Goal: Task Accomplishment & Management: Complete application form

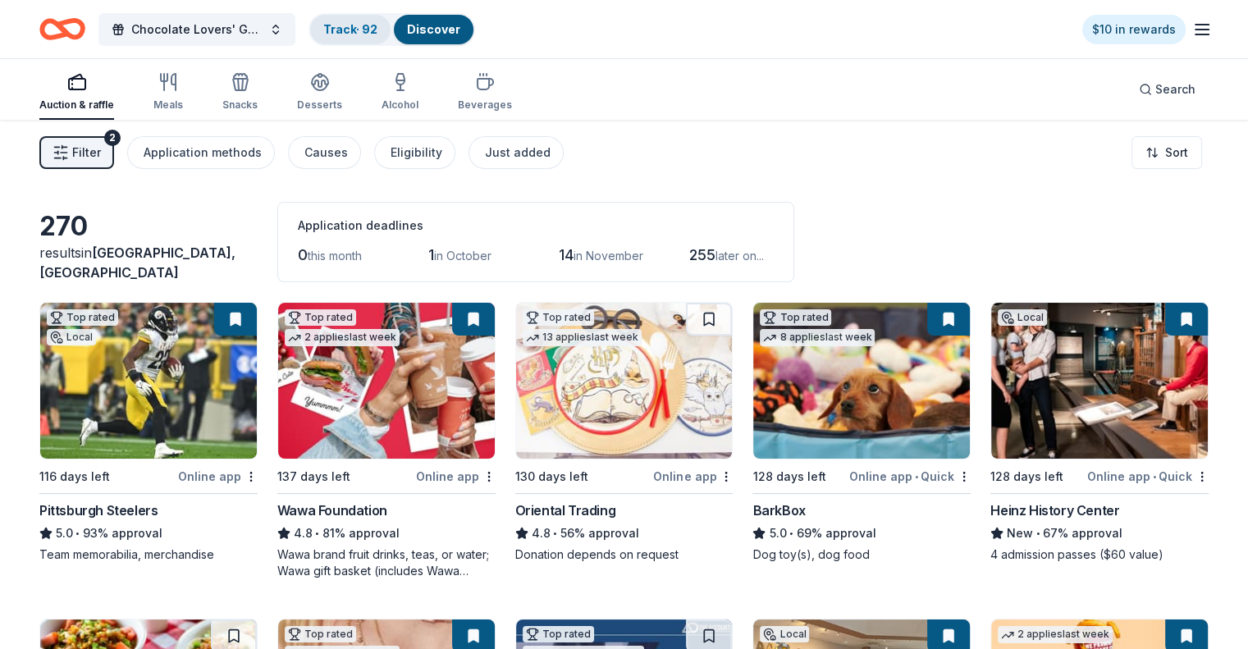
click at [356, 23] on link "Track · 92" at bounding box center [350, 29] width 54 height 14
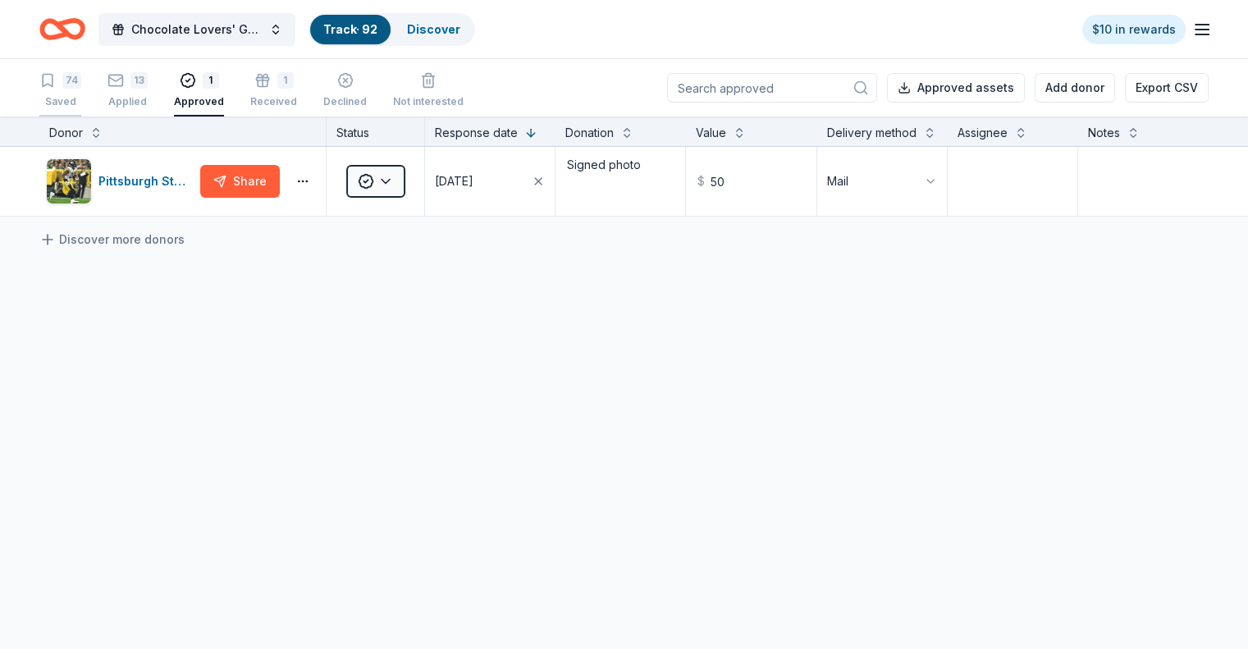
click at [81, 93] on div "74 Saved" at bounding box center [60, 90] width 42 height 36
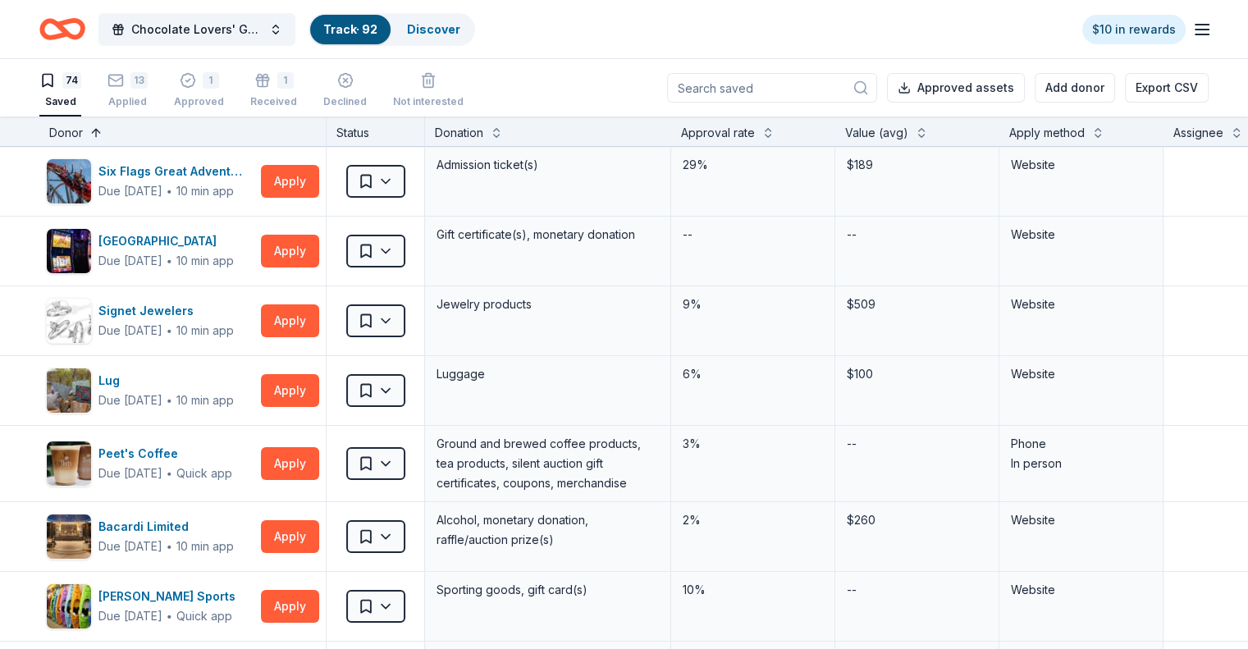
click at [103, 130] on button at bounding box center [95, 131] width 13 height 16
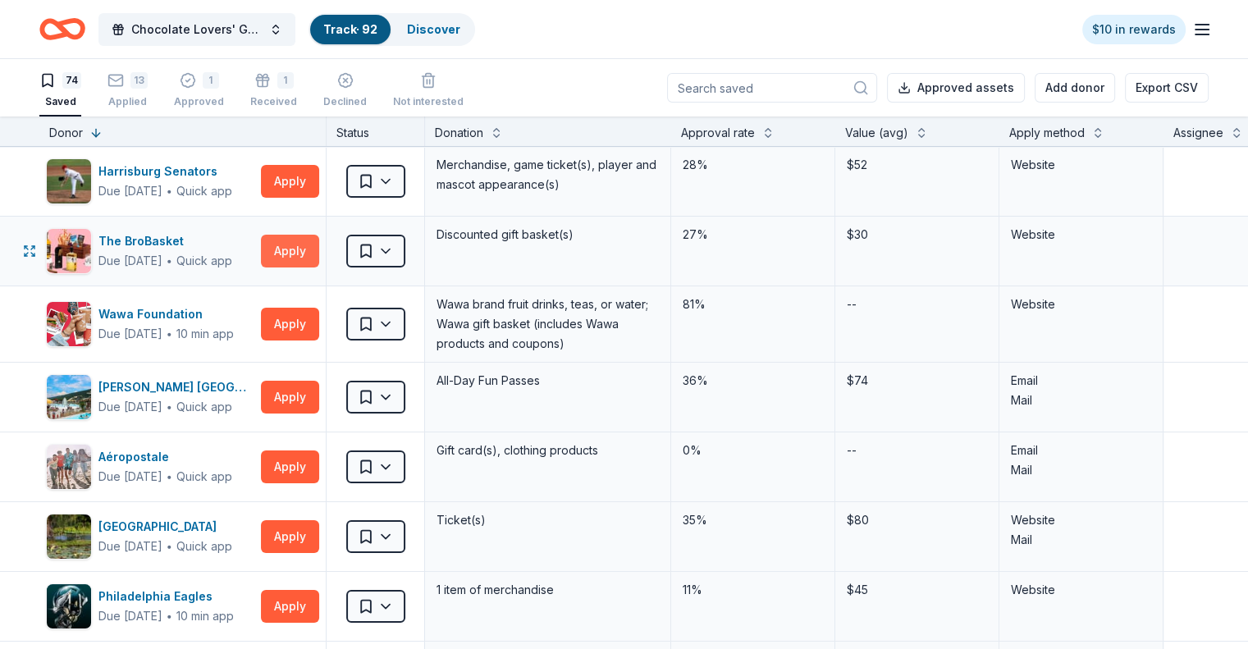
click at [307, 246] on button "Apply" at bounding box center [290, 251] width 58 height 33
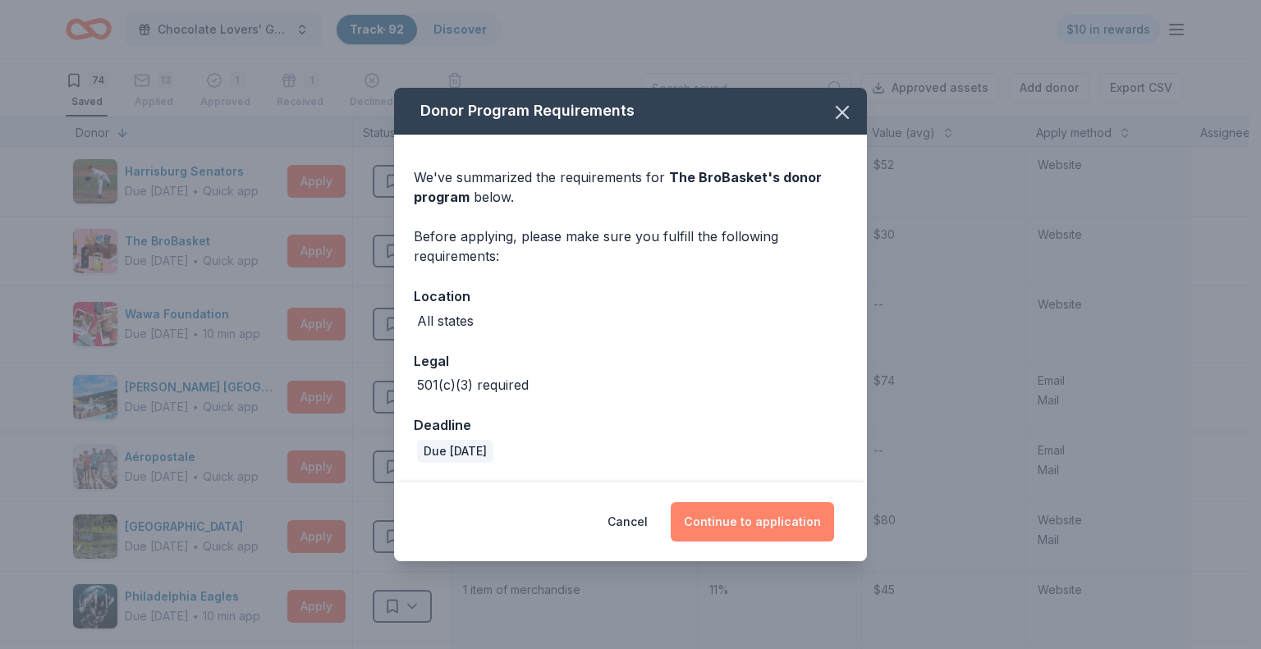
click at [739, 519] on button "Continue to application" at bounding box center [752, 521] width 163 height 39
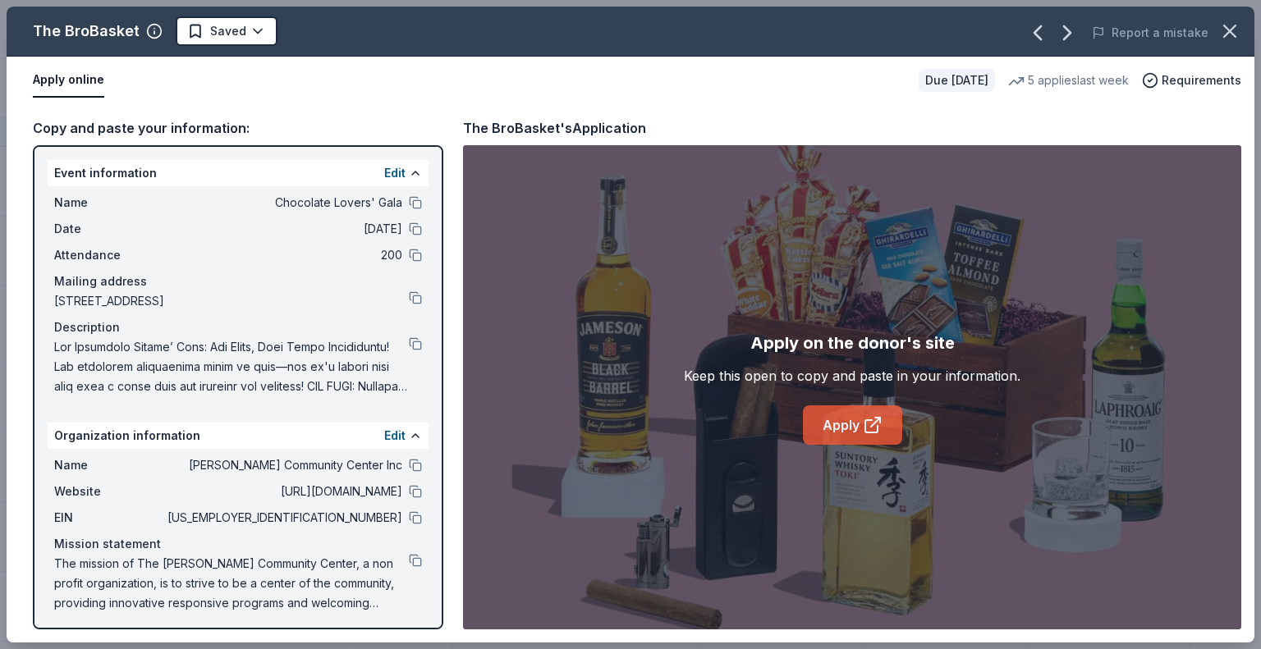
click at [854, 425] on link "Apply" at bounding box center [852, 424] width 99 height 39
click at [409, 515] on button at bounding box center [415, 517] width 13 height 13
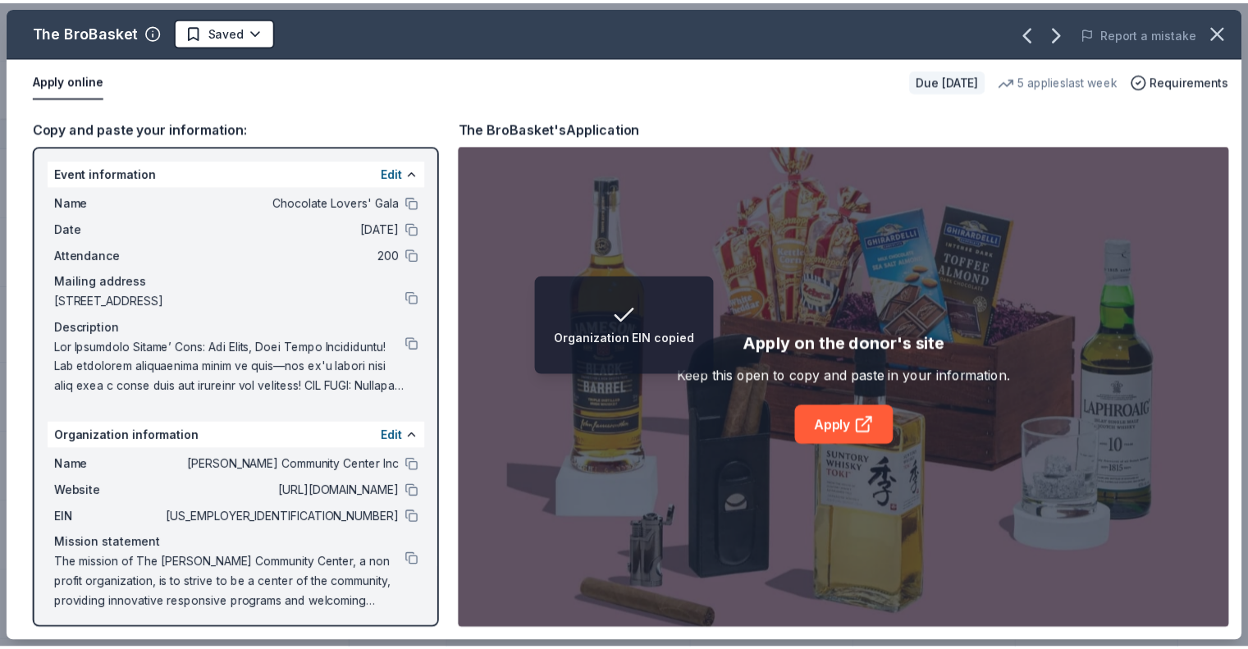
scroll to position [3, 0]
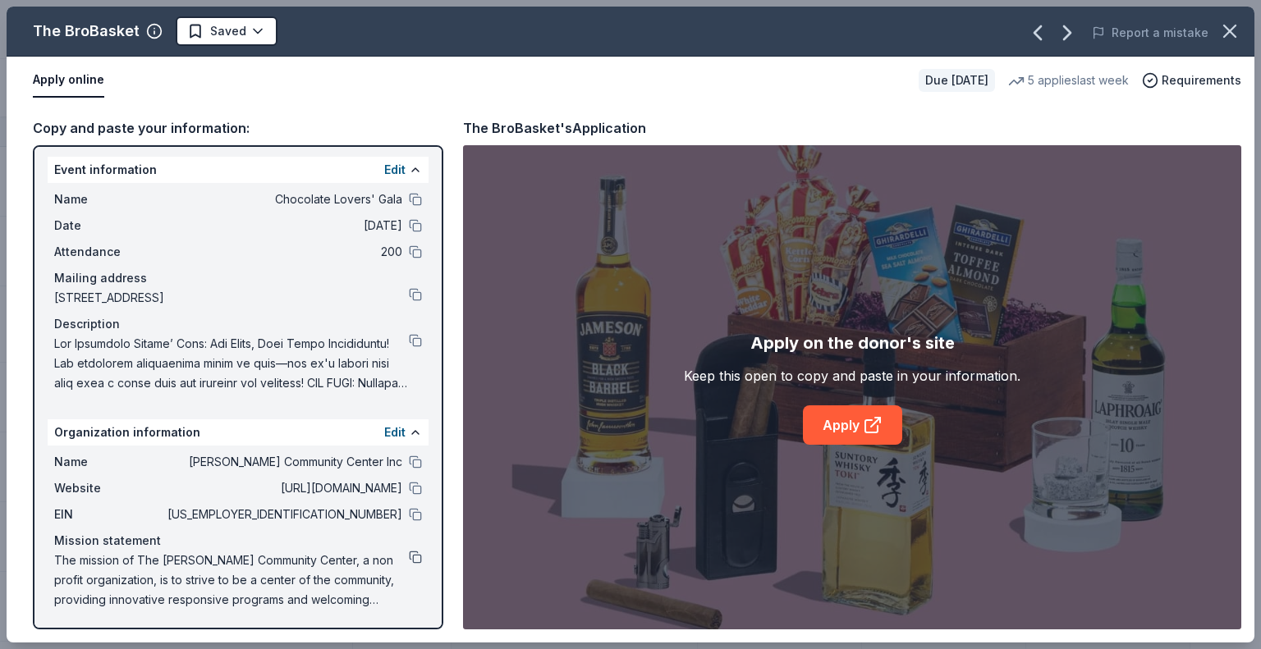
click at [409, 556] on button at bounding box center [415, 557] width 13 height 13
click at [409, 199] on button at bounding box center [415, 199] width 13 height 13
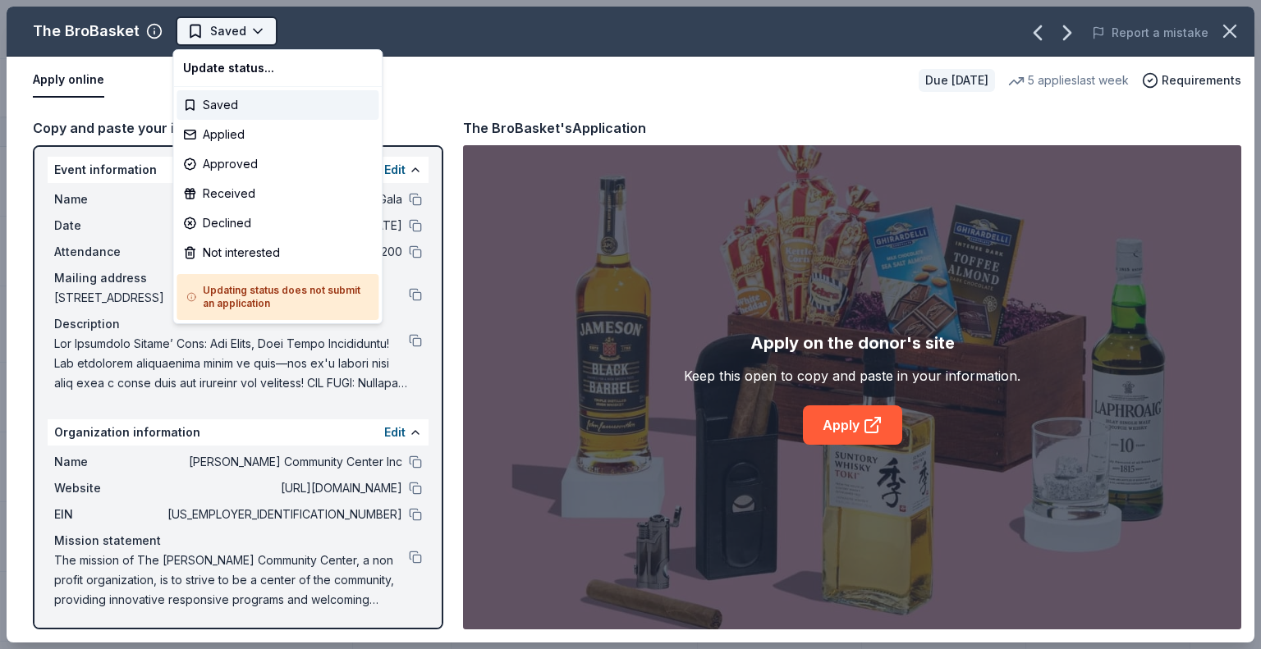
click at [254, 26] on html "Chocolate Lovers' Gala Track · 92 Discover $10 in rewards 74 Saved 13 Applied 1…" at bounding box center [630, 324] width 1261 height 649
click at [231, 138] on div "Applied" at bounding box center [277, 135] width 202 height 30
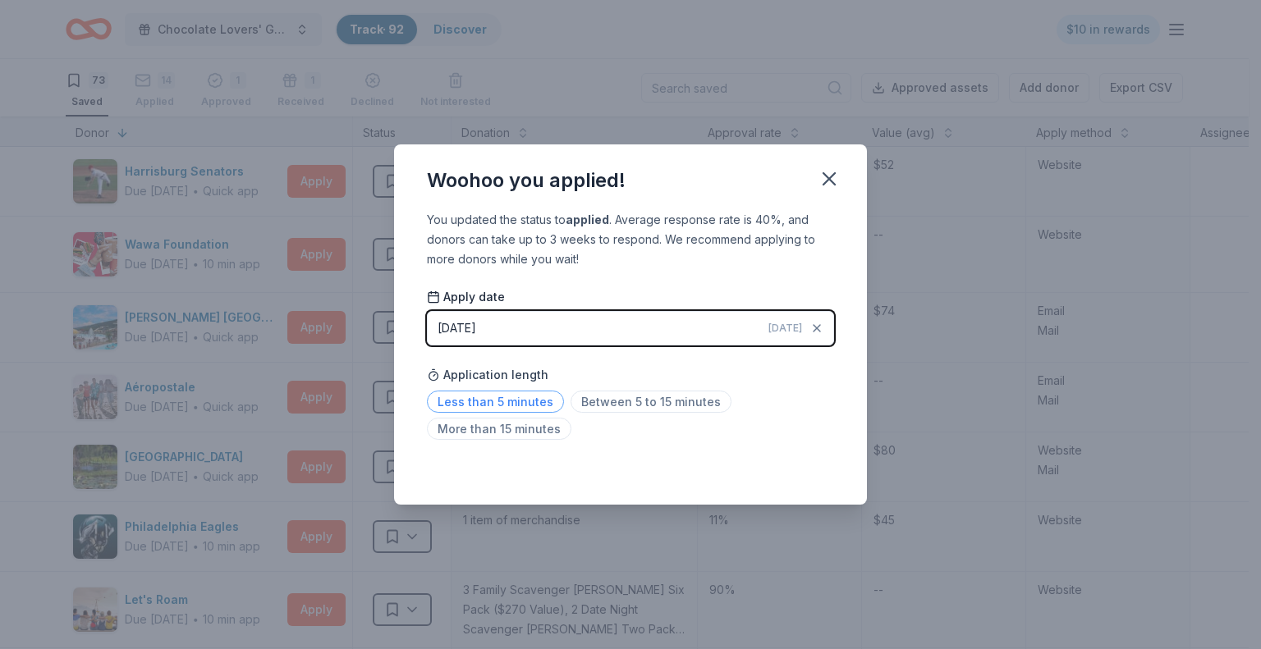
click at [487, 407] on span "Less than 5 minutes" at bounding box center [495, 402] width 137 height 22
click at [825, 185] on icon "button" at bounding box center [828, 178] width 23 height 23
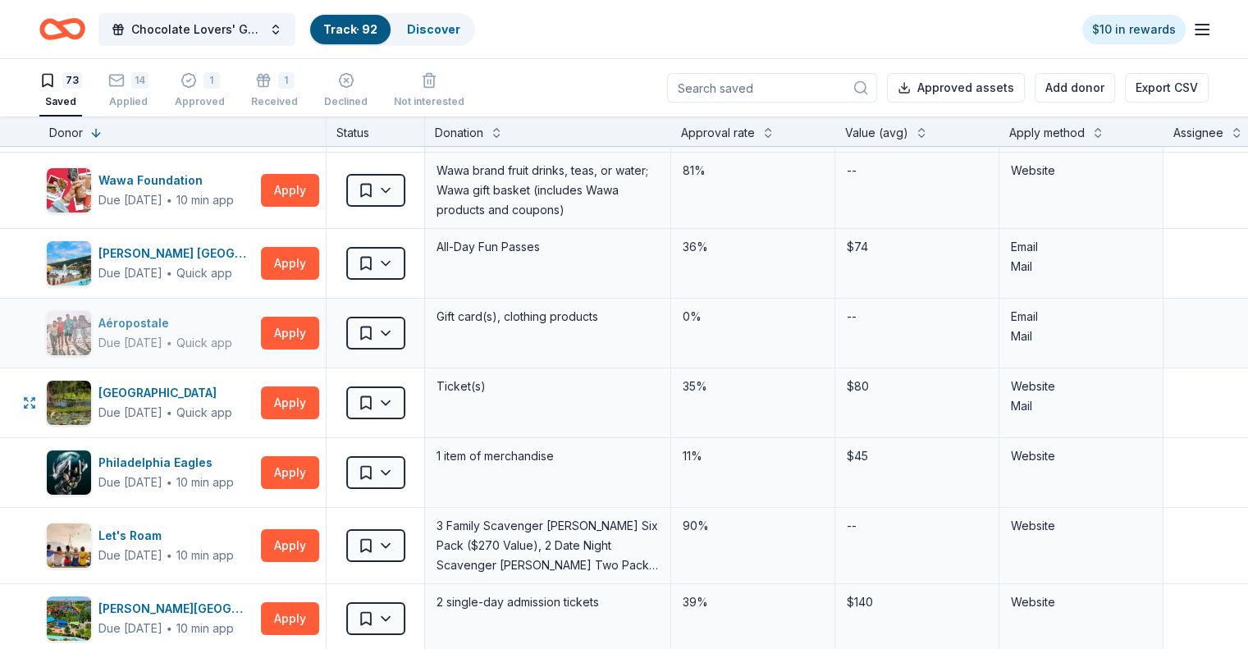
scroll to position [82, 0]
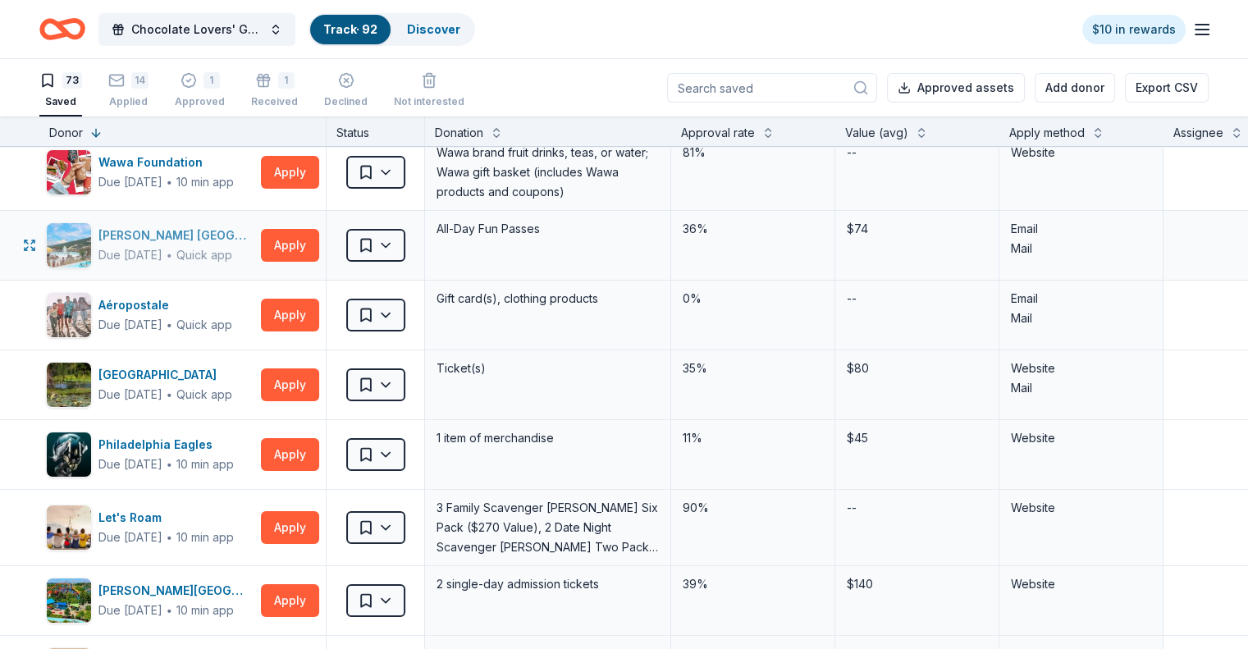
click at [227, 247] on div "Quick app" at bounding box center [204, 255] width 56 height 16
click at [232, 387] on div "Quick app" at bounding box center [204, 395] width 56 height 16
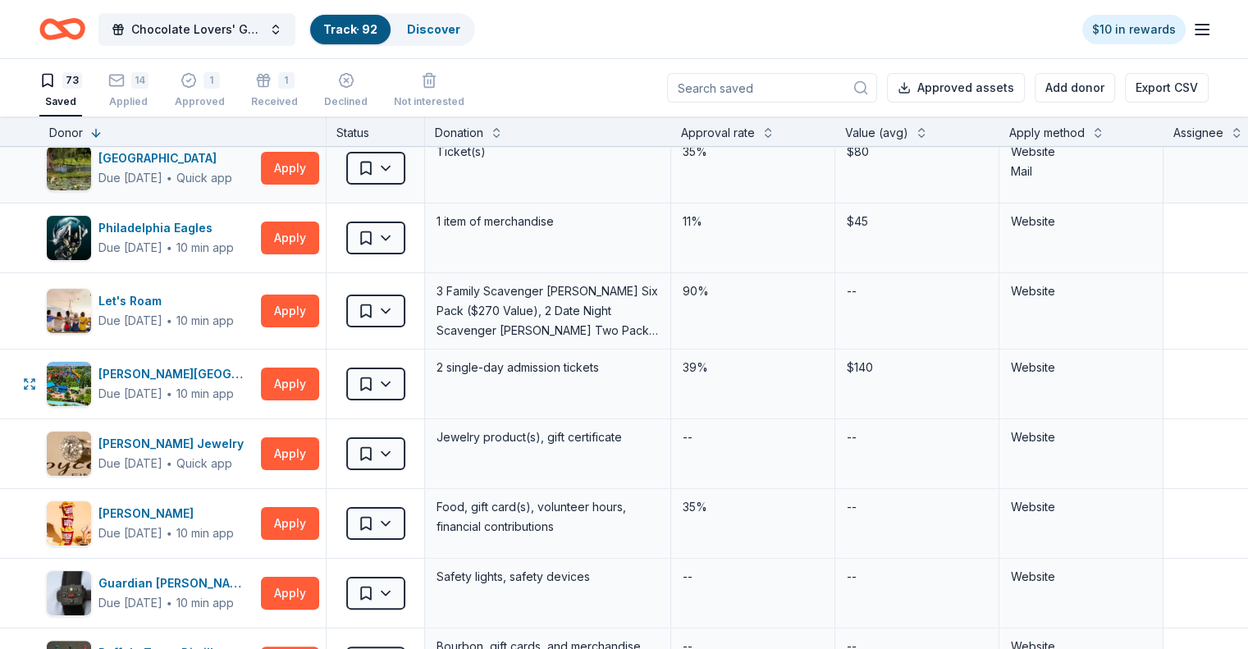
scroll to position [328, 0]
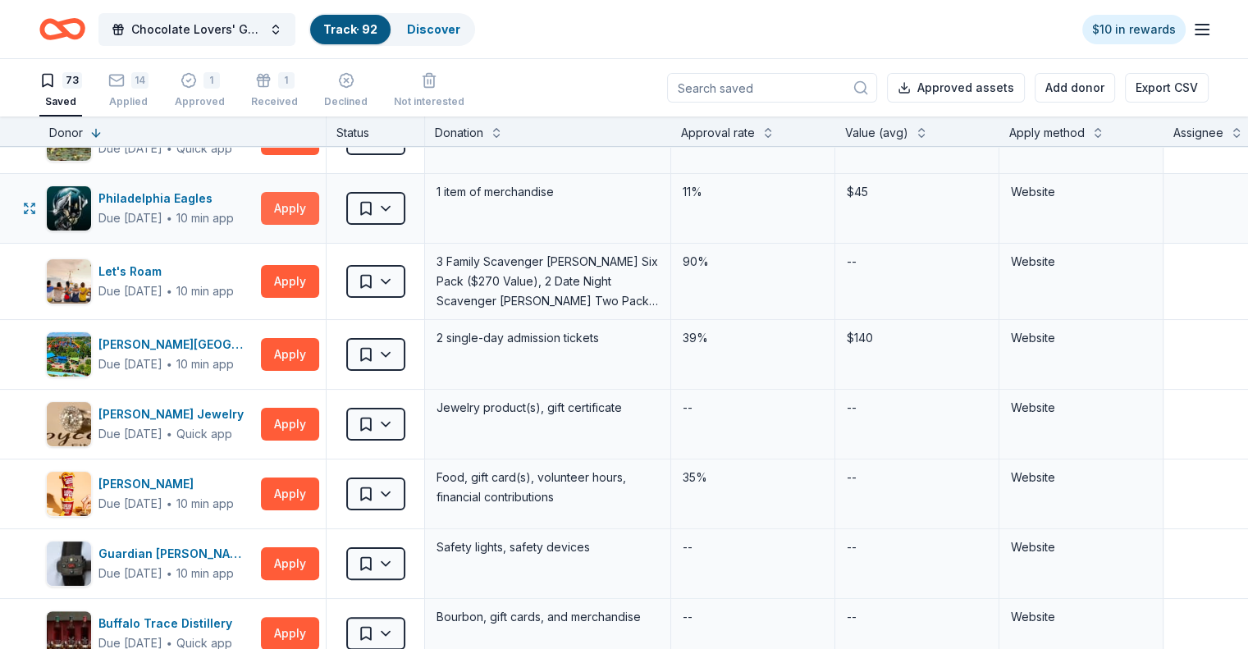
click at [319, 209] on button "Apply" at bounding box center [290, 208] width 58 height 33
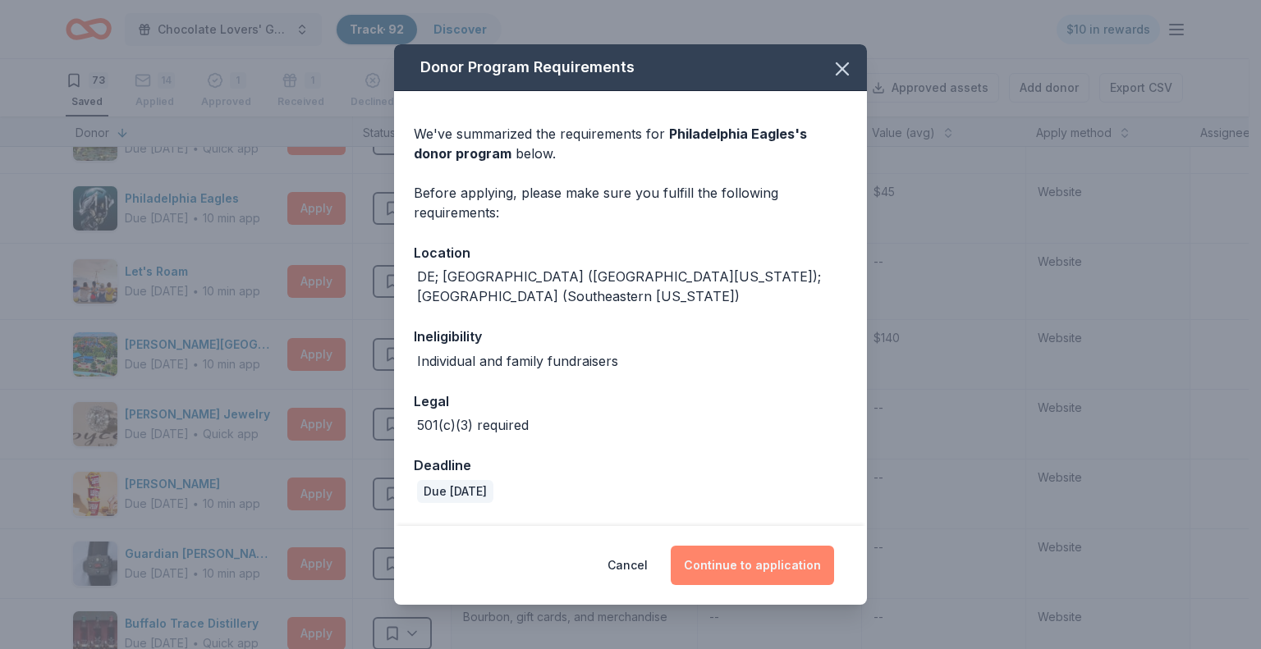
click at [763, 567] on button "Continue to application" at bounding box center [752, 565] width 163 height 39
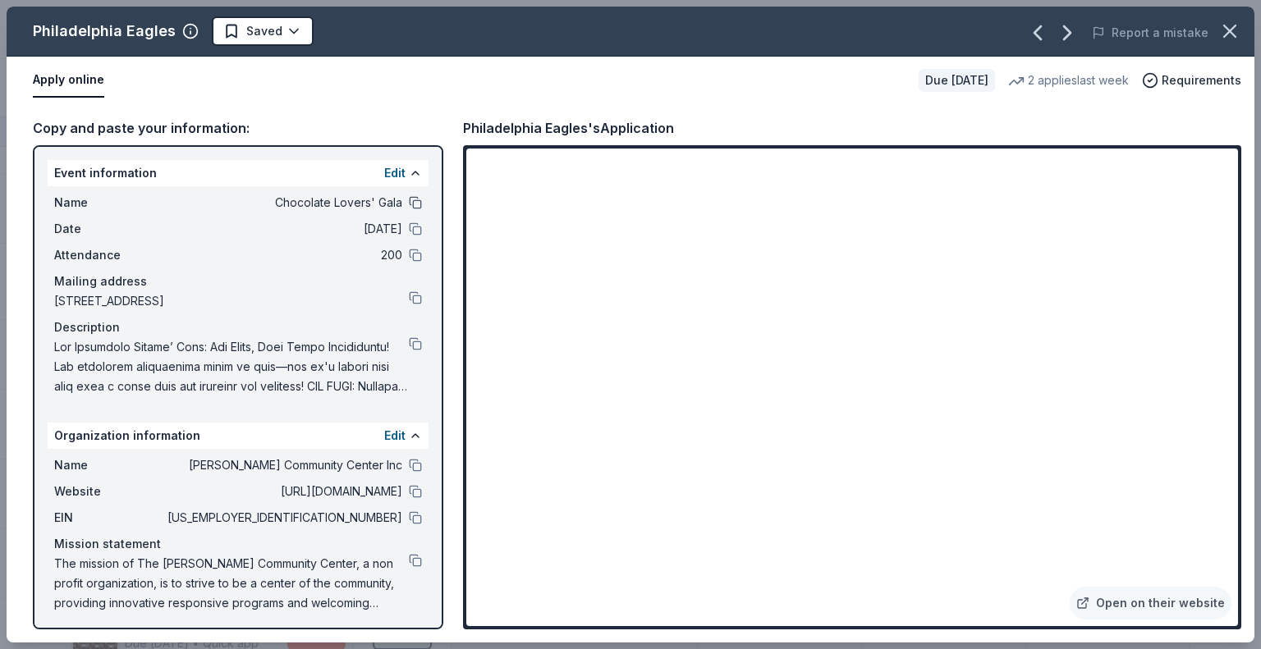
click at [409, 203] on button at bounding box center [415, 202] width 13 height 13
click at [409, 345] on button at bounding box center [415, 343] width 13 height 13
click at [249, 30] on html "Chocolate Lovers' Gala Track · 92 Discover $10 in rewards 73 Saved 14 Applied 1…" at bounding box center [630, 324] width 1261 height 649
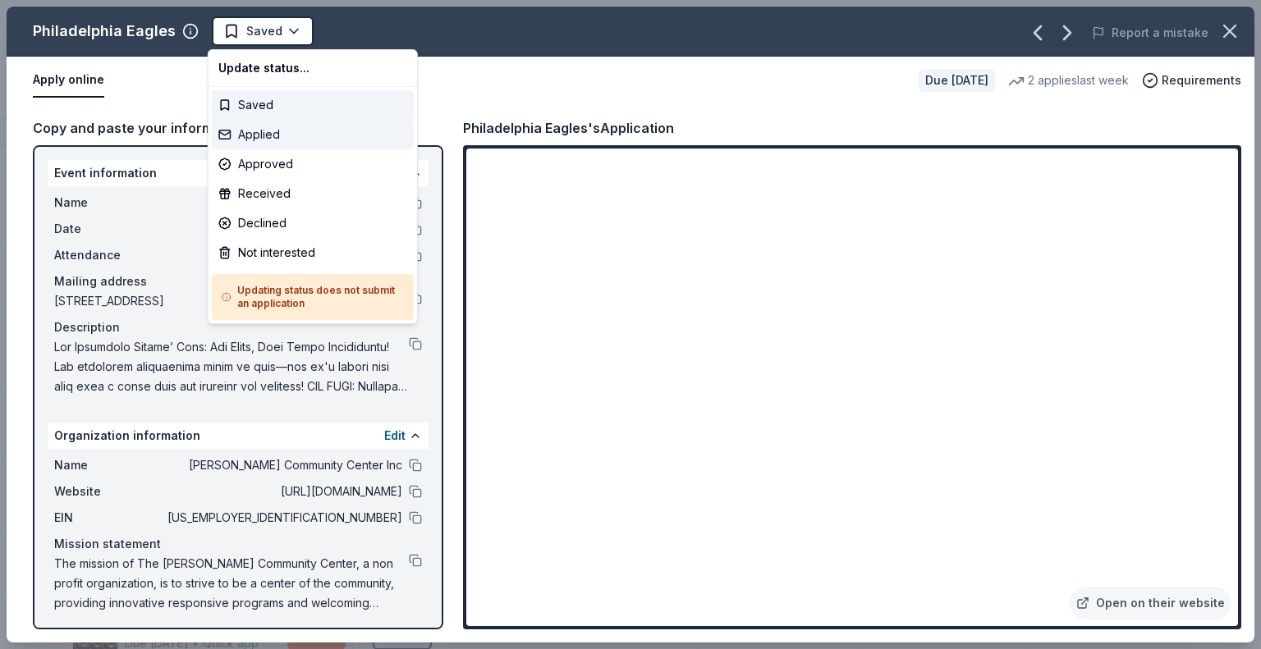
click at [258, 133] on div "Applied" at bounding box center [313, 135] width 202 height 30
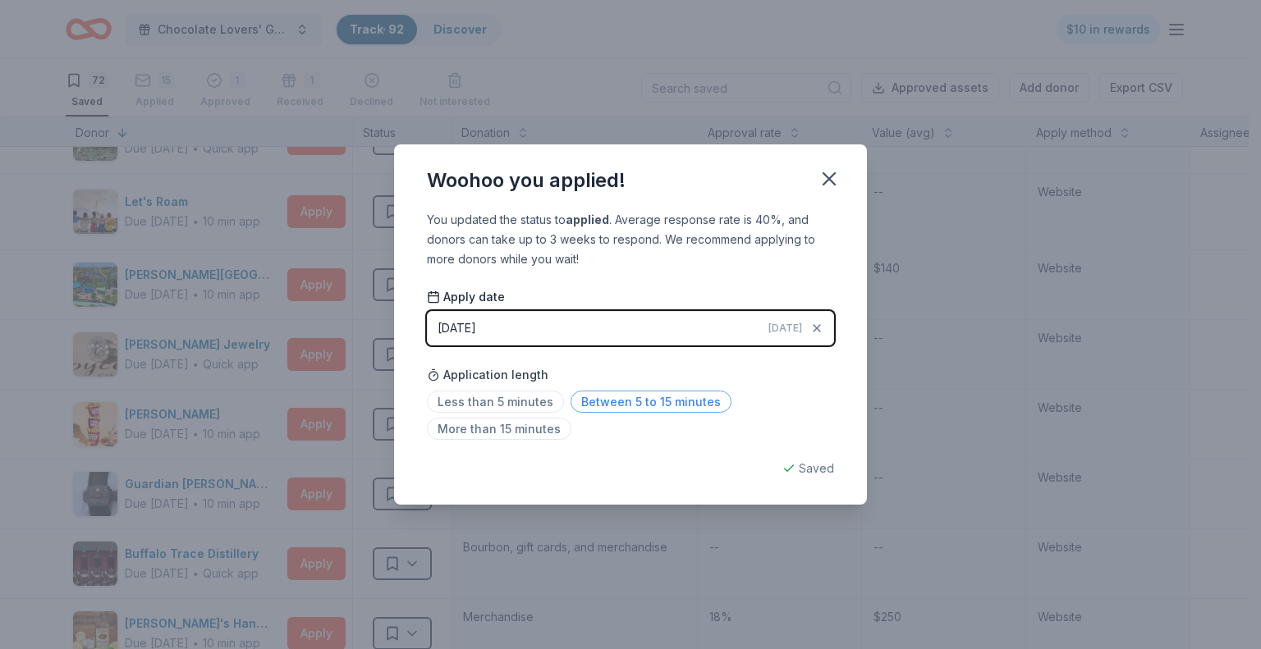
click at [671, 402] on span "Between 5 to 15 minutes" at bounding box center [650, 402] width 161 height 22
click at [834, 176] on icon "button" at bounding box center [828, 178] width 23 height 23
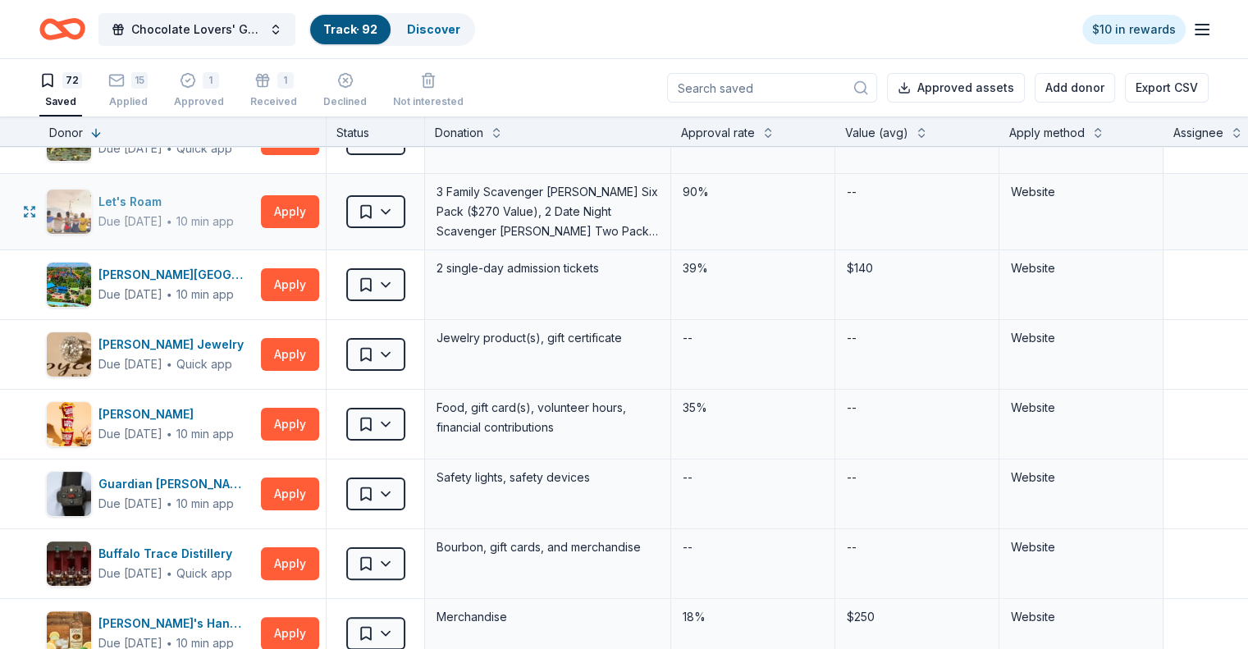
click at [162, 214] on div "Due [DATE]" at bounding box center [130, 222] width 64 height 20
click at [173, 291] on span "∙" at bounding box center [169, 294] width 7 height 14
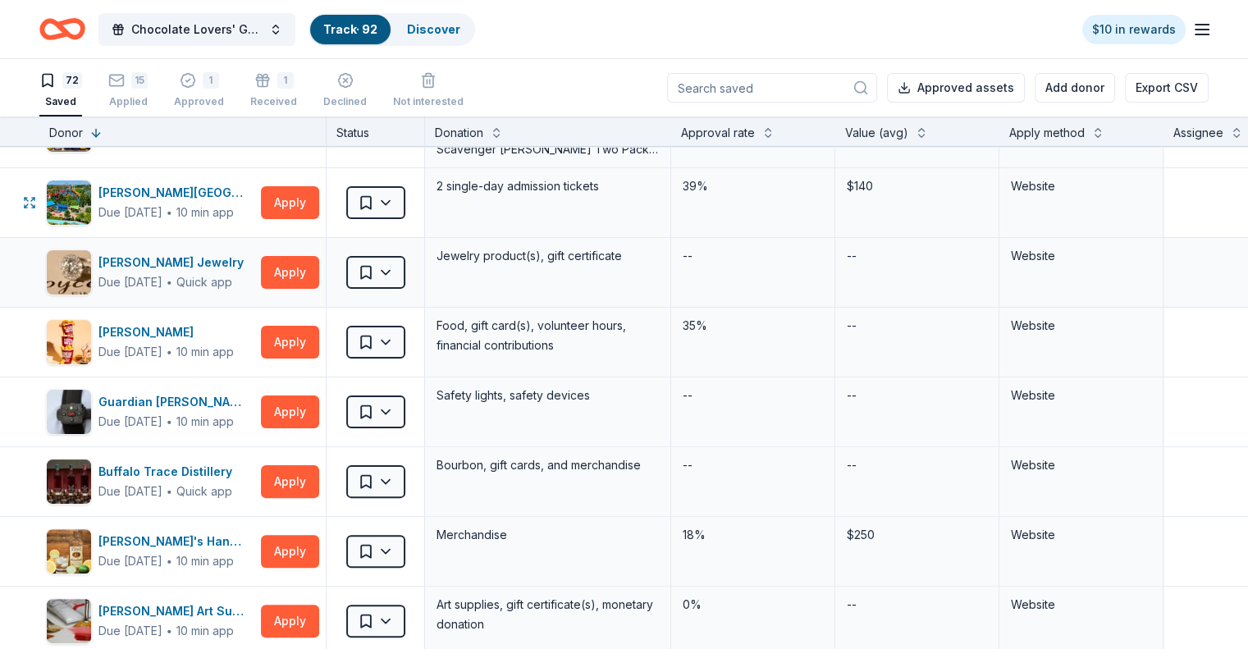
scroll to position [492, 0]
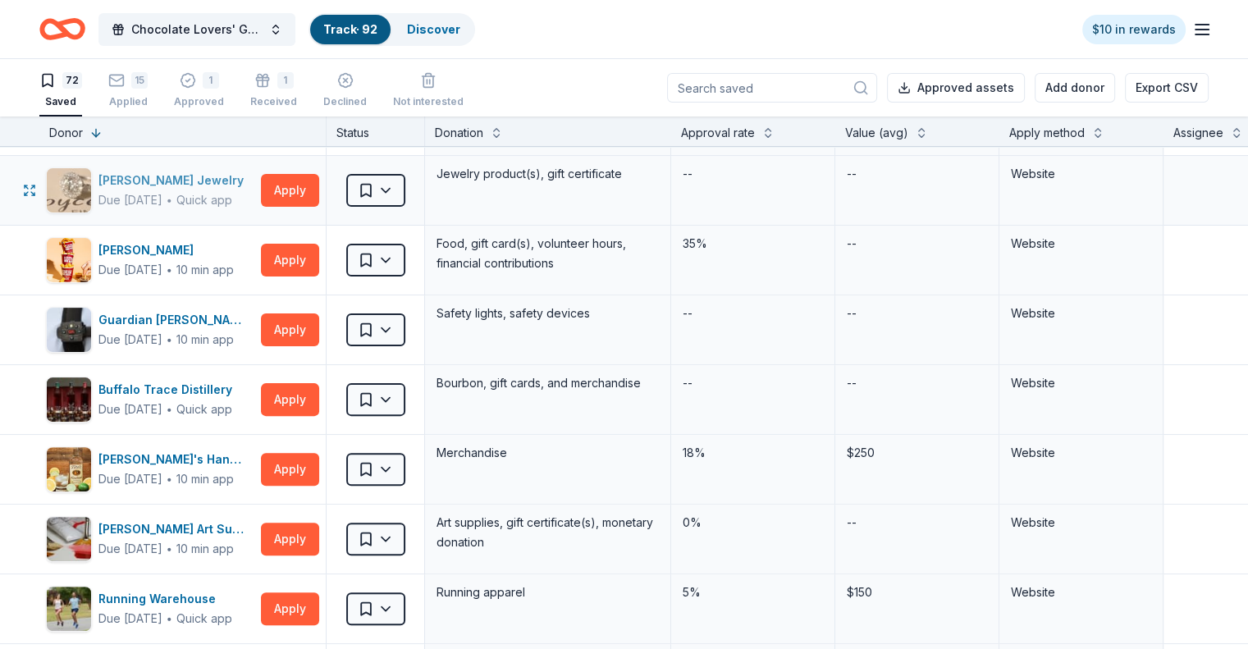
click at [232, 194] on div "Quick app" at bounding box center [204, 200] width 56 height 16
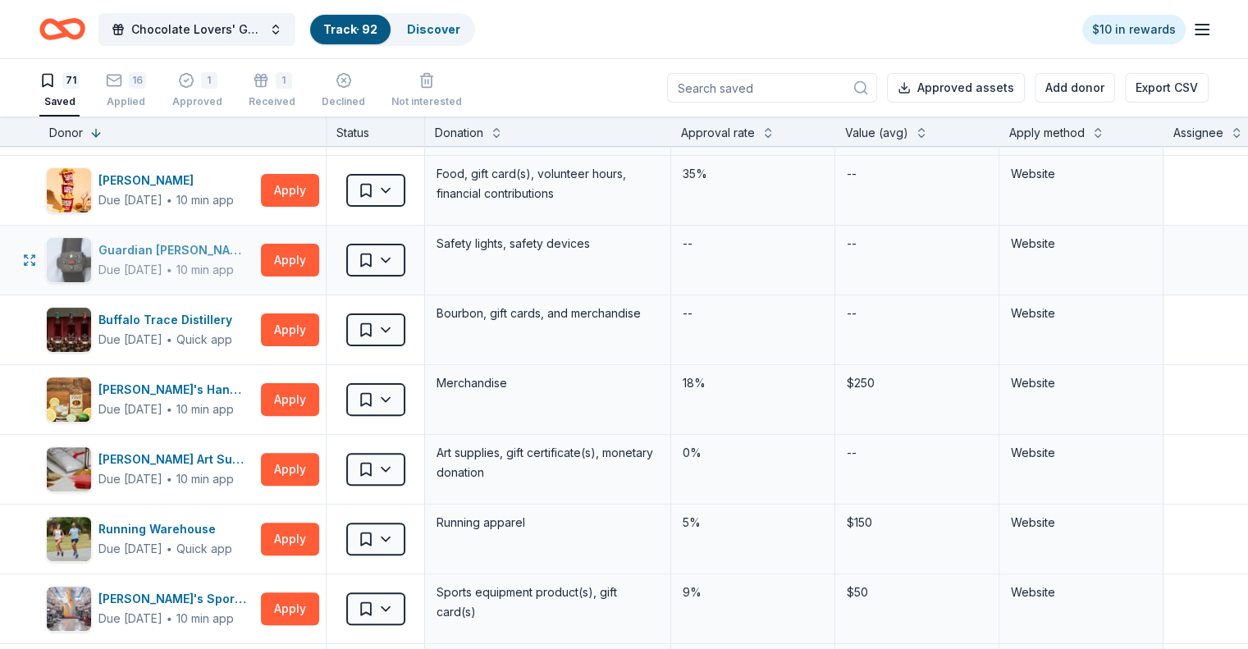
click at [224, 268] on div "10 min app" at bounding box center [204, 270] width 57 height 16
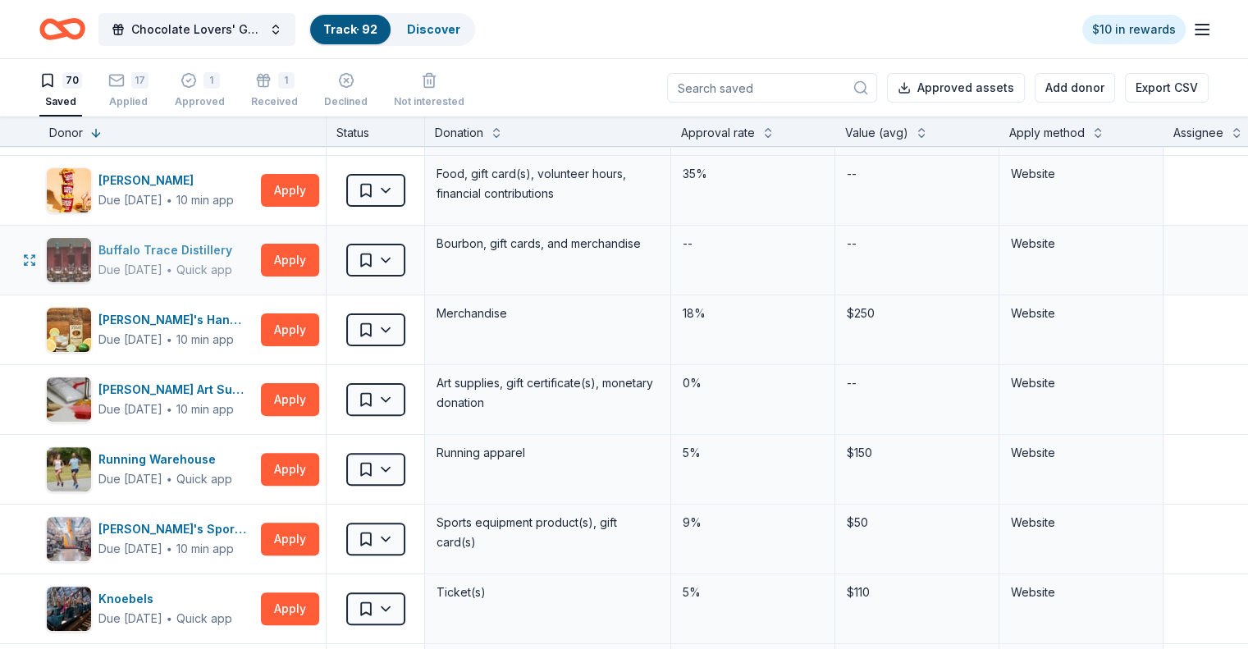
click at [213, 260] on div "Due in 128 days ∙ Quick app" at bounding box center [168, 270] width 140 height 20
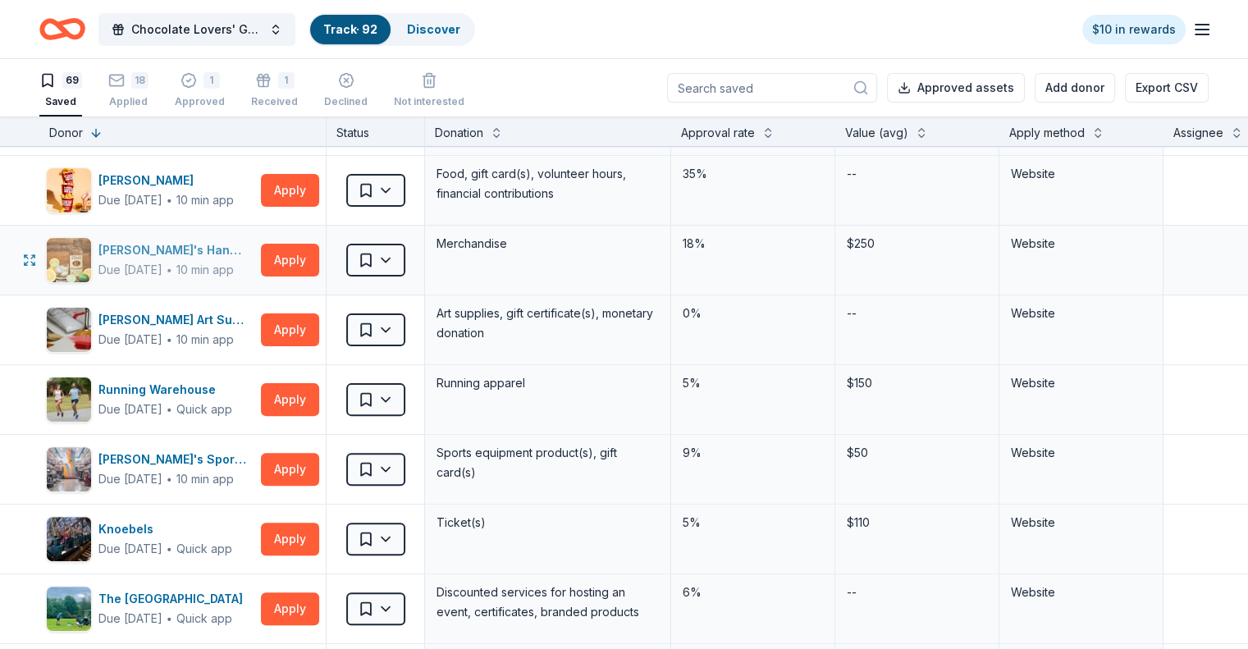
click at [162, 263] on div "Due [DATE]" at bounding box center [130, 270] width 64 height 20
click at [234, 333] on div "10 min app" at bounding box center [204, 340] width 57 height 16
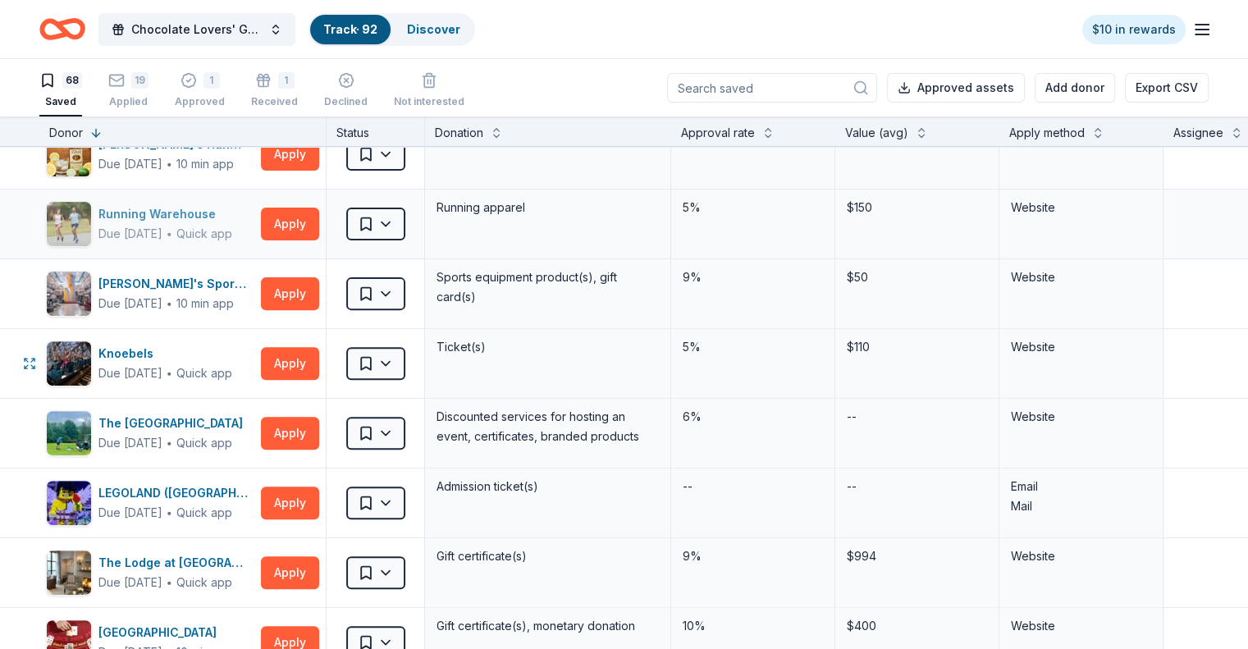
scroll to position [574, 0]
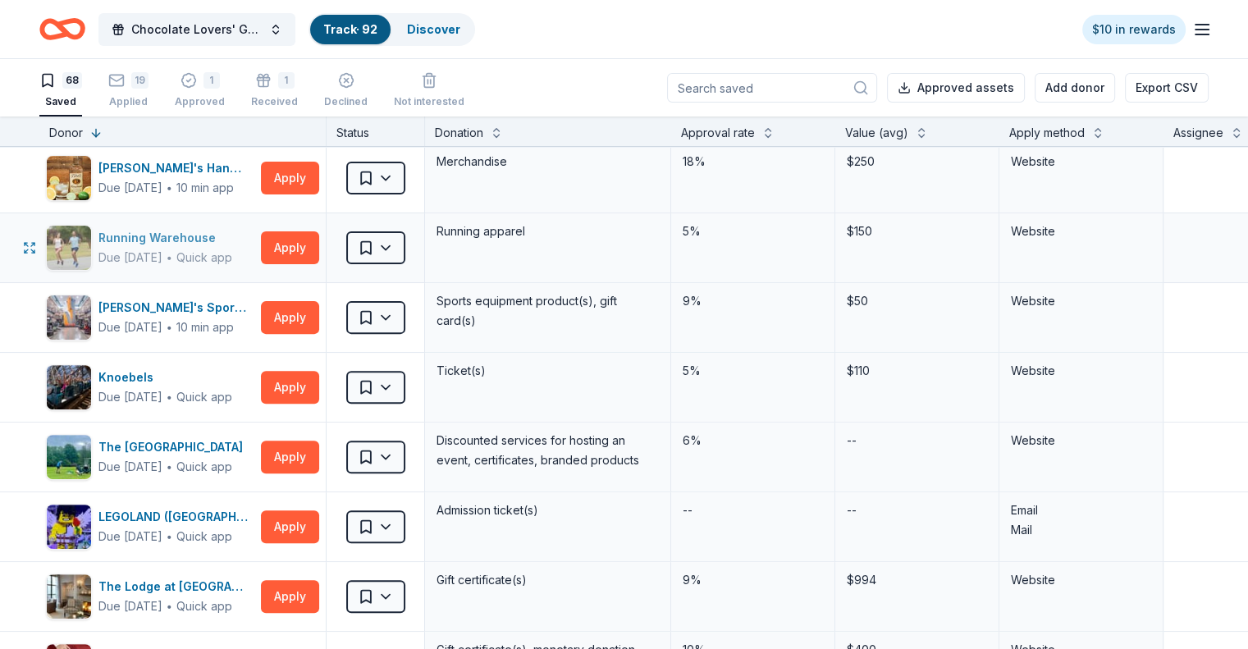
click at [223, 245] on div "Running Warehouse" at bounding box center [165, 238] width 134 height 20
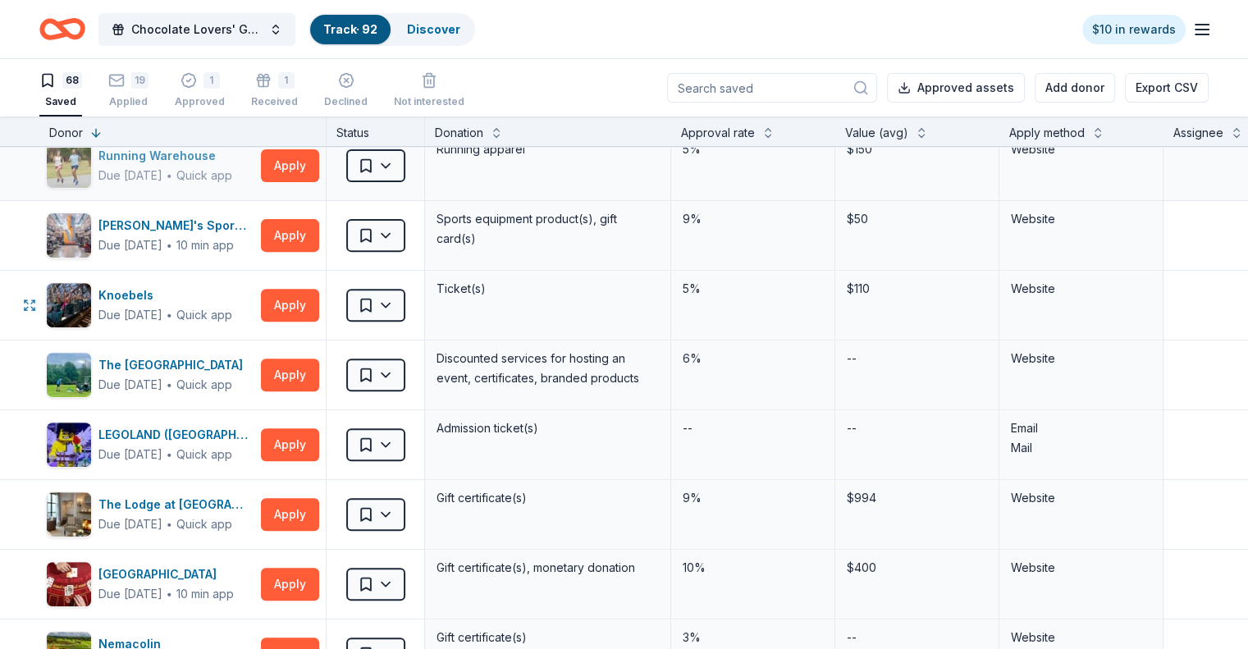
scroll to position [657, 0]
click at [220, 228] on div "Dick's Sporting Goods" at bounding box center [176, 226] width 156 height 20
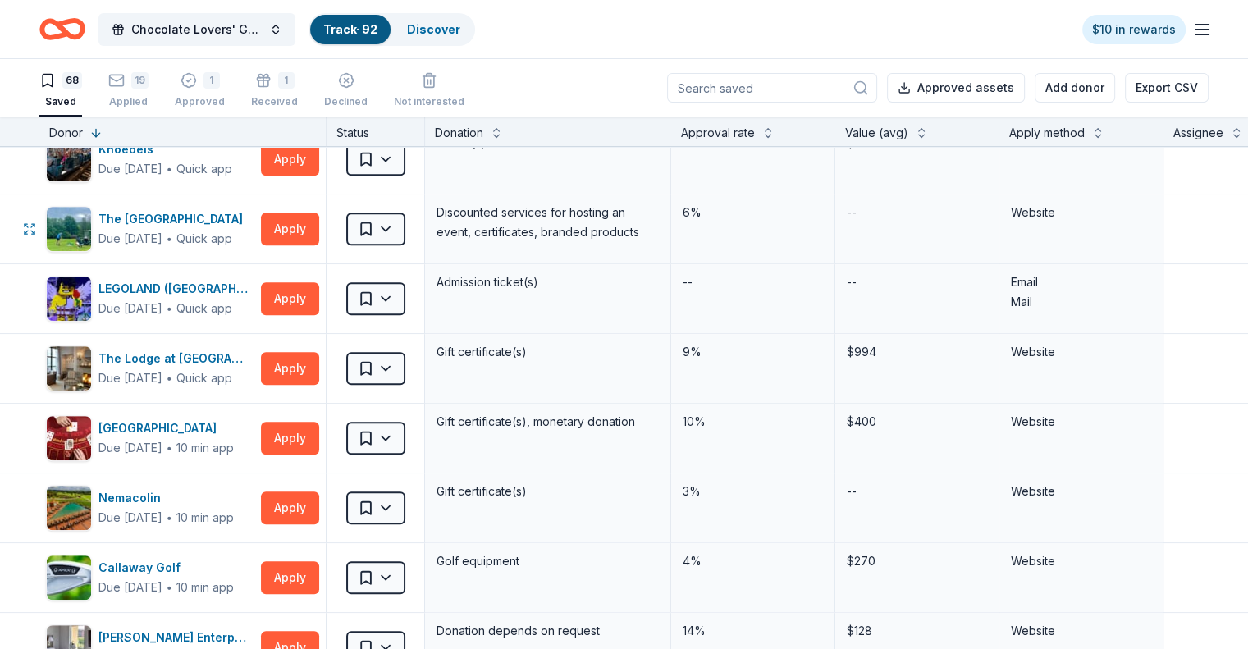
scroll to position [821, 0]
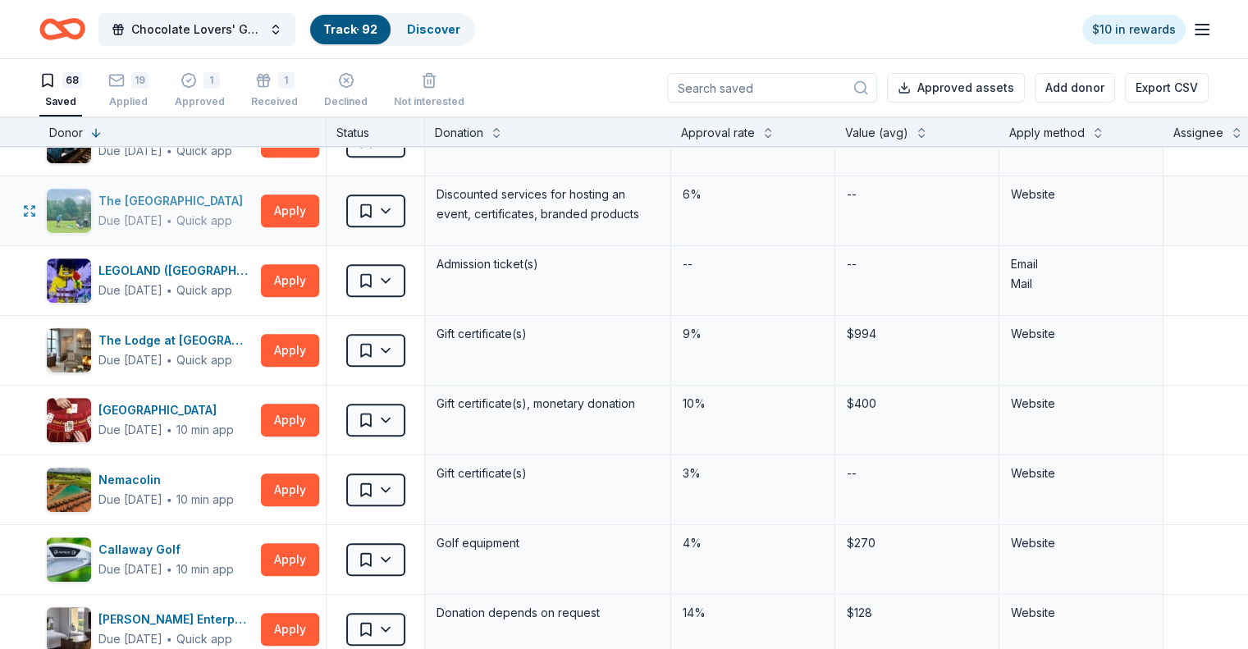
click at [232, 213] on div "Quick app" at bounding box center [204, 221] width 56 height 16
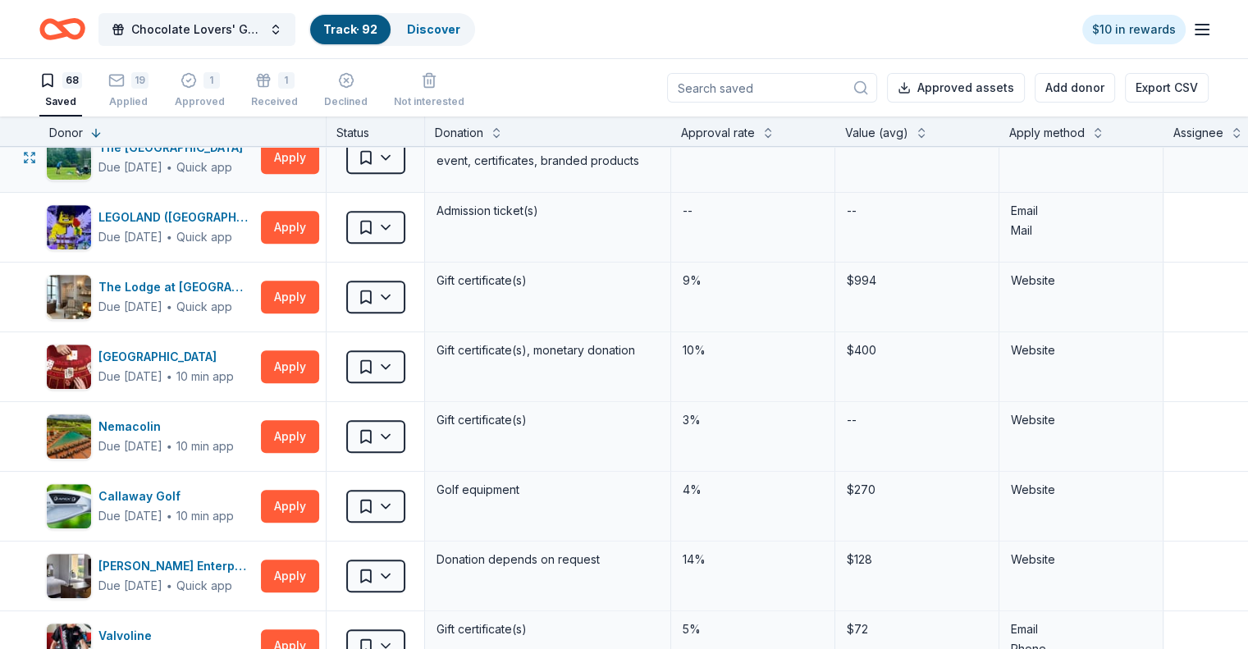
scroll to position [903, 0]
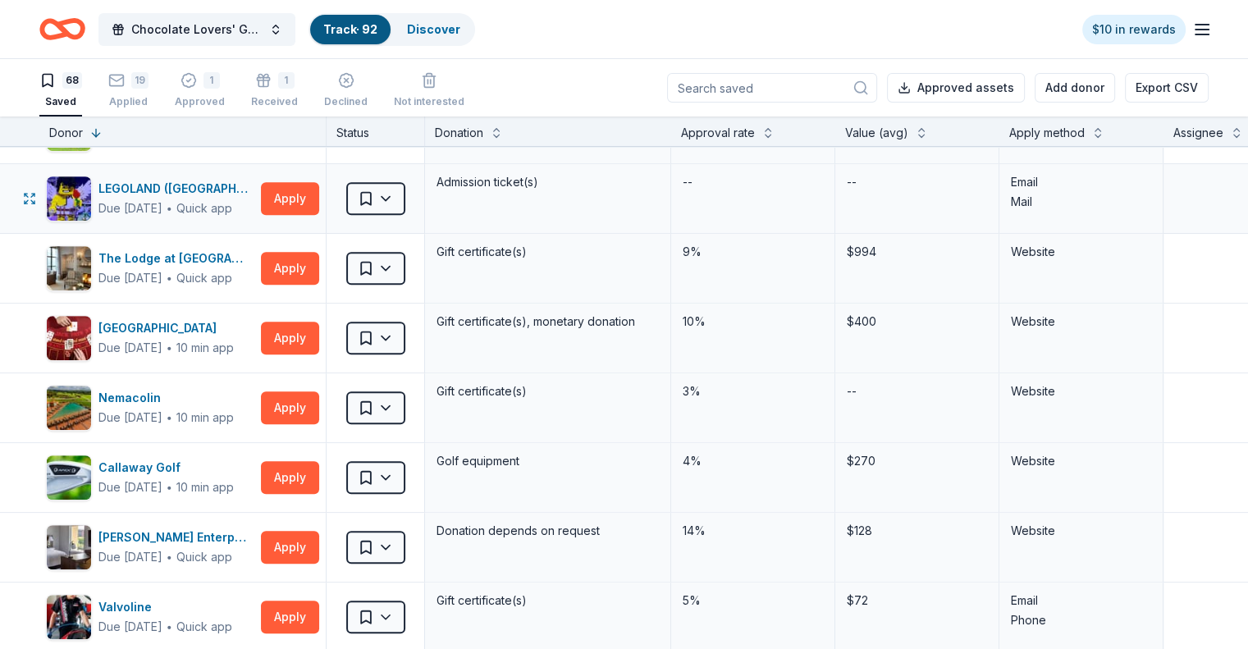
drag, startPoint x: 307, startPoint y: 195, endPoint x: 263, endPoint y: 223, distance: 52.4
click at [282, 226] on div "LEGOLAND (Philadelphia) Due in 128 days ∙ Quick app Apply" at bounding box center [182, 198] width 286 height 69
click at [230, 190] on div "LEGOLAND (Philadelphia)" at bounding box center [176, 189] width 156 height 20
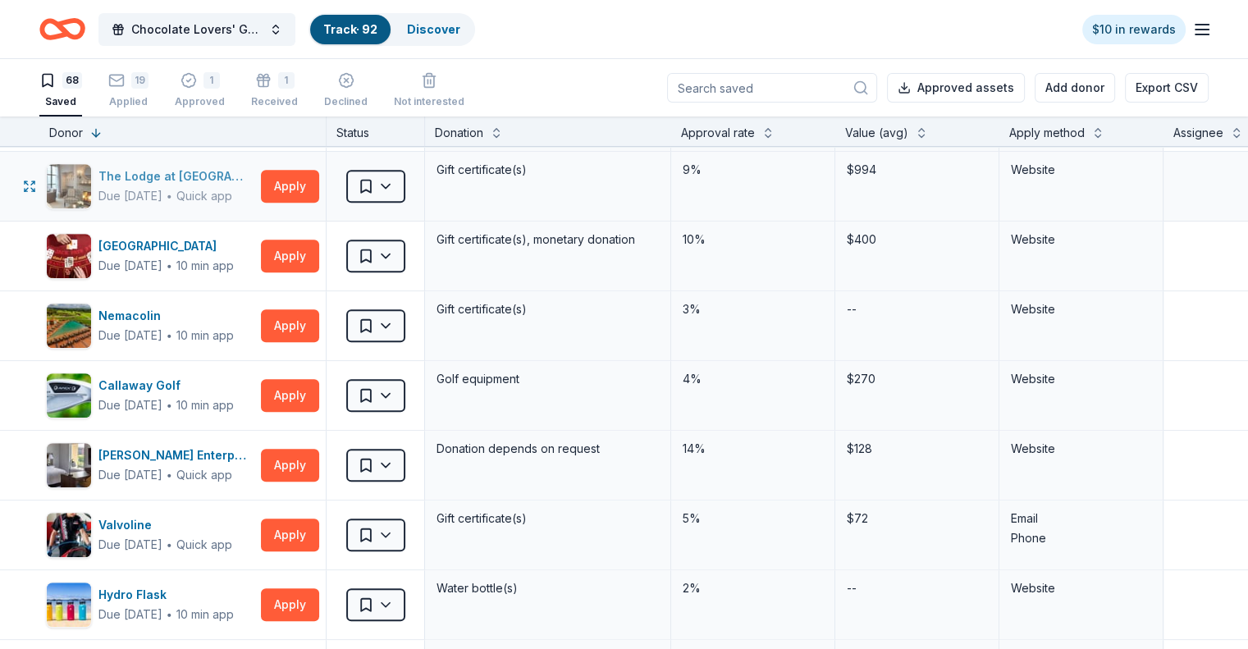
click at [202, 182] on div "The Lodge at Woodloch" at bounding box center [176, 177] width 156 height 20
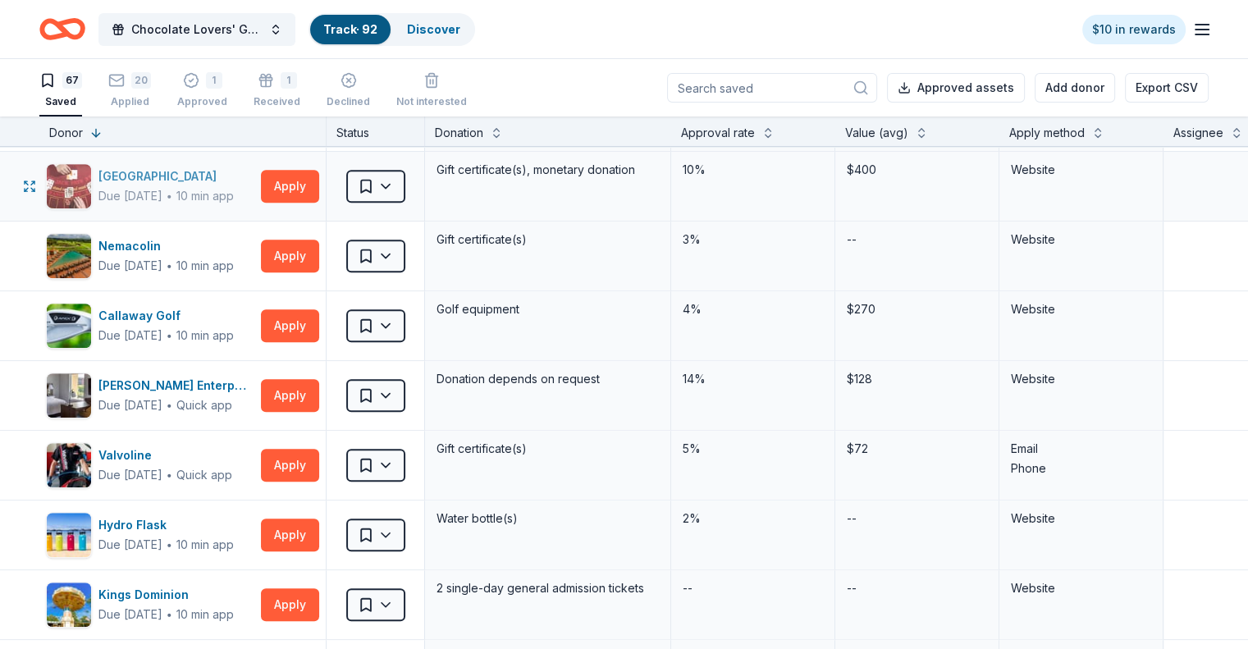
click at [234, 188] on div "10 min app" at bounding box center [204, 196] width 57 height 16
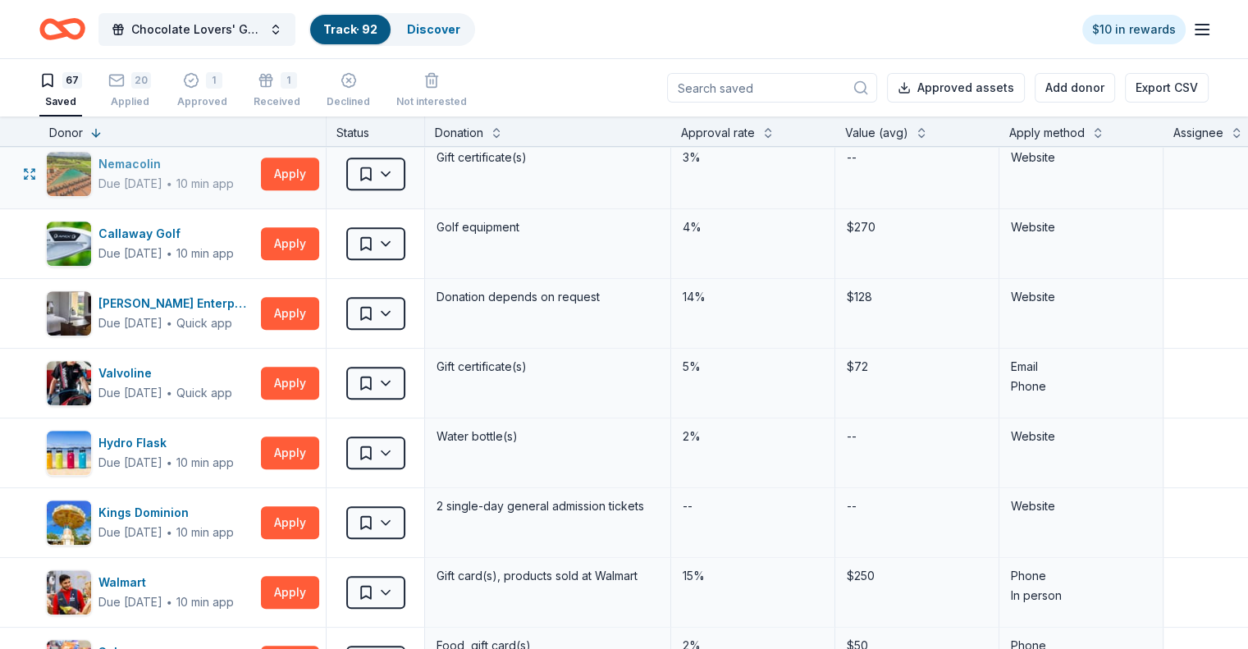
click at [173, 177] on span "∙" at bounding box center [169, 183] width 7 height 14
click at [227, 236] on div "Callaway Golf" at bounding box center [165, 234] width 135 height 20
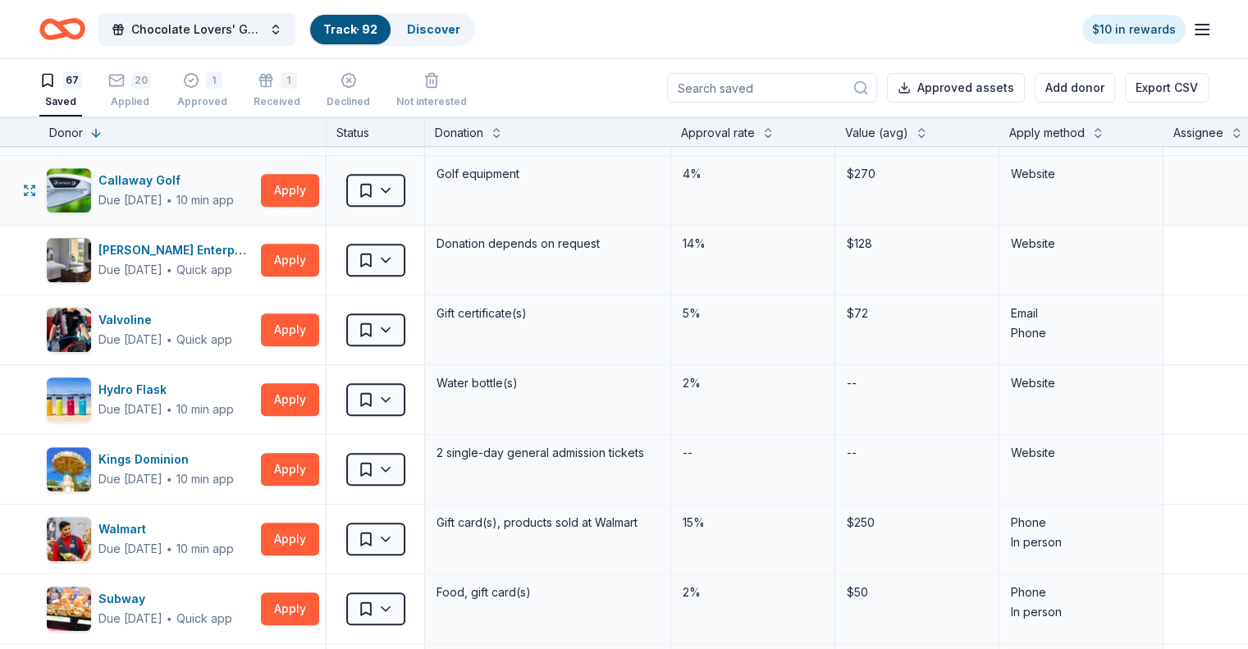
scroll to position [1149, 0]
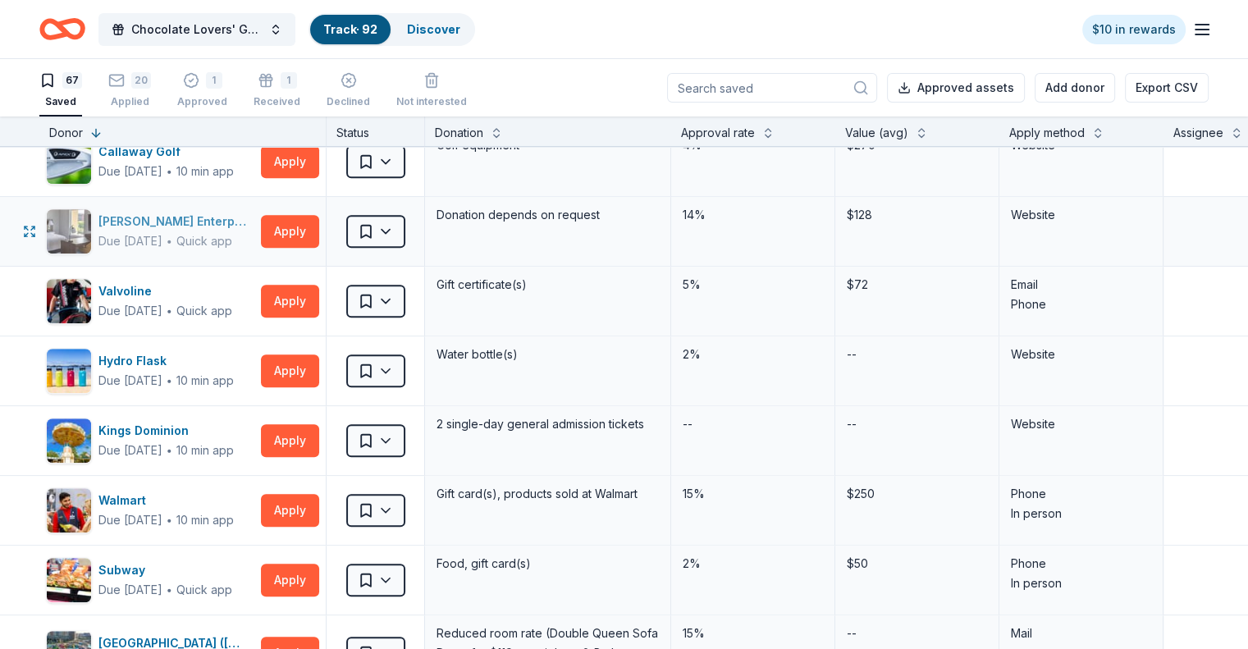
click at [223, 233] on div "Quick app" at bounding box center [204, 241] width 56 height 16
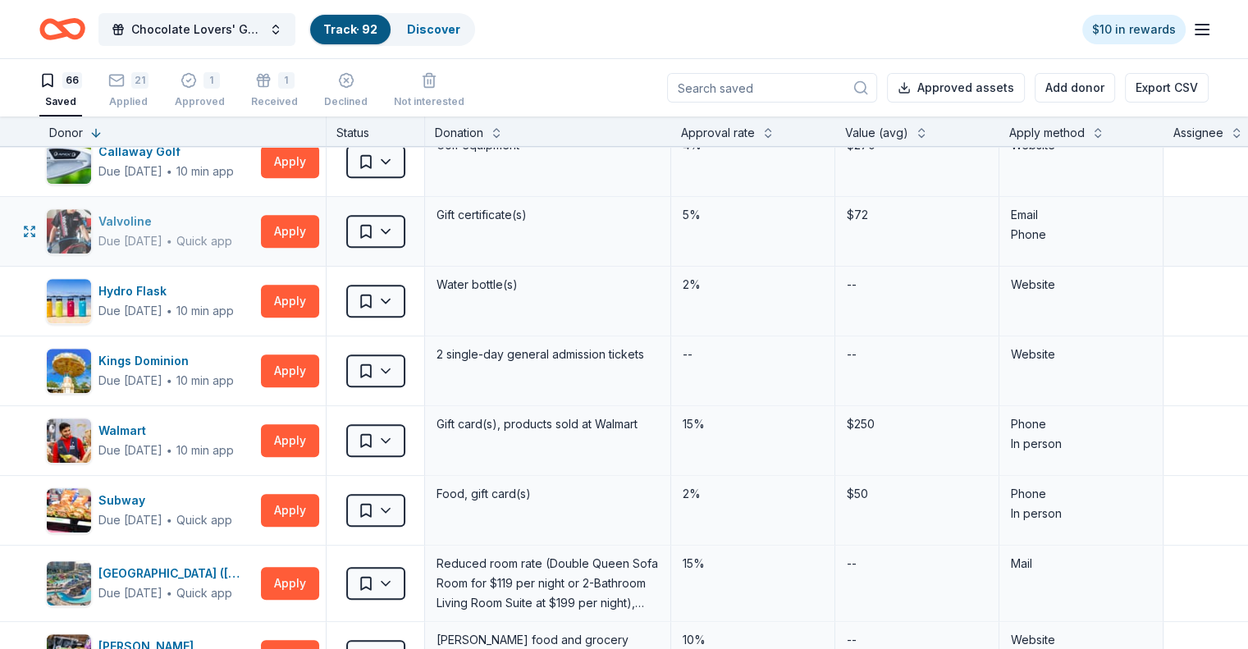
click at [232, 236] on div "Quick app" at bounding box center [204, 241] width 56 height 16
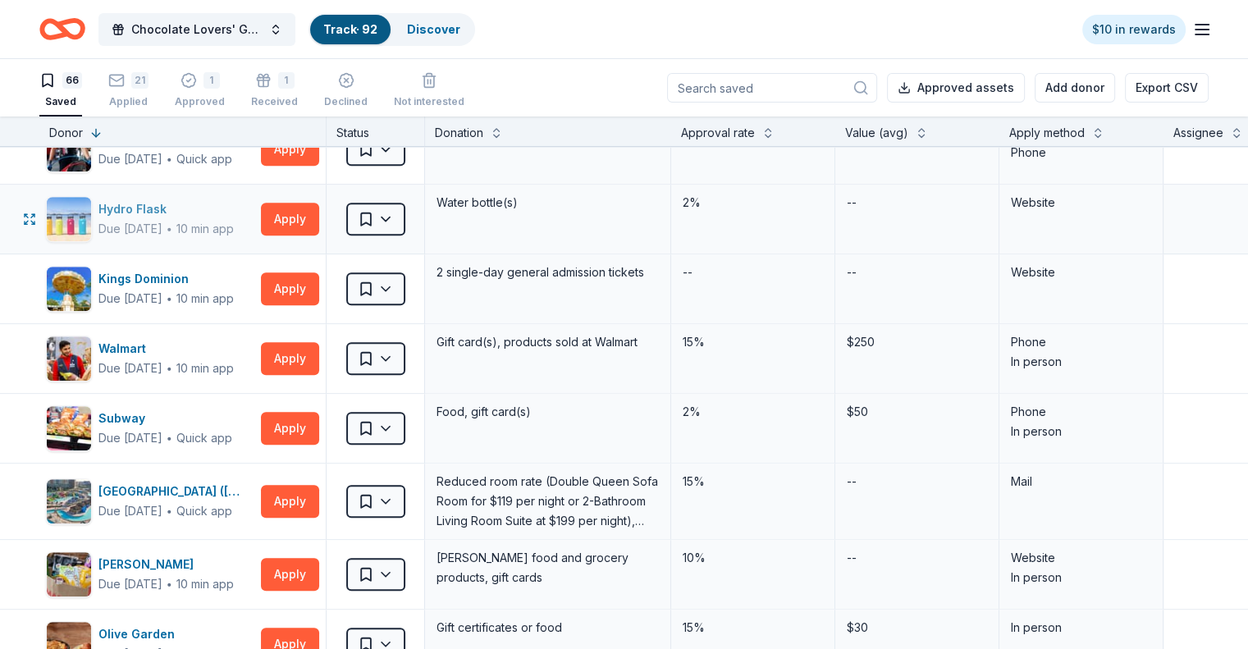
click at [211, 211] on div "Hydro Flask" at bounding box center [165, 209] width 135 height 20
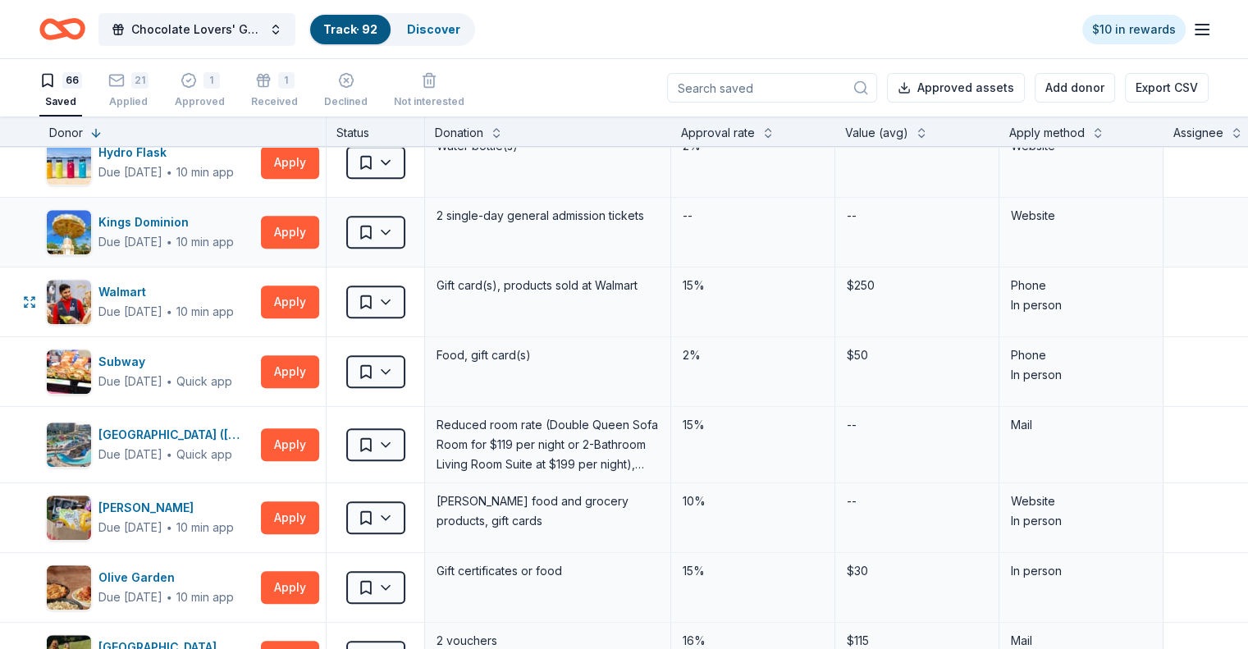
scroll to position [1313, 0]
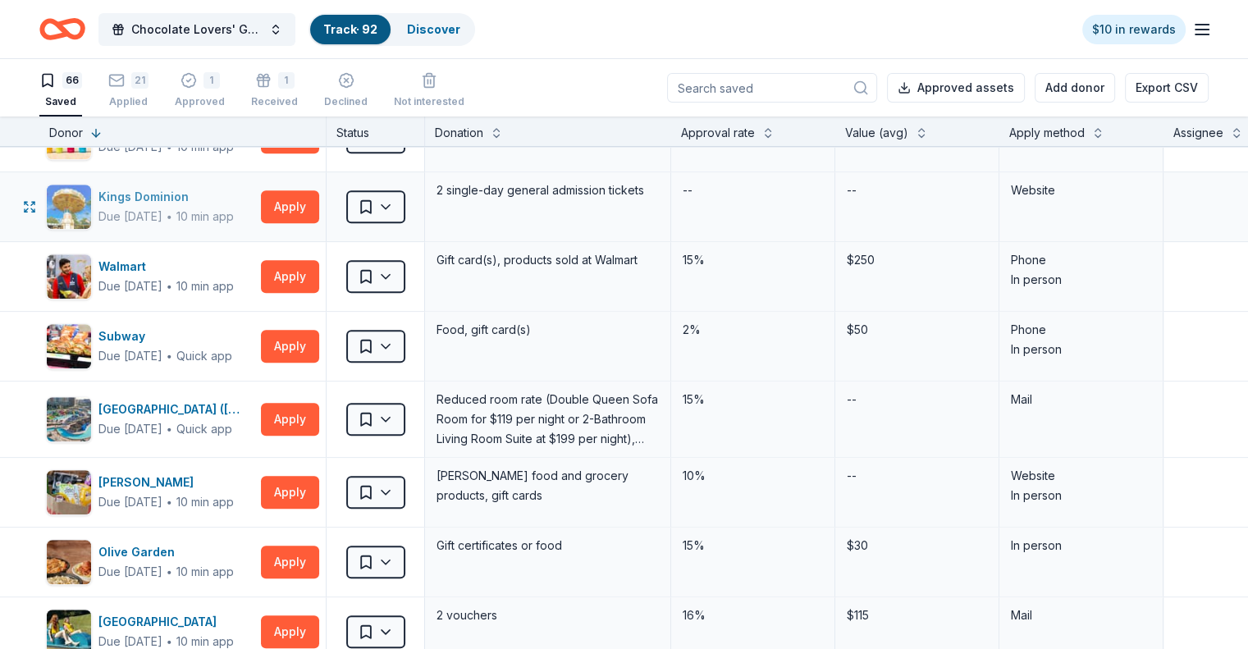
click at [224, 209] on div "10 min app" at bounding box center [204, 216] width 57 height 16
click at [162, 215] on div "Due [DATE]" at bounding box center [130, 217] width 64 height 20
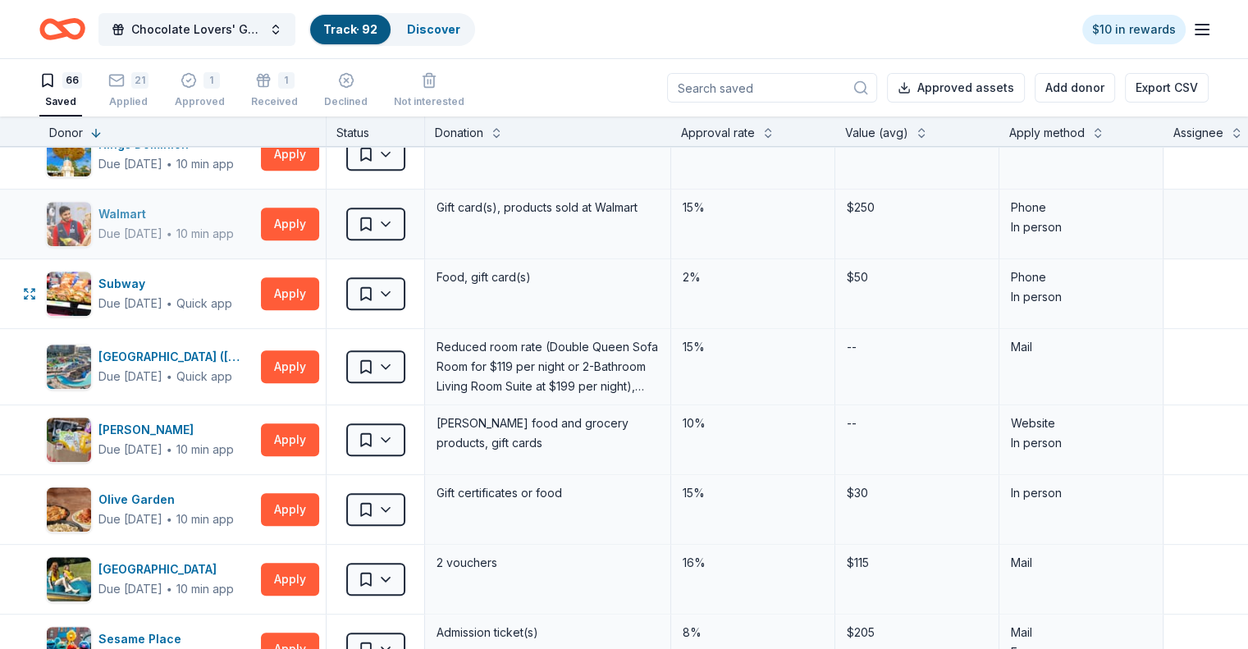
scroll to position [1395, 0]
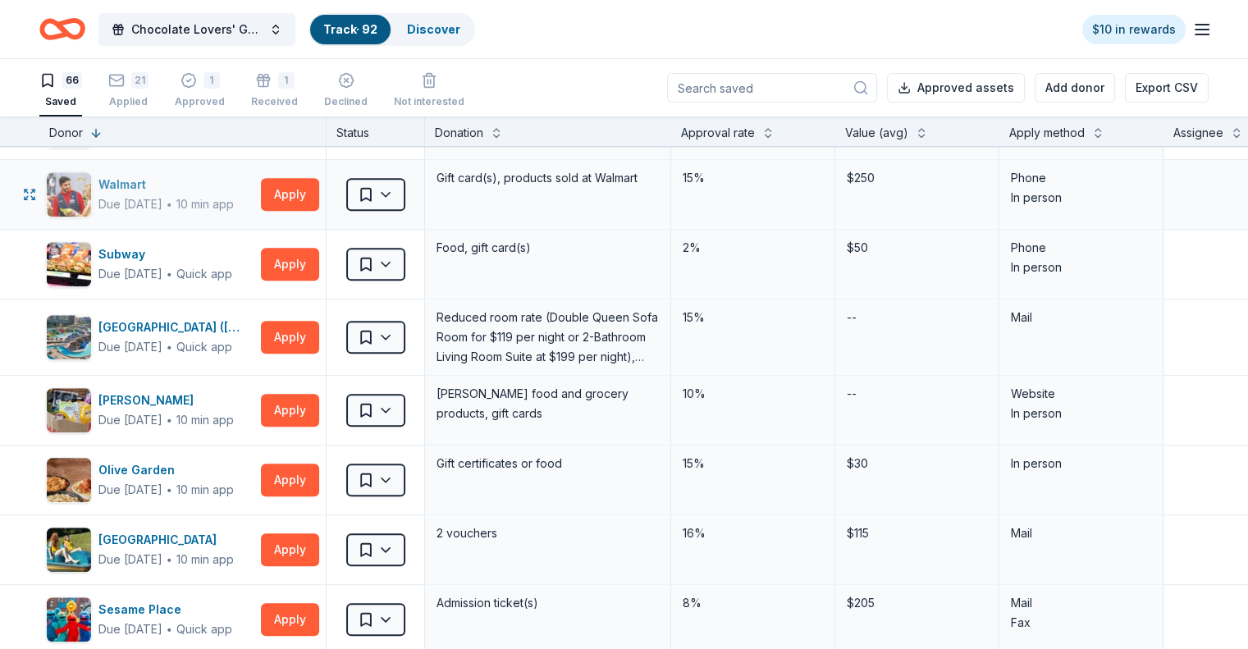
click at [233, 196] on div "10 min app" at bounding box center [204, 204] width 57 height 16
click at [206, 259] on div "Subway" at bounding box center [165, 255] width 134 height 20
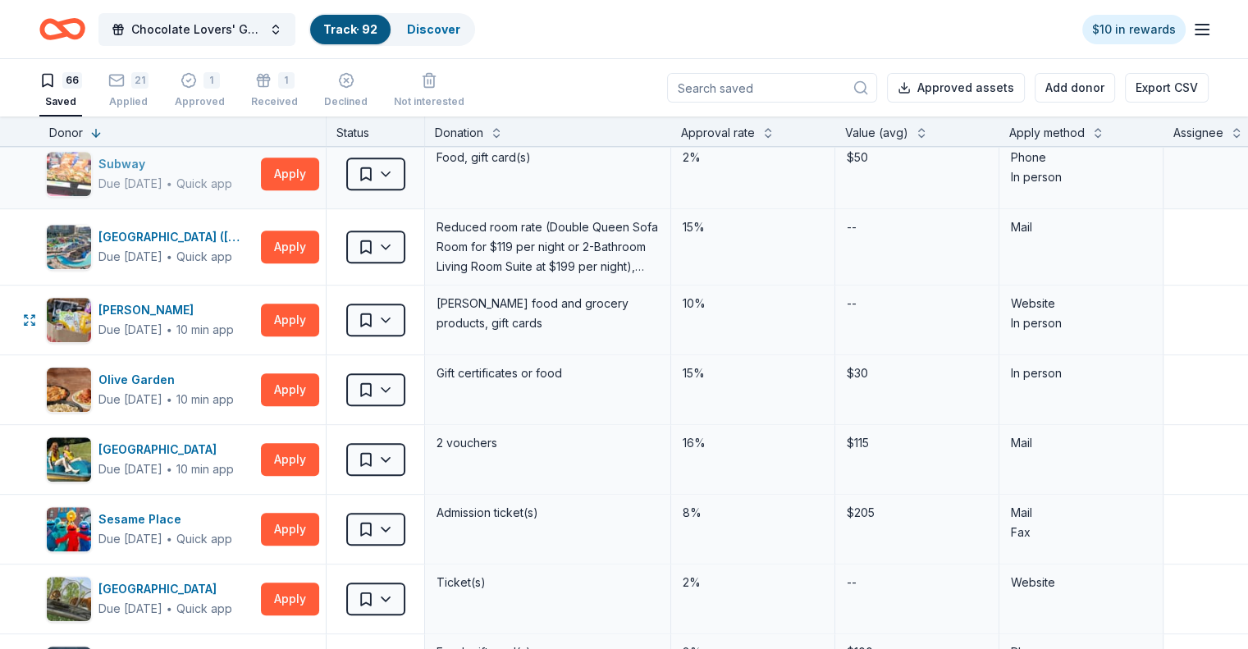
scroll to position [1559, 0]
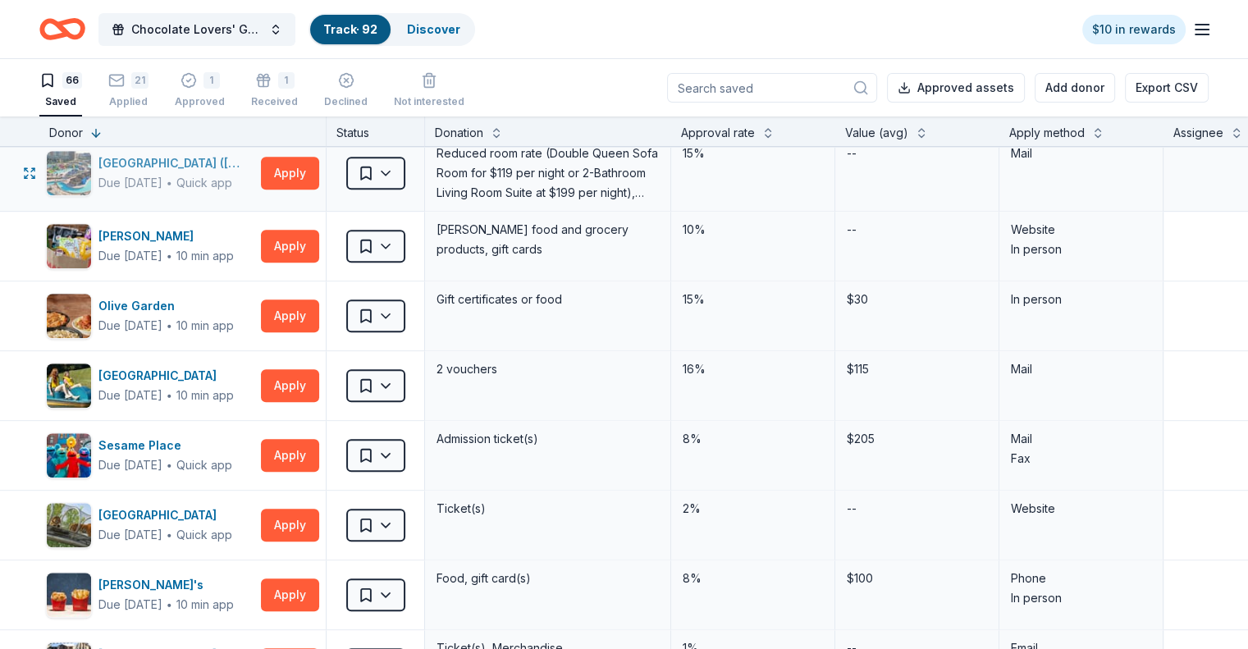
click at [219, 173] on div "Due in 128 days ∙ Quick app" at bounding box center [176, 183] width 156 height 20
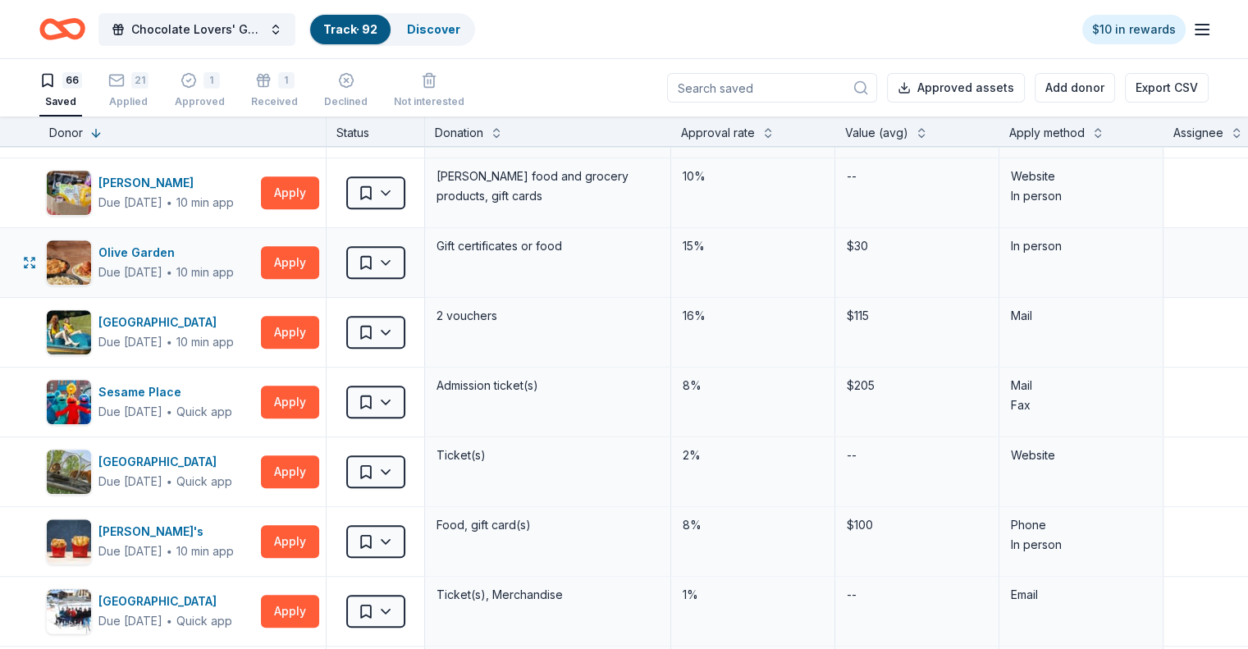
scroll to position [1641, 0]
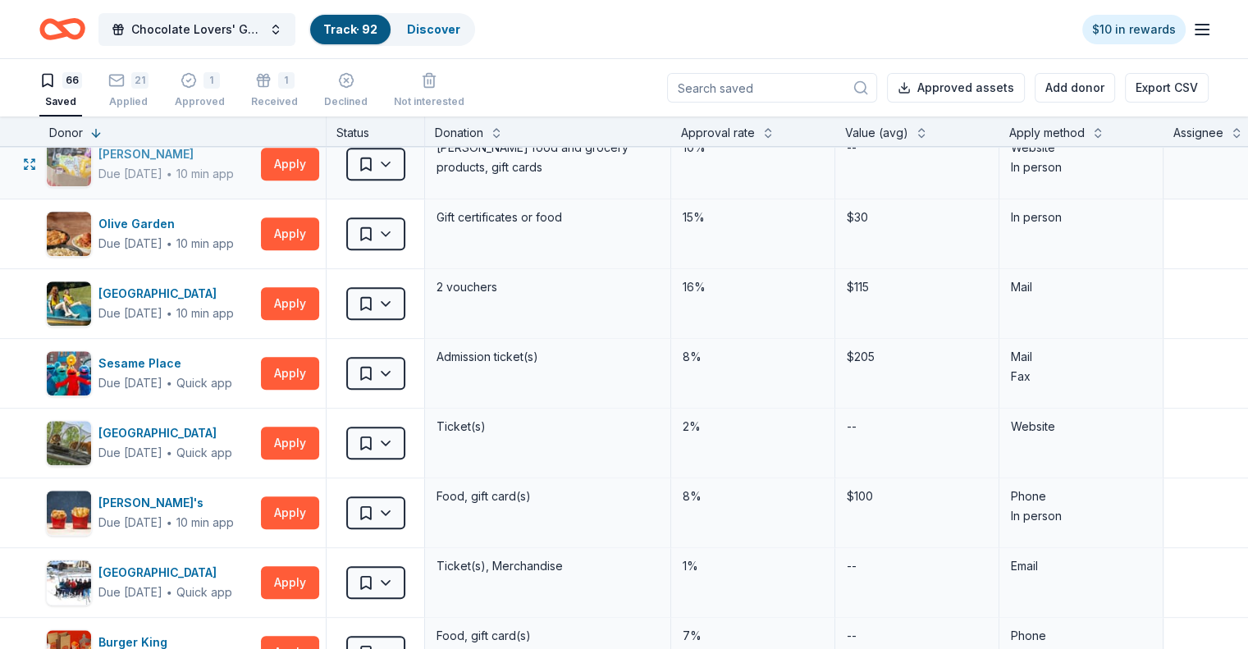
click at [162, 178] on div "Due [DATE]" at bounding box center [130, 174] width 64 height 20
click at [162, 239] on div "Due [DATE]" at bounding box center [130, 244] width 64 height 20
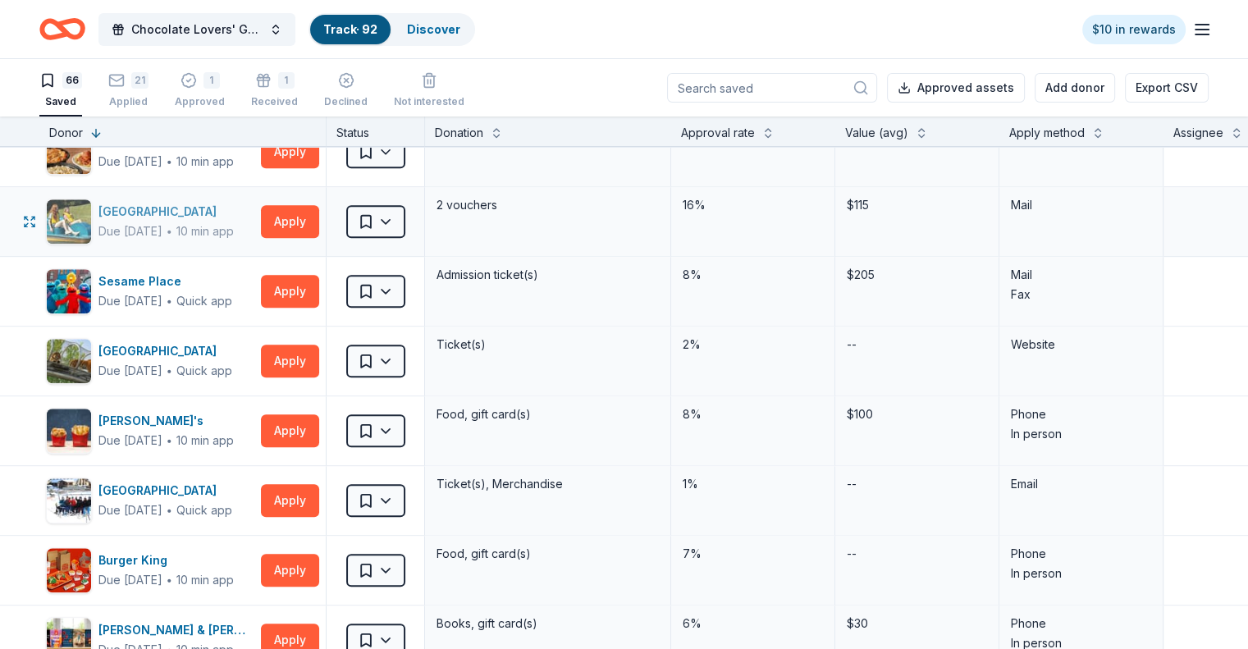
click at [162, 225] on div "Due [DATE]" at bounding box center [130, 232] width 64 height 20
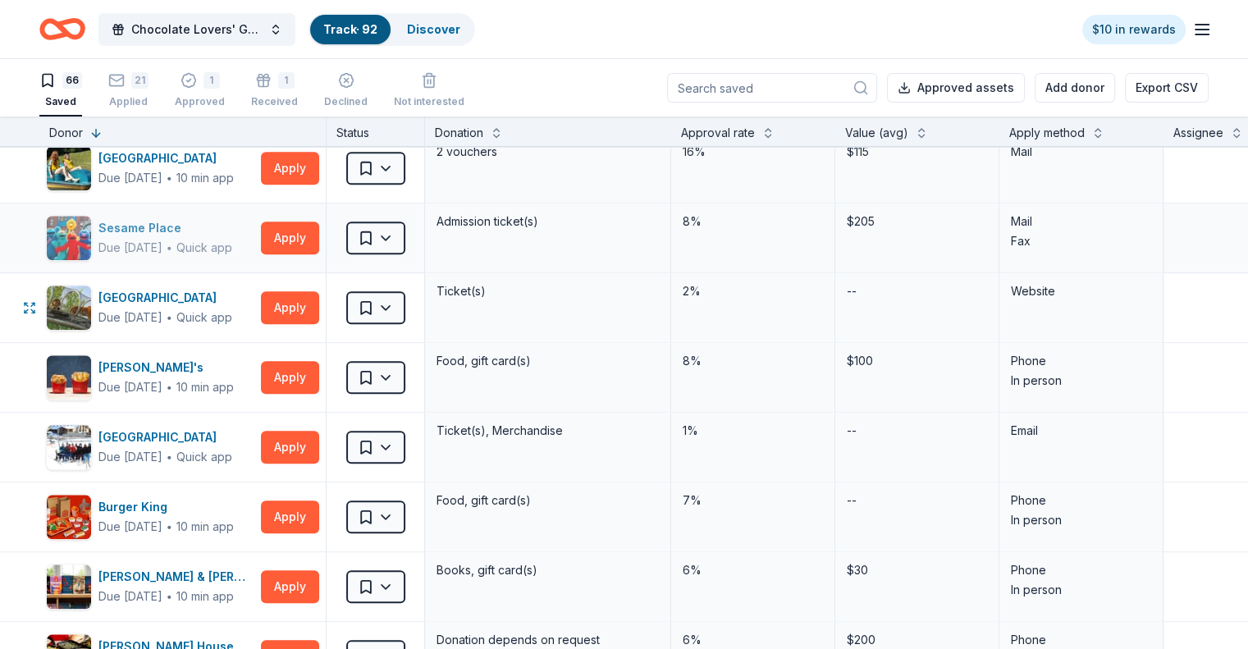
scroll to position [1806, 0]
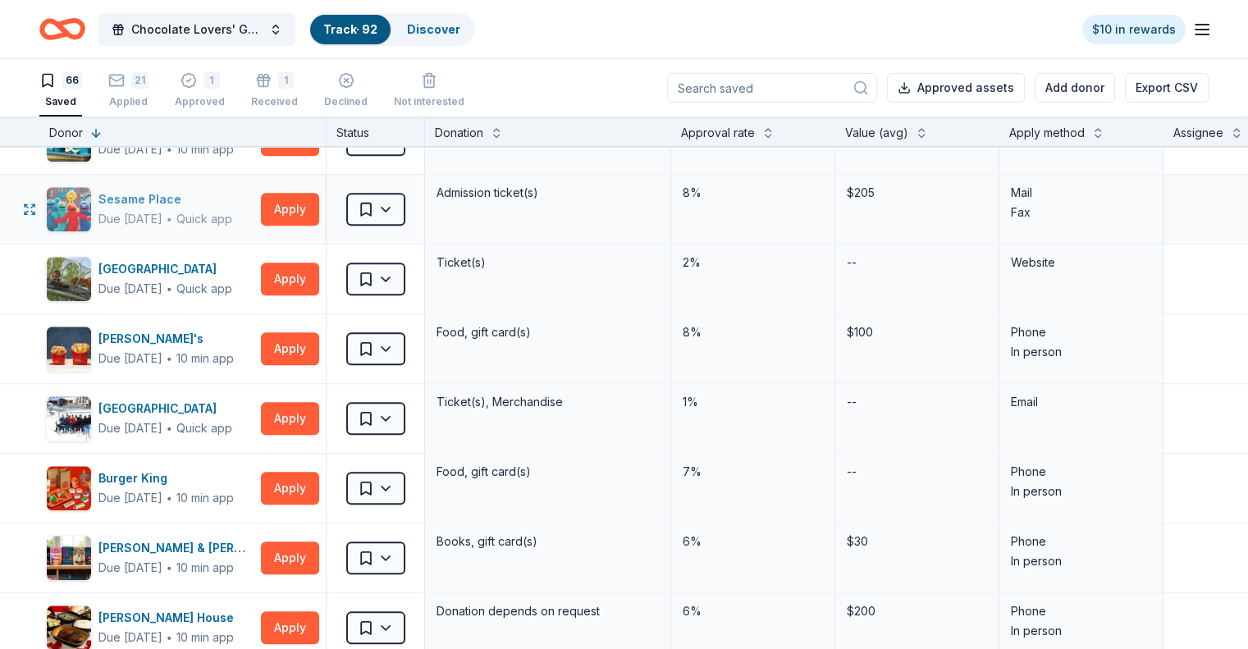
click at [162, 219] on div "Due [DATE]" at bounding box center [130, 219] width 64 height 20
click at [223, 281] on div "Quick app" at bounding box center [204, 289] width 56 height 16
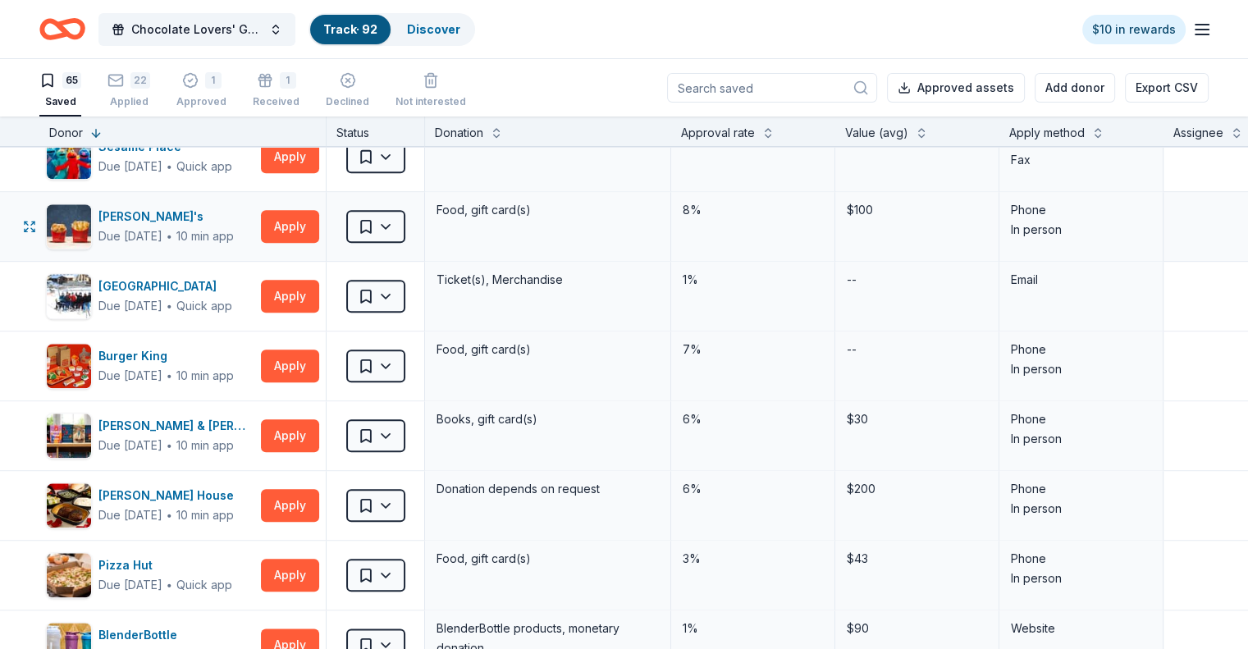
scroll to position [1888, 0]
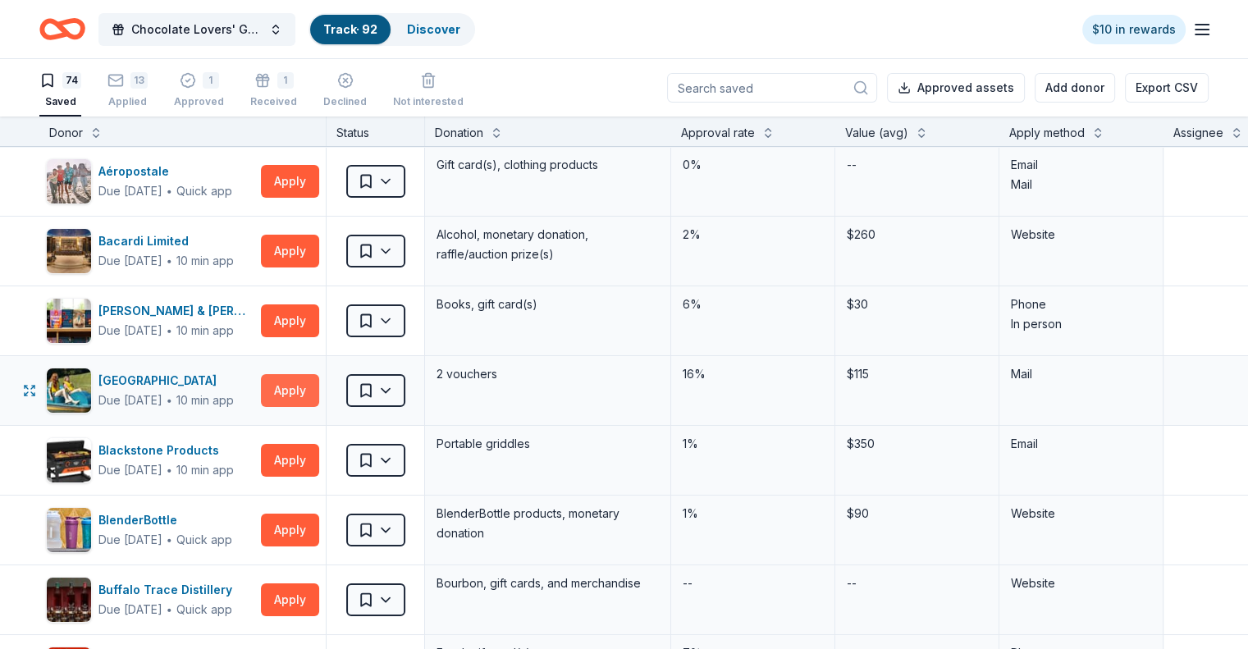
click at [302, 389] on button "Apply" at bounding box center [290, 390] width 58 height 33
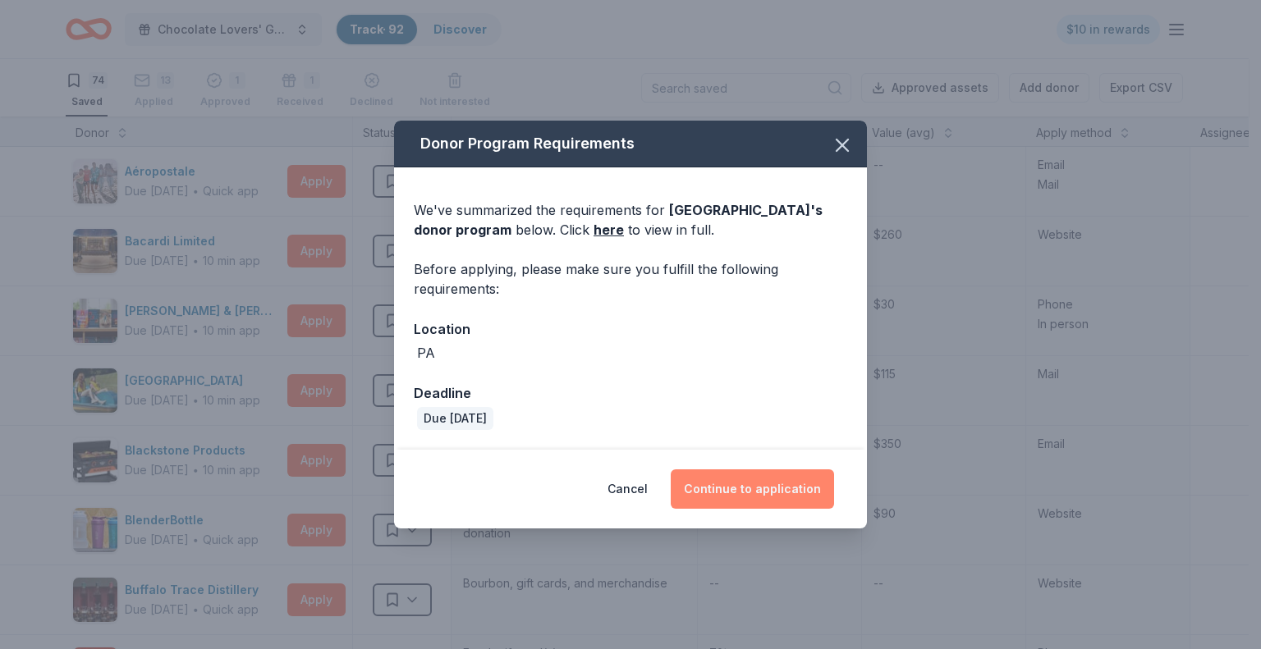
click at [735, 492] on button "Continue to application" at bounding box center [752, 488] width 163 height 39
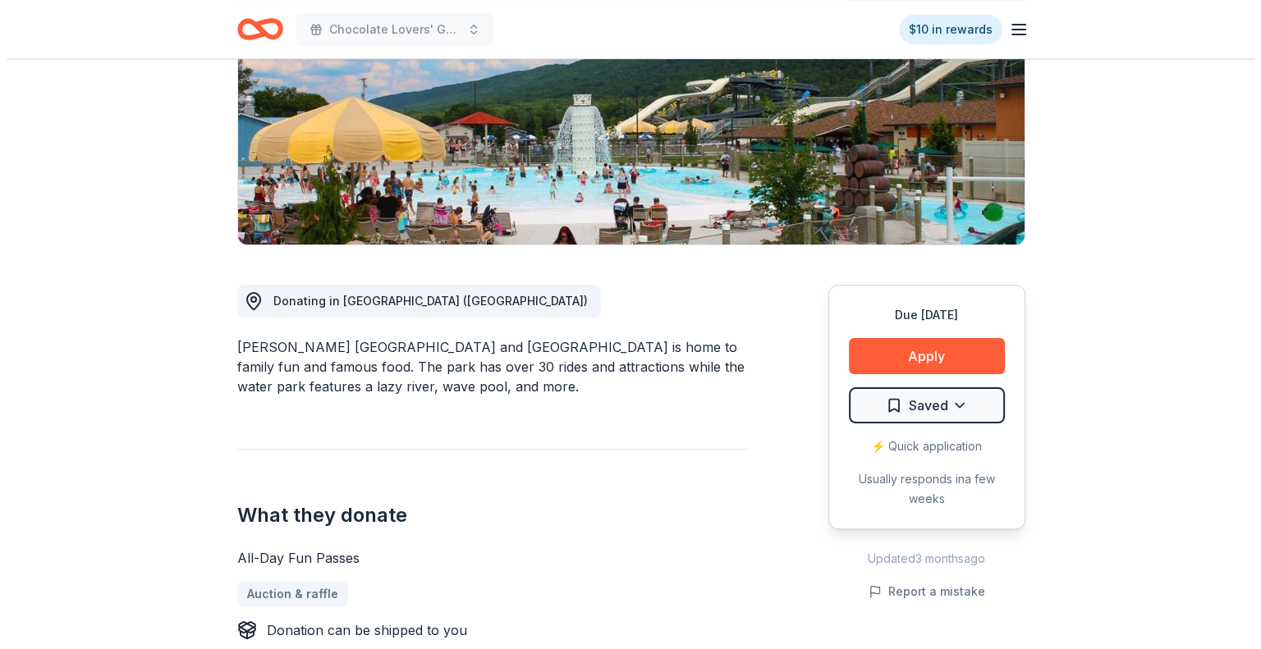
scroll to position [328, 0]
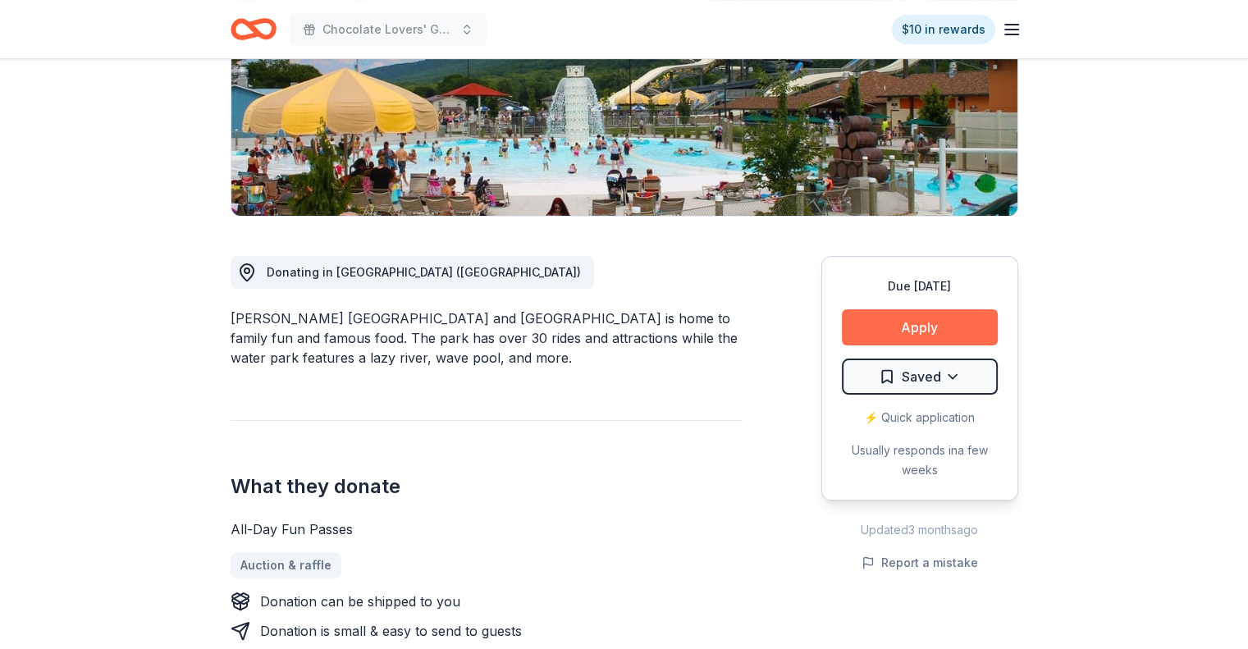
click at [896, 327] on button "Apply" at bounding box center [920, 327] width 156 height 36
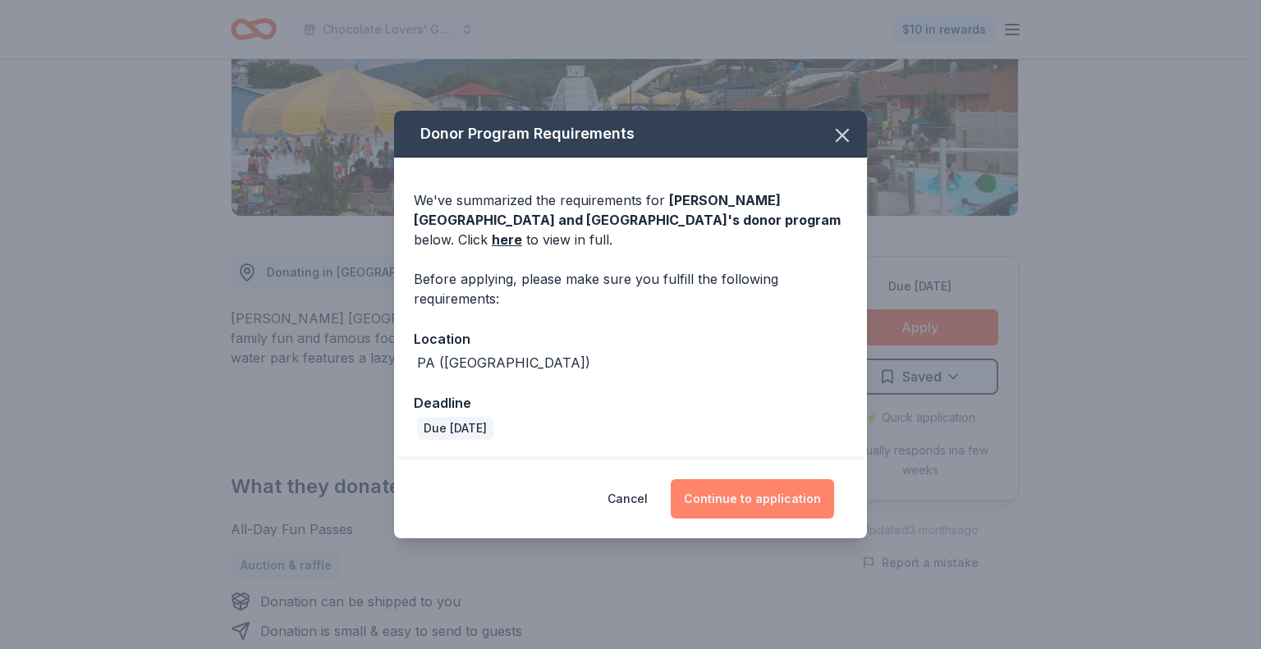
click at [769, 492] on button "Continue to application" at bounding box center [752, 498] width 163 height 39
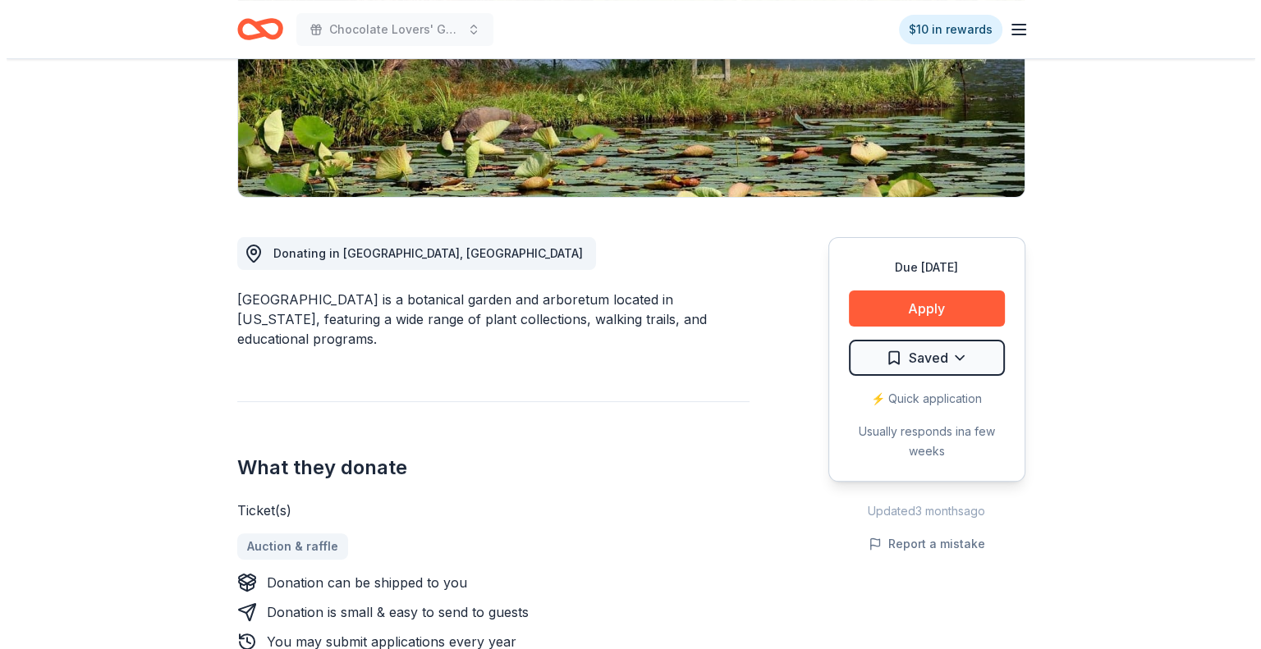
scroll to position [328, 0]
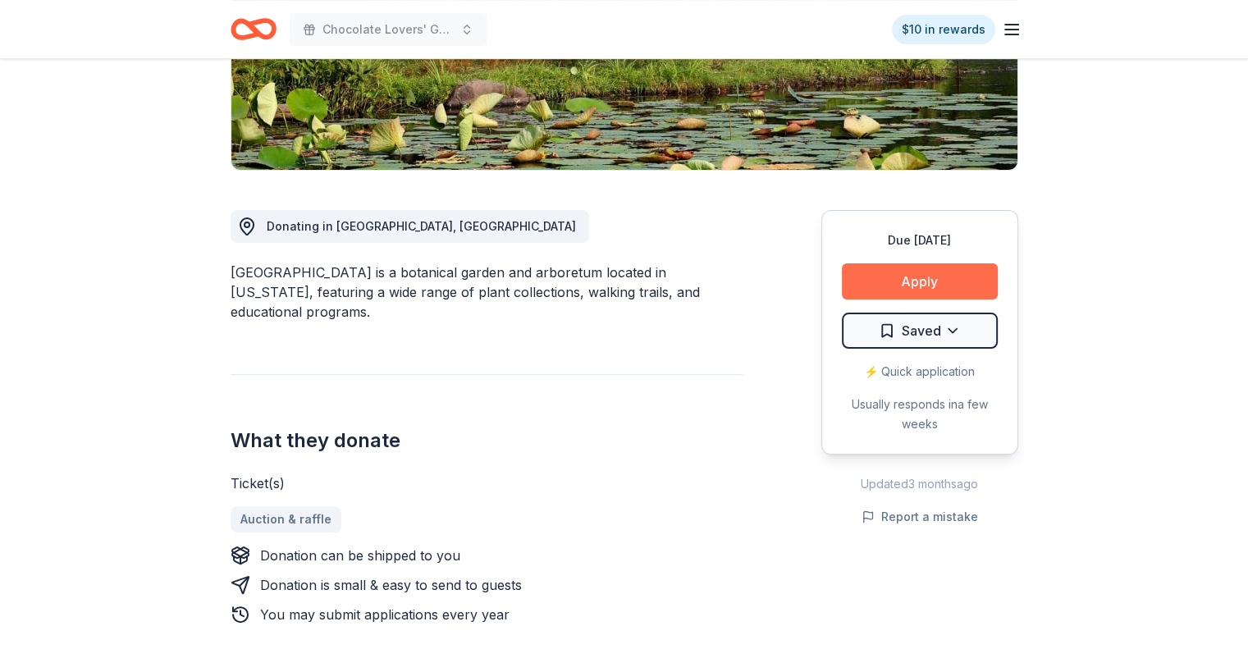
click at [893, 285] on button "Apply" at bounding box center [920, 281] width 156 height 36
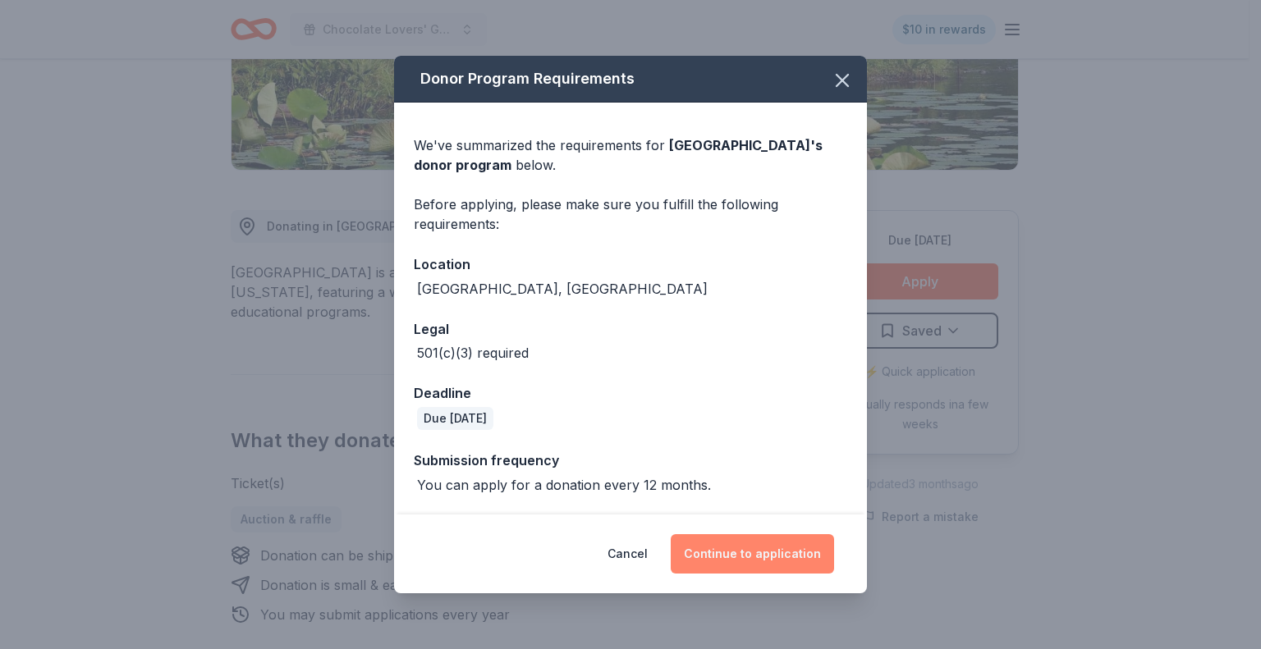
click at [765, 542] on button "Continue to application" at bounding box center [752, 553] width 163 height 39
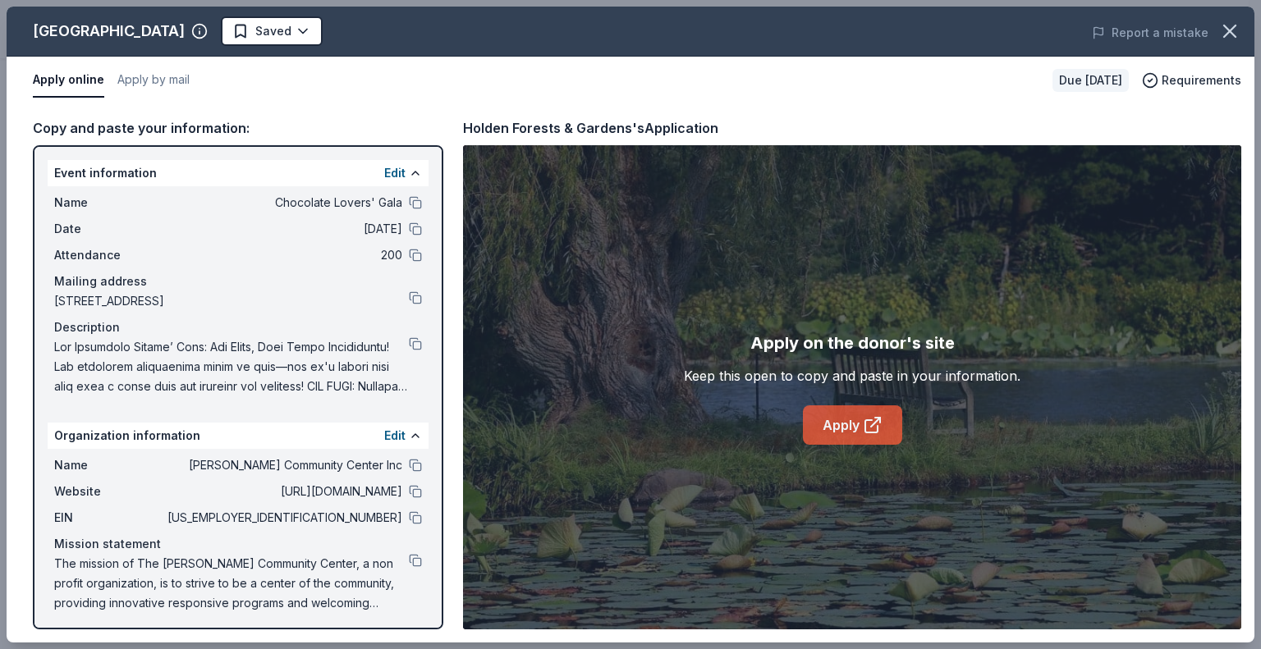
click at [881, 428] on icon at bounding box center [873, 425] width 20 height 20
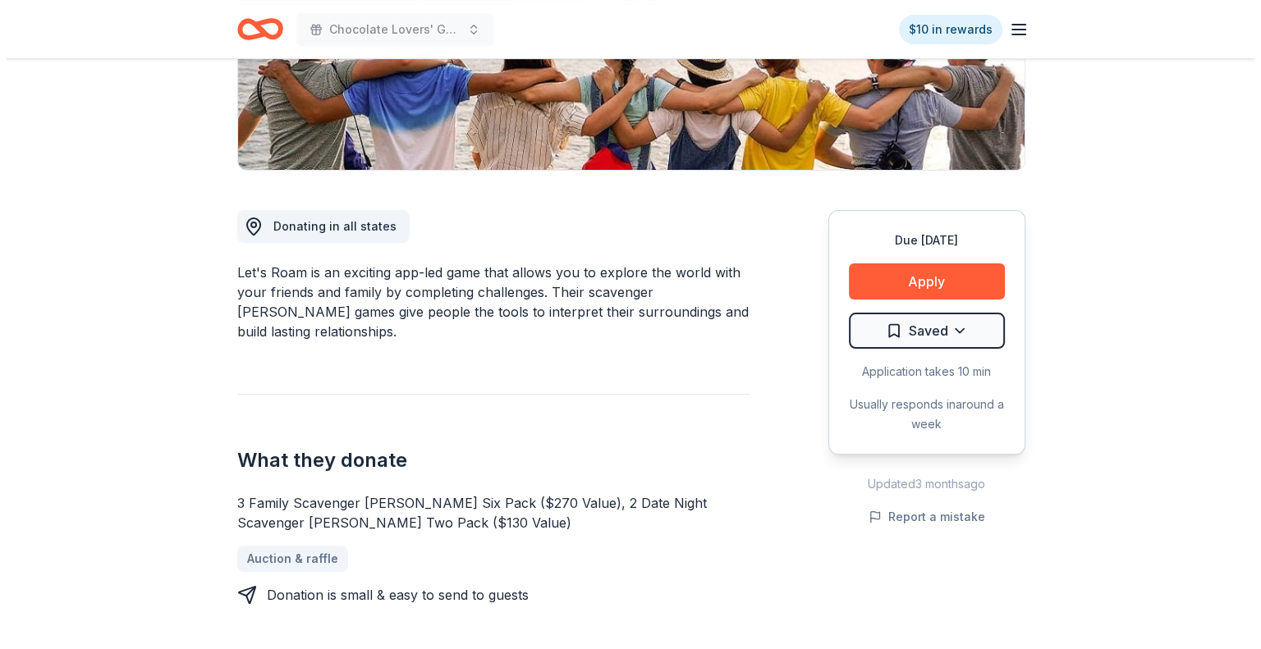
scroll to position [246, 0]
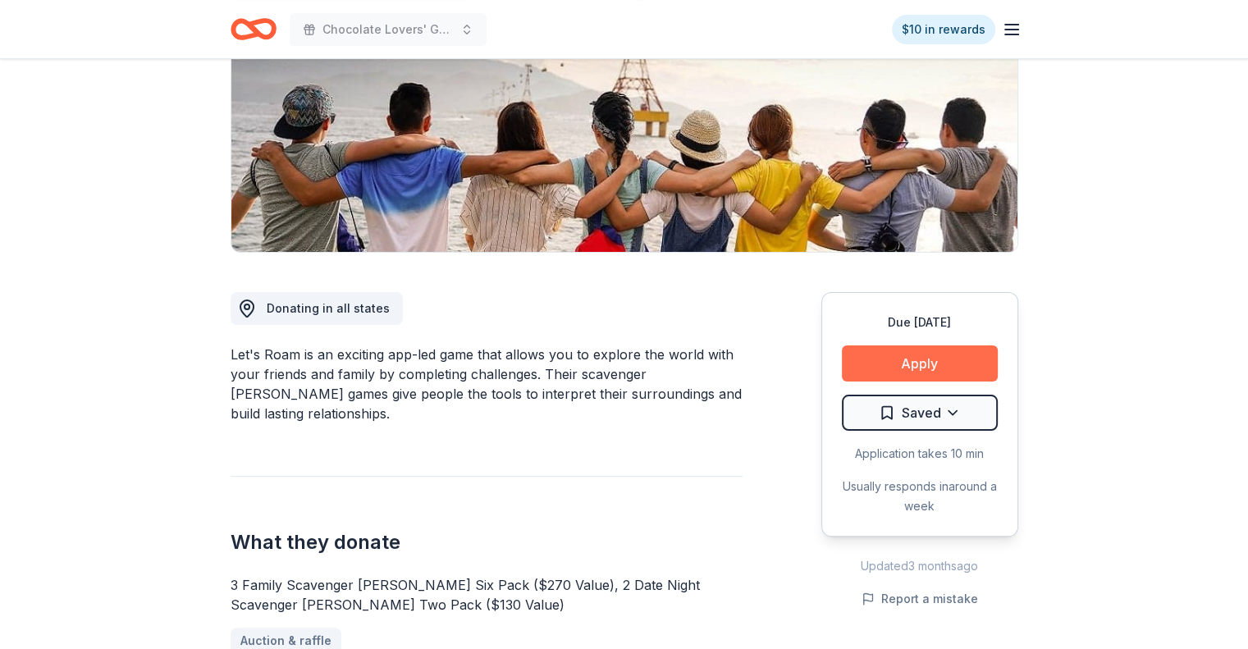
click at [908, 365] on button "Apply" at bounding box center [920, 364] width 156 height 36
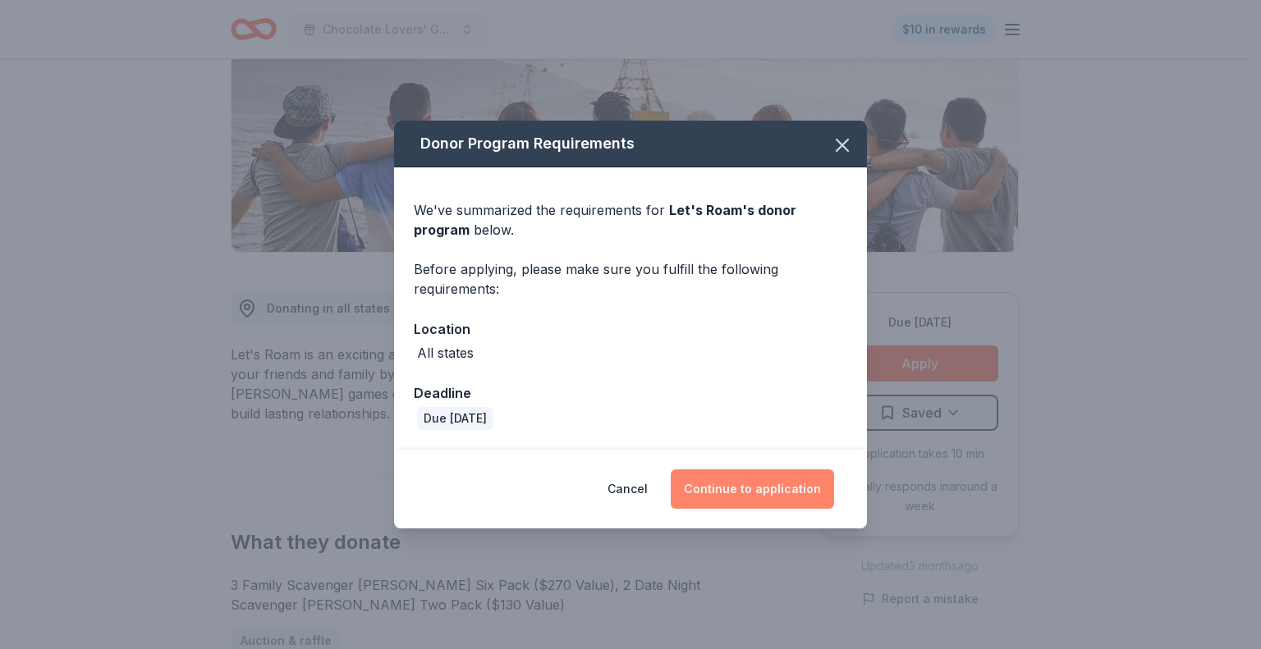
click at [765, 482] on button "Continue to application" at bounding box center [752, 488] width 163 height 39
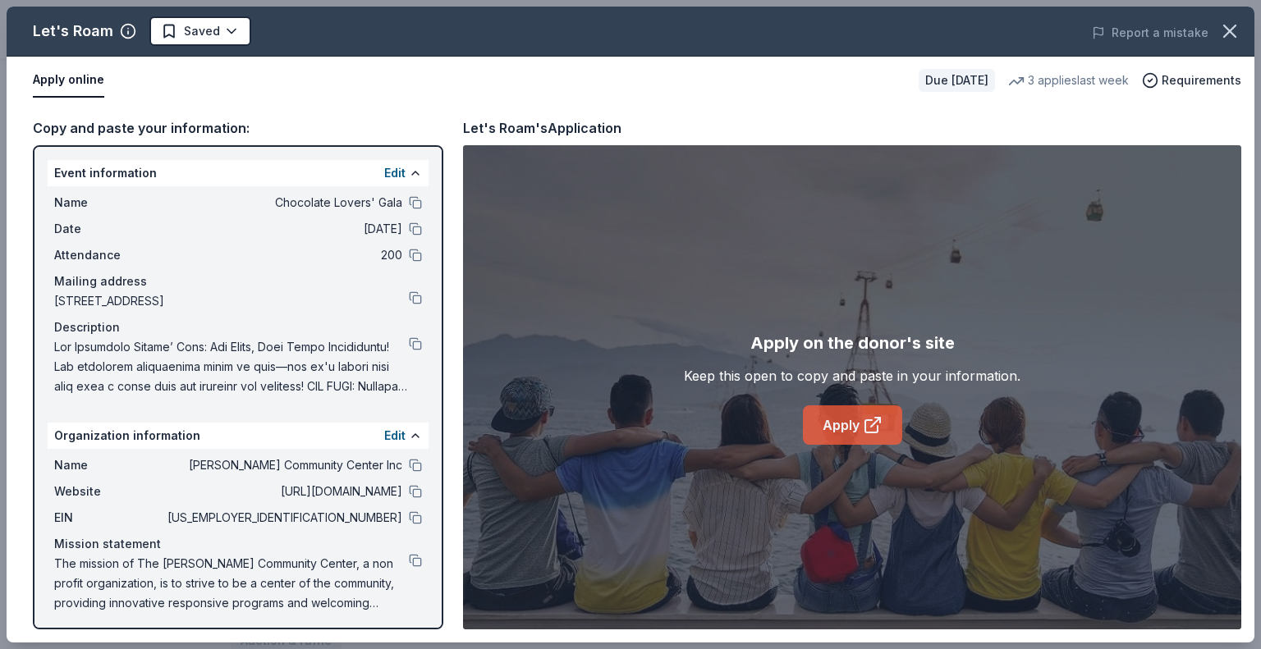
click at [849, 425] on link "Apply" at bounding box center [852, 424] width 99 height 39
click at [409, 492] on button at bounding box center [415, 491] width 13 height 13
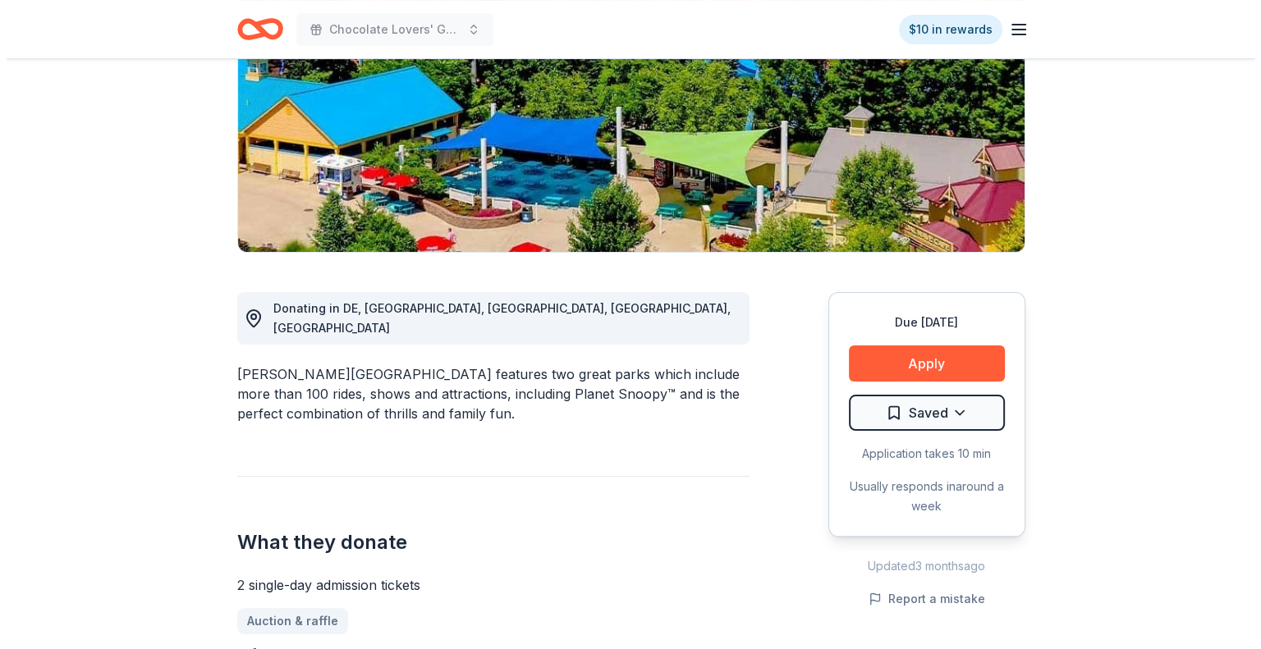
scroll to position [328, 0]
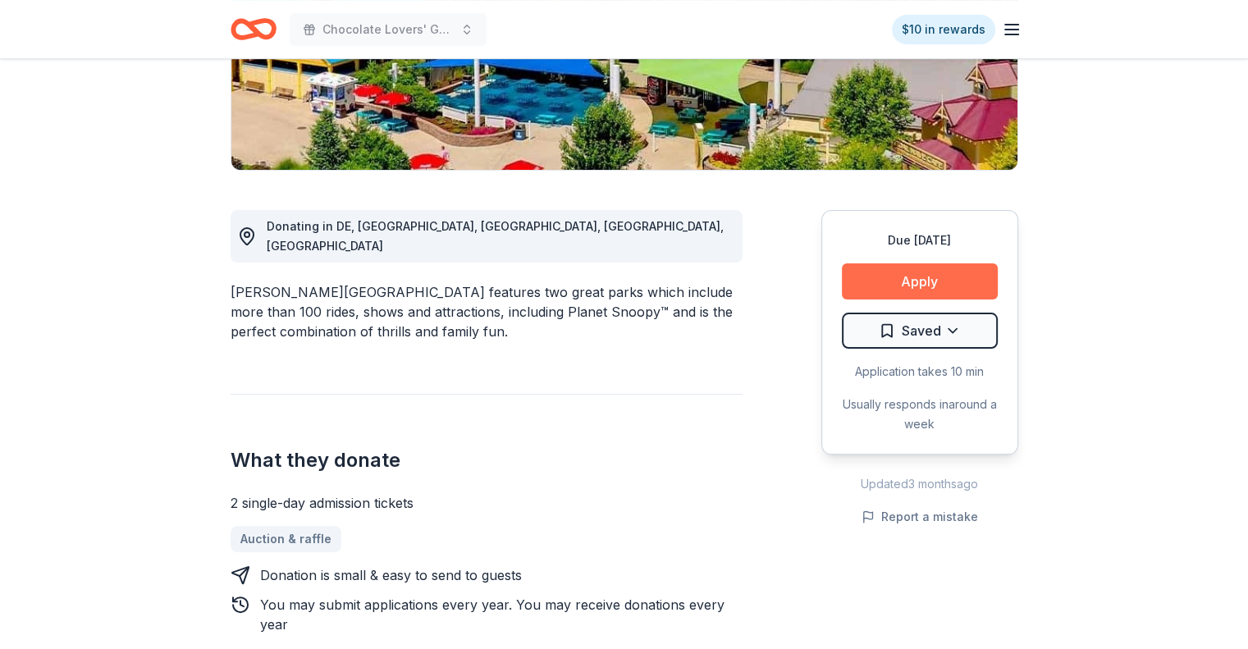
click at [902, 284] on button "Apply" at bounding box center [920, 281] width 156 height 36
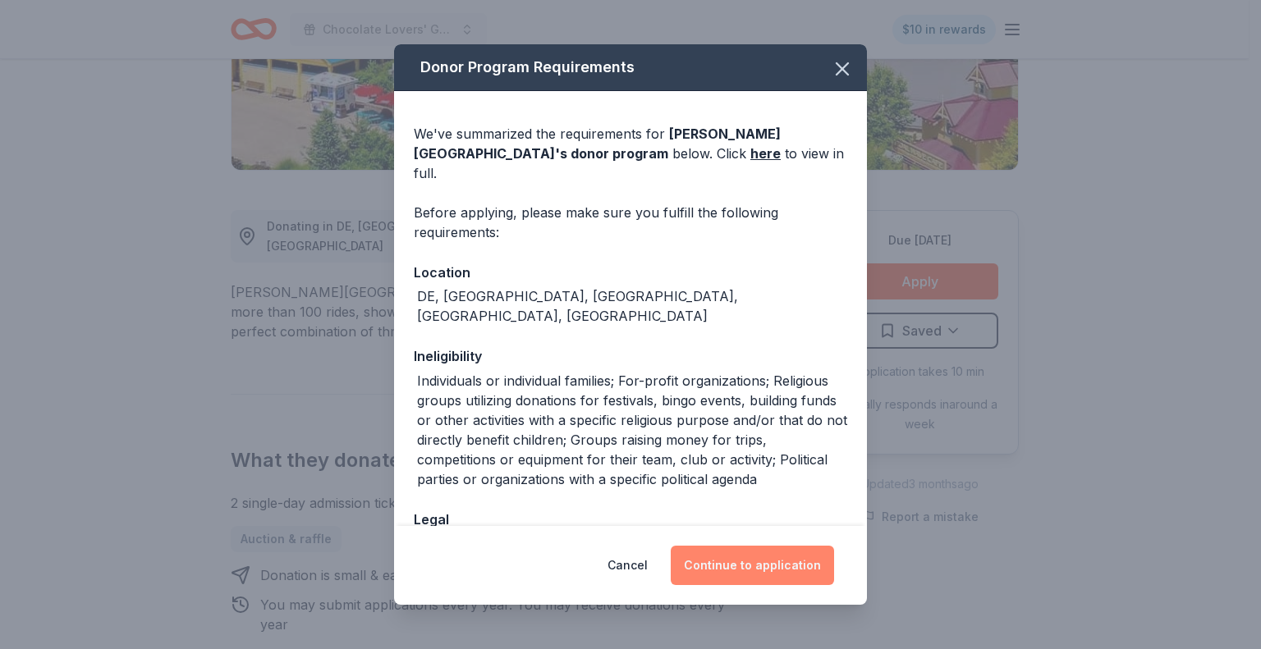
click at [734, 570] on button "Continue to application" at bounding box center [752, 565] width 163 height 39
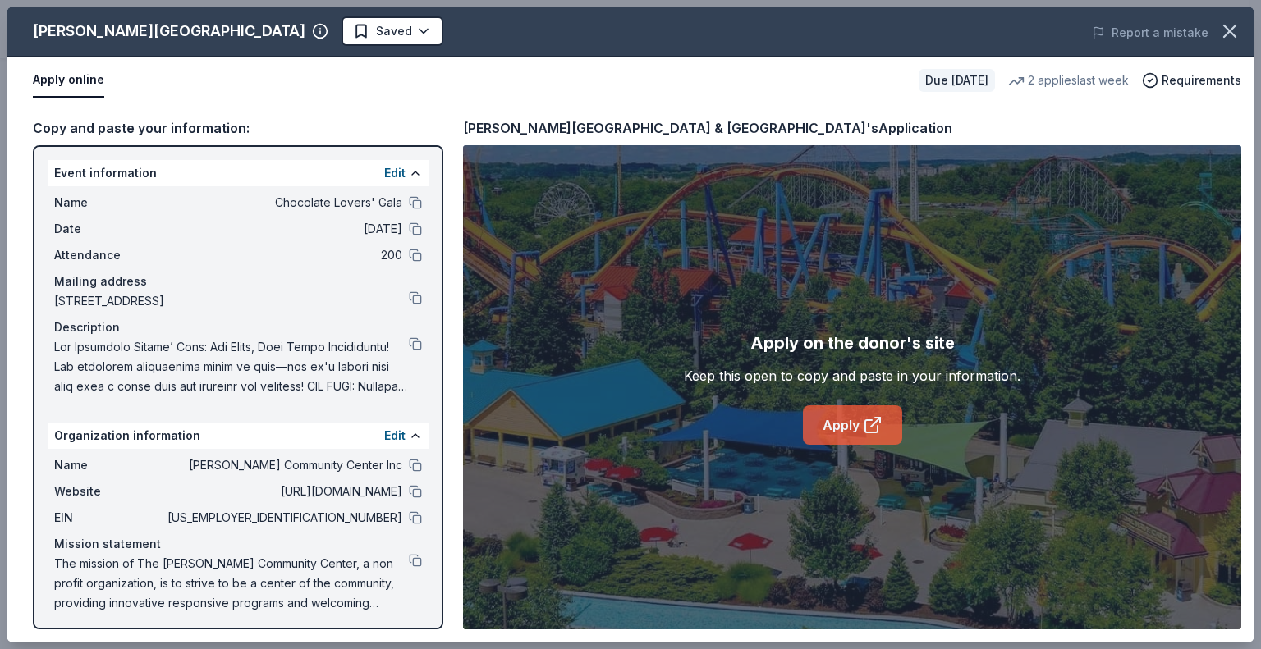
click at [857, 424] on link "Apply" at bounding box center [852, 424] width 99 height 39
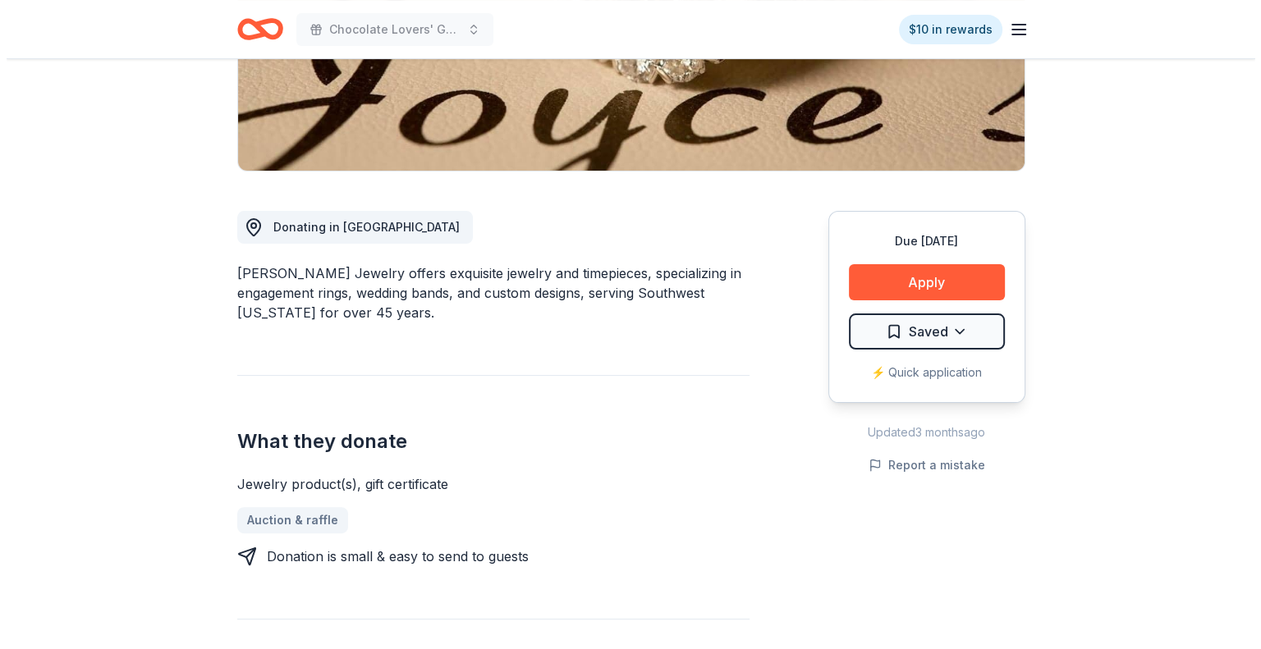
scroll to position [328, 0]
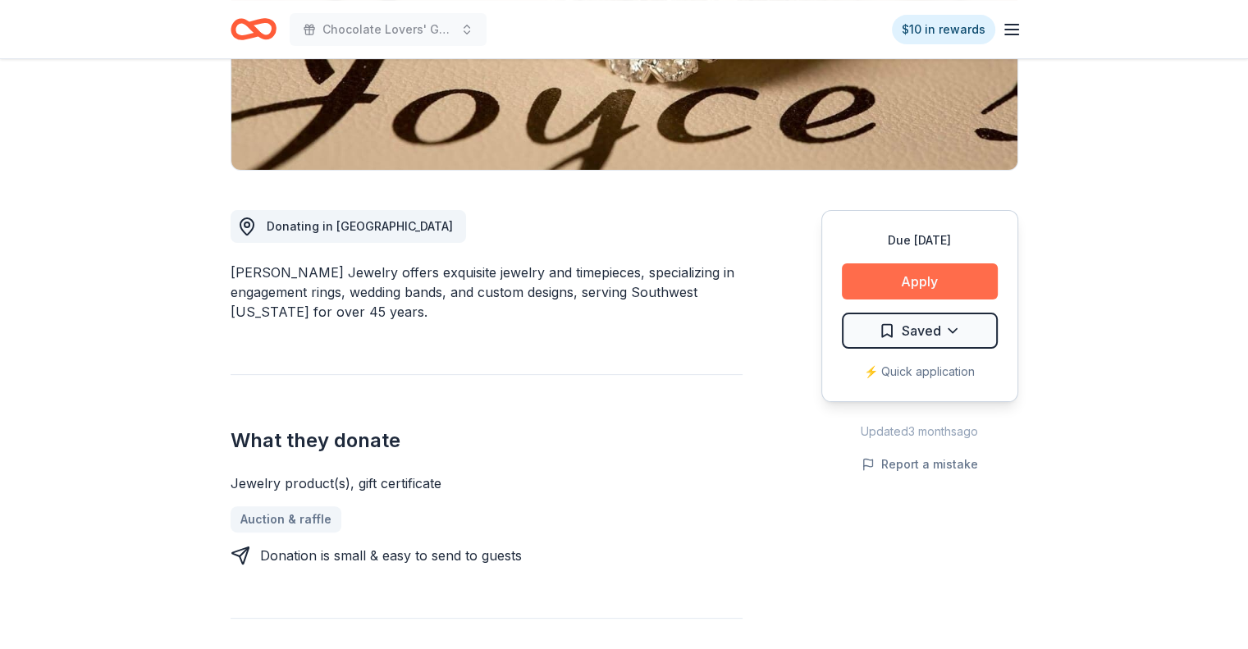
click at [911, 278] on button "Apply" at bounding box center [920, 281] width 156 height 36
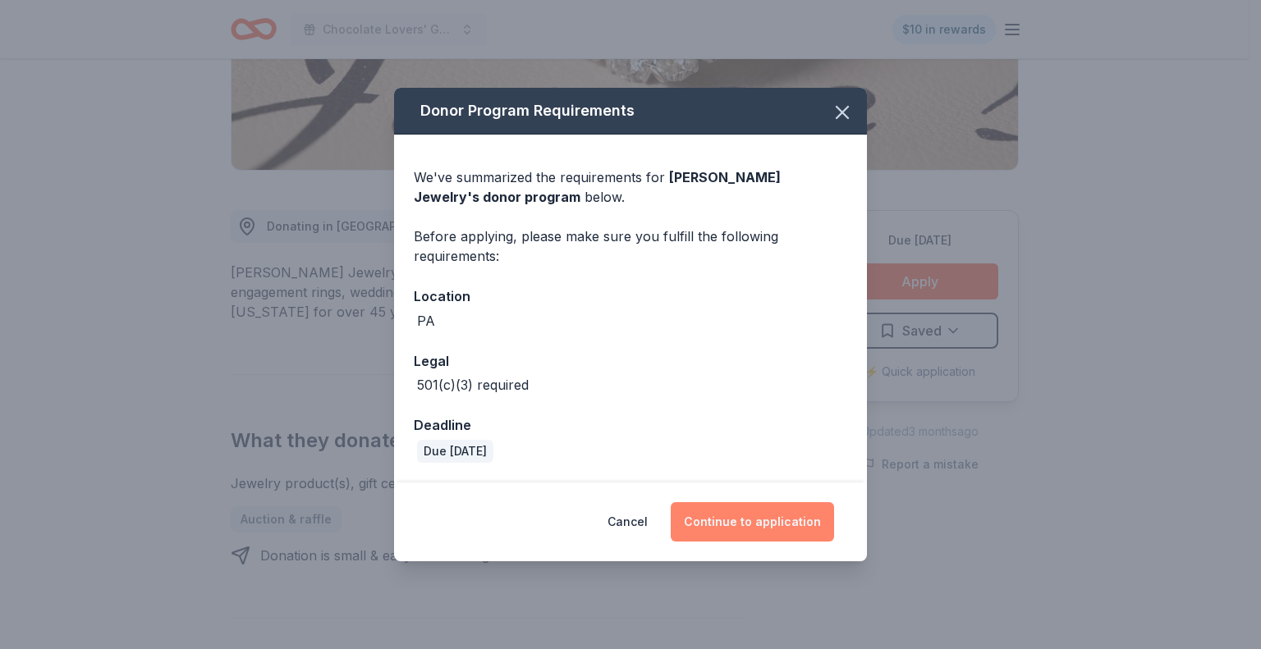
click at [761, 525] on button "Continue to application" at bounding box center [752, 521] width 163 height 39
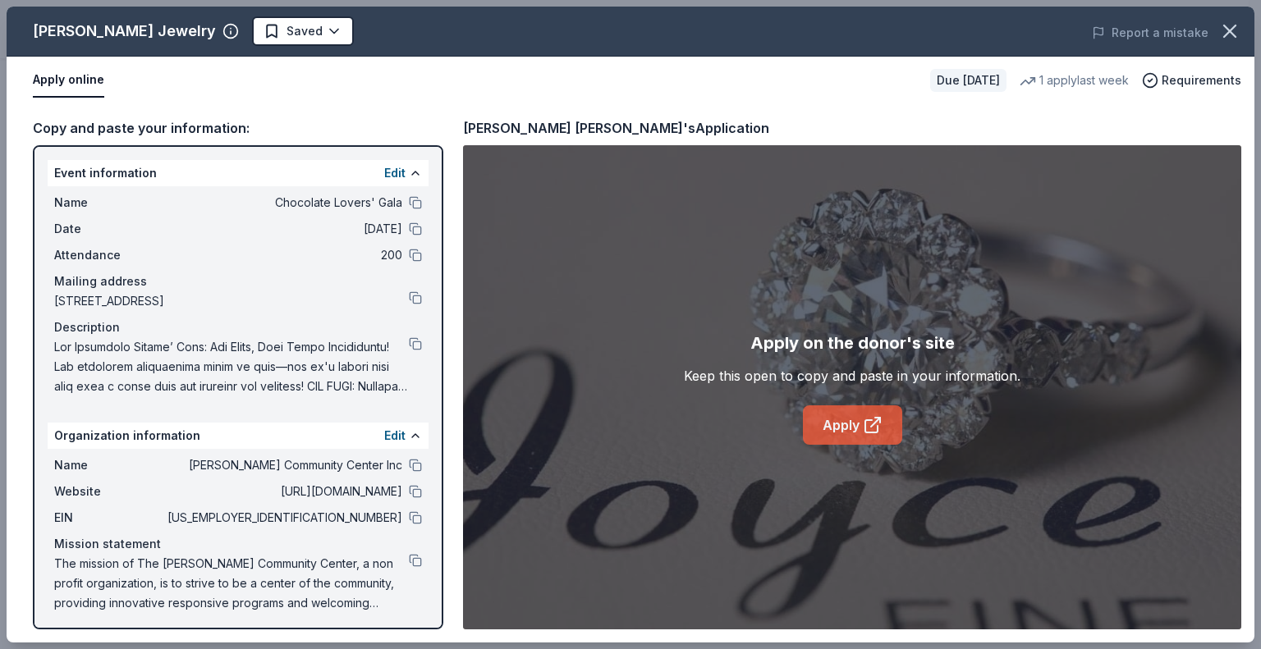
click at [857, 419] on link "Apply" at bounding box center [852, 424] width 99 height 39
click at [409, 200] on button at bounding box center [415, 202] width 13 height 13
click at [409, 515] on button at bounding box center [415, 517] width 13 height 13
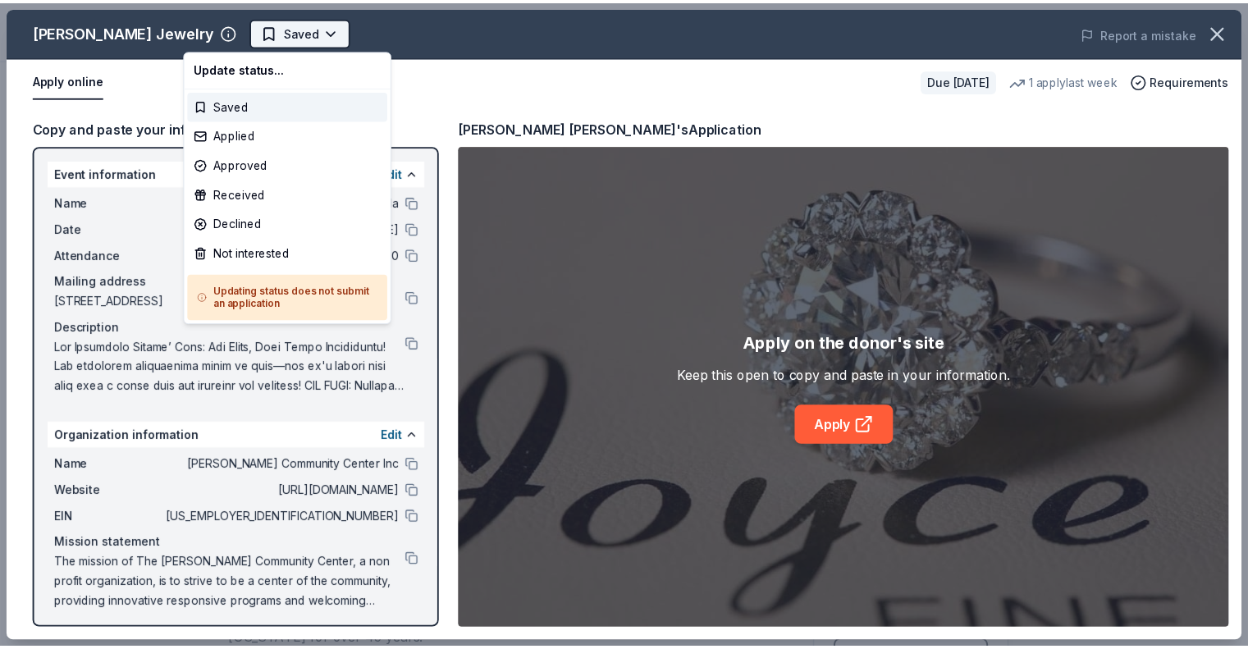
scroll to position [0, 0]
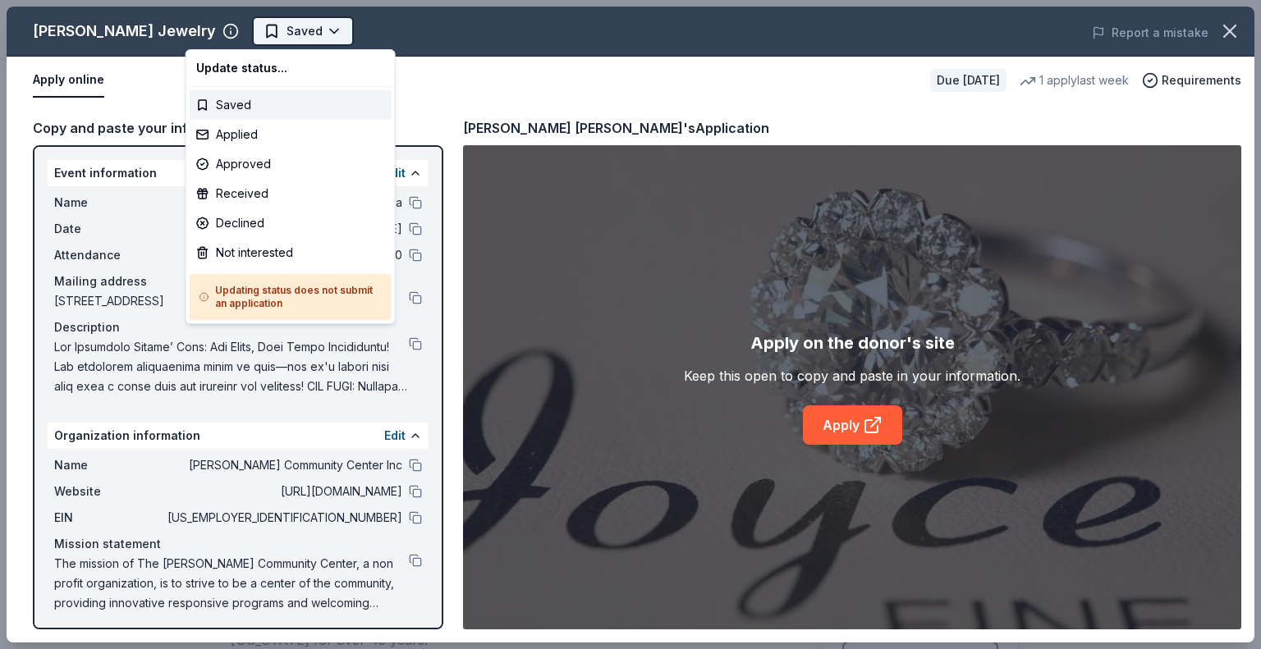
click at [265, 33] on html "Chocolate Lovers' Gala $10 in rewards Due in 128 days Share Joyce's Jewelry New…" at bounding box center [630, 324] width 1261 height 649
click at [254, 131] on div "Applied" at bounding box center [291, 135] width 202 height 30
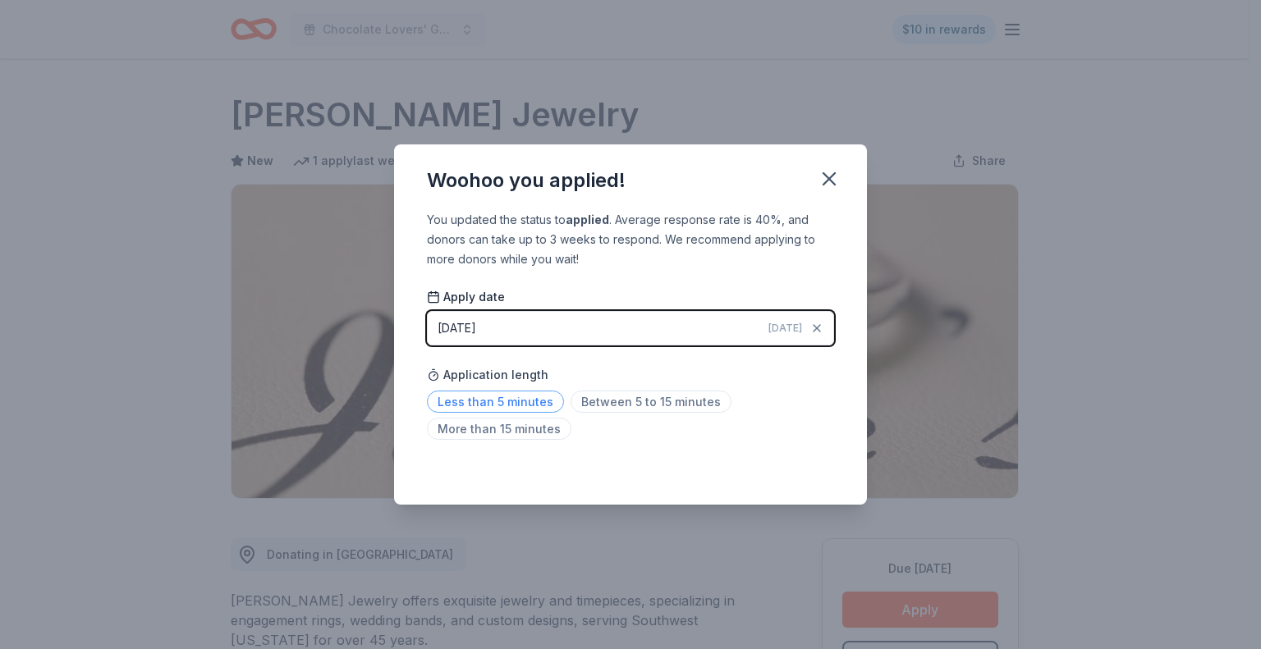
click at [524, 399] on span "Less than 5 minutes" at bounding box center [495, 402] width 137 height 22
click at [831, 184] on icon "button" at bounding box center [828, 178] width 23 height 23
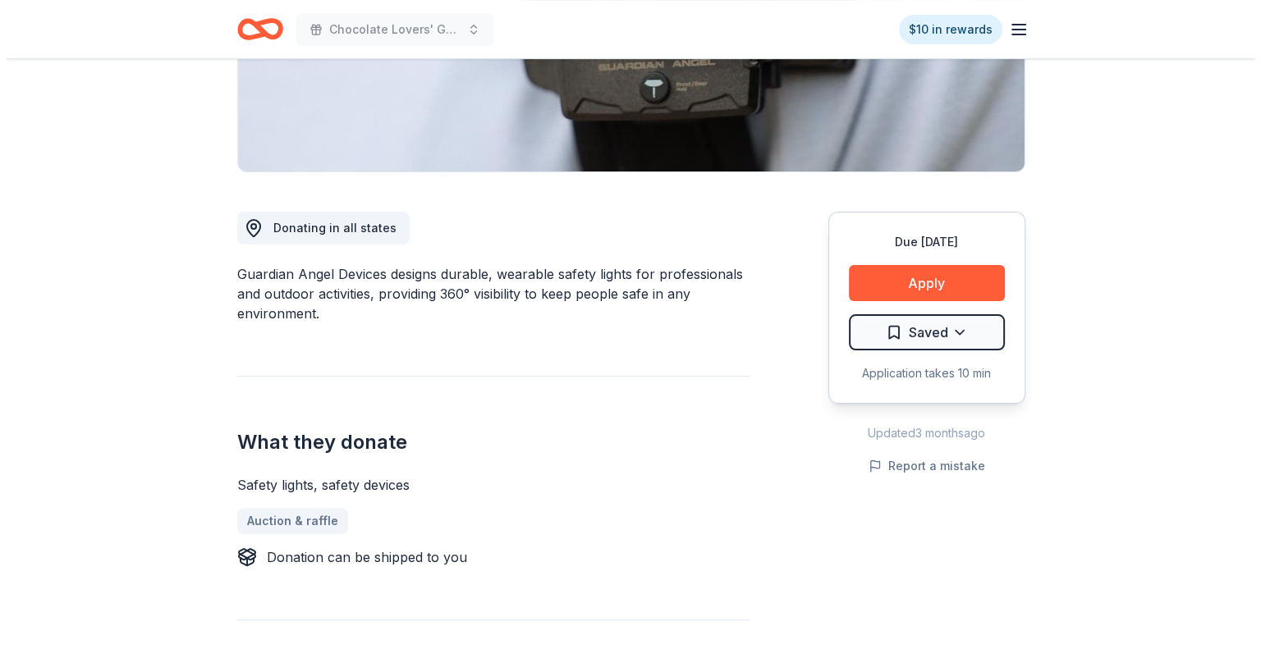
scroll to position [328, 0]
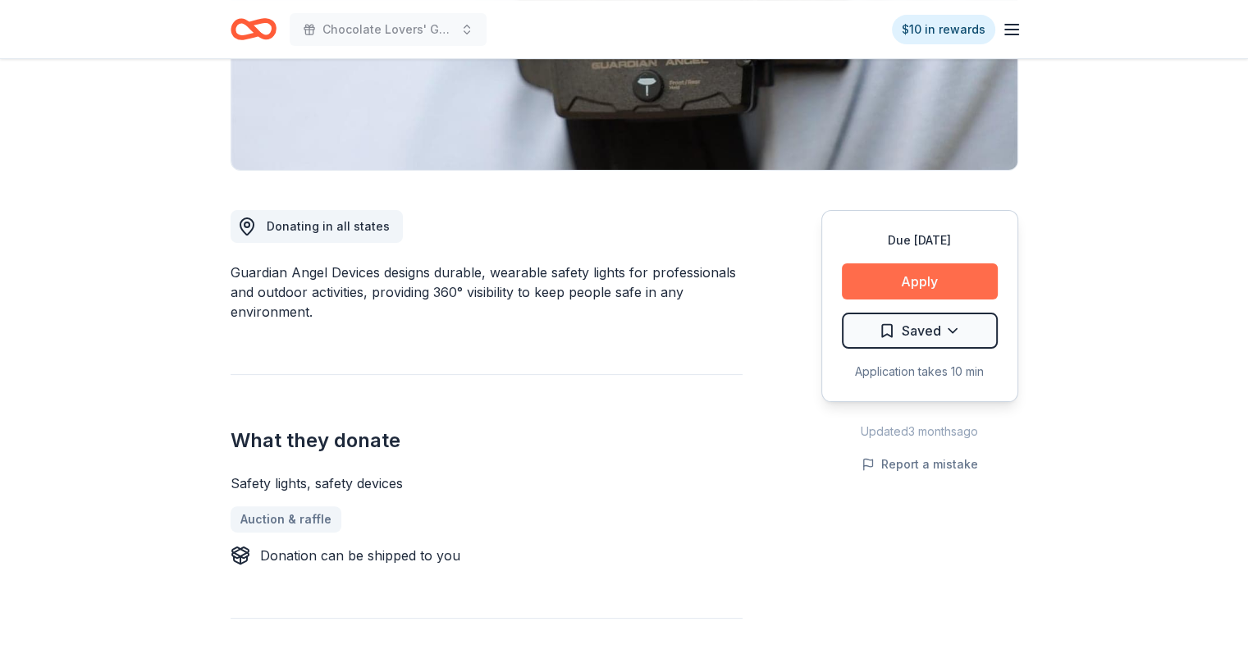
click at [928, 277] on button "Apply" at bounding box center [920, 281] width 156 height 36
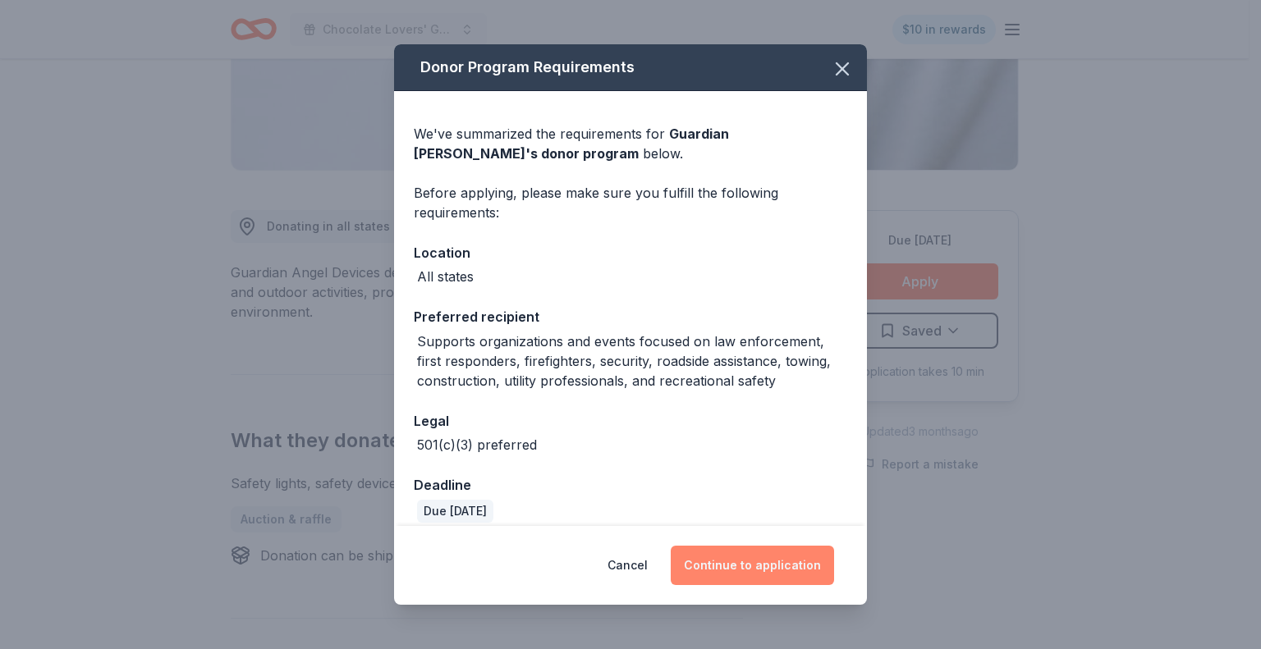
click at [762, 570] on button "Continue to application" at bounding box center [752, 565] width 163 height 39
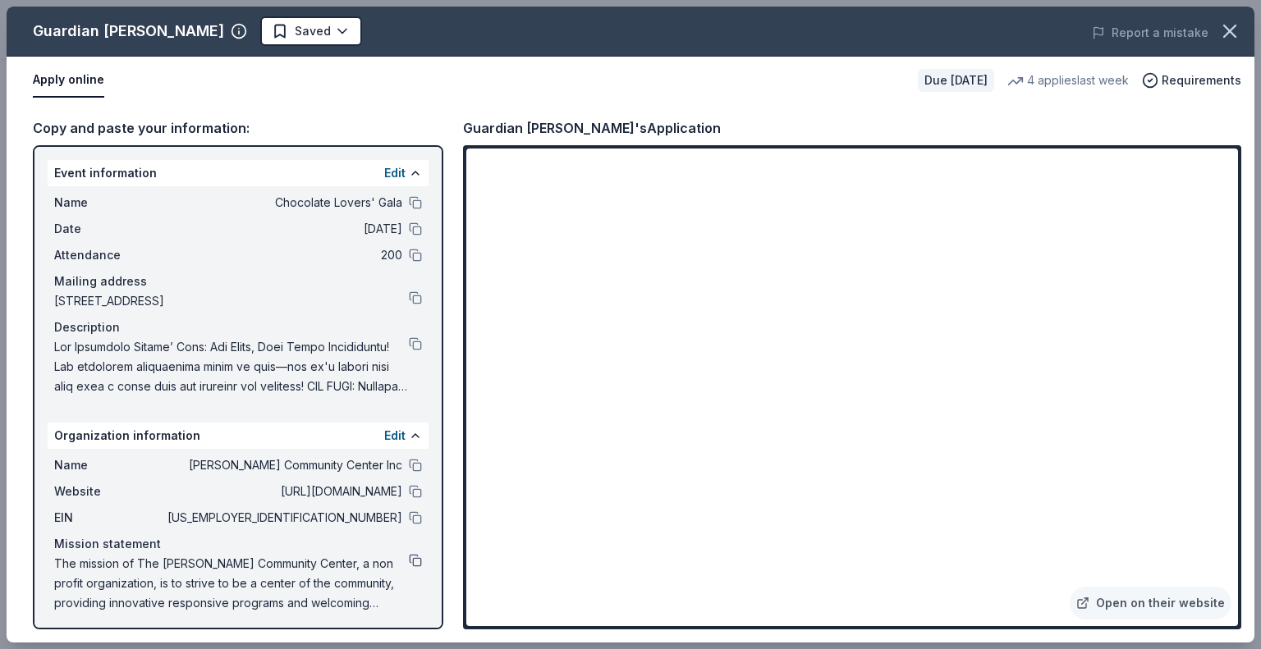
click at [409, 560] on button at bounding box center [415, 560] width 13 height 13
click at [409, 491] on button at bounding box center [415, 491] width 13 height 13
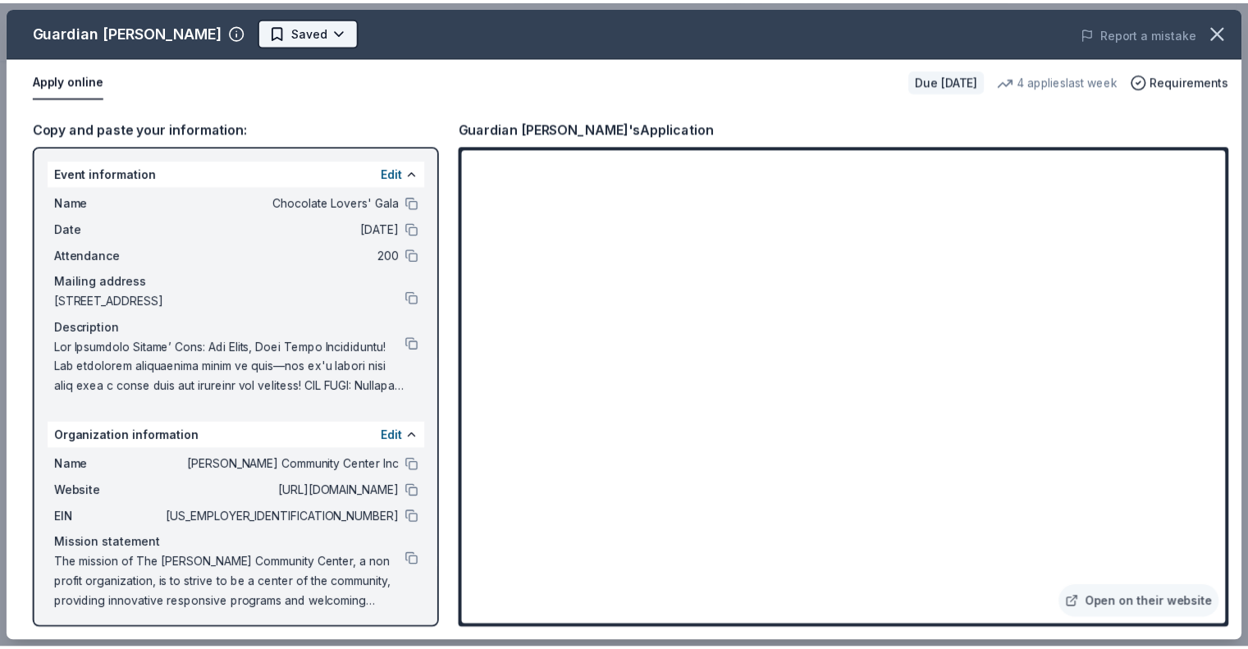
scroll to position [0, 0]
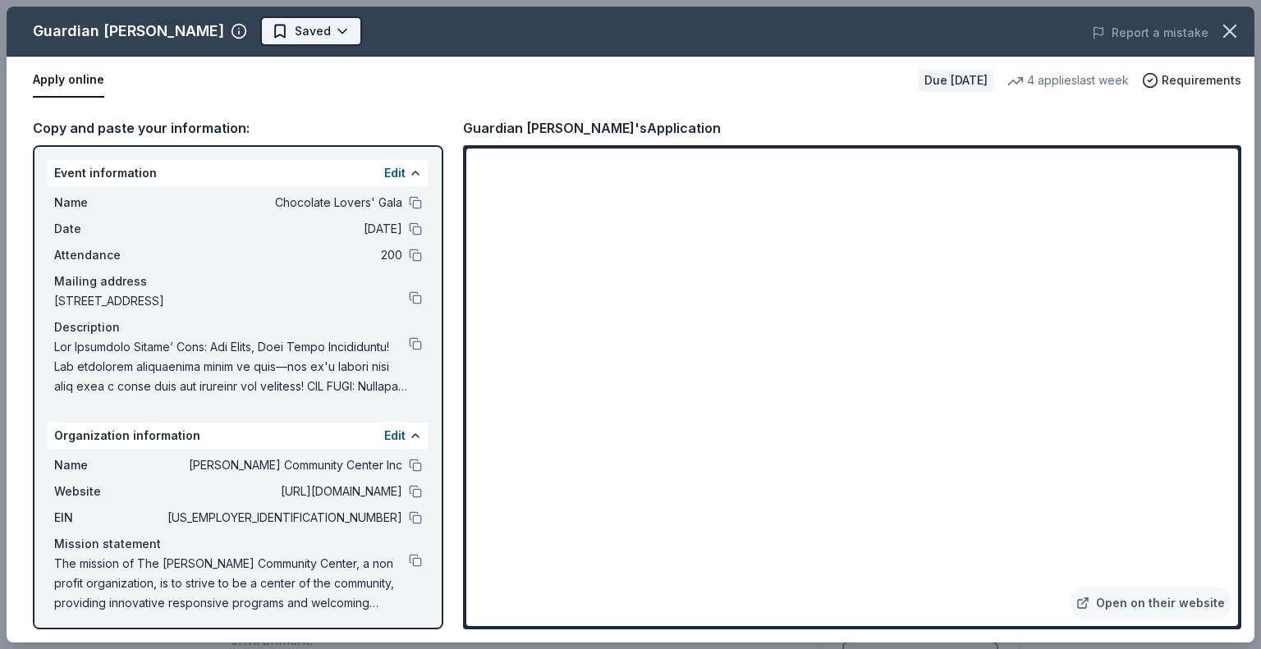
click at [313, 25] on body "Chocolate Lovers' Gala $10 in rewards Due [DATE] Share Guardian Angel Device Ne…" at bounding box center [624, 324] width 1248 height 649
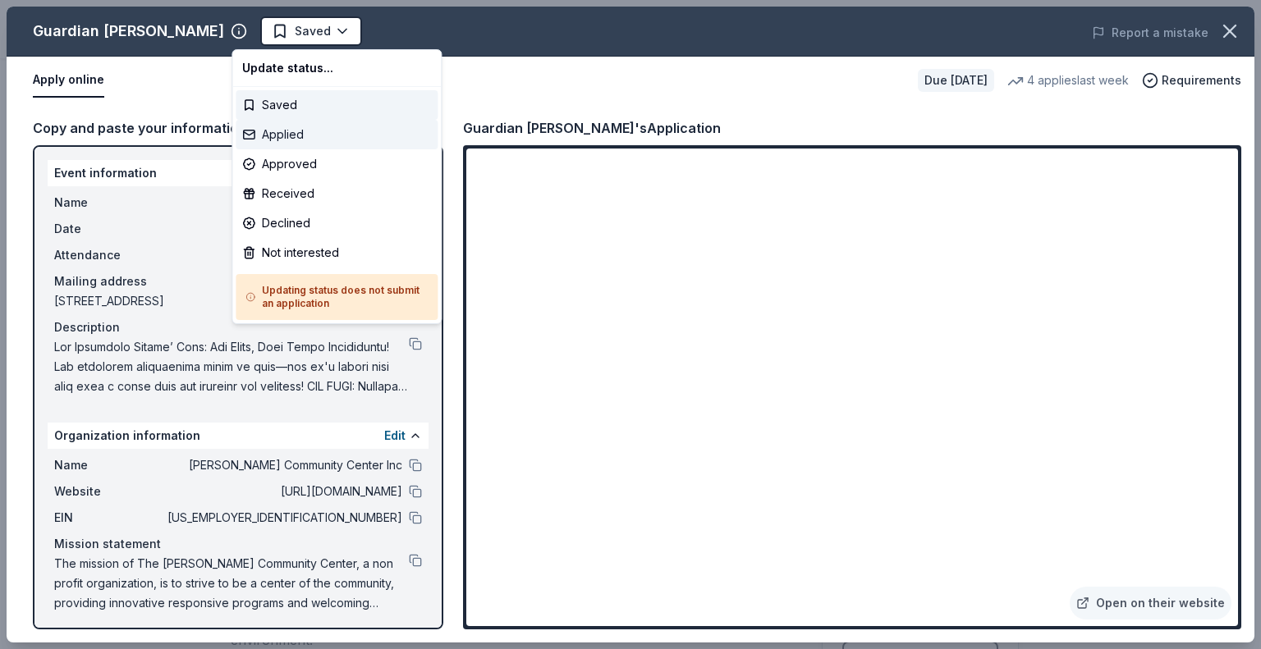
click at [279, 138] on div "Applied" at bounding box center [337, 135] width 202 height 30
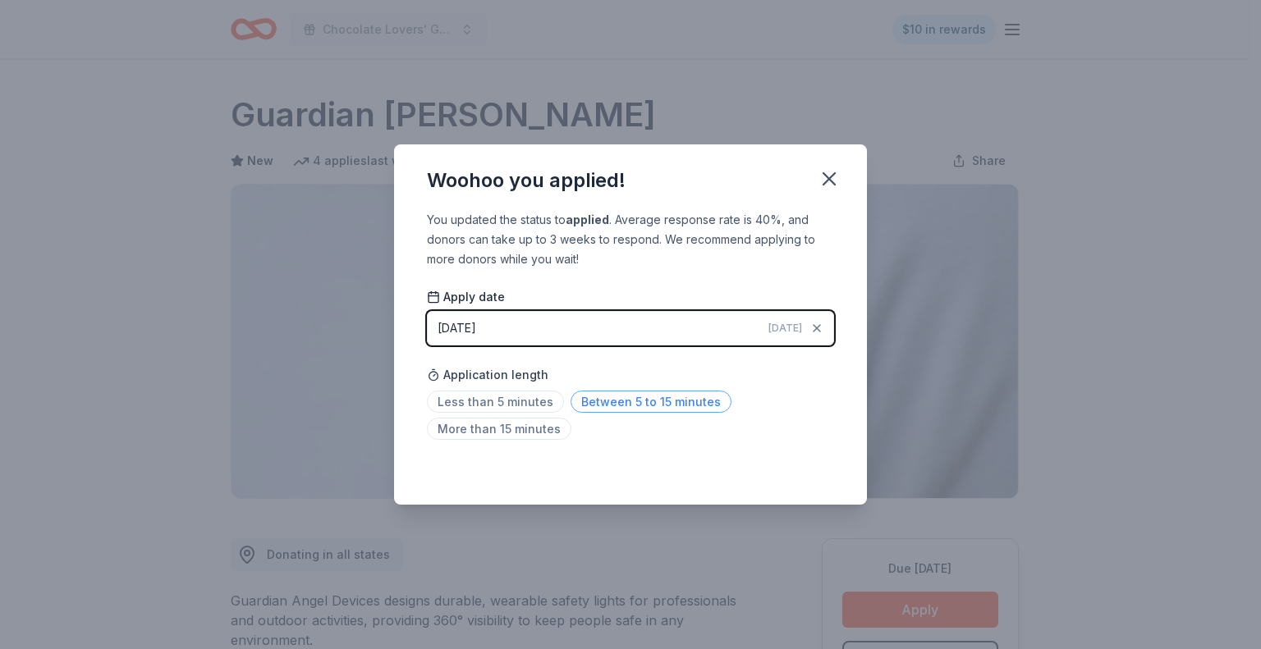
click at [599, 391] on span "Between 5 to 15 minutes" at bounding box center [650, 402] width 161 height 22
click at [826, 176] on icon "button" at bounding box center [828, 178] width 11 height 11
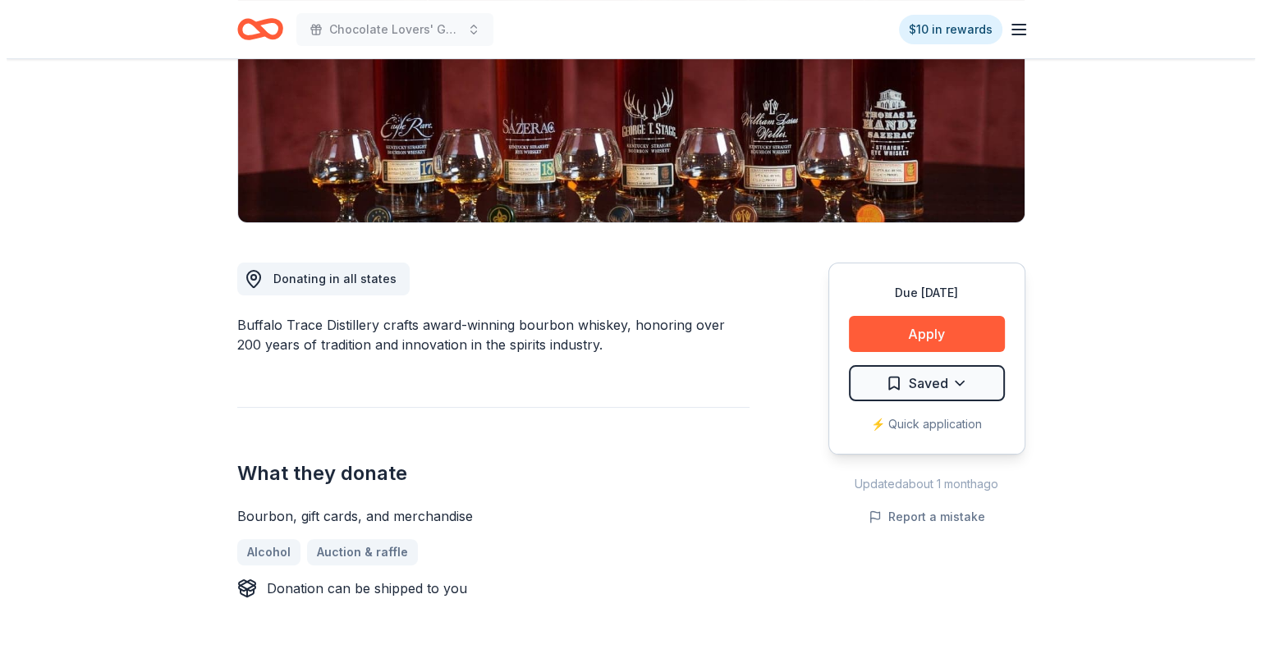
scroll to position [328, 0]
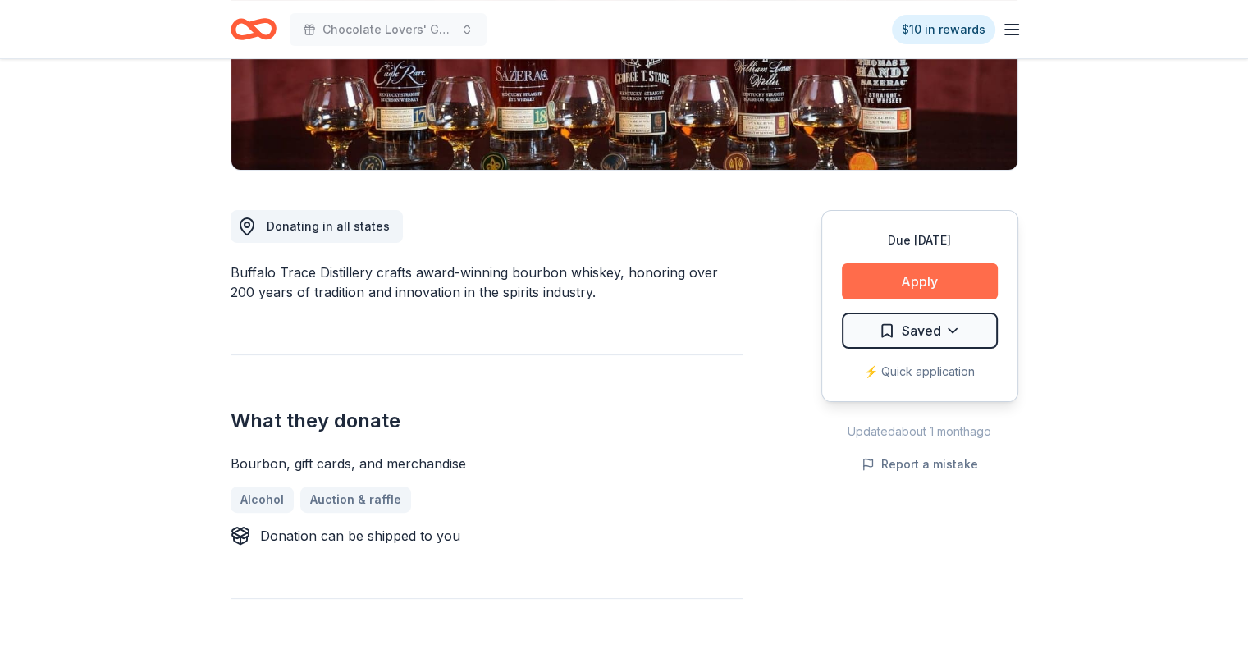
click at [922, 278] on button "Apply" at bounding box center [920, 281] width 156 height 36
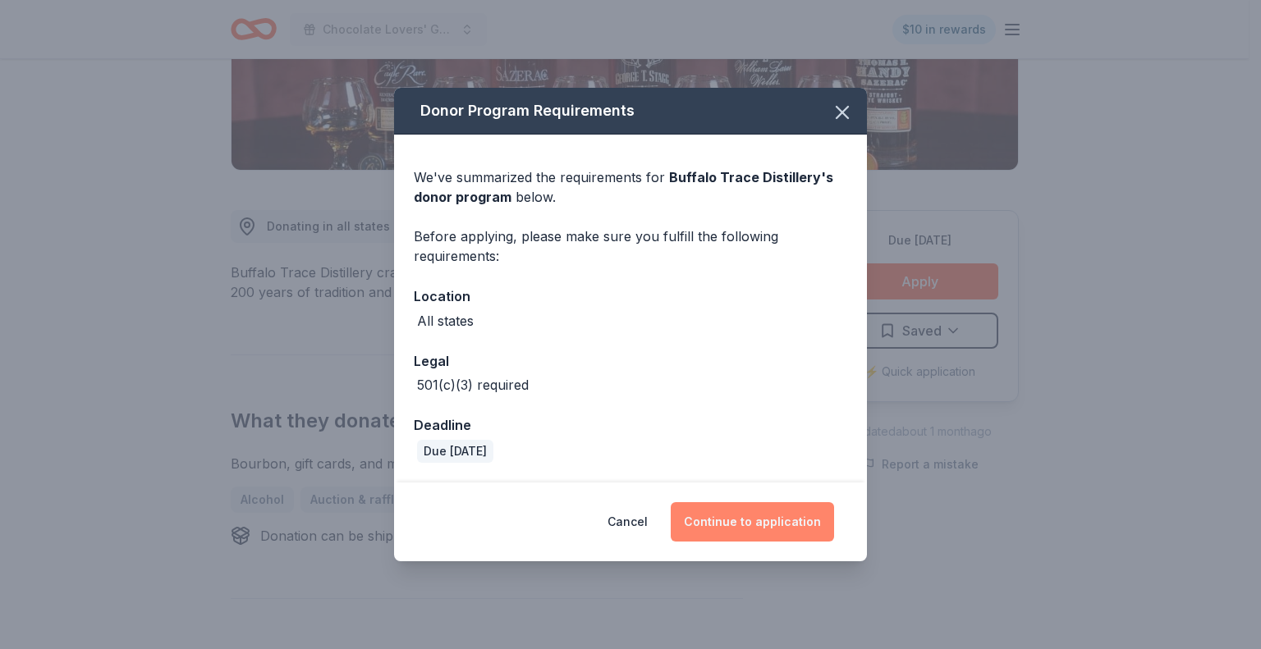
click at [758, 511] on button "Continue to application" at bounding box center [752, 521] width 163 height 39
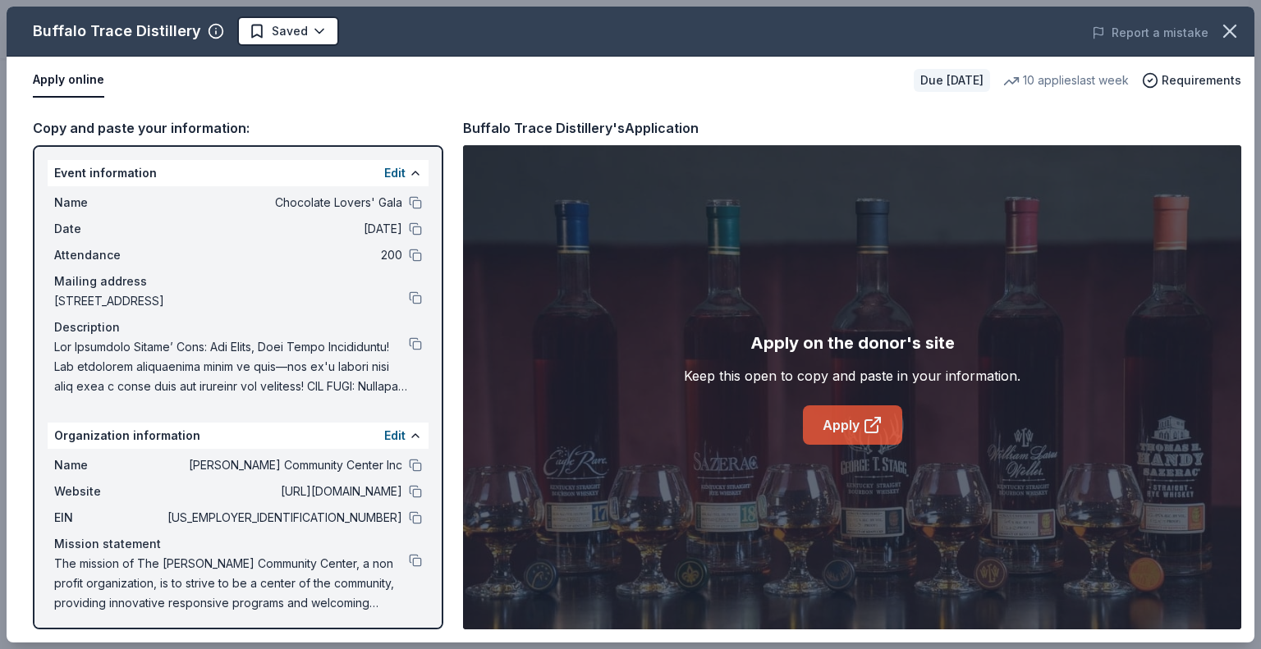
click at [845, 427] on link "Apply" at bounding box center [852, 424] width 99 height 39
click at [409, 516] on button at bounding box center [415, 517] width 13 height 13
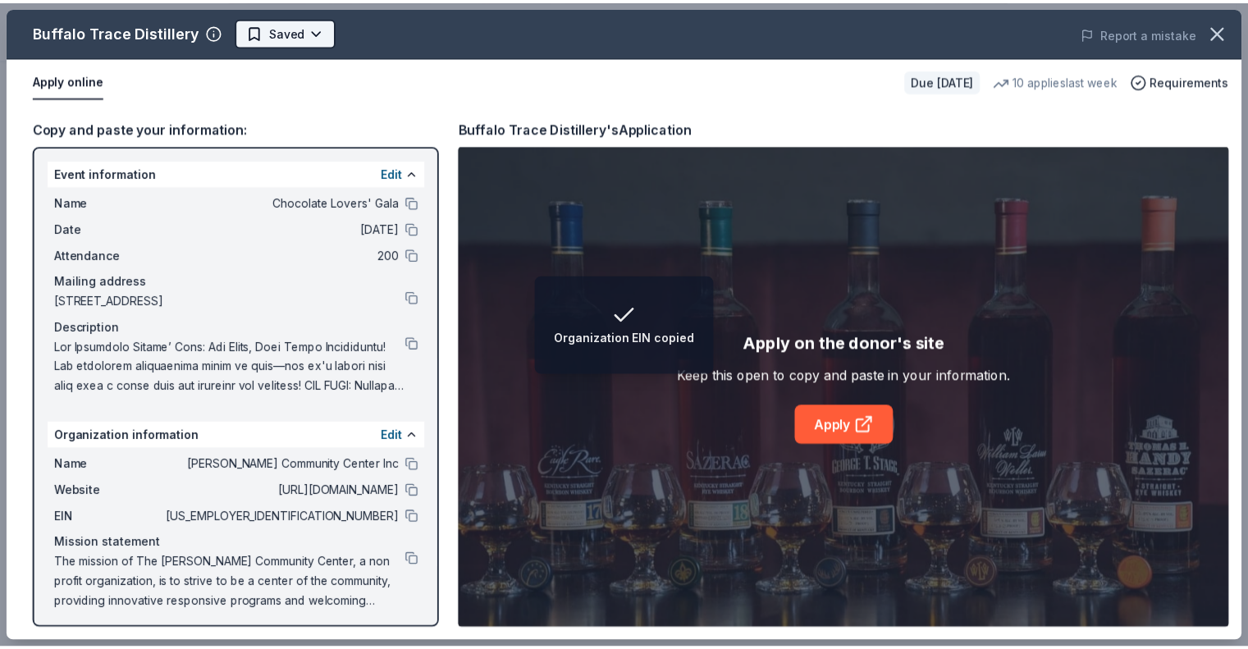
scroll to position [0, 0]
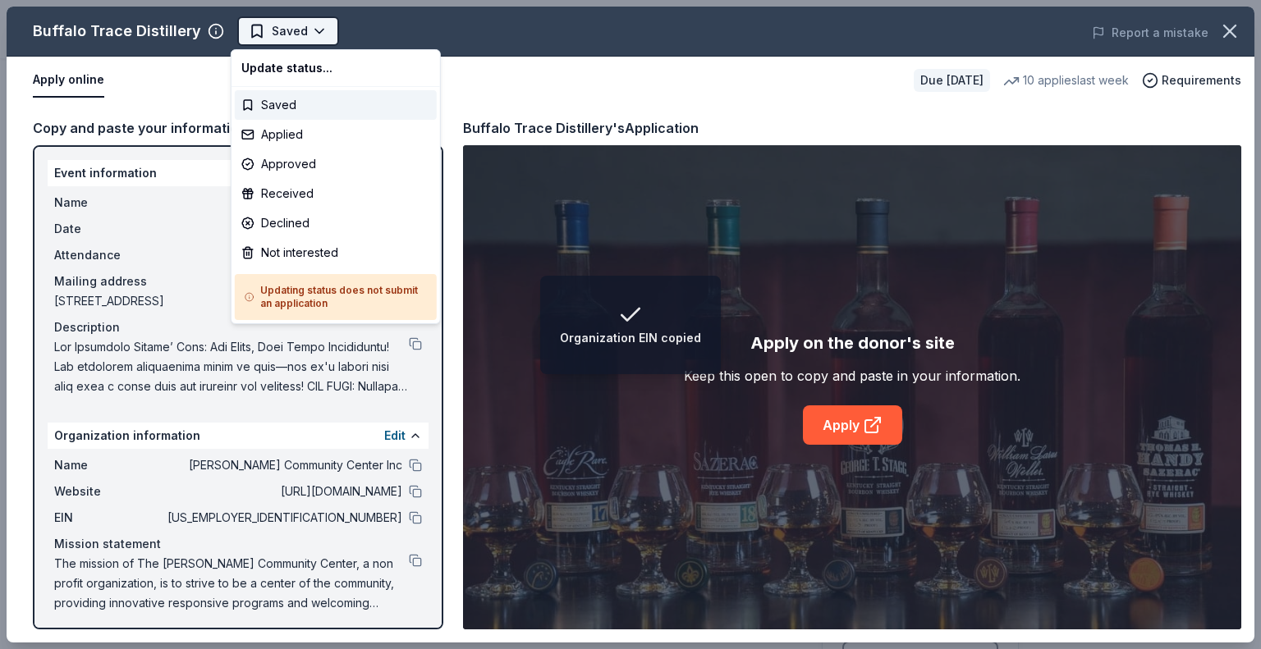
click at [264, 28] on html "Organization EIN copied Chocolate Lovers' Gala $10 in rewards Due in 128 days S…" at bounding box center [630, 324] width 1261 height 649
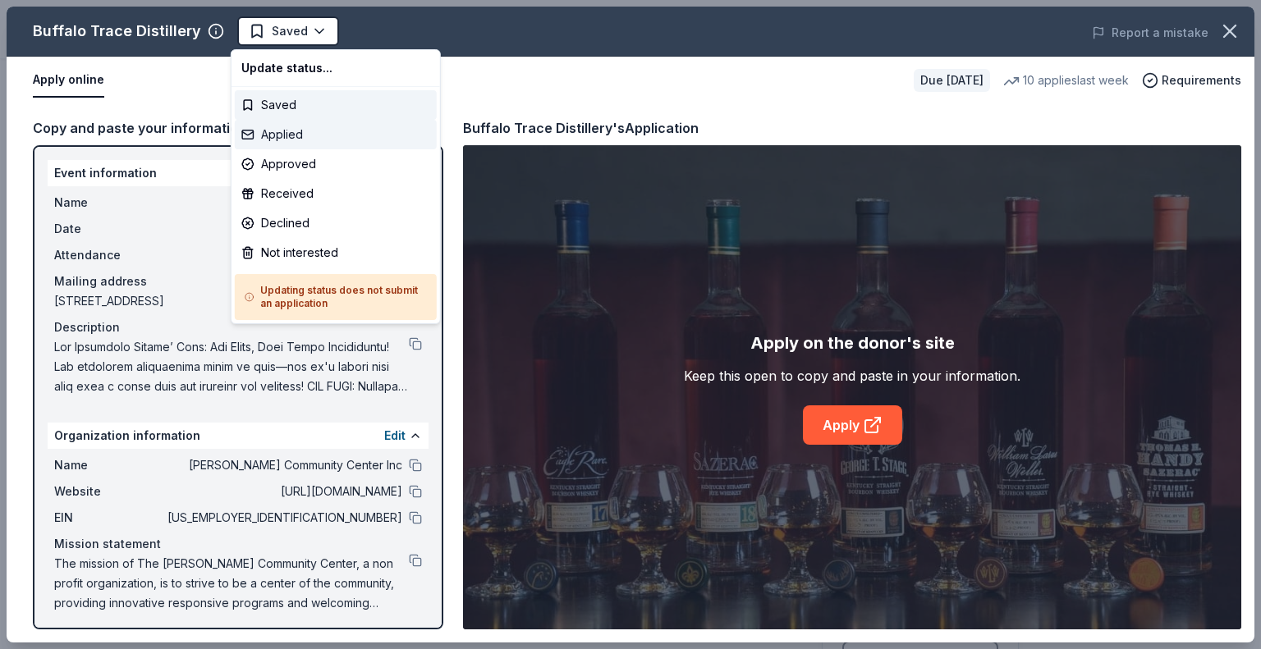
click at [276, 135] on div "Applied" at bounding box center [336, 135] width 202 height 30
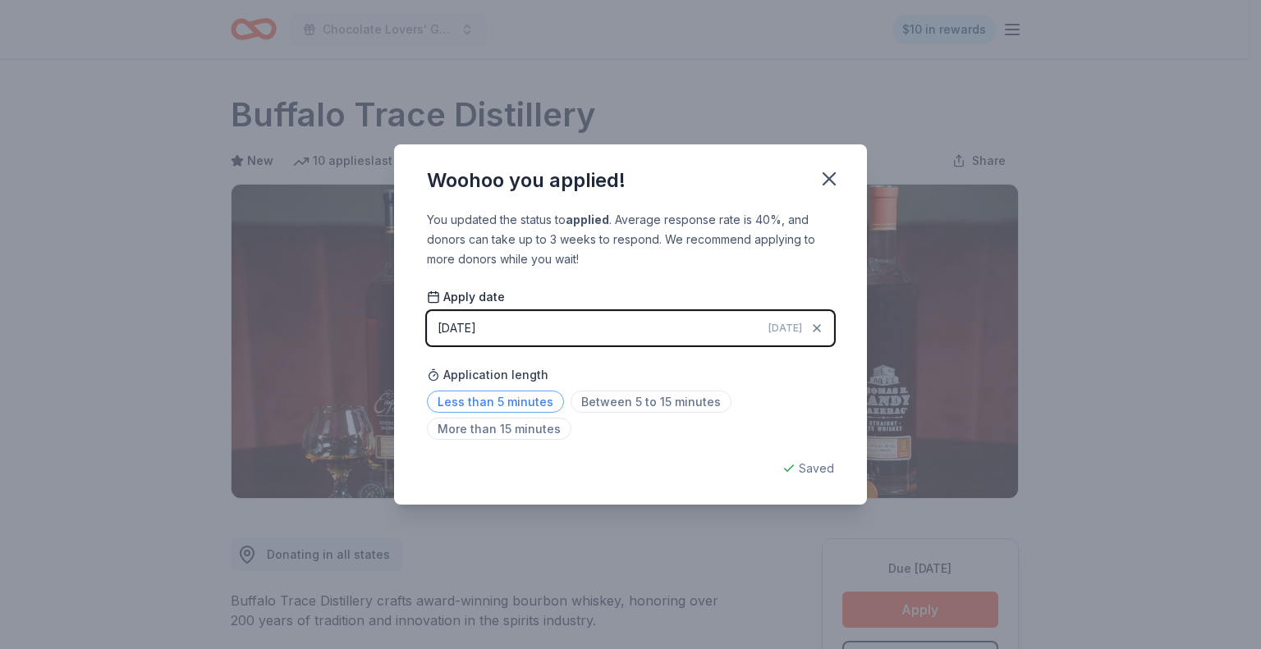
click at [509, 406] on span "Less than 5 minutes" at bounding box center [495, 402] width 137 height 22
click at [831, 178] on icon "button" at bounding box center [828, 178] width 11 height 11
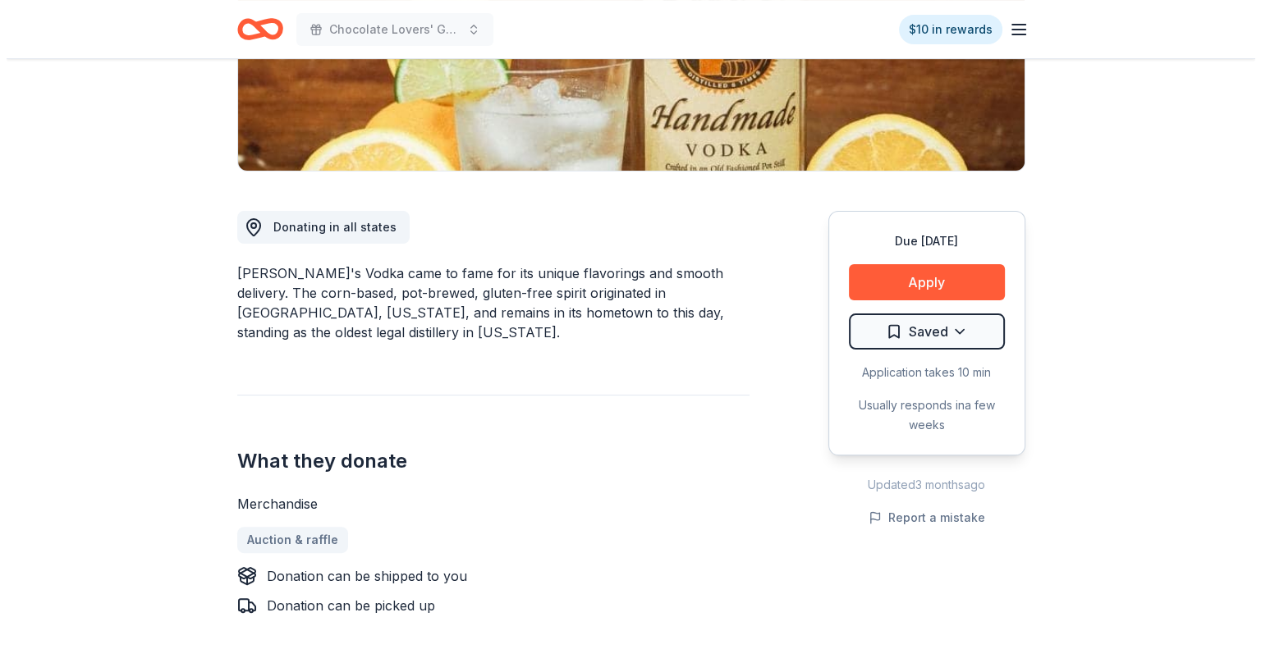
scroll to position [328, 0]
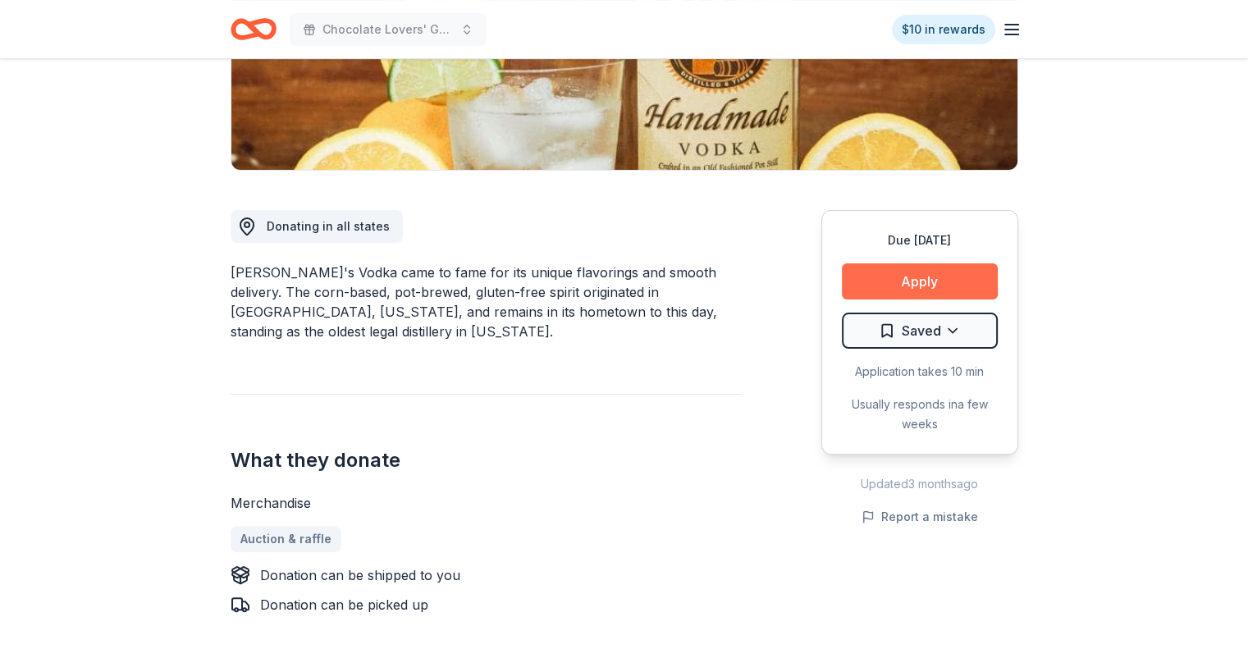
click at [885, 282] on button "Apply" at bounding box center [920, 281] width 156 height 36
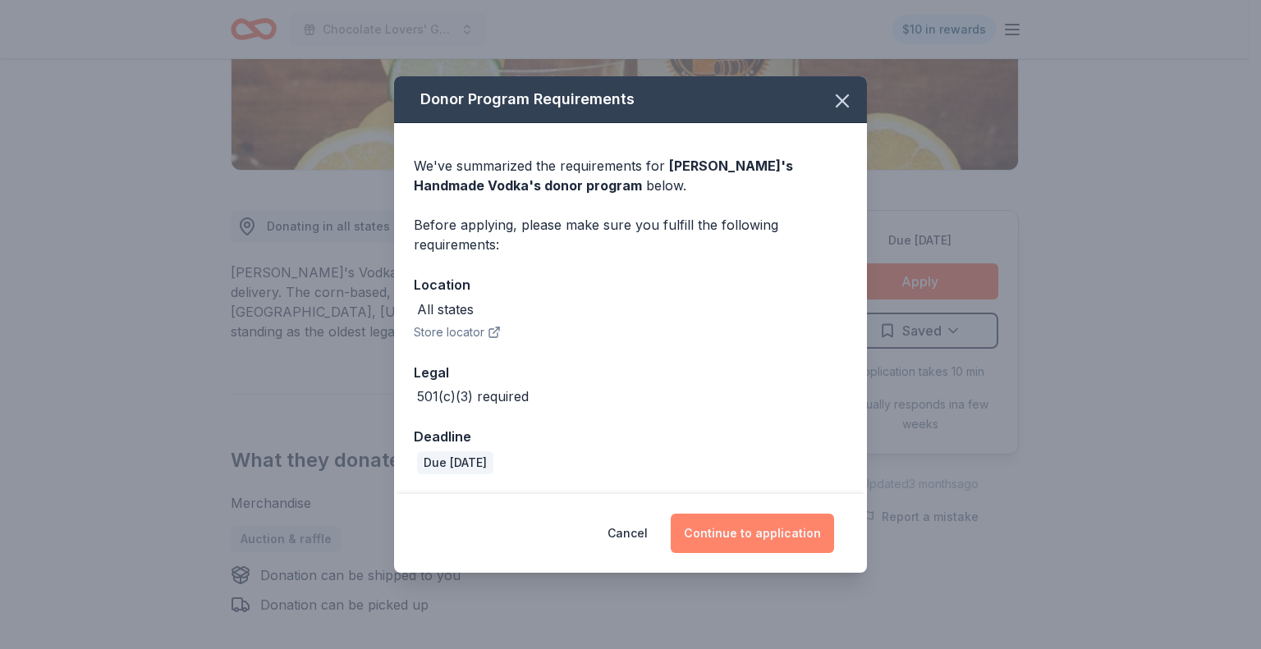
click at [752, 532] on button "Continue to application" at bounding box center [752, 533] width 163 height 39
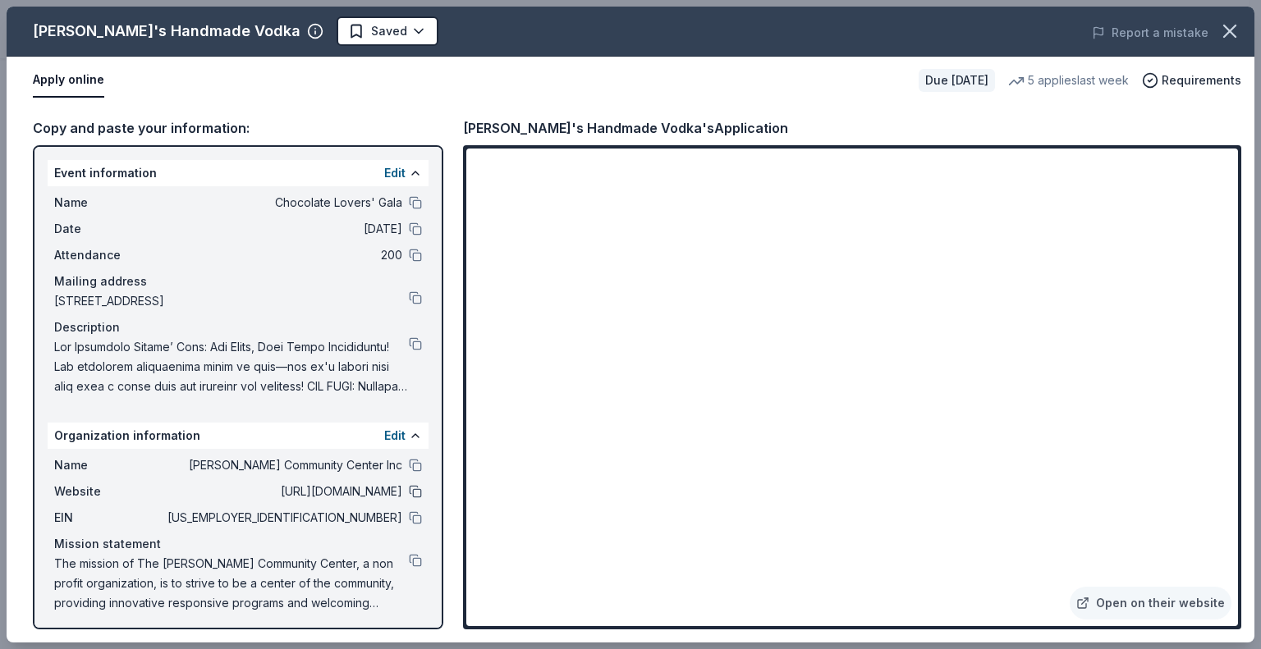
click at [409, 488] on button at bounding box center [415, 491] width 13 height 13
click at [409, 518] on button at bounding box center [415, 517] width 13 height 13
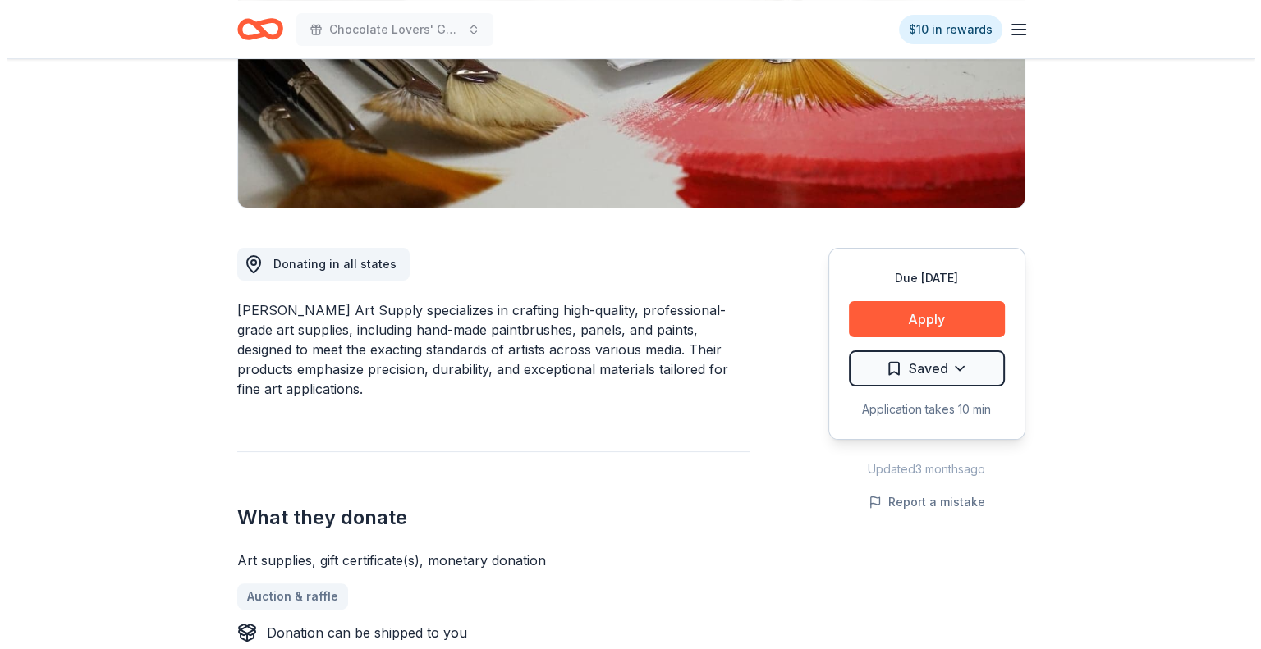
scroll to position [328, 0]
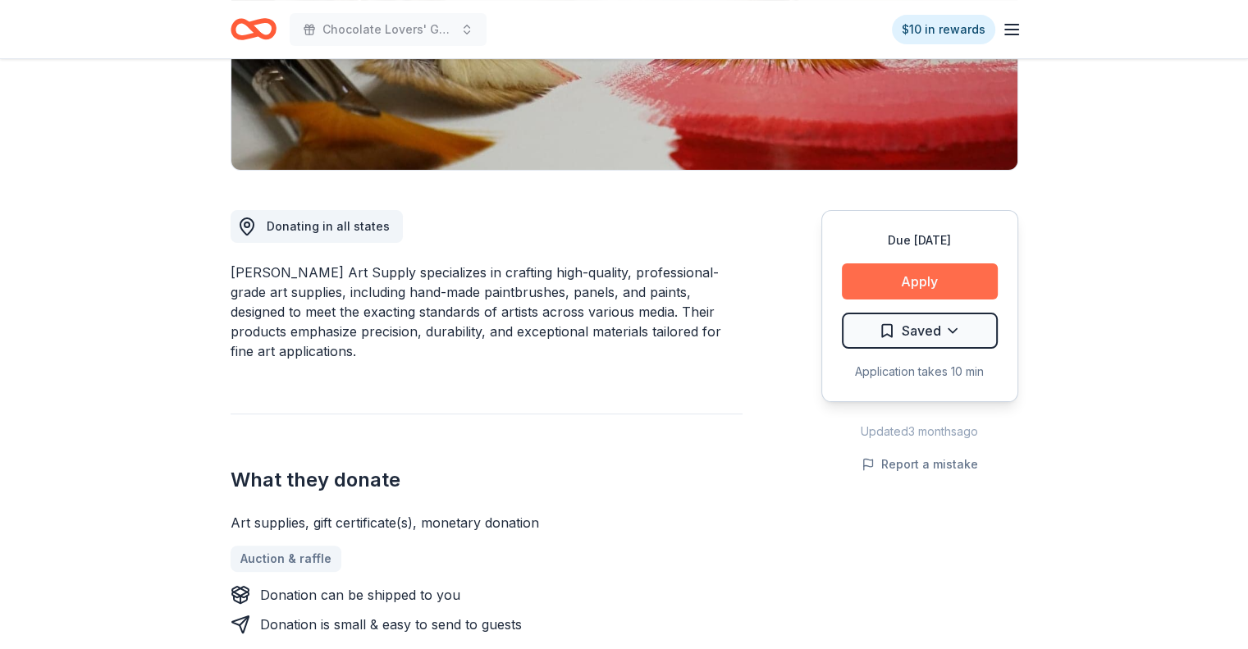
click at [918, 286] on button "Apply" at bounding box center [920, 281] width 156 height 36
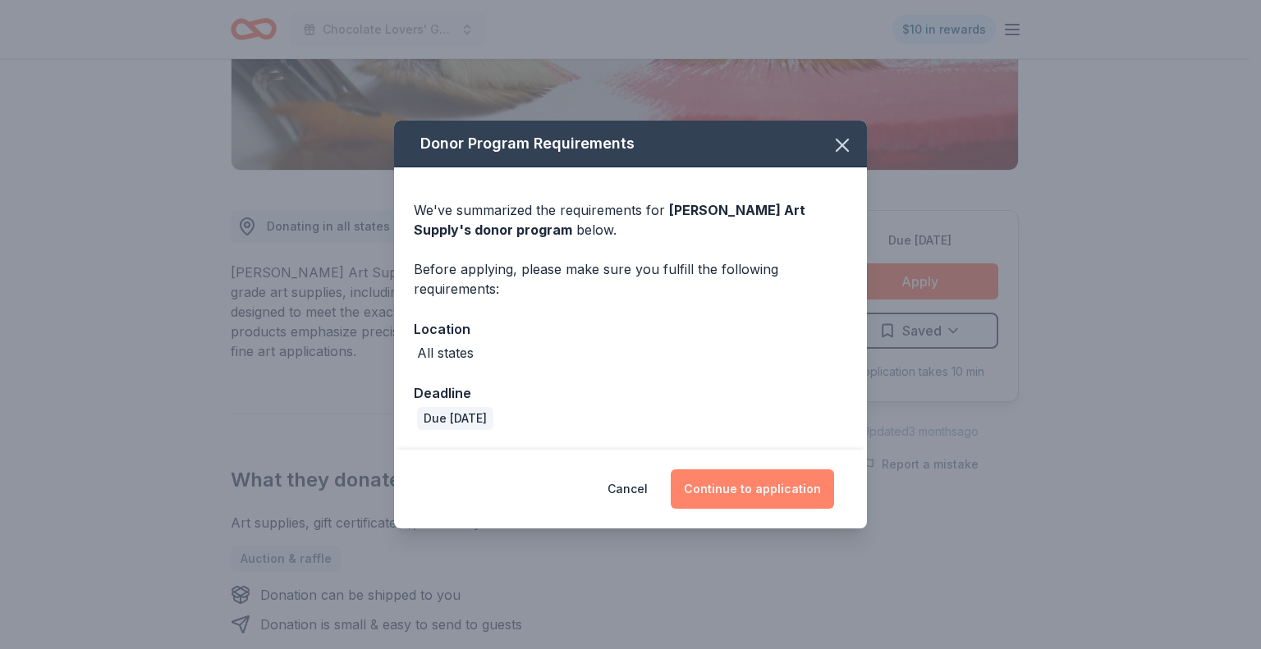
click at [774, 490] on button "Continue to application" at bounding box center [752, 488] width 163 height 39
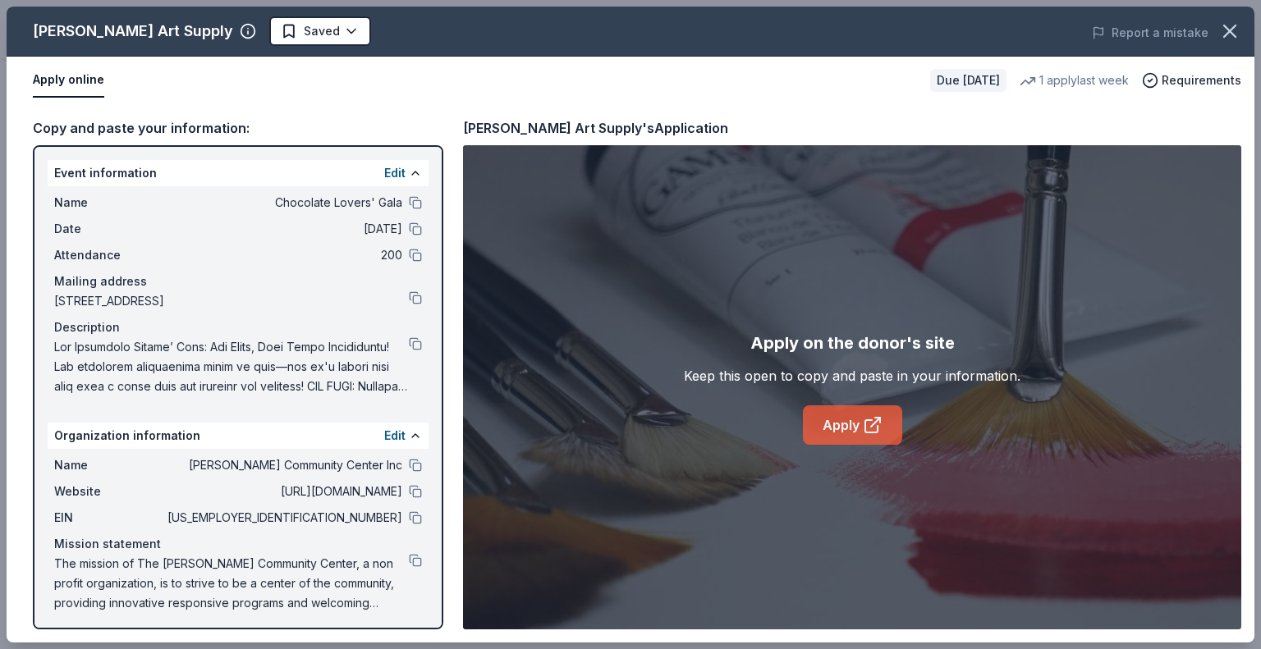
click at [829, 419] on link "Apply" at bounding box center [852, 424] width 99 height 39
click at [409, 494] on button at bounding box center [415, 491] width 13 height 13
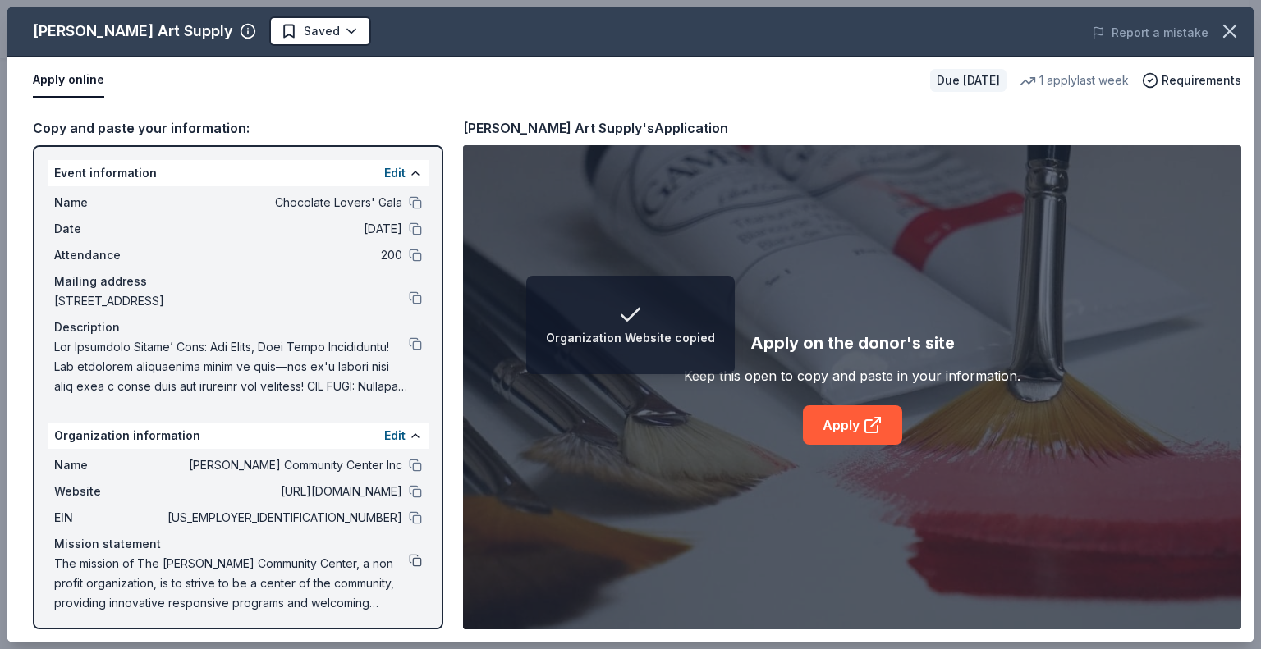
click at [409, 555] on button at bounding box center [415, 560] width 13 height 13
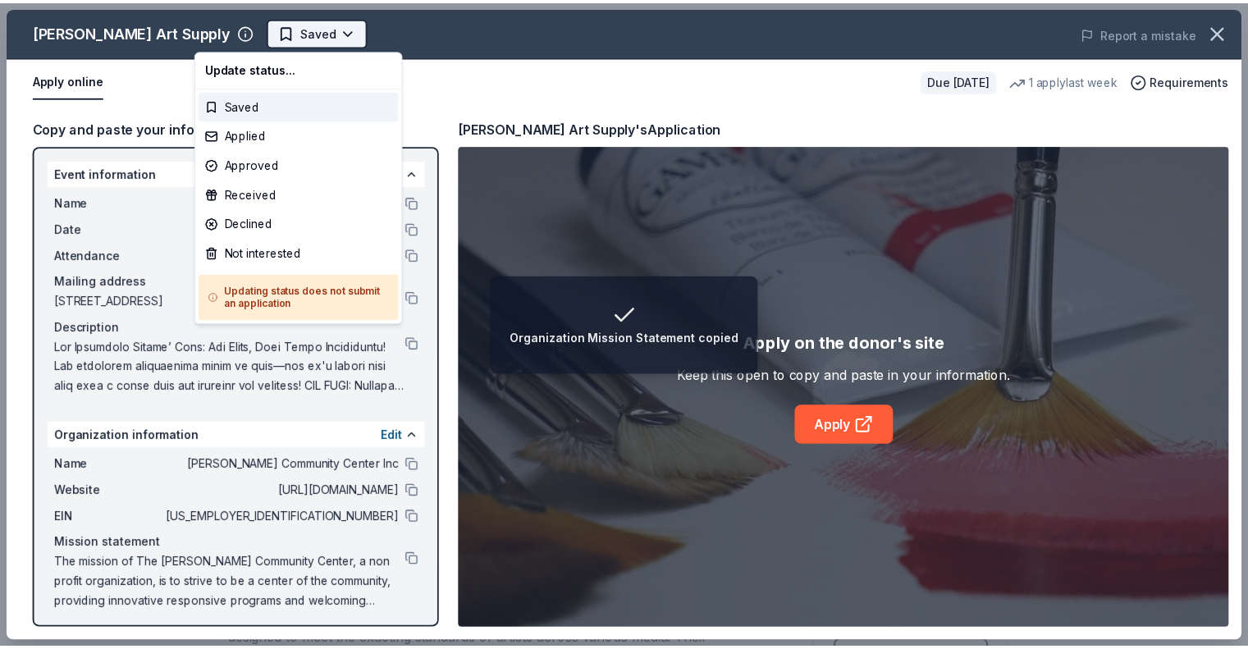
scroll to position [0, 0]
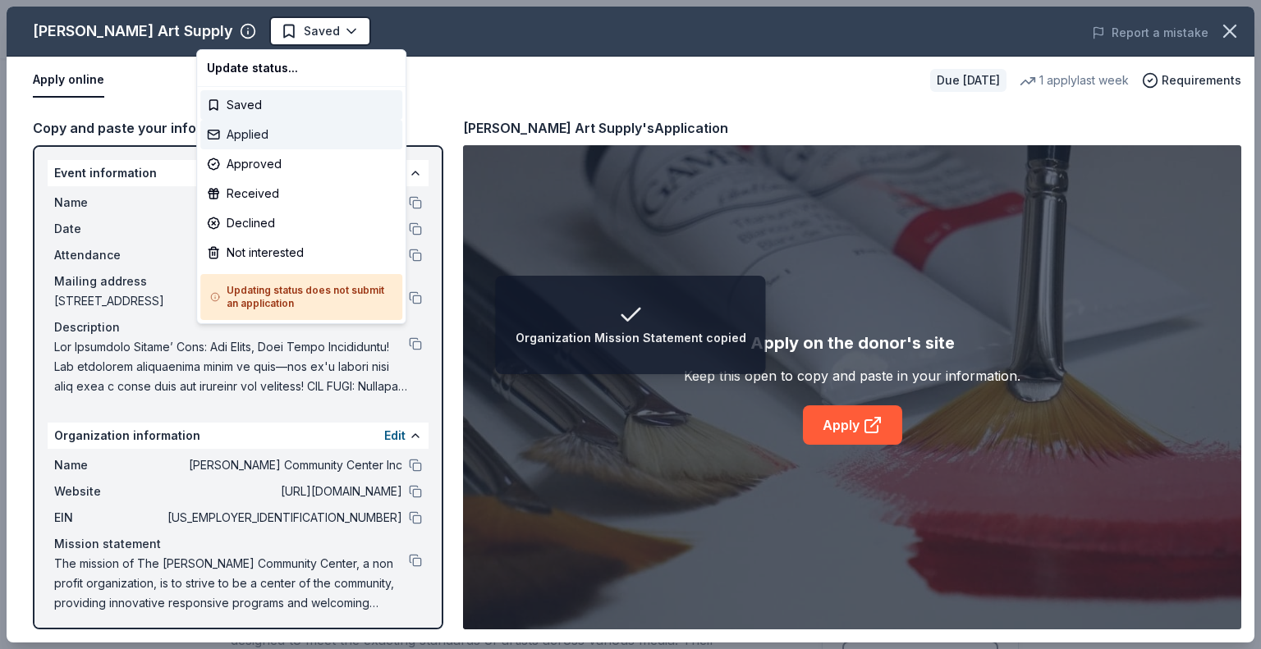
click at [244, 134] on div "Applied" at bounding box center [301, 135] width 202 height 30
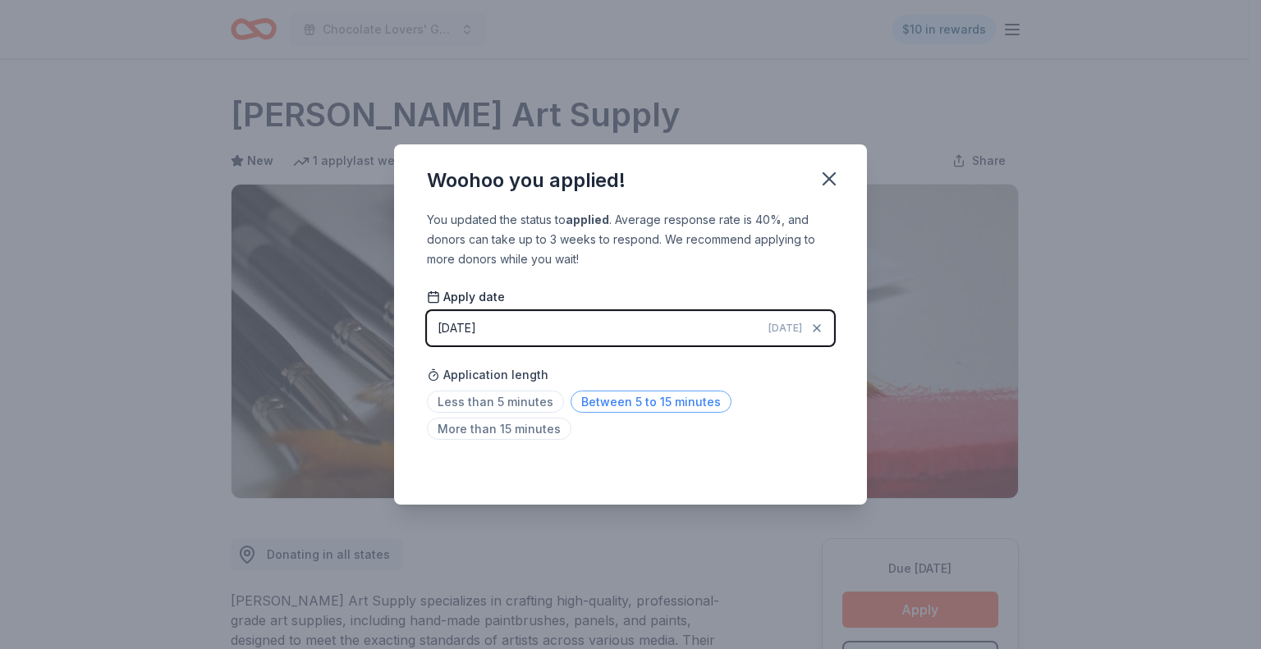
click at [607, 398] on span "Between 5 to 15 minutes" at bounding box center [650, 402] width 161 height 22
click at [831, 181] on icon "button" at bounding box center [828, 178] width 11 height 11
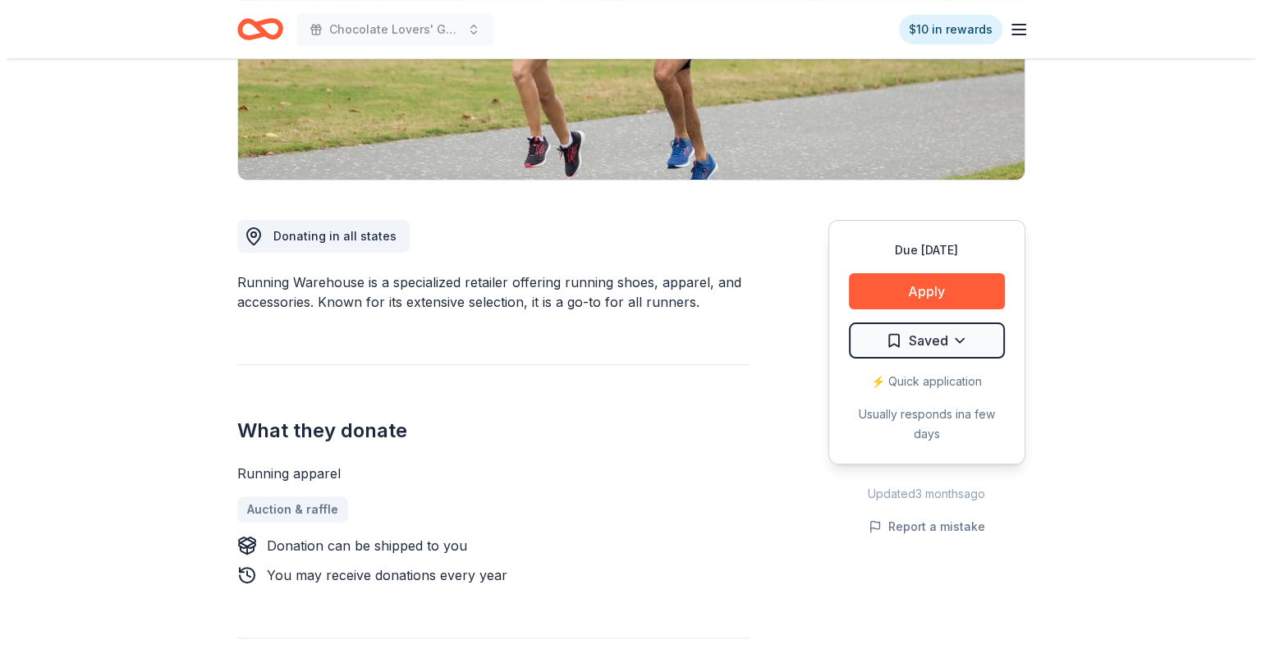
scroll to position [328, 0]
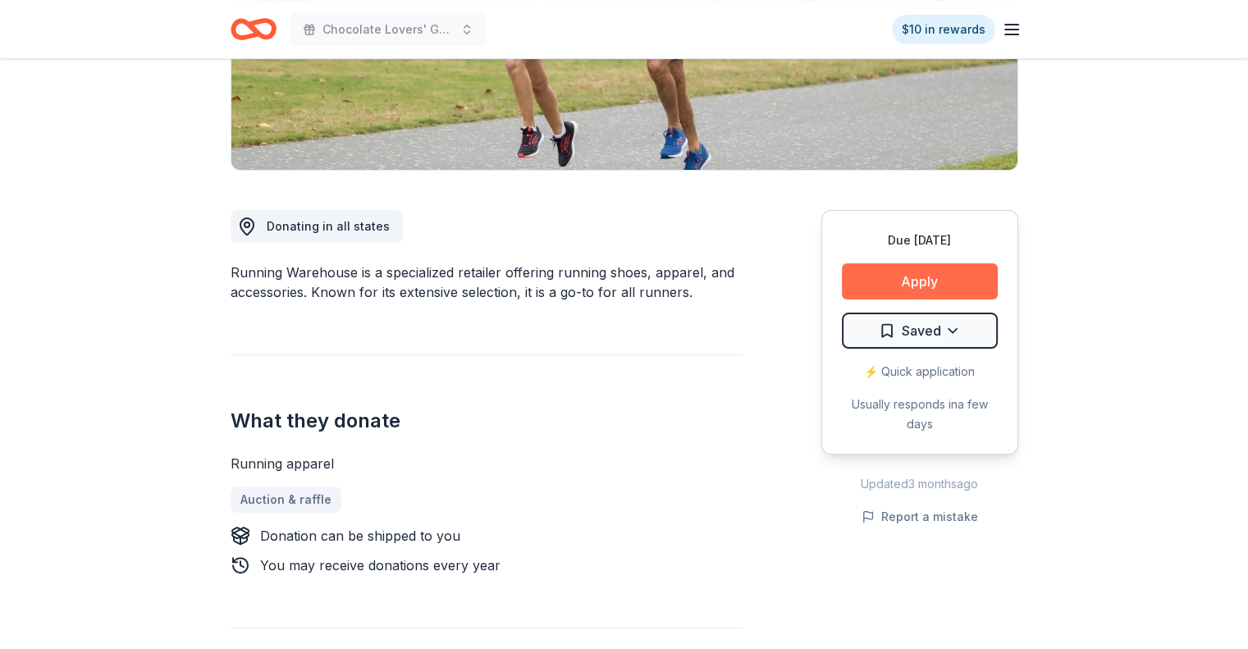
click at [935, 277] on button "Apply" at bounding box center [920, 281] width 156 height 36
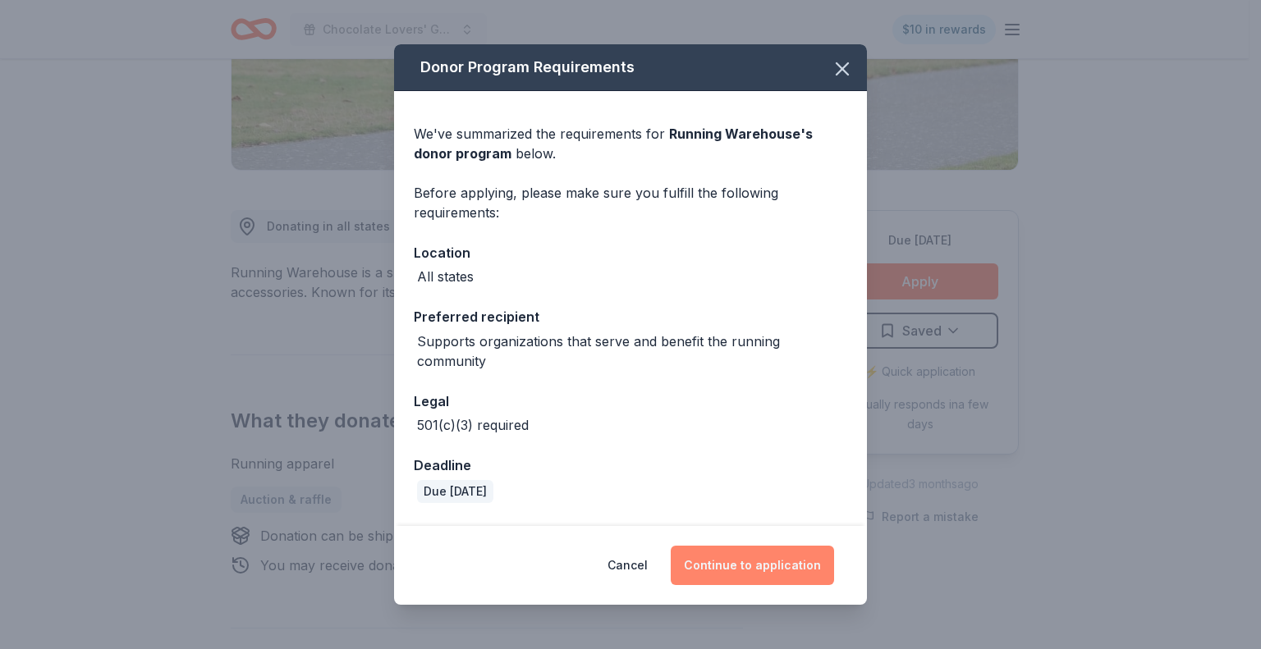
click at [738, 567] on button "Continue to application" at bounding box center [752, 565] width 163 height 39
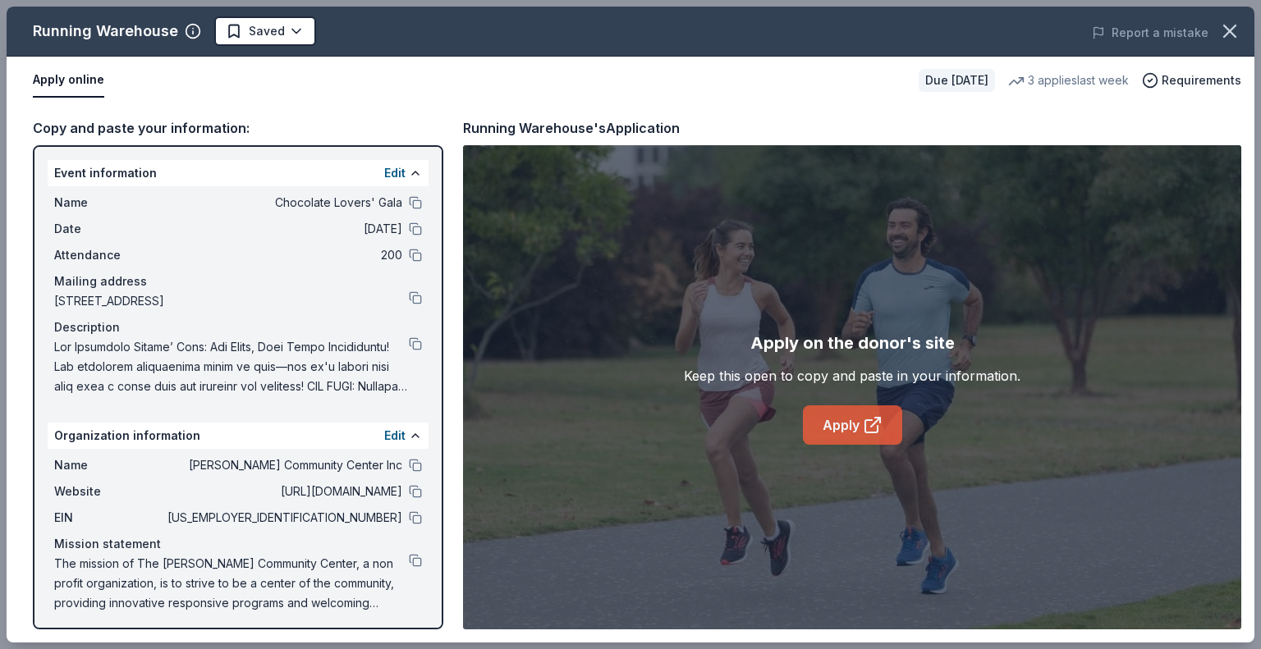
click at [837, 425] on link "Apply" at bounding box center [852, 424] width 99 height 39
click at [409, 517] on button at bounding box center [415, 517] width 13 height 13
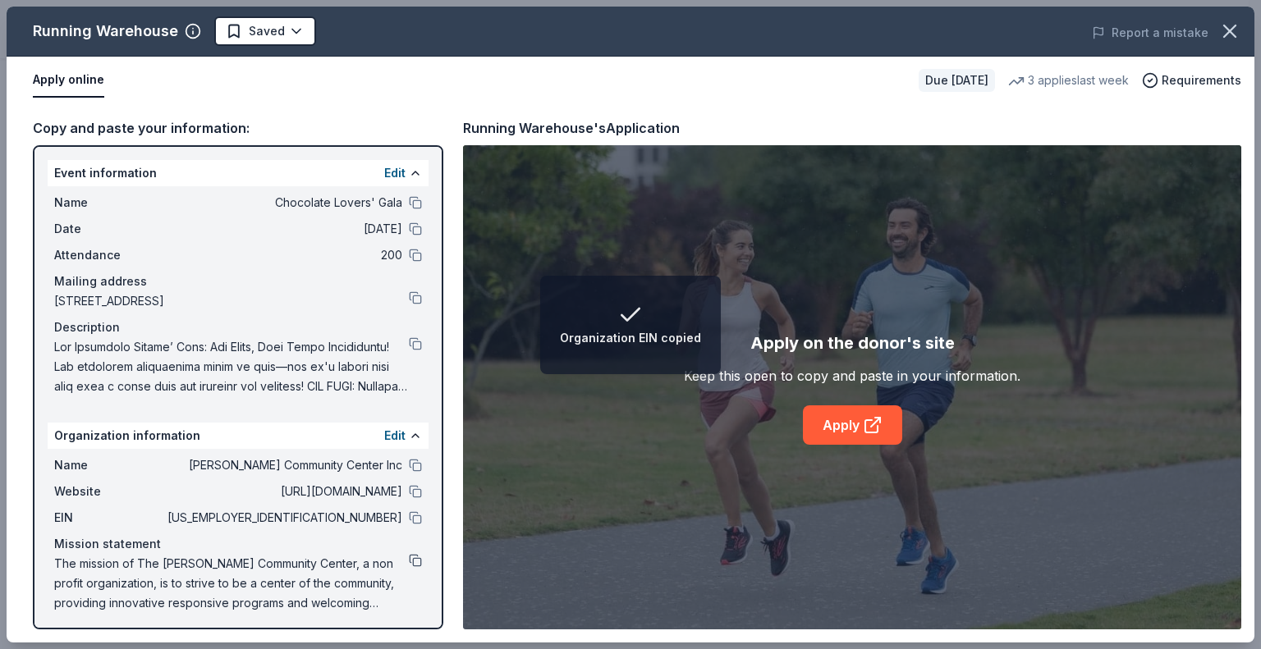
click at [409, 561] on button at bounding box center [415, 560] width 13 height 13
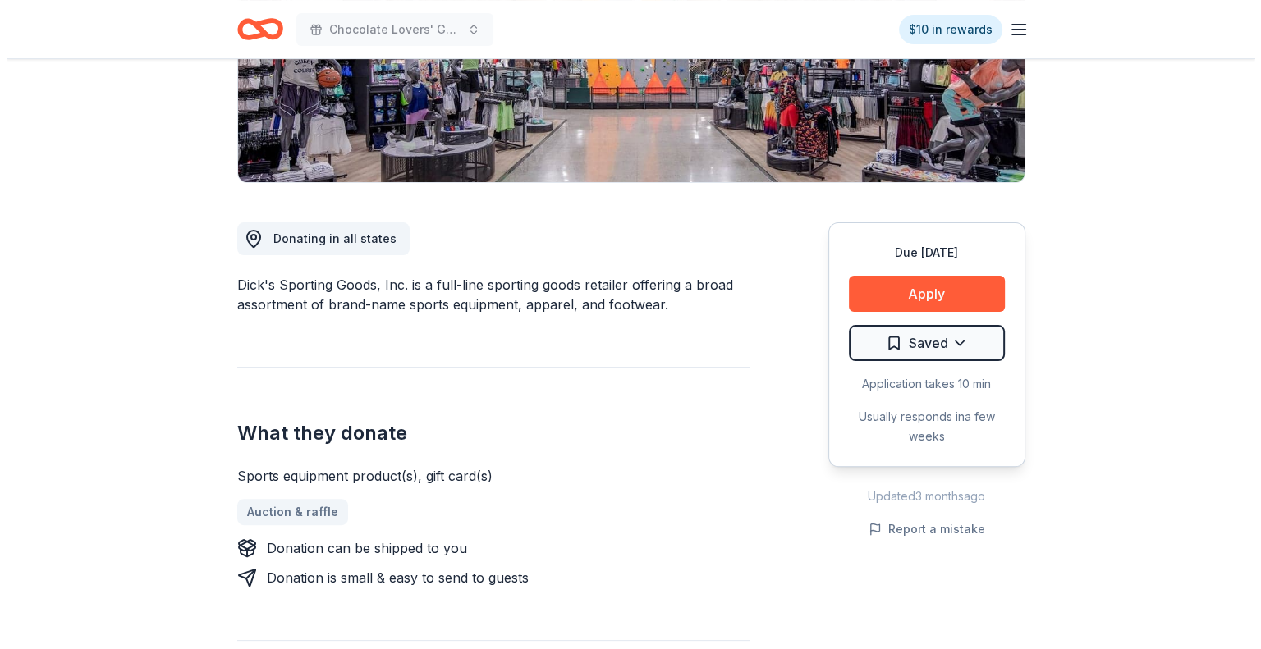
scroll to position [328, 0]
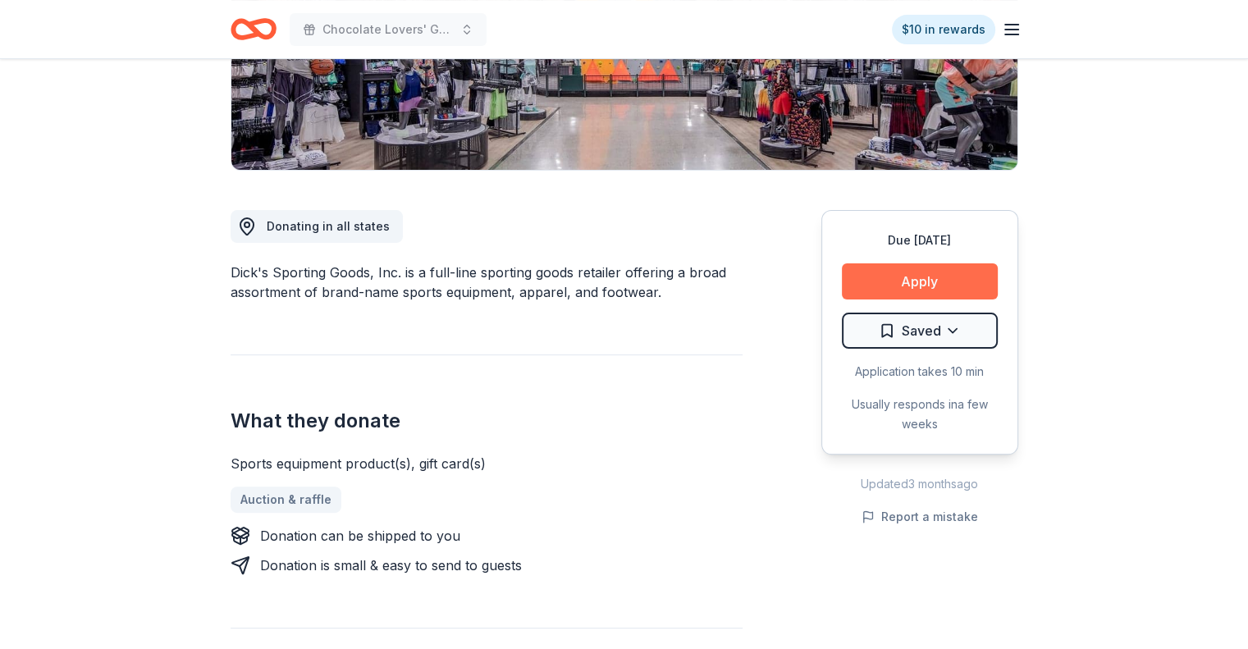
click at [927, 272] on button "Apply" at bounding box center [920, 281] width 156 height 36
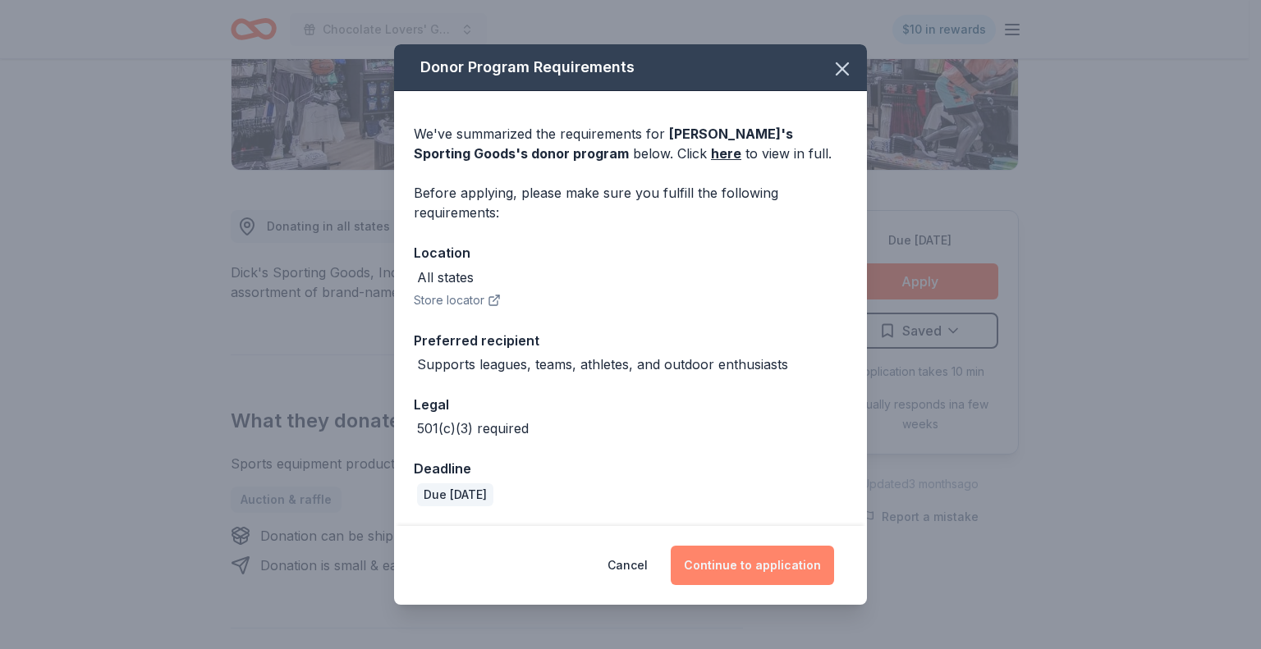
click at [764, 564] on button "Continue to application" at bounding box center [752, 565] width 163 height 39
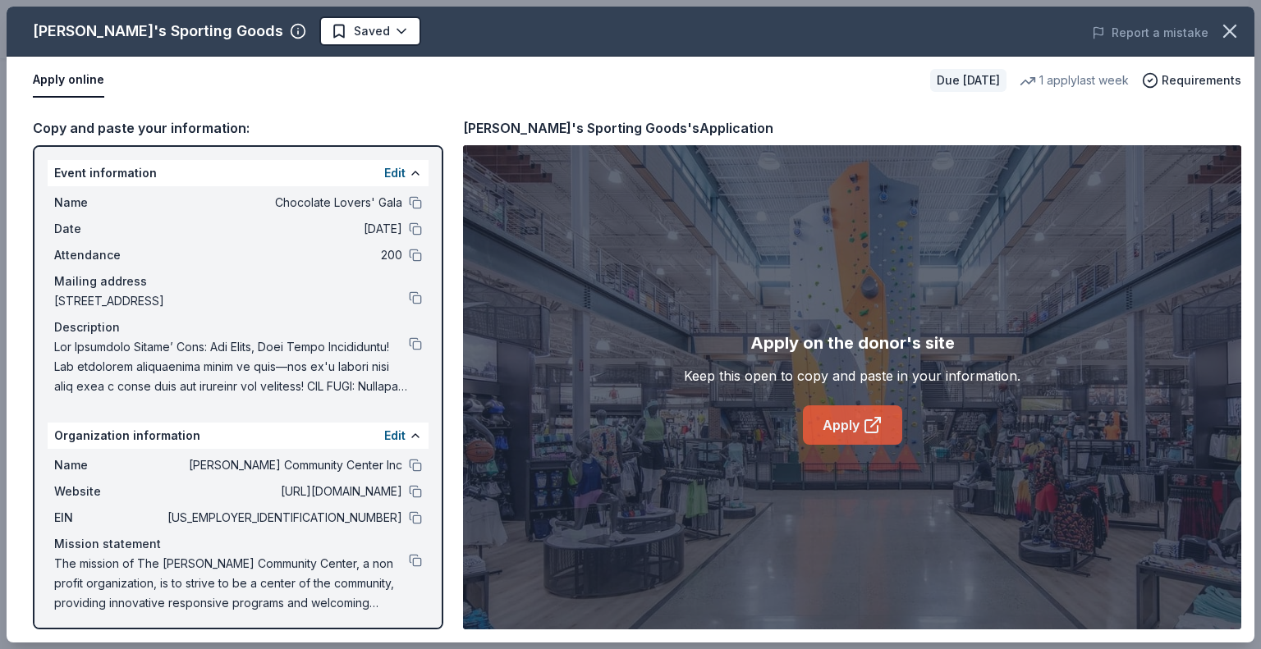
click at [844, 419] on link "Apply" at bounding box center [852, 424] width 99 height 39
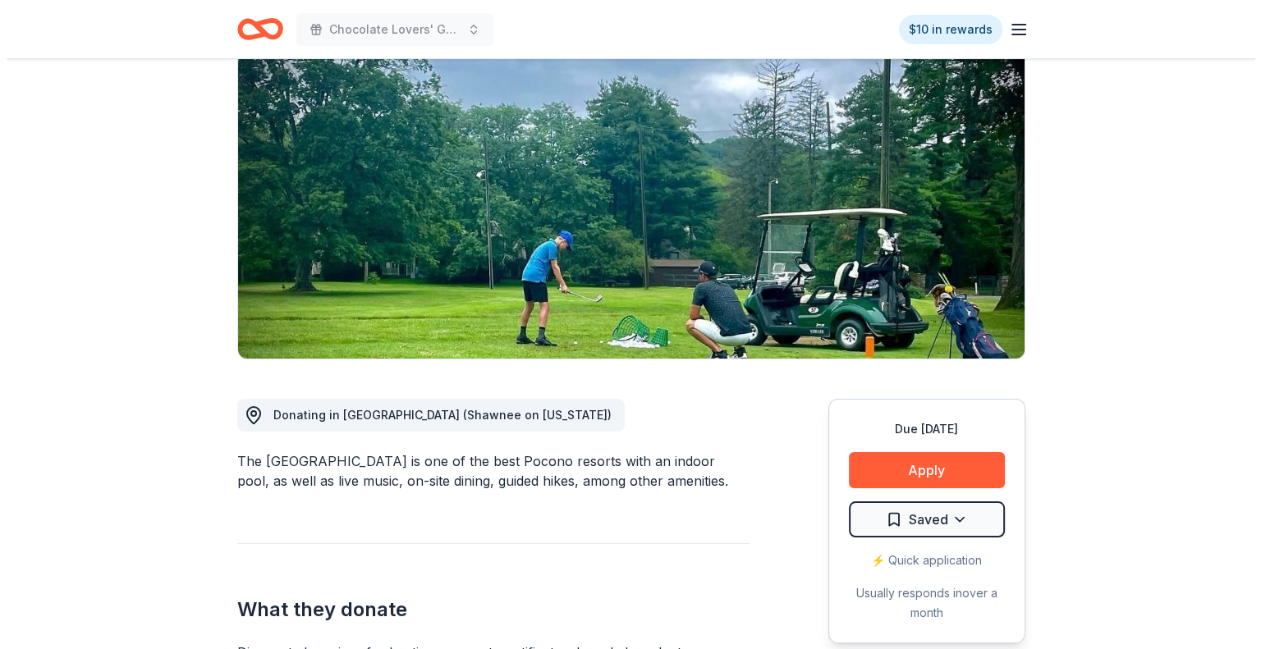
scroll to position [164, 0]
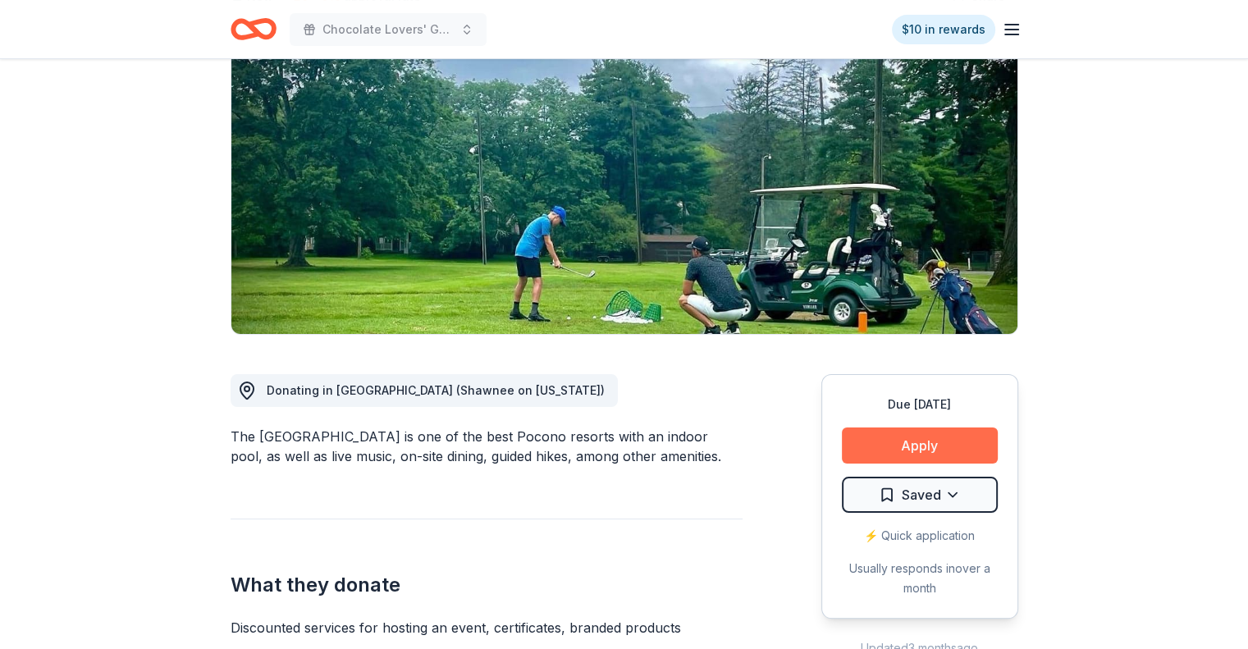
click at [914, 453] on button "Apply" at bounding box center [920, 446] width 156 height 36
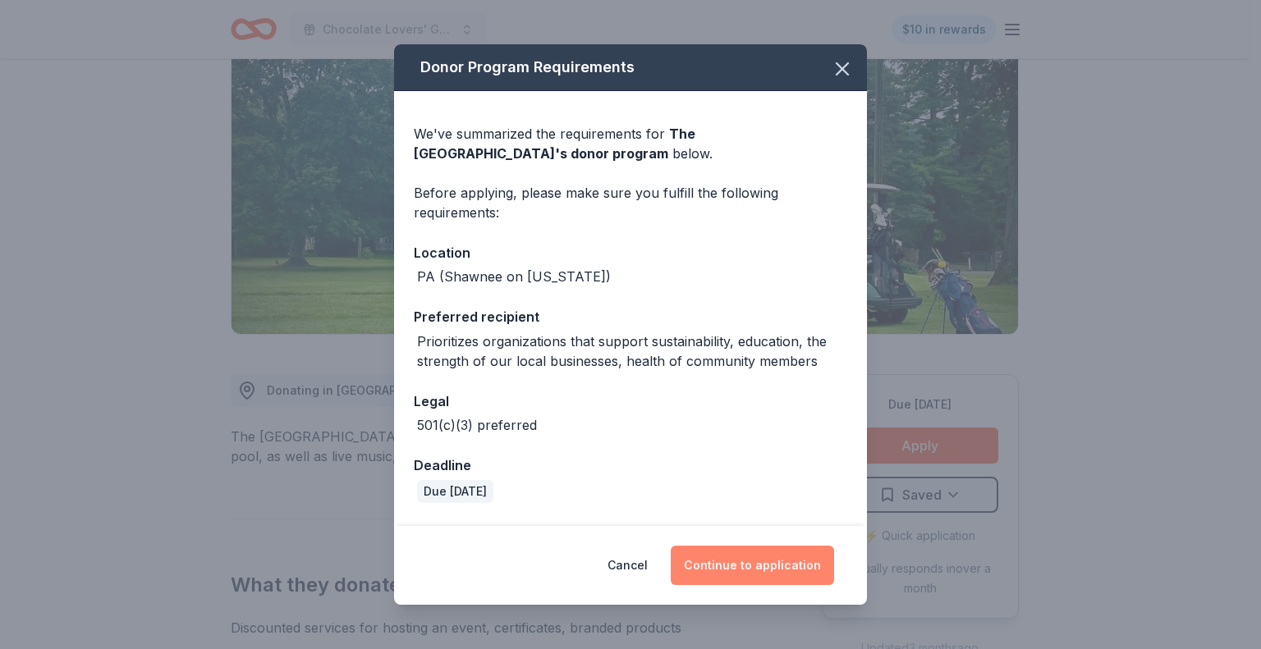
click at [731, 565] on button "Continue to application" at bounding box center [752, 565] width 163 height 39
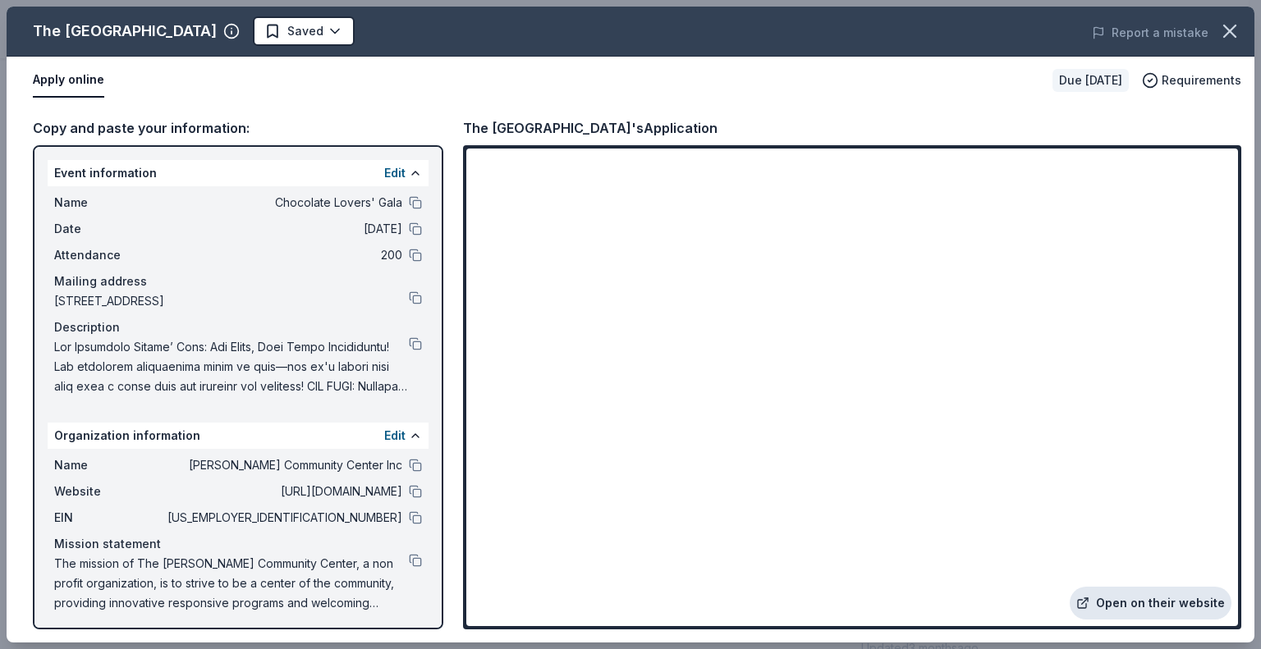
click at [1146, 602] on link "Open on their website" at bounding box center [1150, 603] width 162 height 33
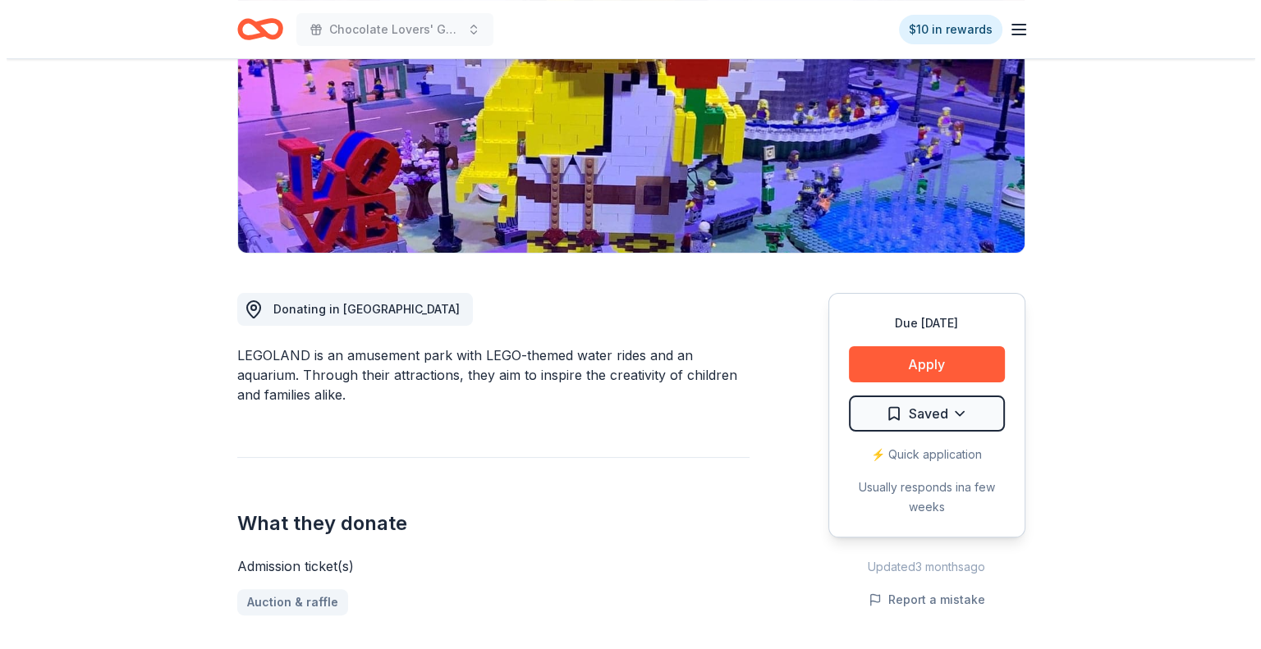
scroll to position [246, 0]
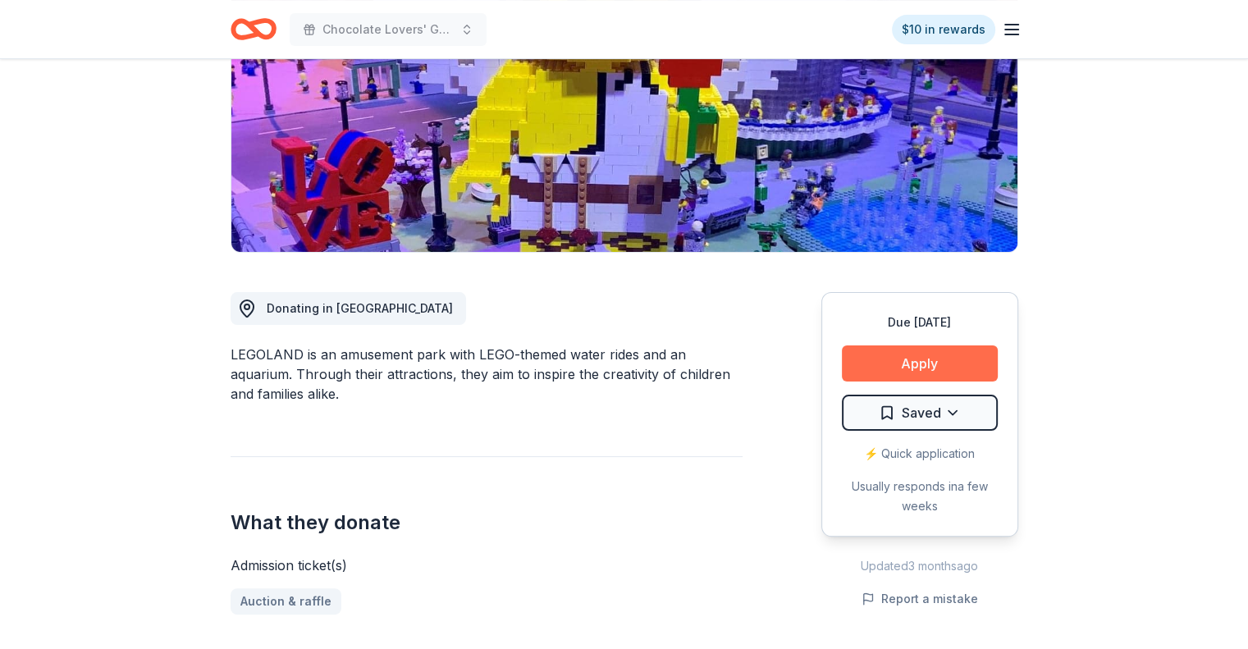
click at [909, 359] on button "Apply" at bounding box center [920, 364] width 156 height 36
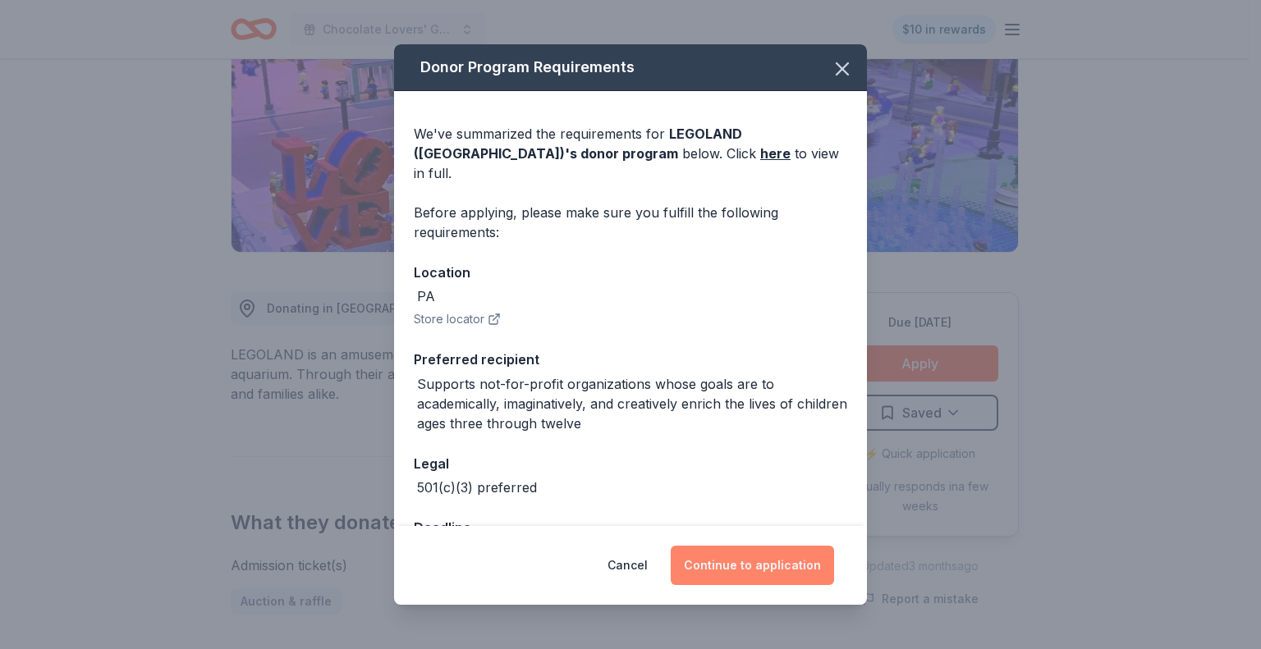
click at [758, 561] on button "Continue to application" at bounding box center [752, 565] width 163 height 39
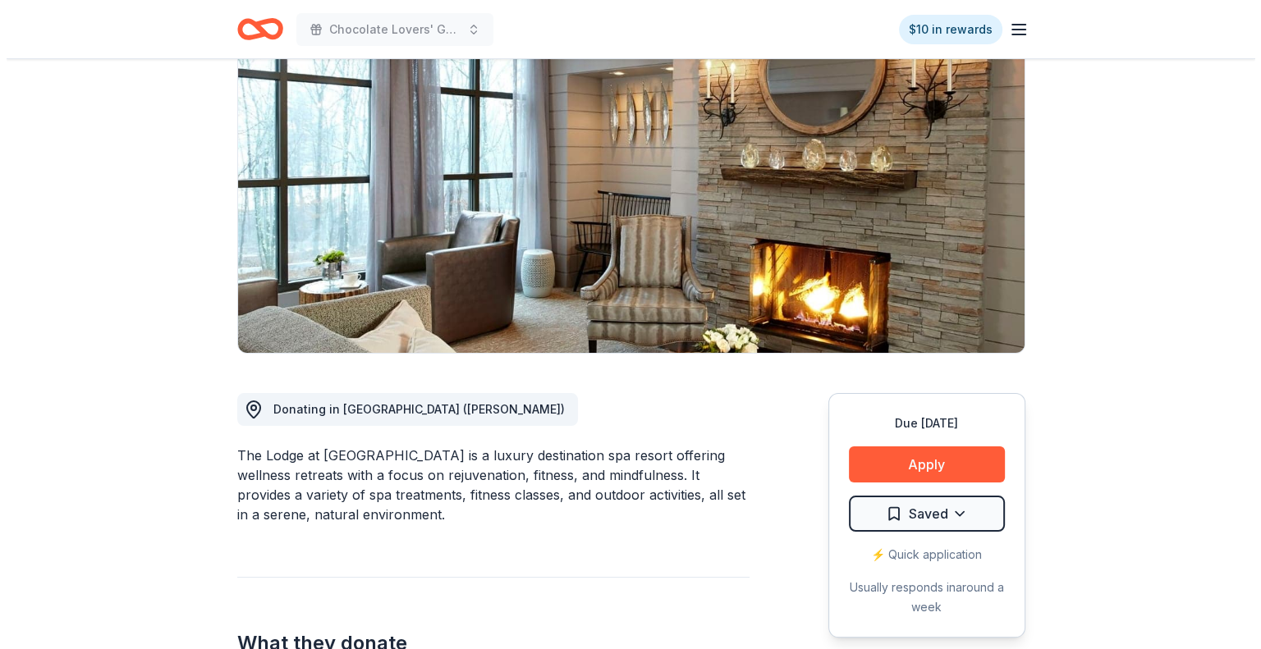
scroll to position [164, 0]
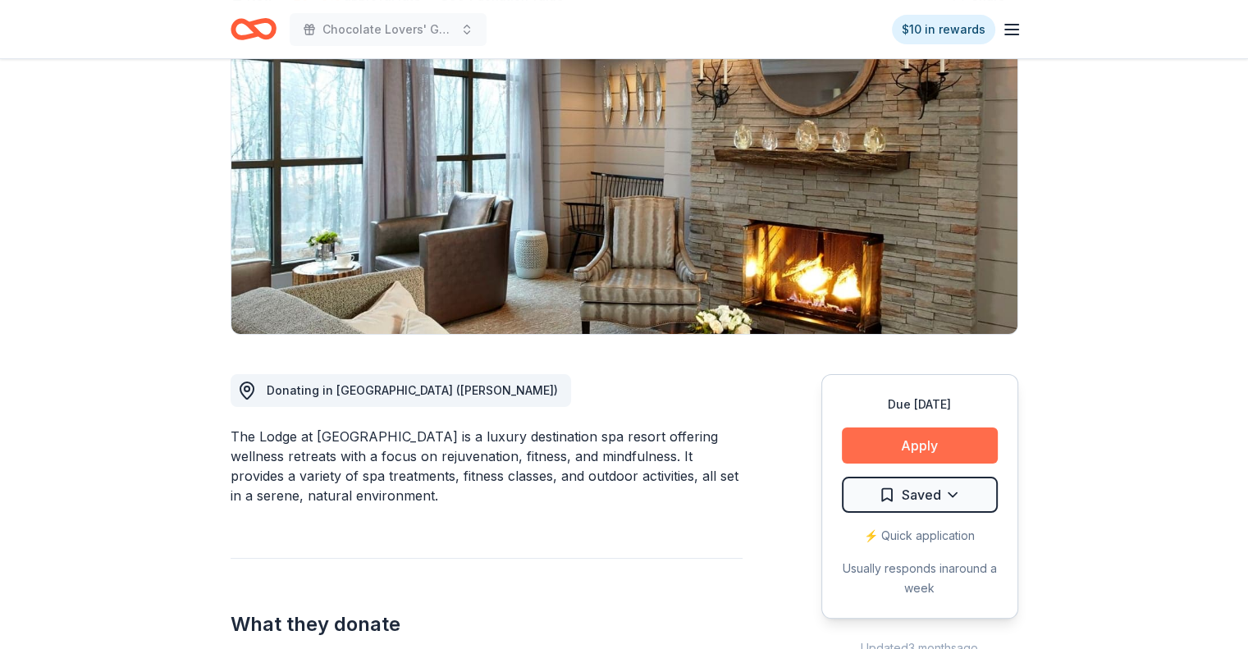
click at [911, 446] on button "Apply" at bounding box center [920, 446] width 156 height 36
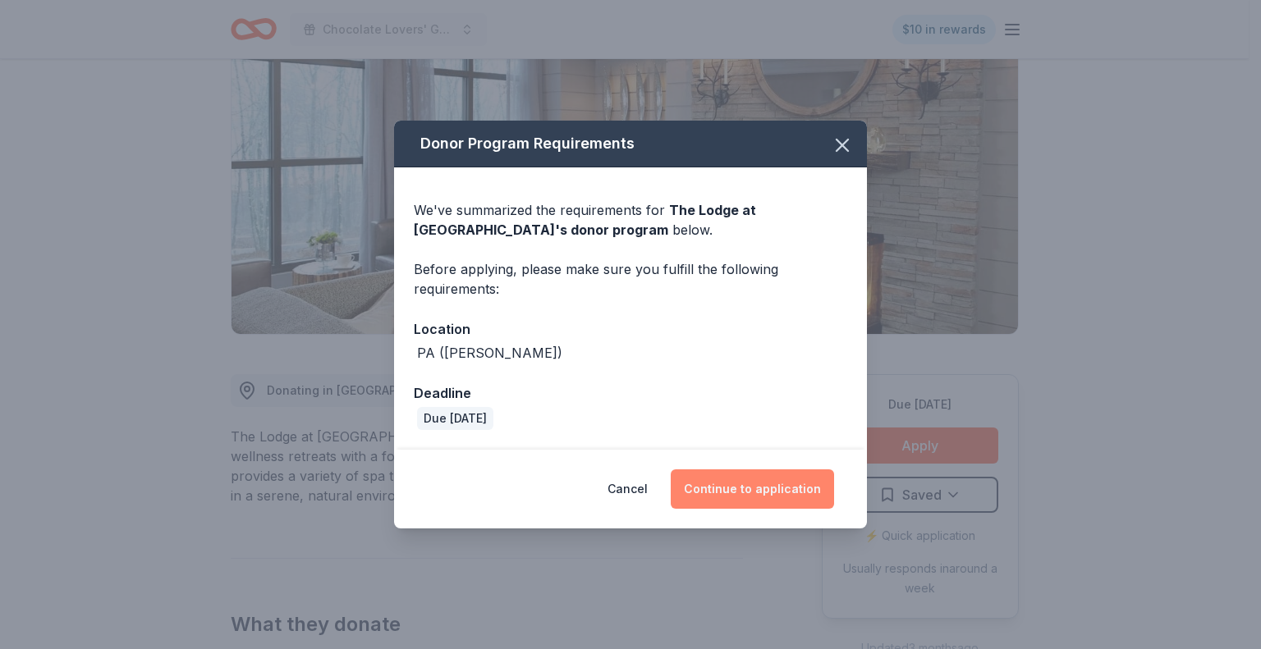
click at [742, 482] on button "Continue to application" at bounding box center [752, 488] width 163 height 39
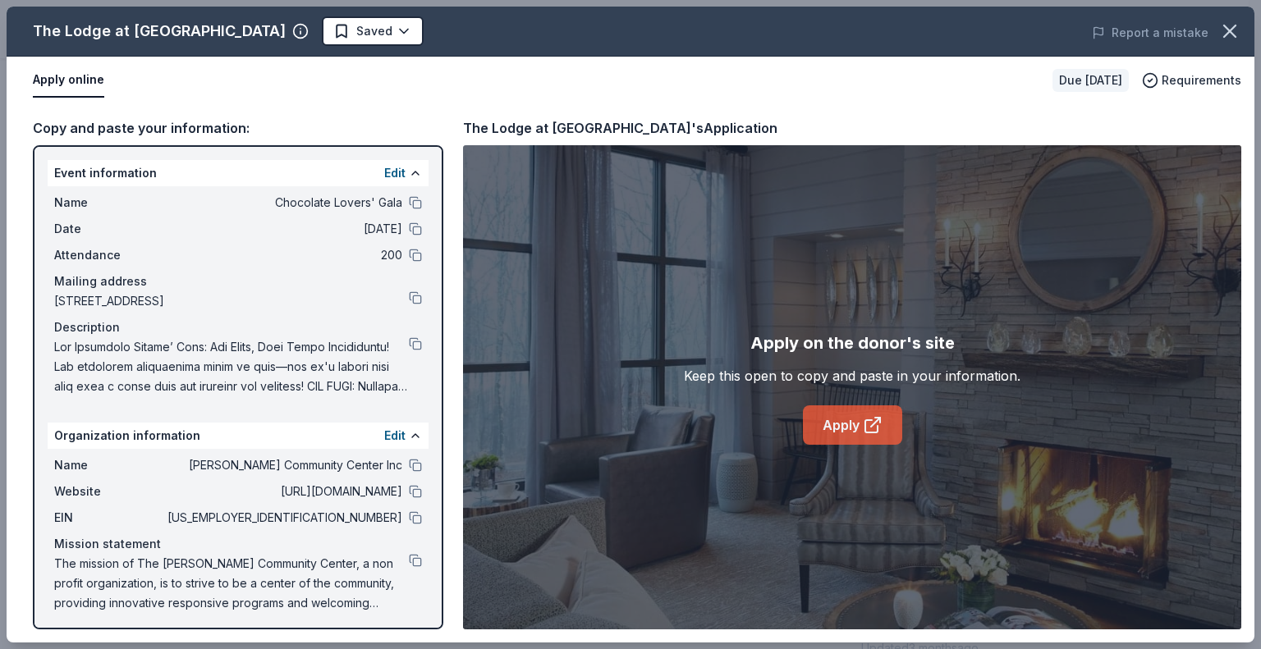
click at [851, 414] on link "Apply" at bounding box center [852, 424] width 99 height 39
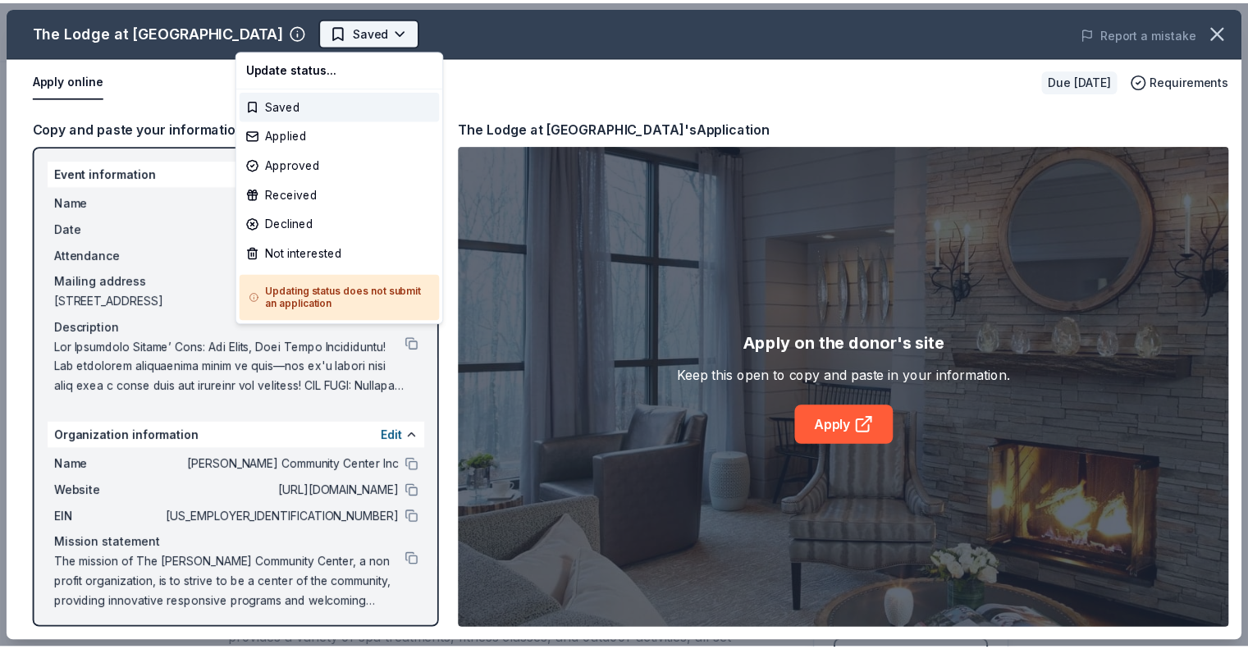
scroll to position [0, 0]
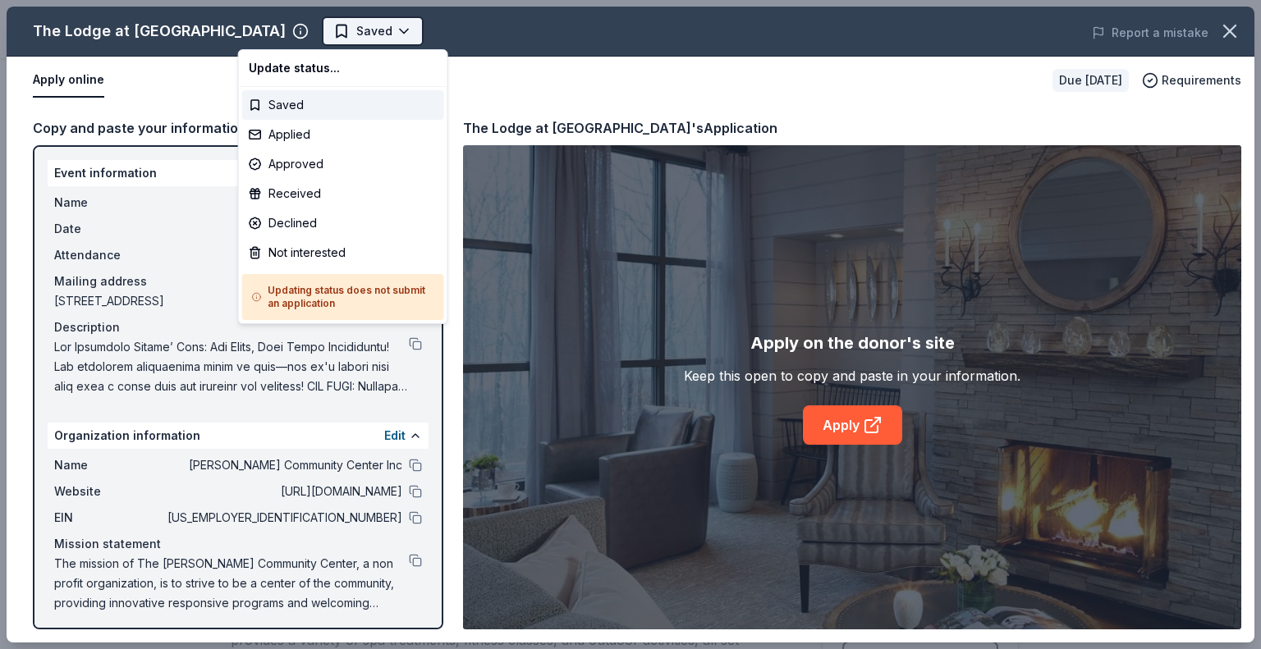
click at [279, 32] on html "Chocolate Lovers' Gala $10 in rewards Due in 128 days Share The Lodge at Woodlo…" at bounding box center [630, 324] width 1261 height 649
click at [286, 134] on div "Applied" at bounding box center [343, 135] width 202 height 30
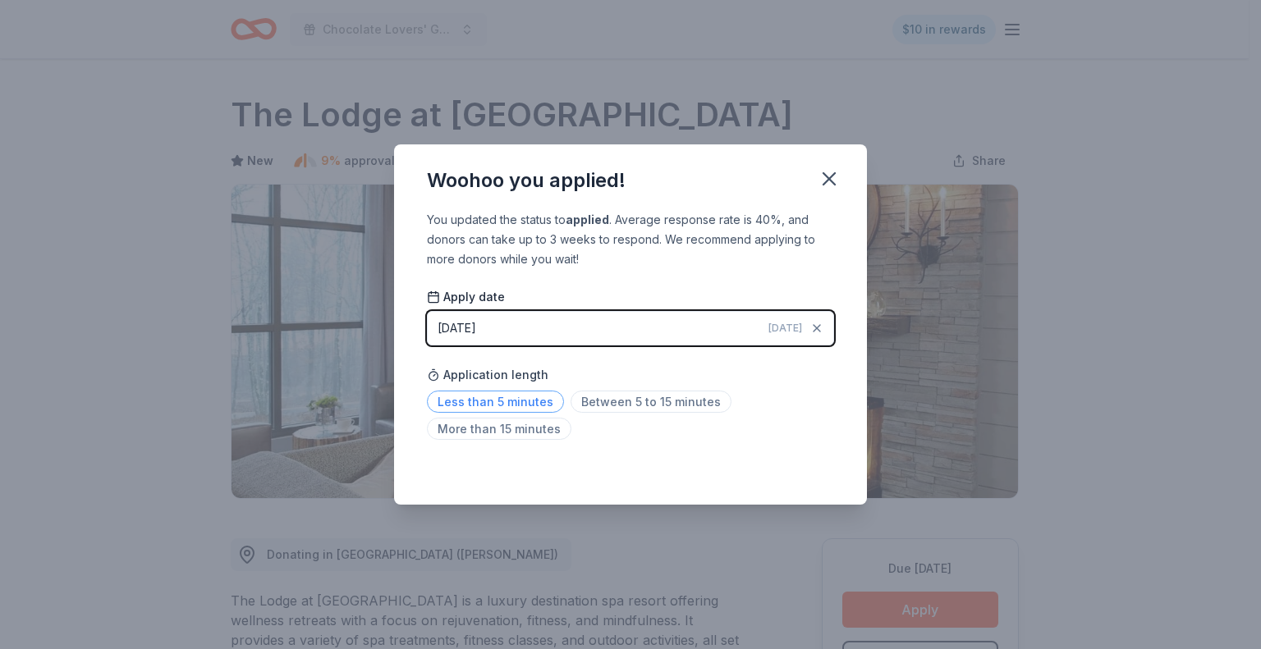
click at [492, 401] on span "Less than 5 minutes" at bounding box center [495, 402] width 137 height 22
click at [828, 169] on icon "button" at bounding box center [828, 178] width 23 height 23
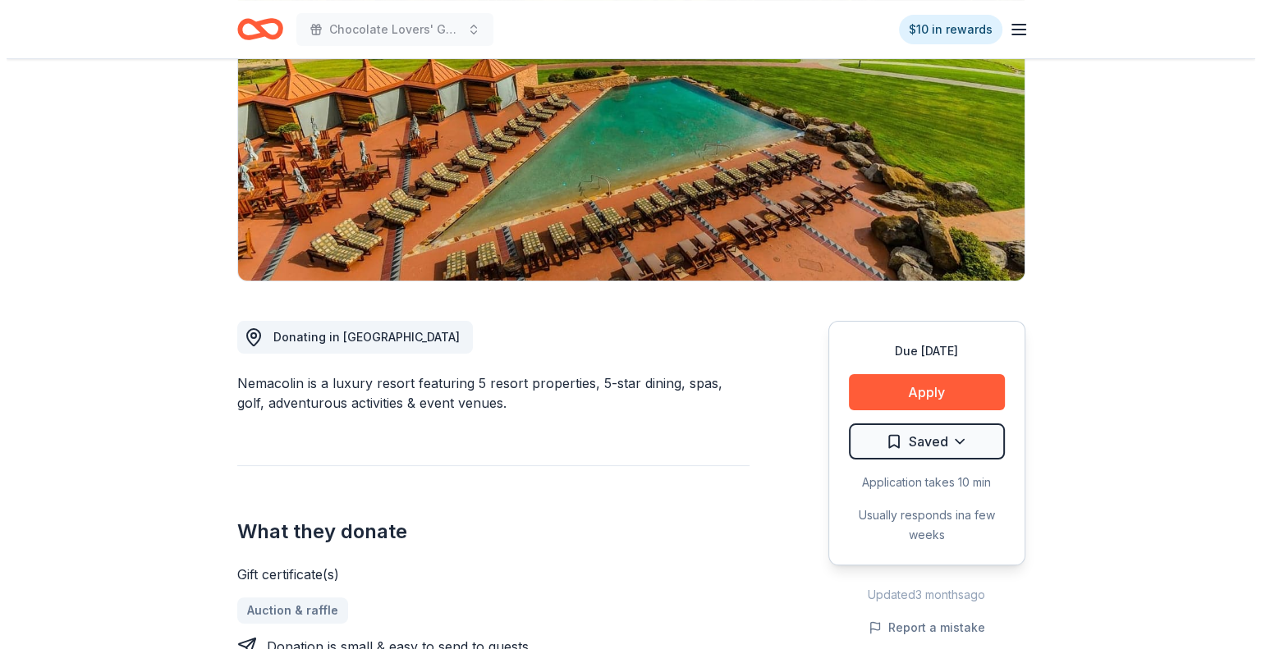
scroll to position [246, 0]
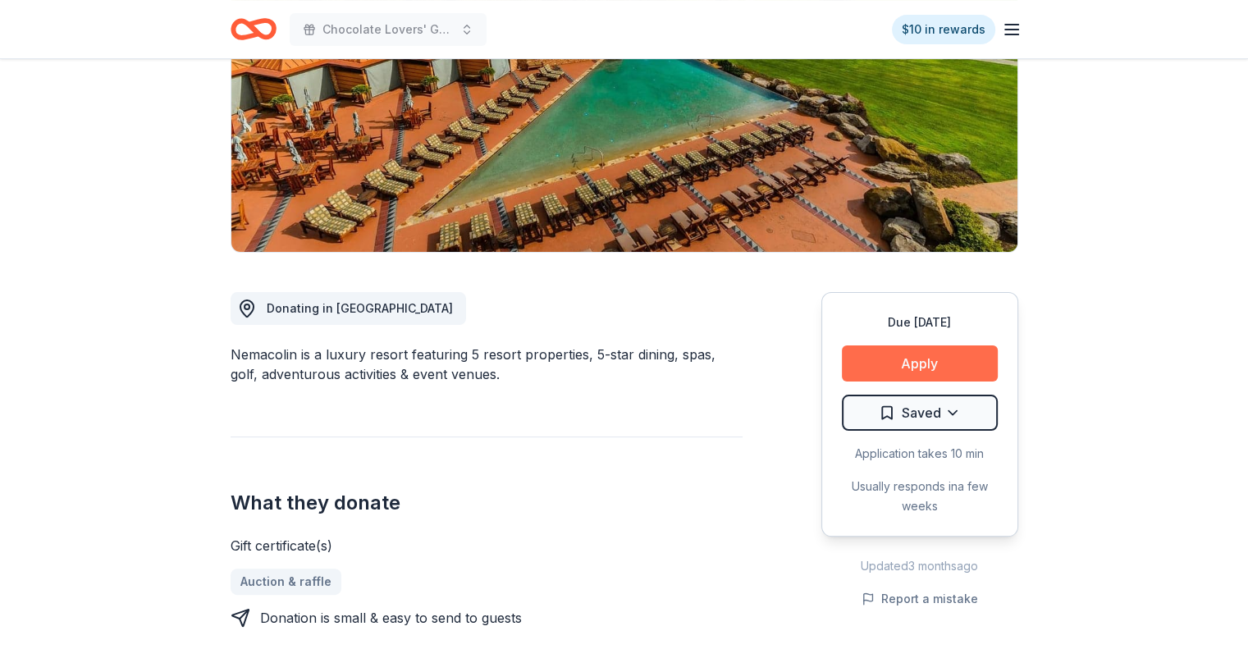
click at [911, 367] on button "Apply" at bounding box center [920, 364] width 156 height 36
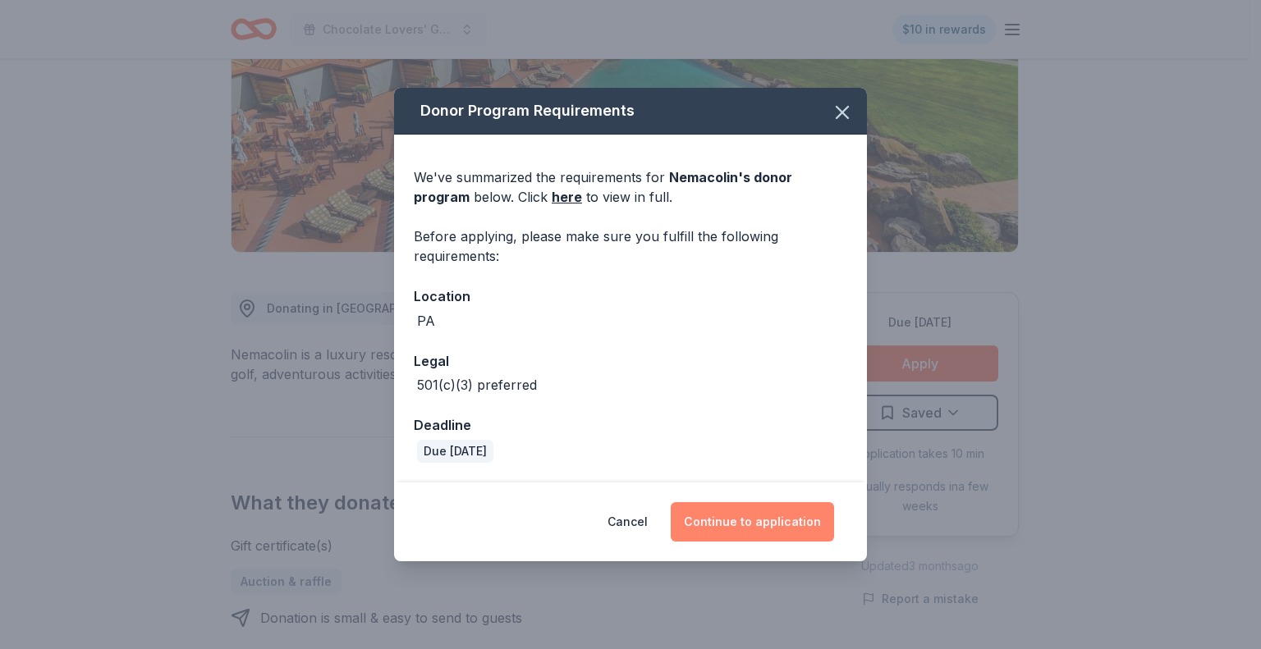
click at [762, 518] on button "Continue to application" at bounding box center [752, 521] width 163 height 39
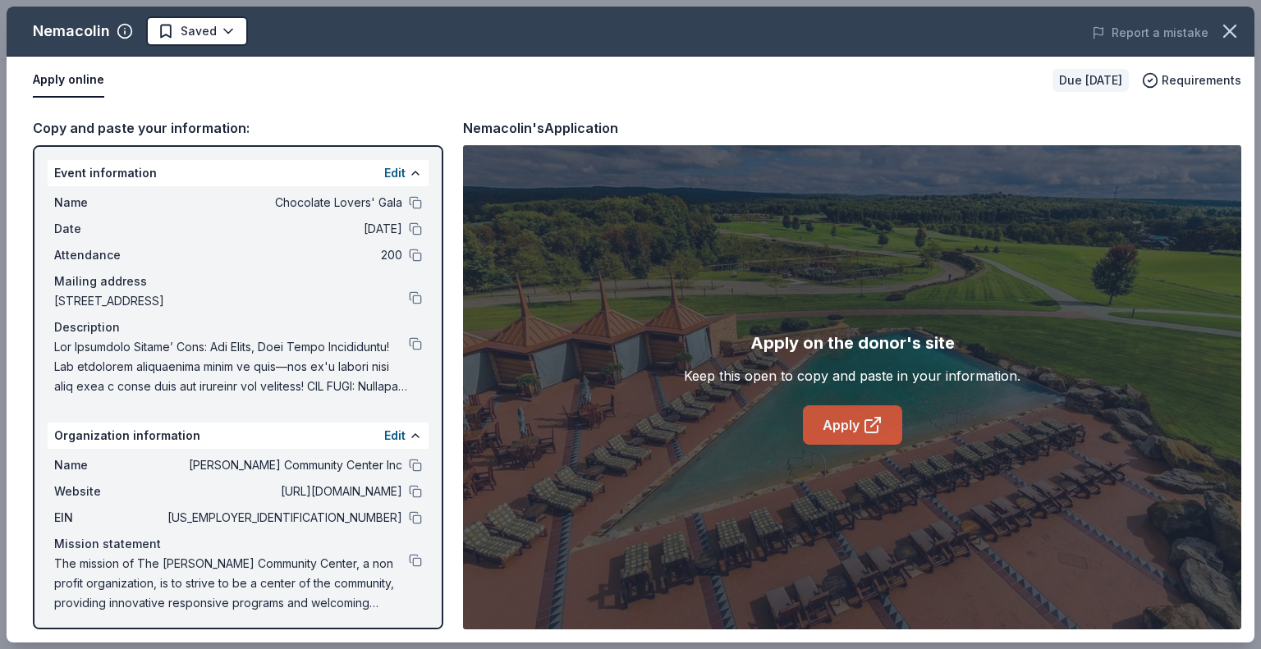
click at [863, 419] on icon at bounding box center [873, 425] width 20 height 20
click at [409, 517] on button at bounding box center [415, 517] width 13 height 13
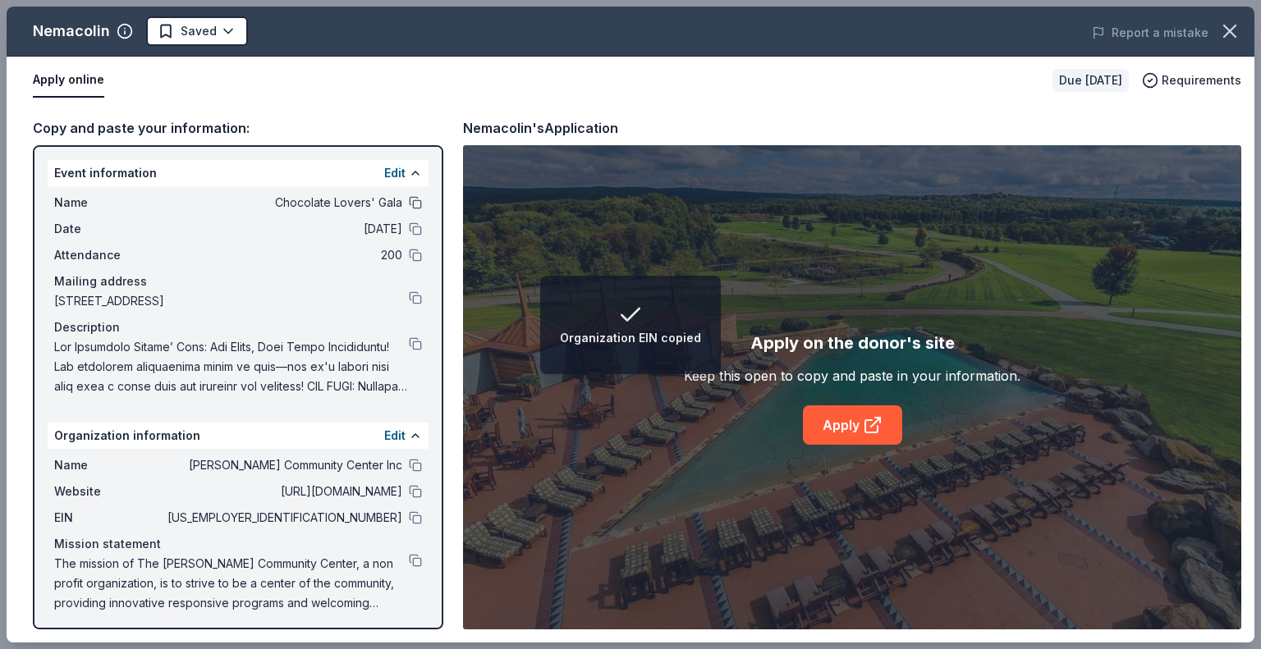
click at [409, 206] on button at bounding box center [415, 202] width 13 height 13
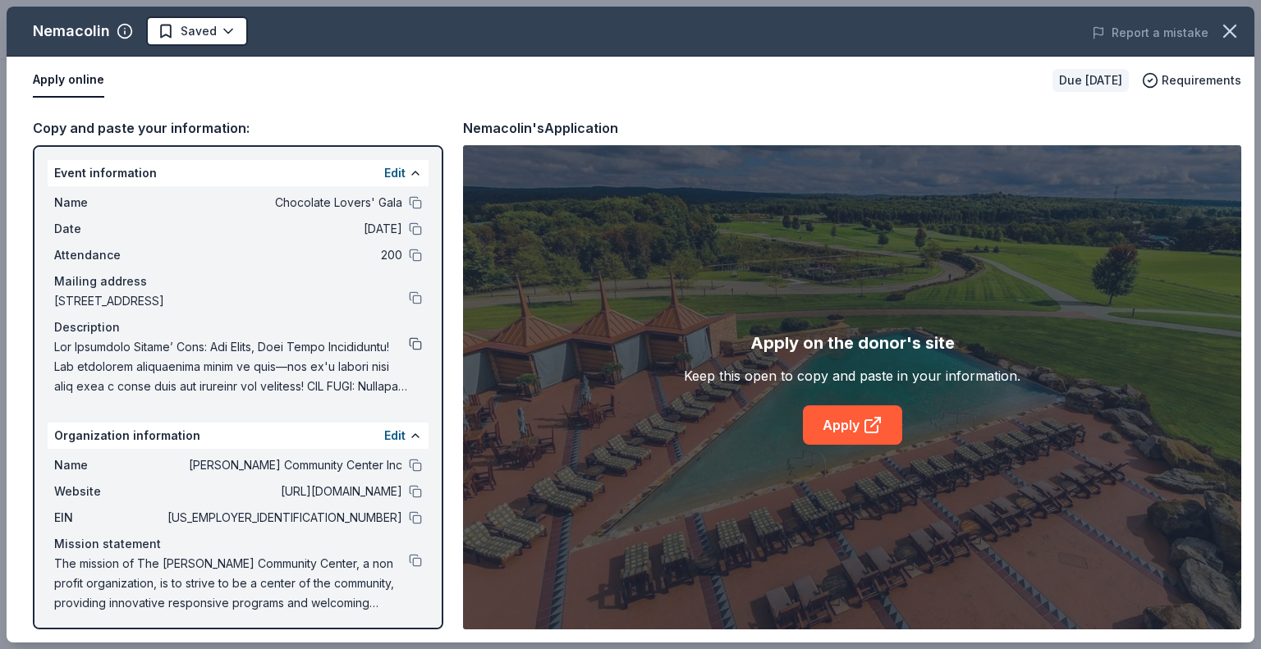
click at [409, 346] on button at bounding box center [415, 343] width 13 height 13
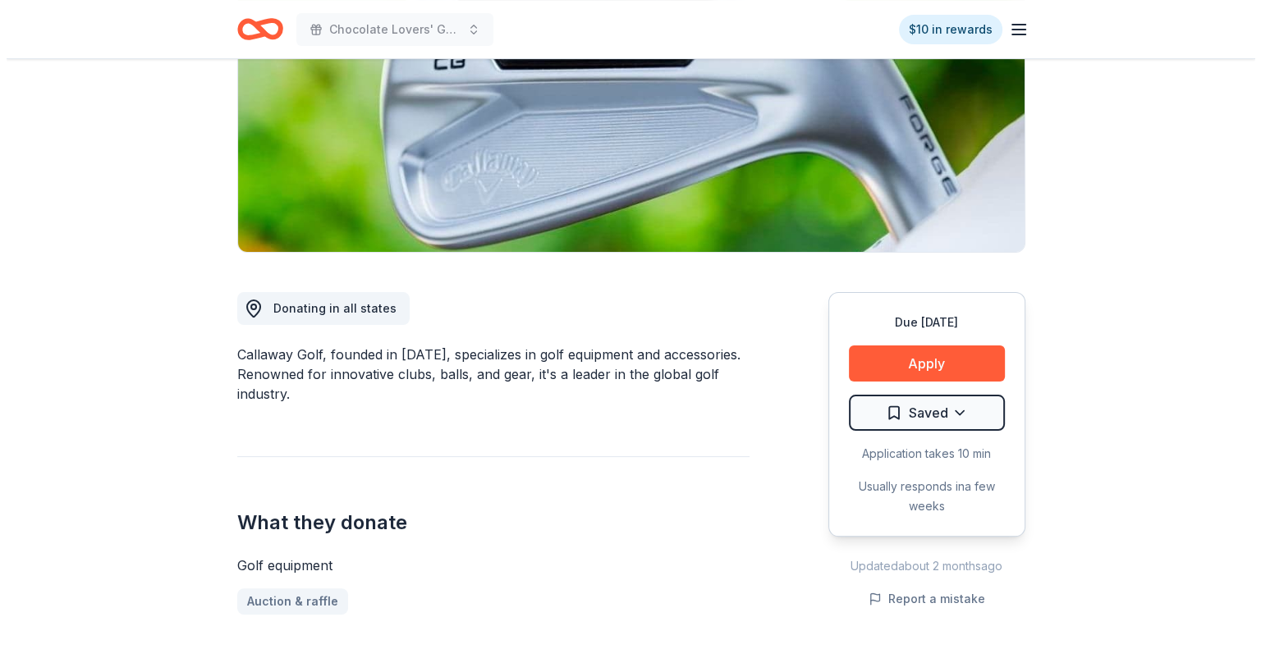
scroll to position [328, 0]
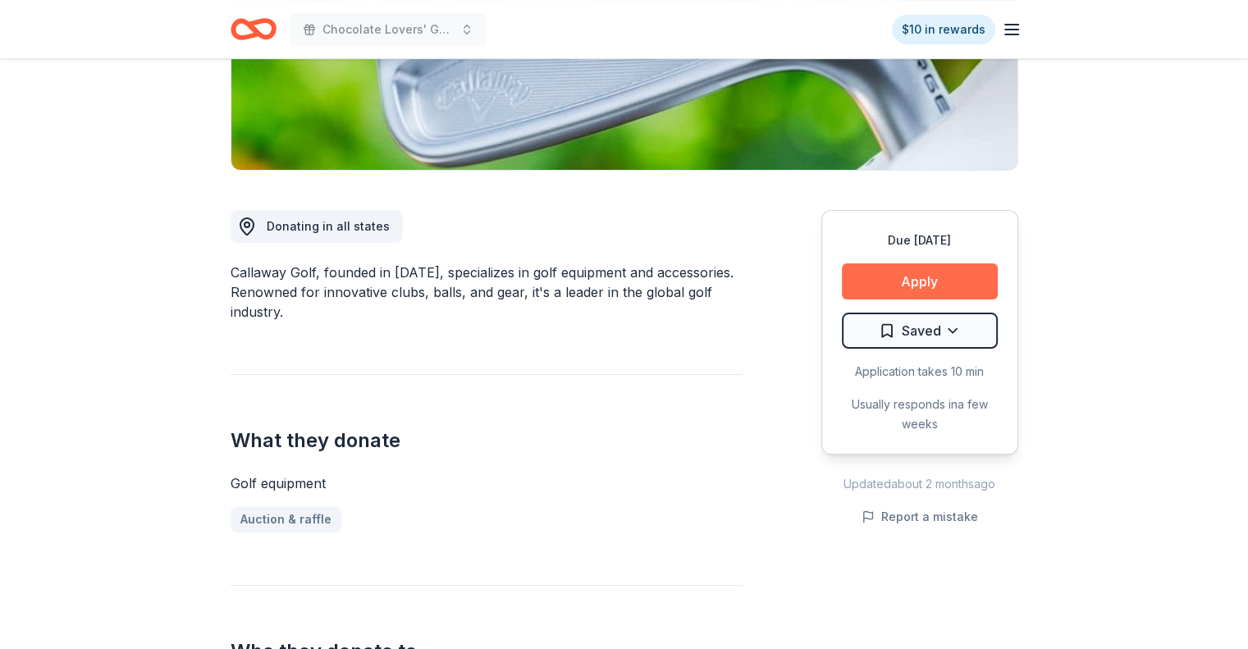
click at [898, 275] on button "Apply" at bounding box center [920, 281] width 156 height 36
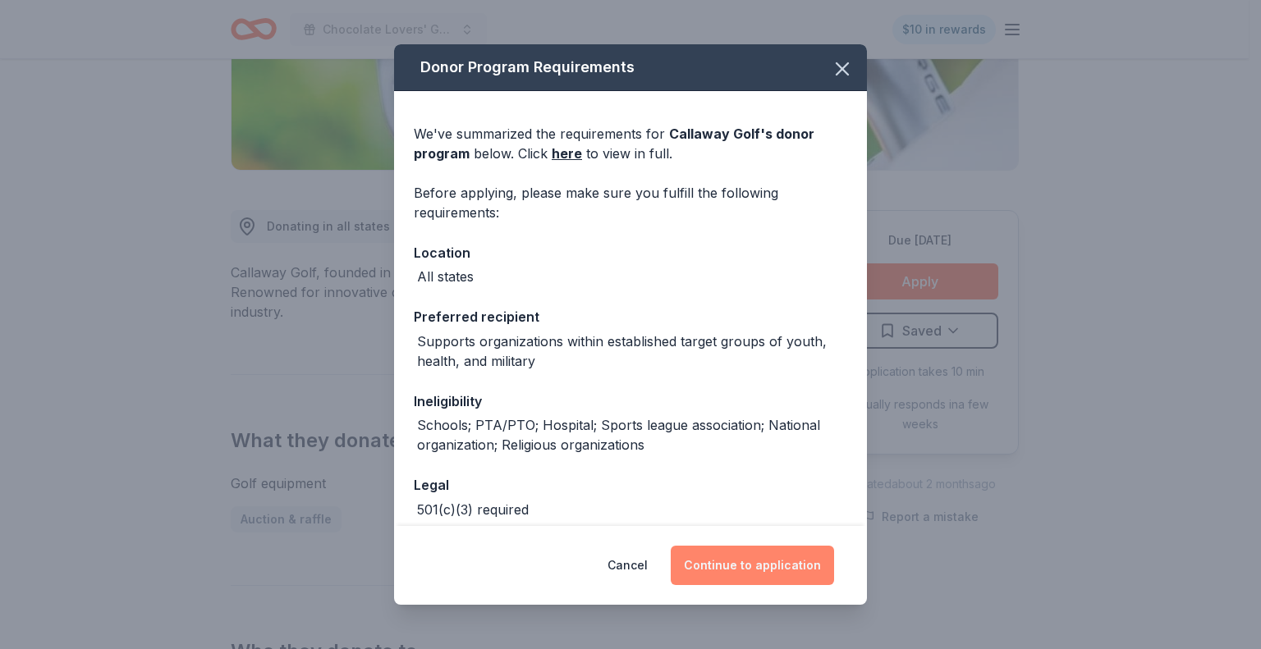
click at [742, 561] on button "Continue to application" at bounding box center [752, 565] width 163 height 39
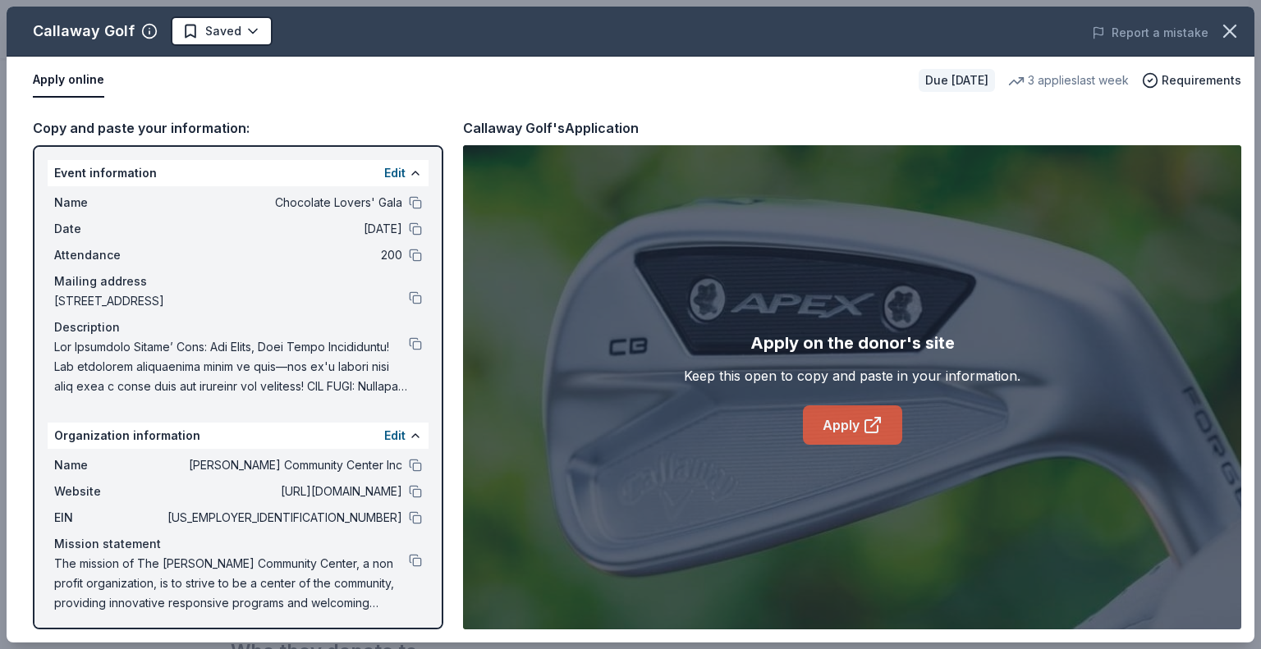
click at [867, 430] on icon at bounding box center [873, 425] width 20 height 20
click at [409, 518] on button at bounding box center [415, 517] width 13 height 13
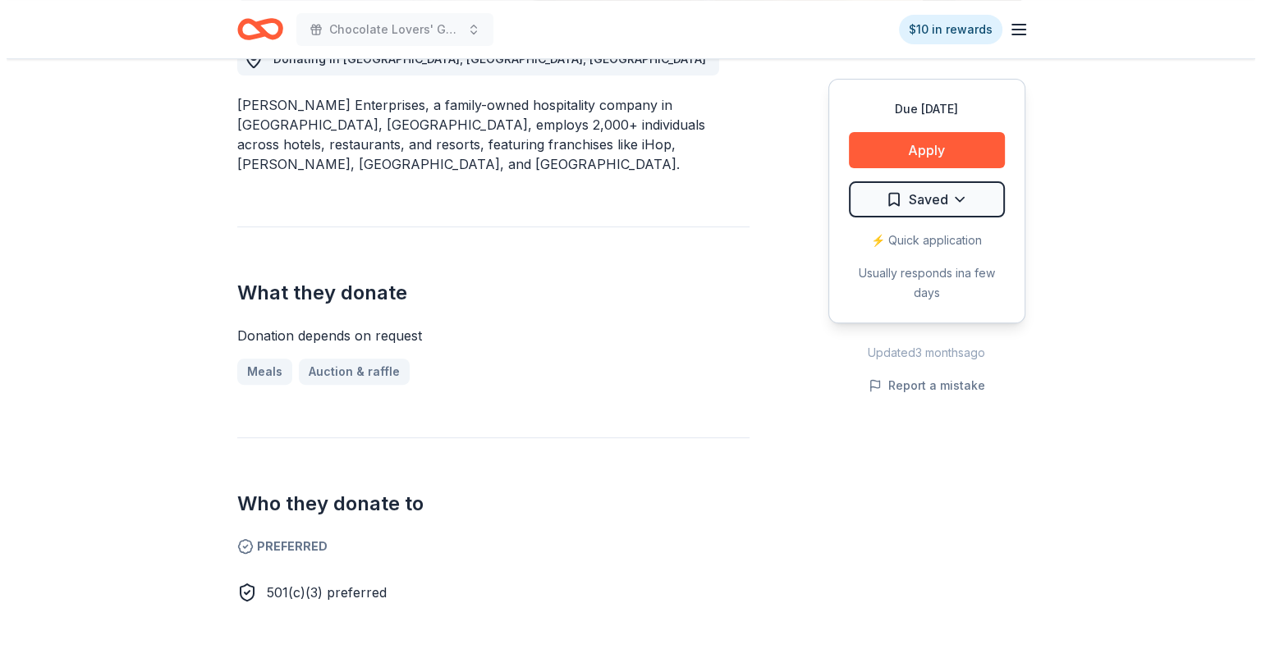
scroll to position [492, 0]
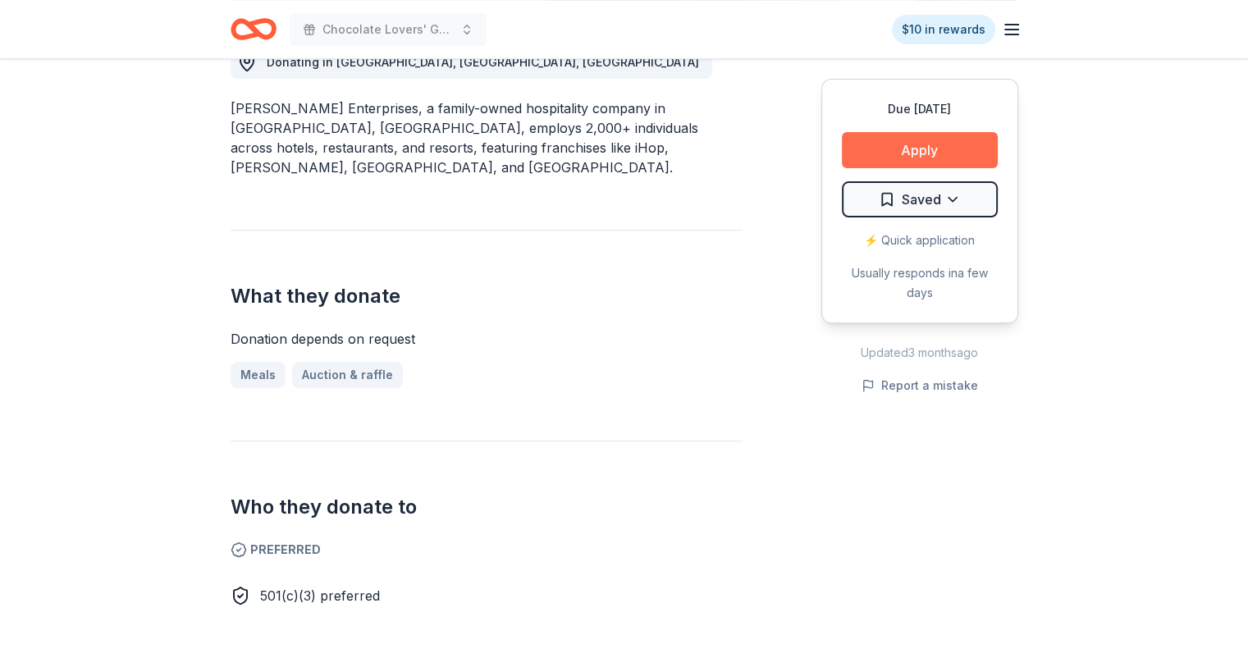
click at [914, 160] on button "Apply" at bounding box center [920, 150] width 156 height 36
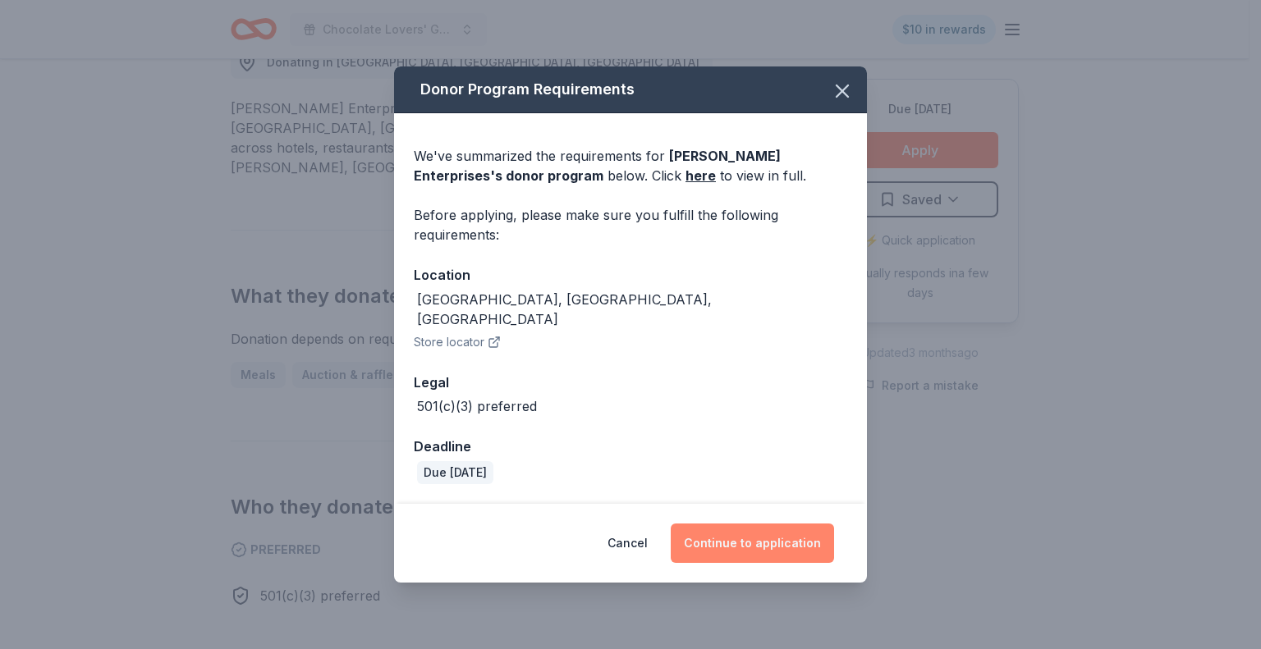
click at [742, 538] on button "Continue to application" at bounding box center [752, 543] width 163 height 39
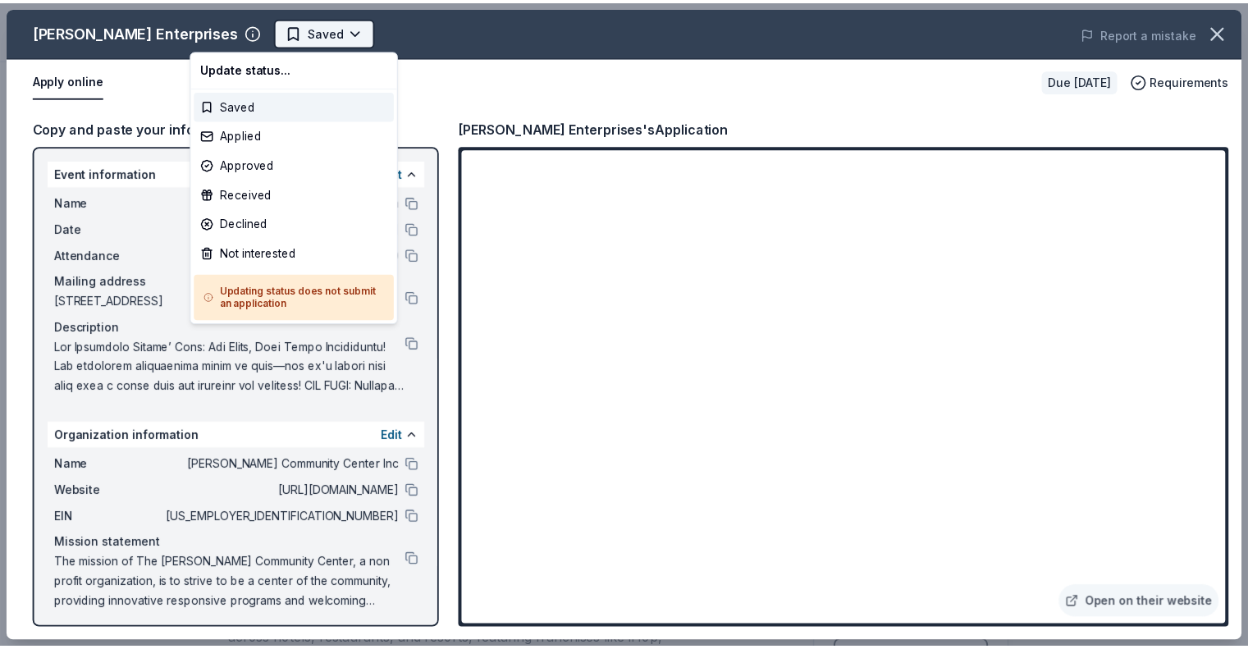
scroll to position [0, 0]
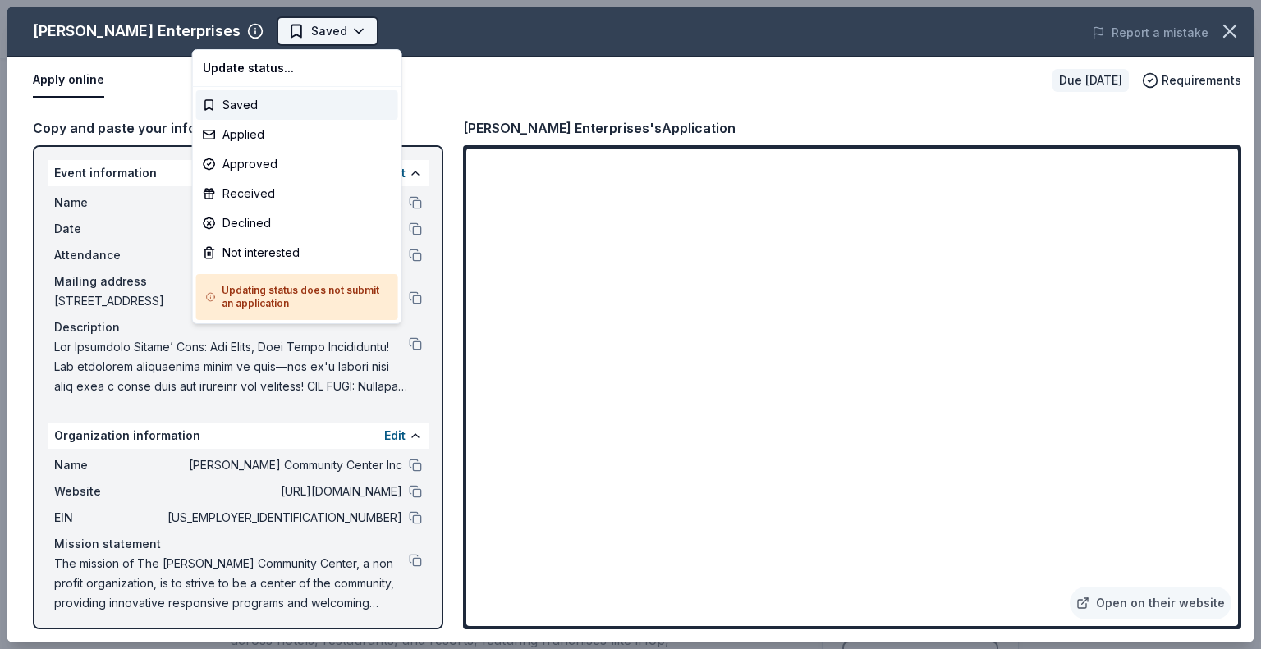
click at [269, 27] on html "Chocolate Lovers' Gala $10 in rewards Due in 128 days Share Scott Enterprises N…" at bounding box center [630, 324] width 1261 height 649
click at [252, 126] on div "Applied" at bounding box center [297, 135] width 202 height 30
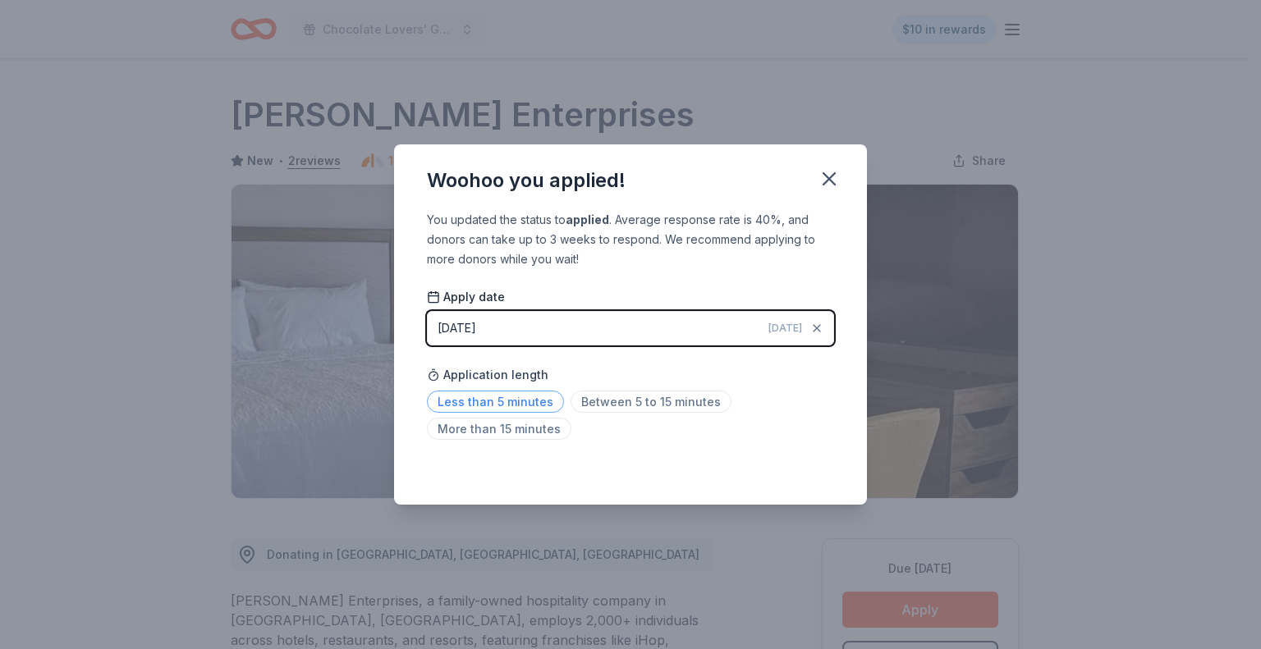
click at [527, 405] on span "Less than 5 minutes" at bounding box center [495, 402] width 137 height 22
click at [827, 180] on icon "button" at bounding box center [828, 178] width 11 height 11
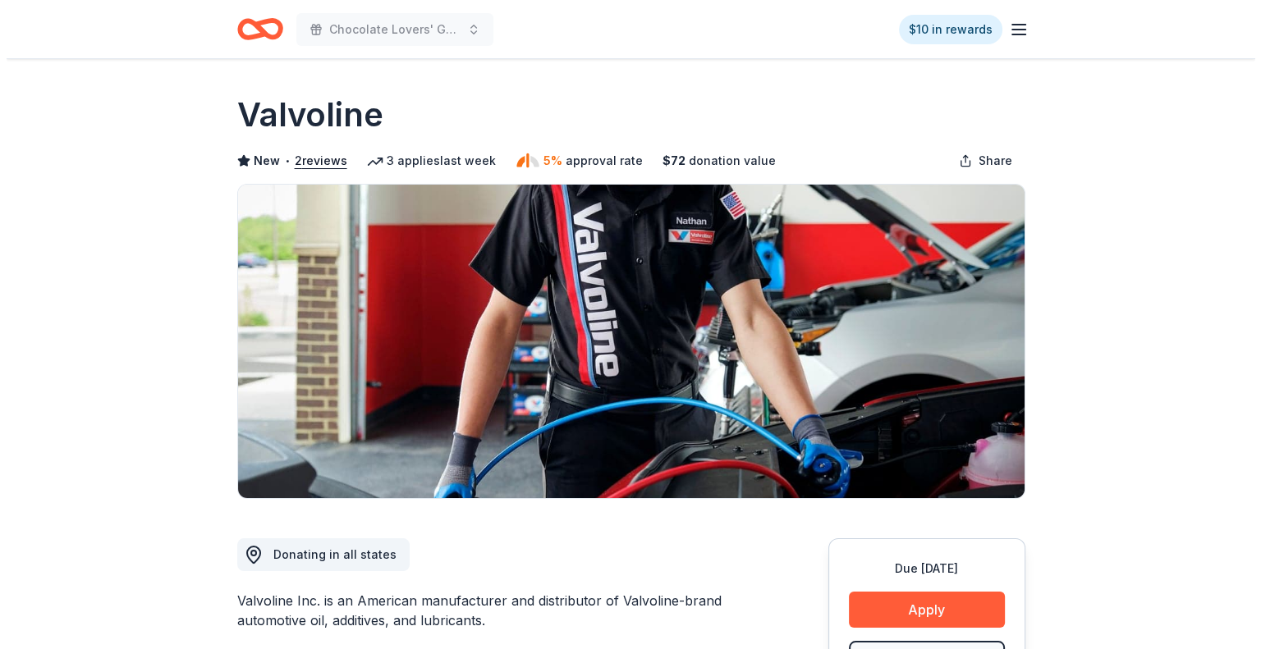
scroll to position [328, 0]
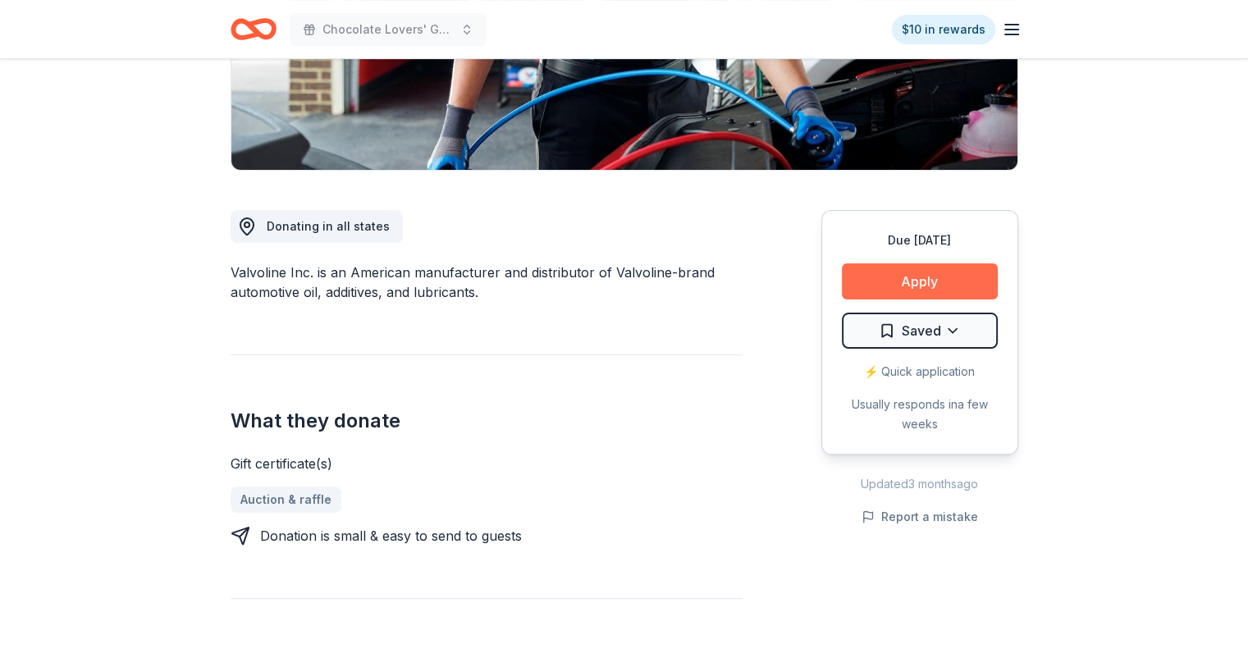
click at [921, 280] on button "Apply" at bounding box center [920, 281] width 156 height 36
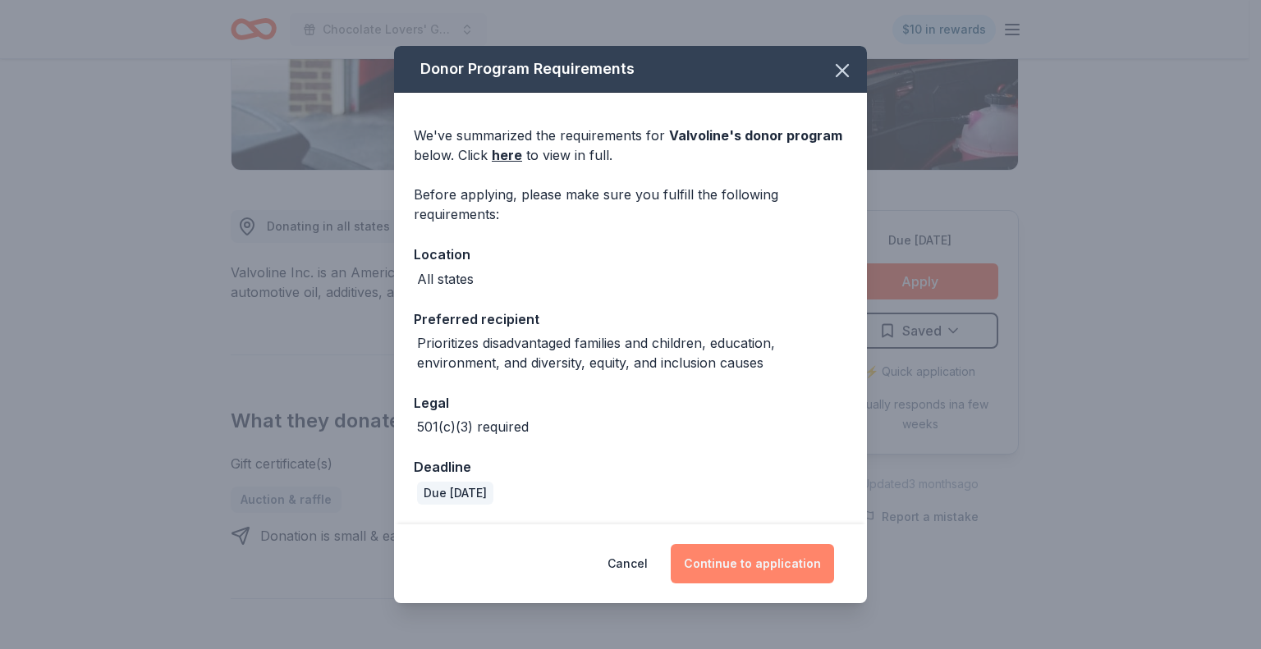
click at [735, 561] on button "Continue to application" at bounding box center [752, 563] width 163 height 39
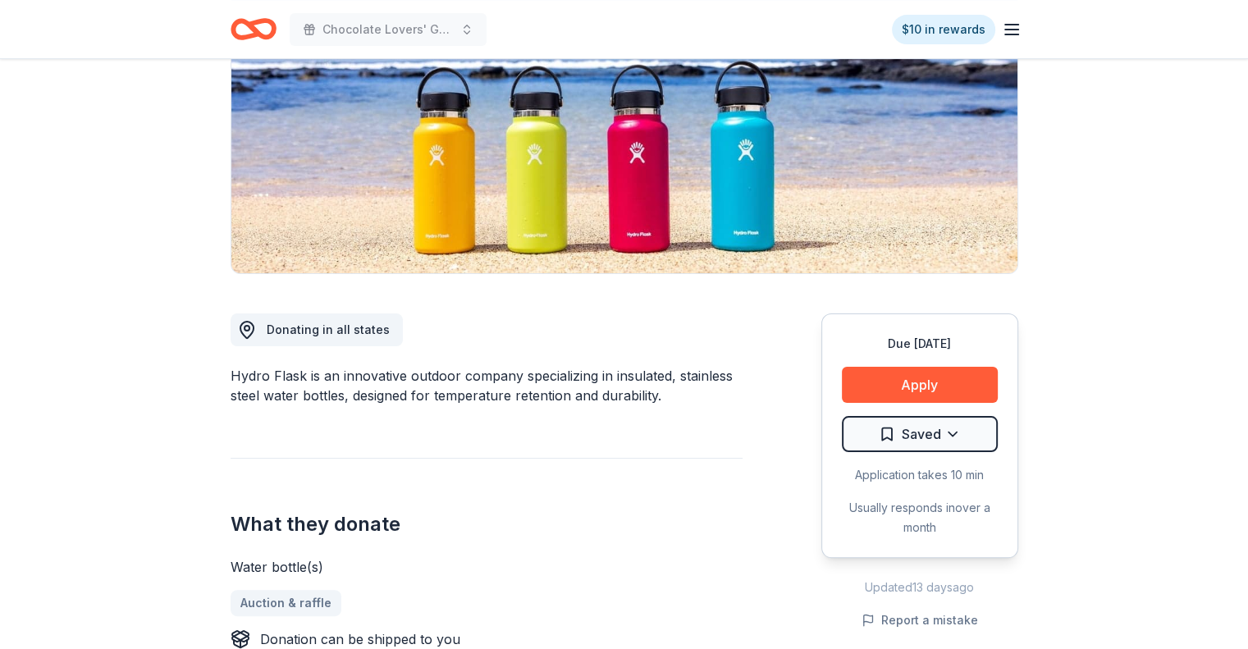
scroll to position [246, 0]
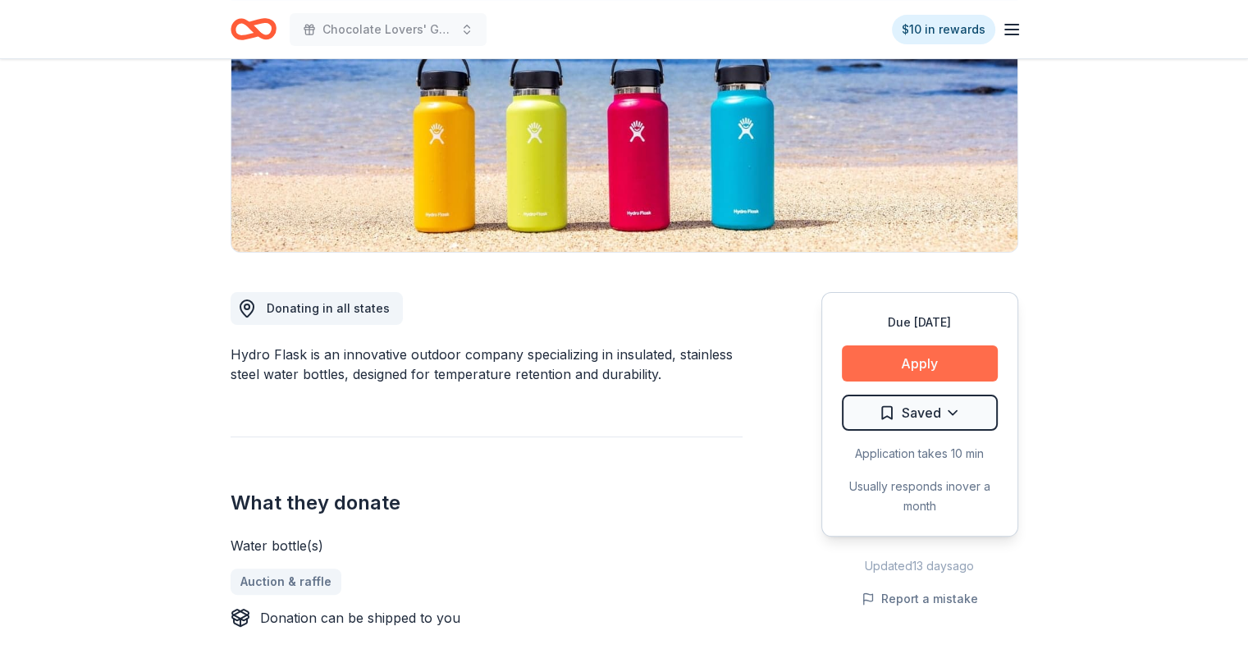
click at [912, 362] on button "Apply" at bounding box center [920, 364] width 156 height 36
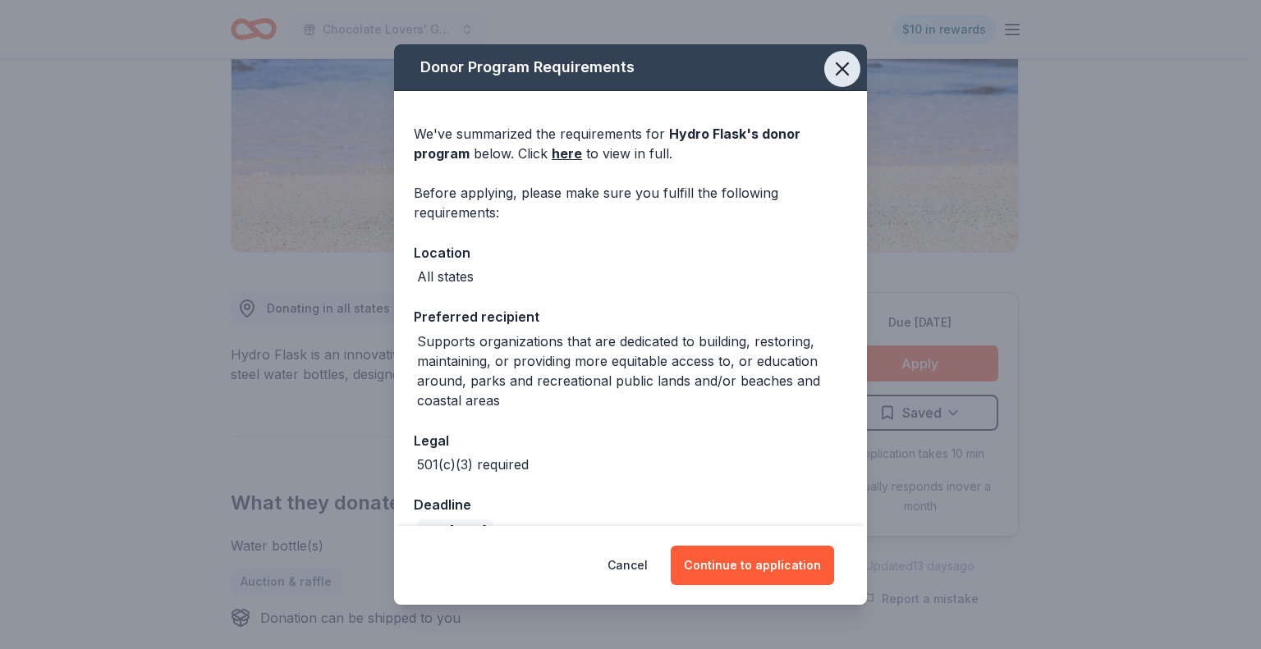
click at [834, 62] on icon "button" at bounding box center [842, 68] width 23 height 23
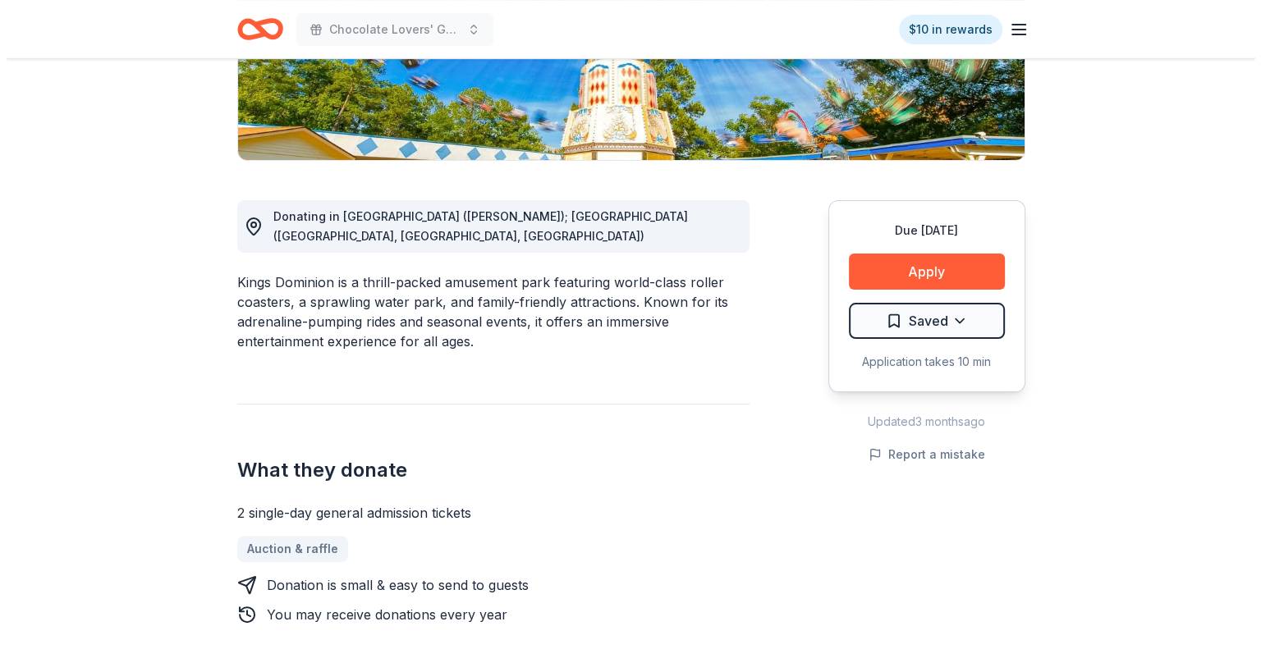
scroll to position [328, 0]
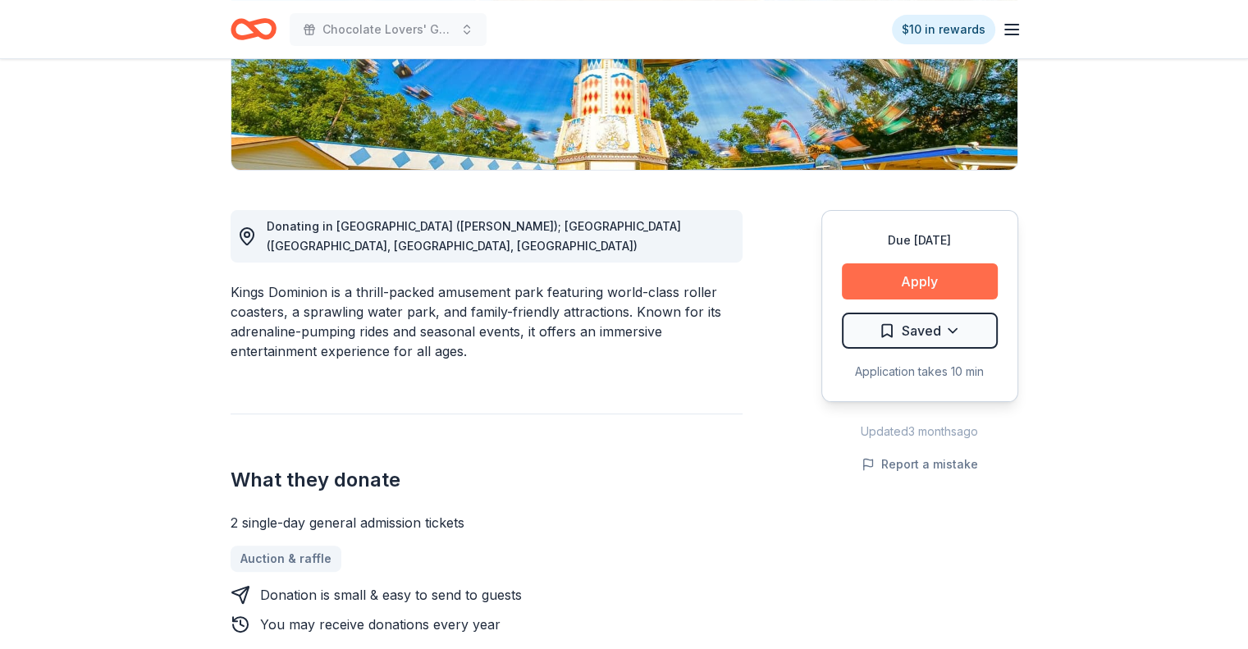
click at [918, 275] on button "Apply" at bounding box center [920, 281] width 156 height 36
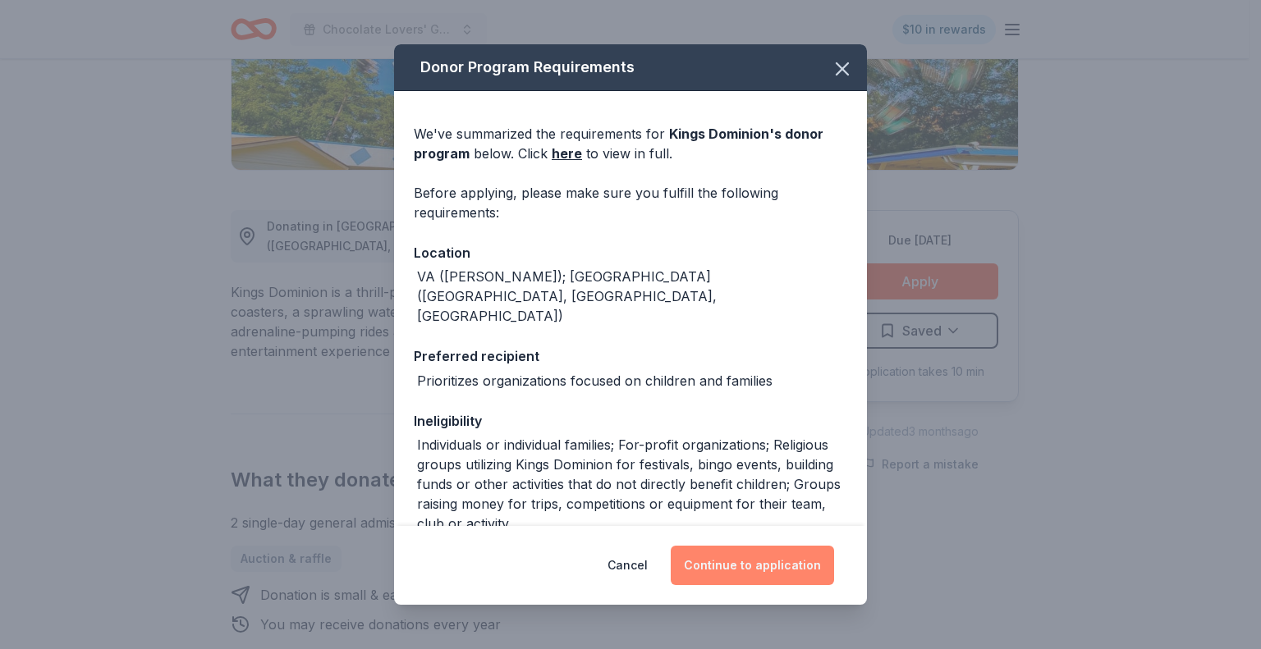
click at [746, 552] on button "Continue to application" at bounding box center [752, 565] width 163 height 39
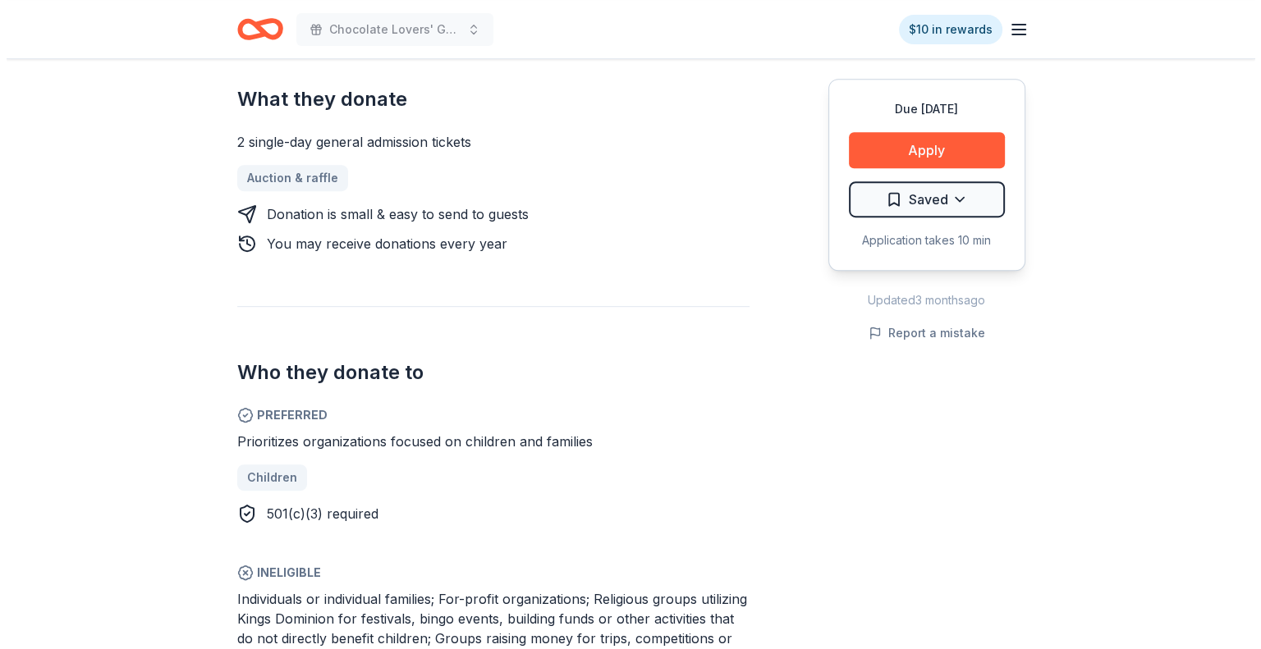
scroll to position [739, 0]
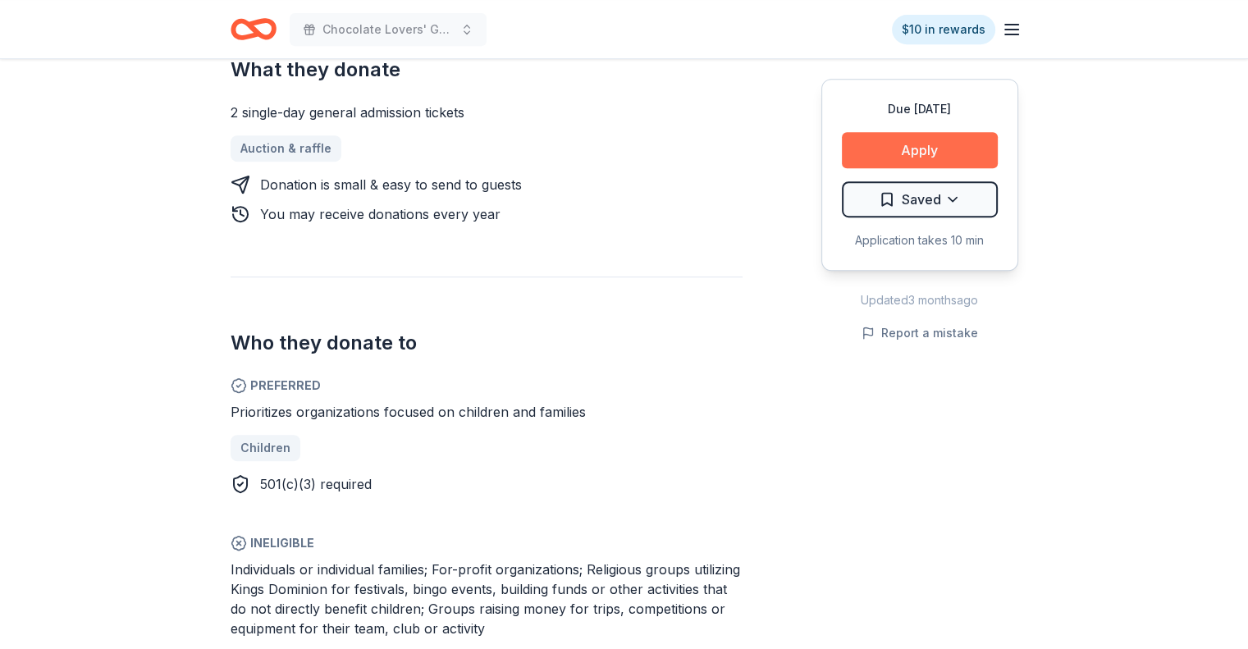
click at [899, 150] on button "Apply" at bounding box center [920, 150] width 156 height 36
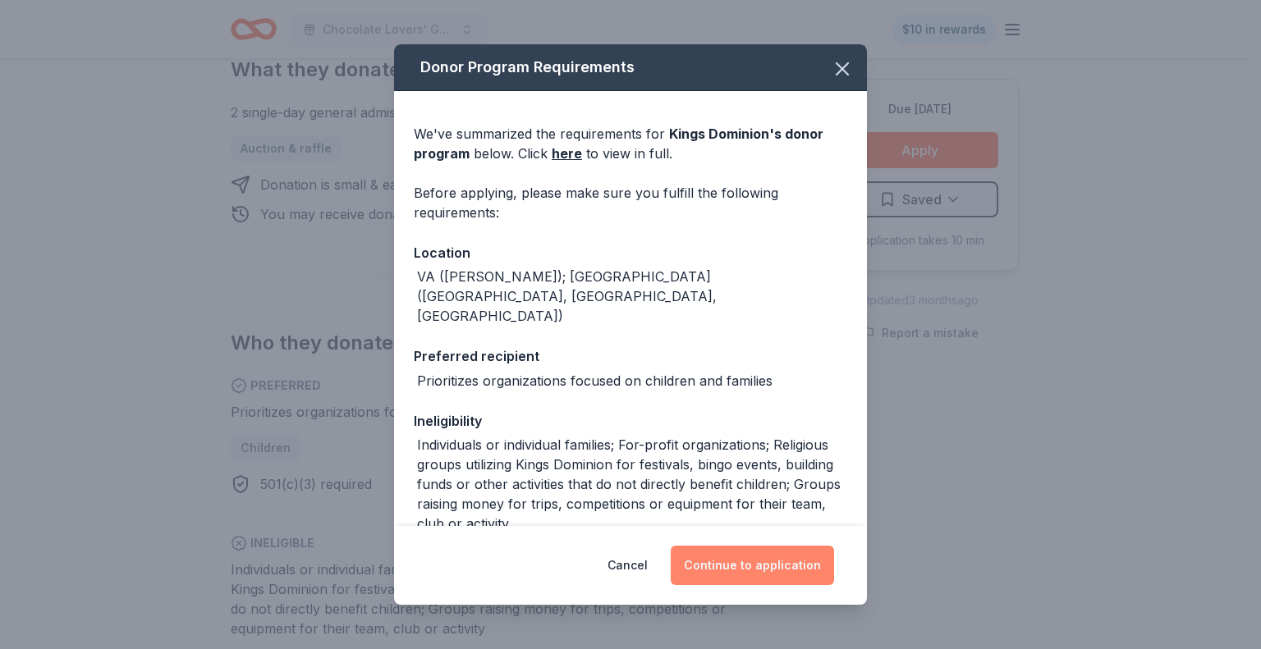
click at [742, 561] on button "Continue to application" at bounding box center [752, 565] width 163 height 39
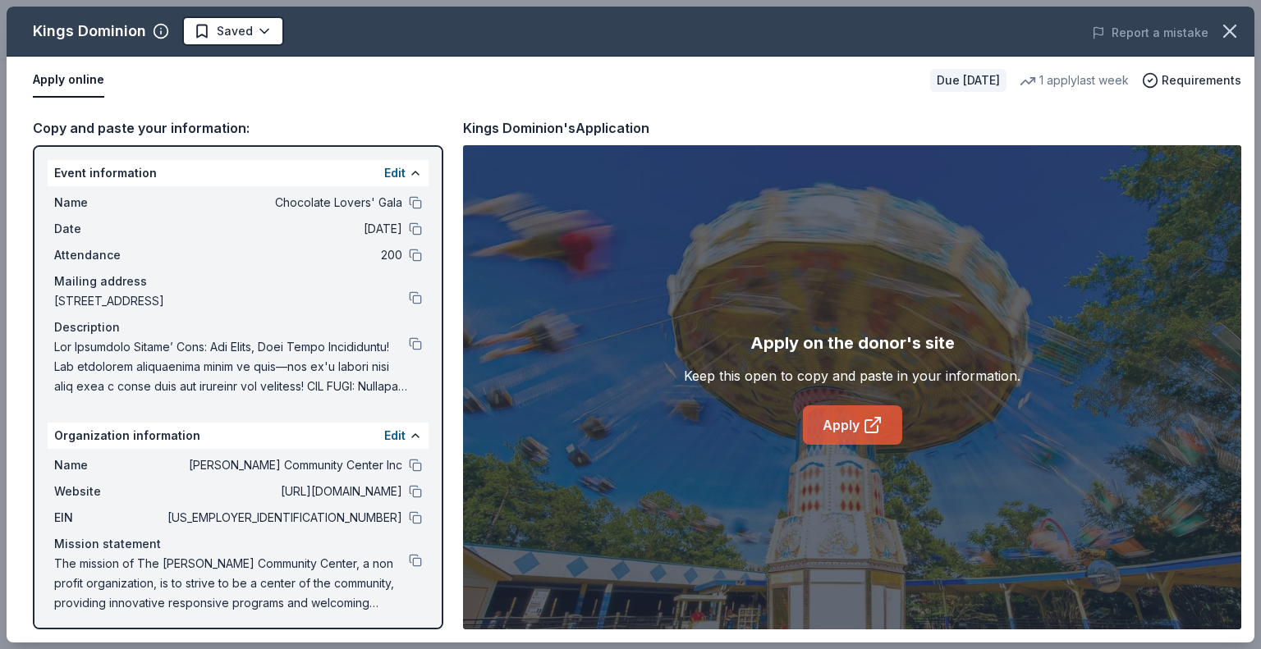
click at [840, 432] on link "Apply" at bounding box center [852, 424] width 99 height 39
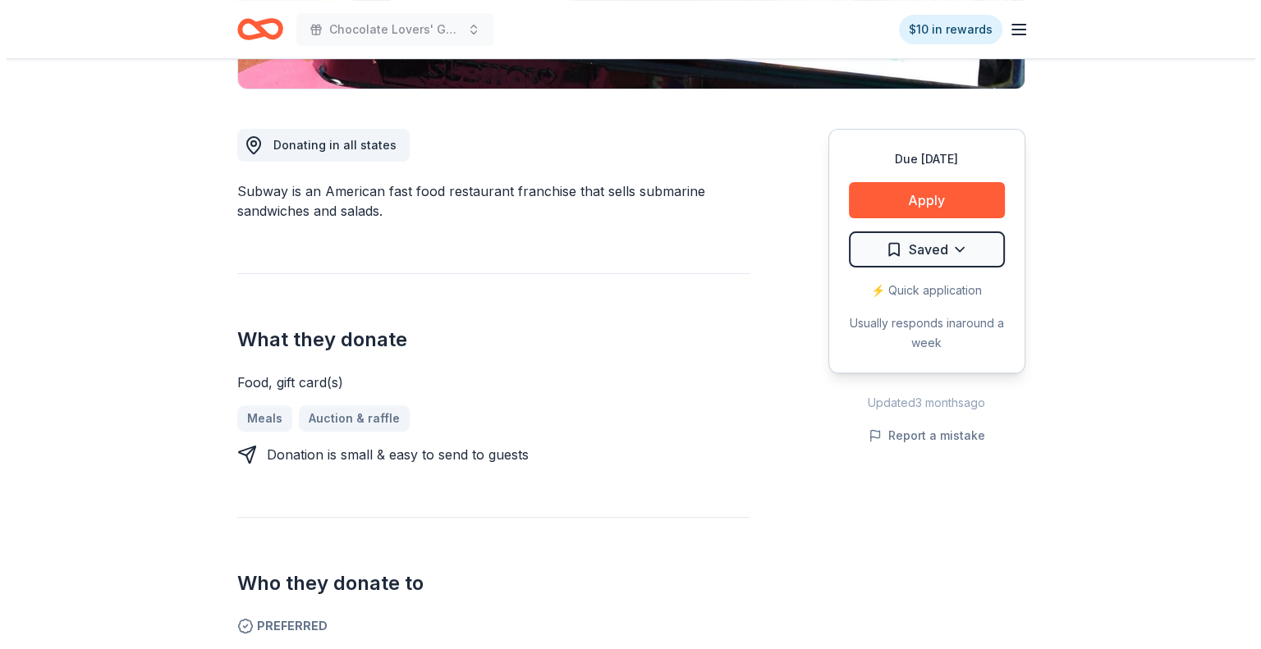
scroll to position [410, 0]
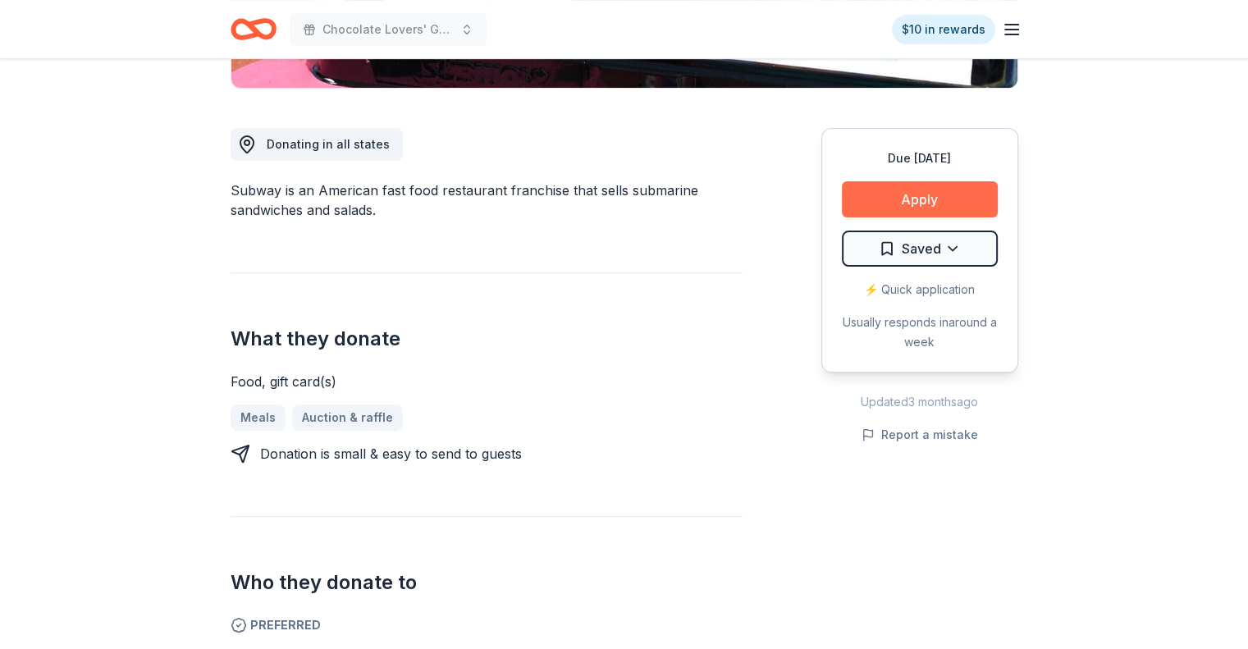
click at [894, 199] on button "Apply" at bounding box center [920, 199] width 156 height 36
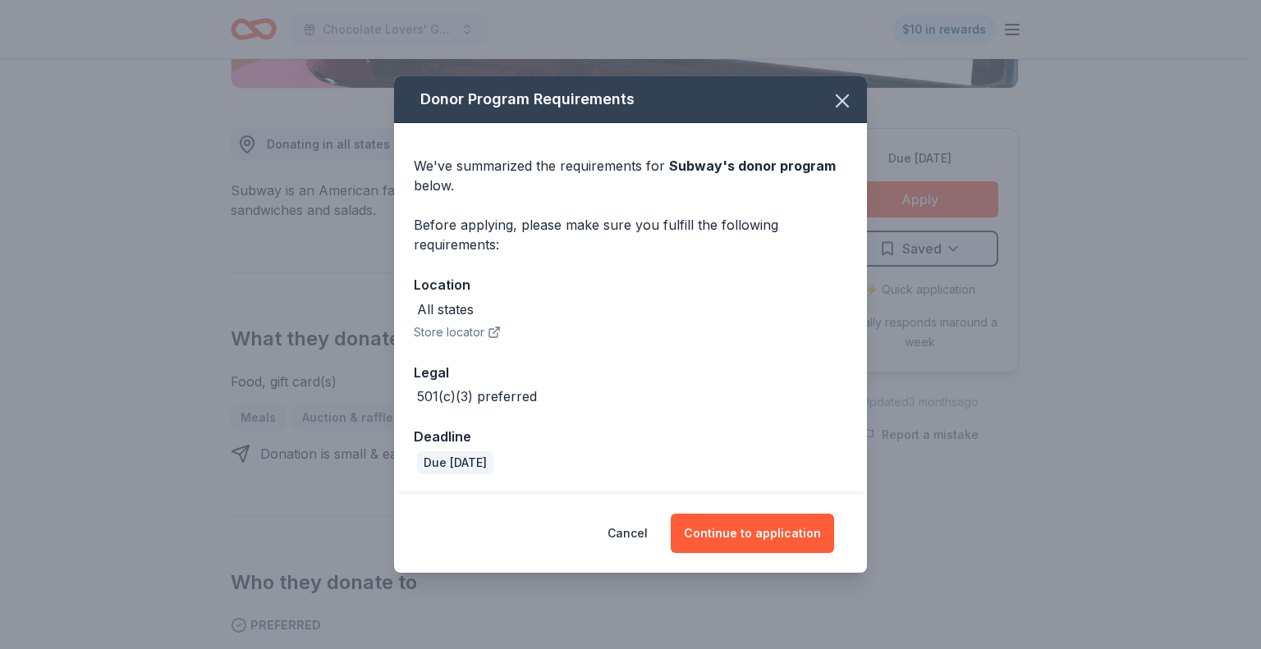
drag, startPoint x: 733, startPoint y: 529, endPoint x: 555, endPoint y: 539, distance: 178.4
click at [573, 563] on div "Cancel Continue to application" at bounding box center [630, 533] width 473 height 79
click at [491, 336] on icon "button" at bounding box center [493, 333] width 8 height 8
click at [709, 535] on button "Continue to application" at bounding box center [752, 533] width 163 height 39
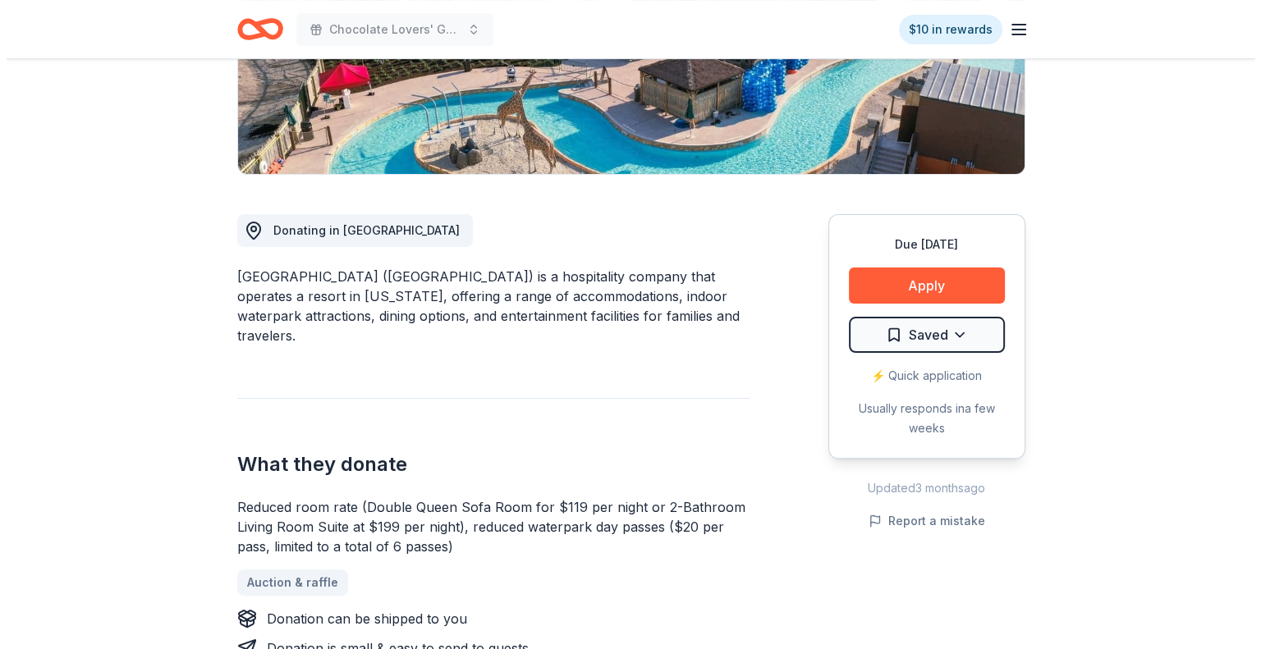
scroll to position [328, 0]
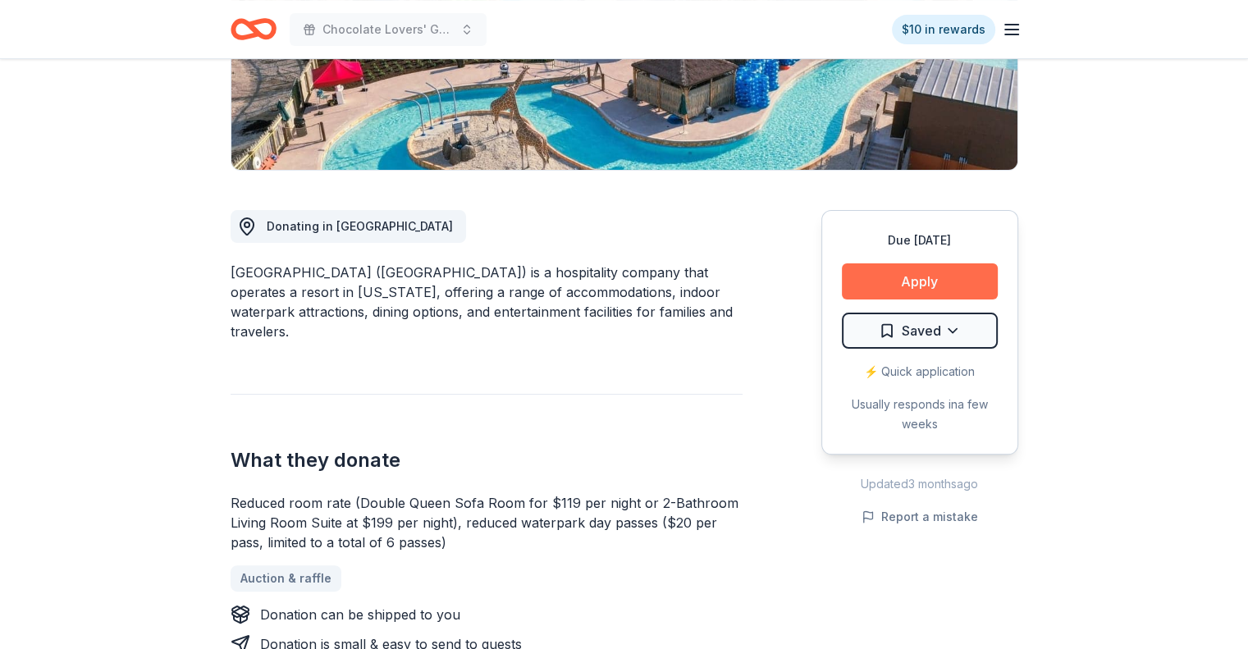
click at [903, 286] on button "Apply" at bounding box center [920, 281] width 156 height 36
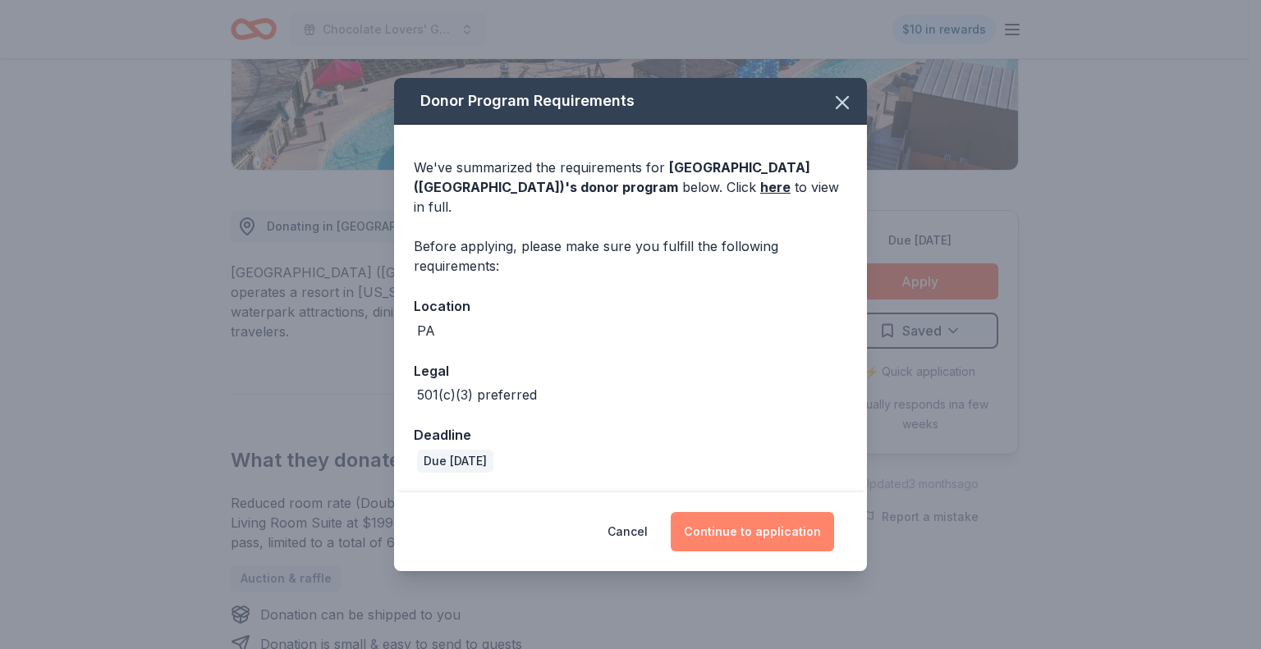
click at [784, 512] on button "Continue to application" at bounding box center [752, 531] width 163 height 39
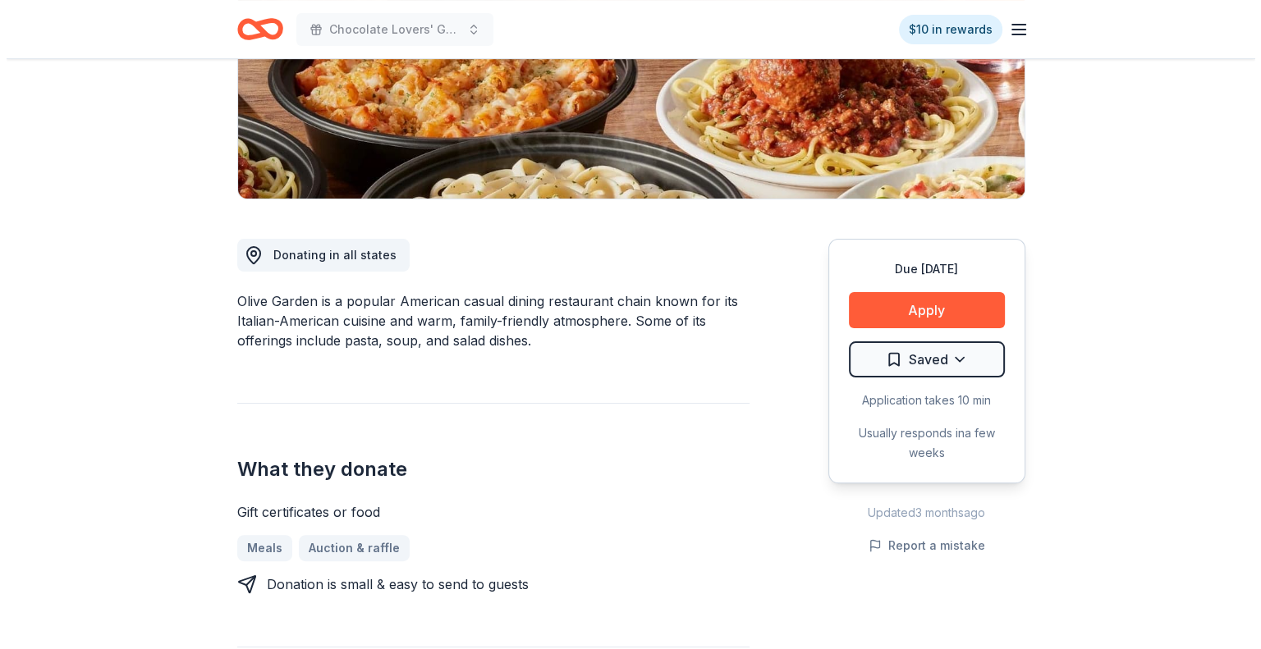
scroll to position [328, 0]
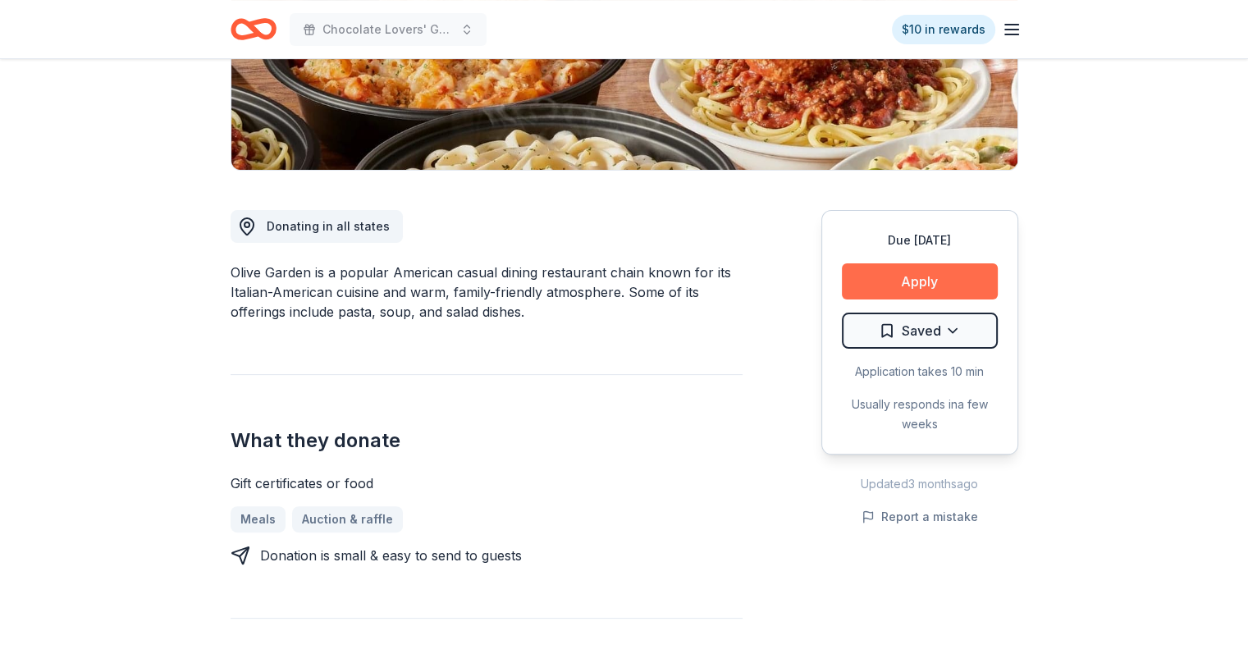
click at [912, 282] on button "Apply" at bounding box center [920, 281] width 156 height 36
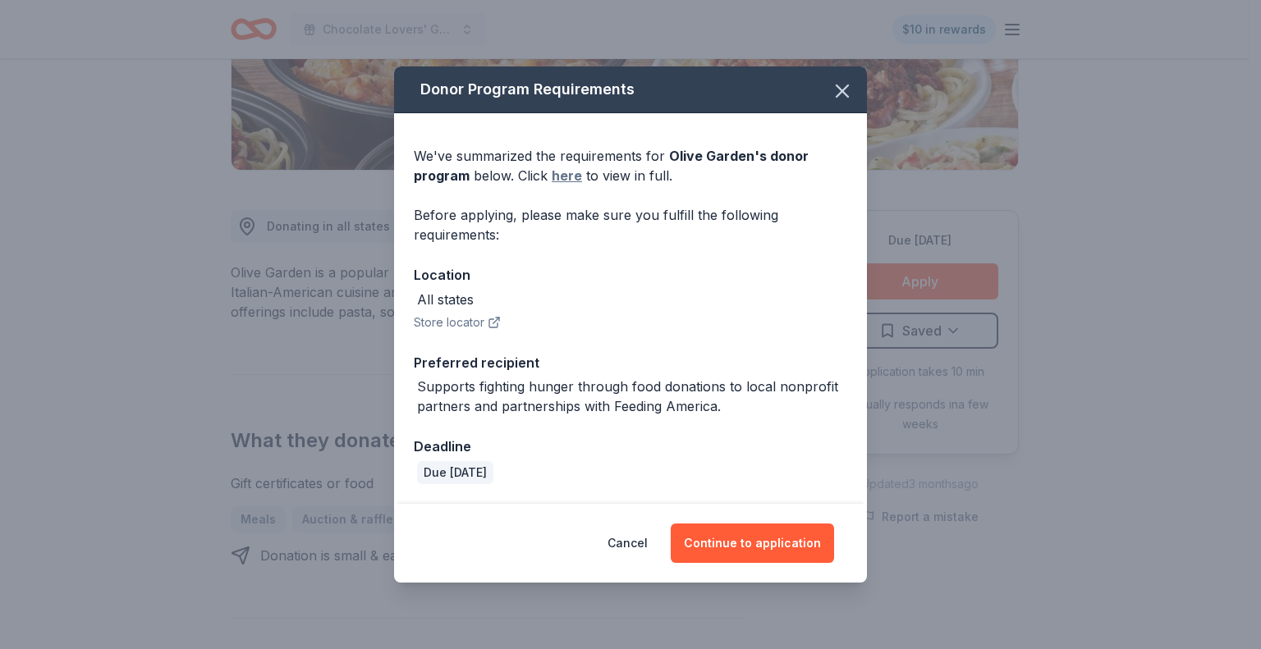
click at [573, 173] on link "here" at bounding box center [567, 176] width 30 height 20
click at [774, 536] on button "Continue to application" at bounding box center [752, 543] width 163 height 39
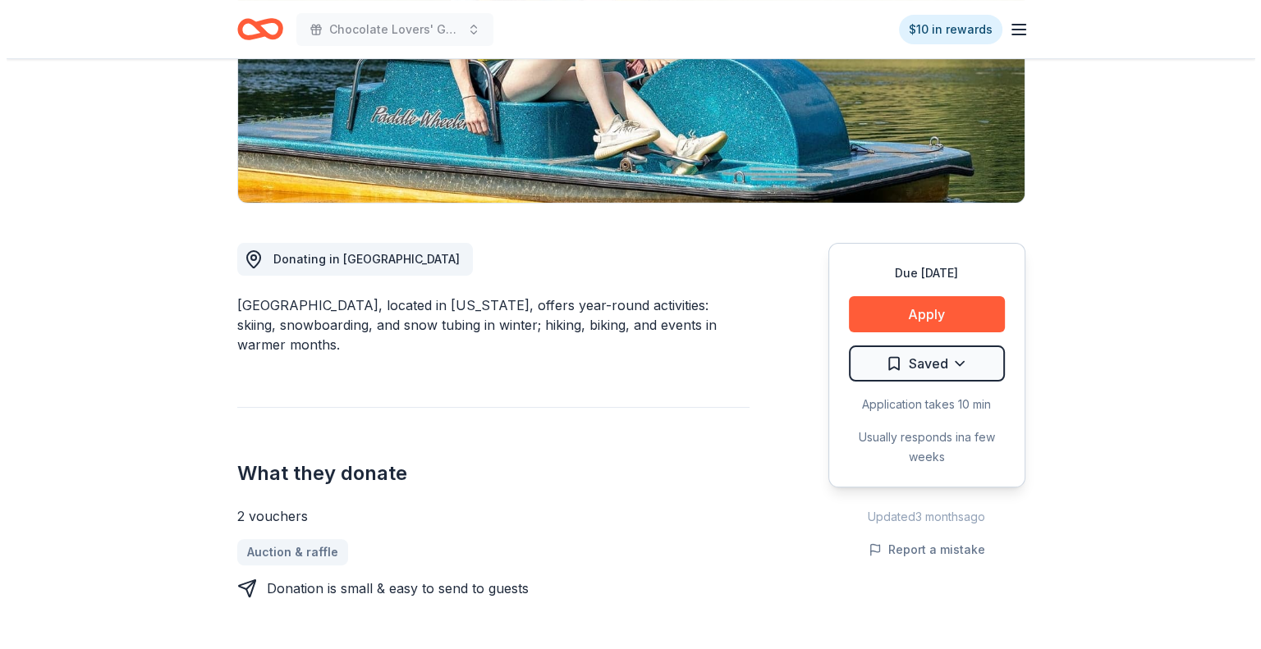
scroll to position [328, 0]
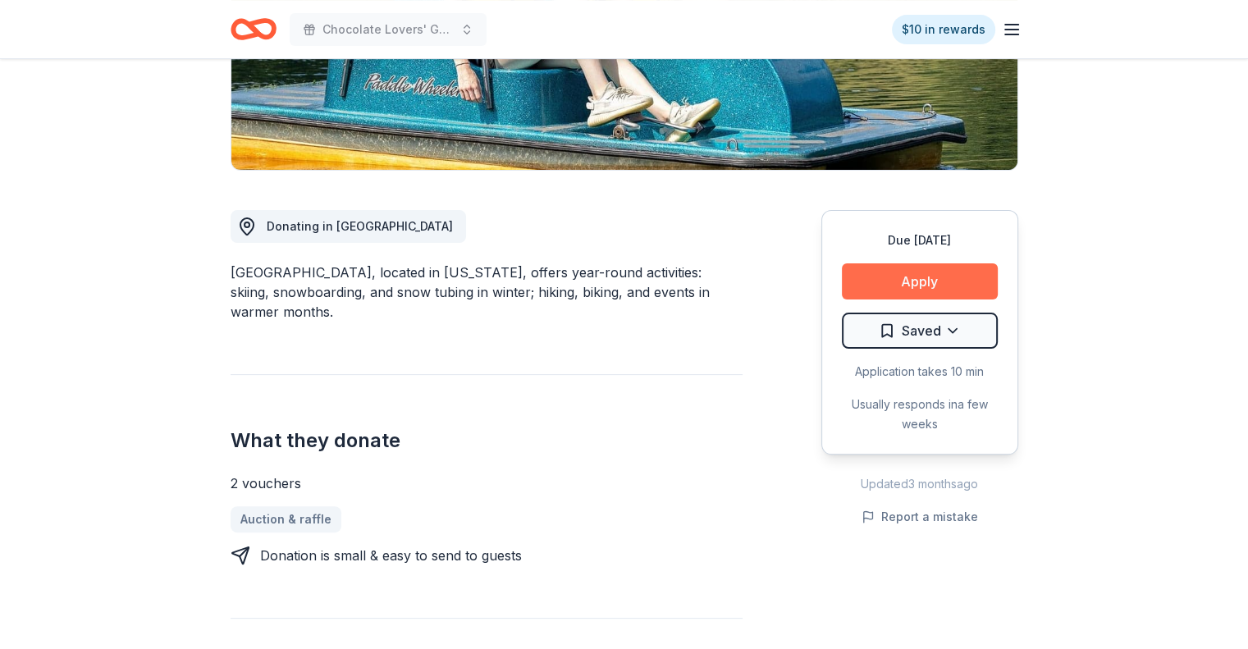
click at [902, 272] on button "Apply" at bounding box center [920, 281] width 156 height 36
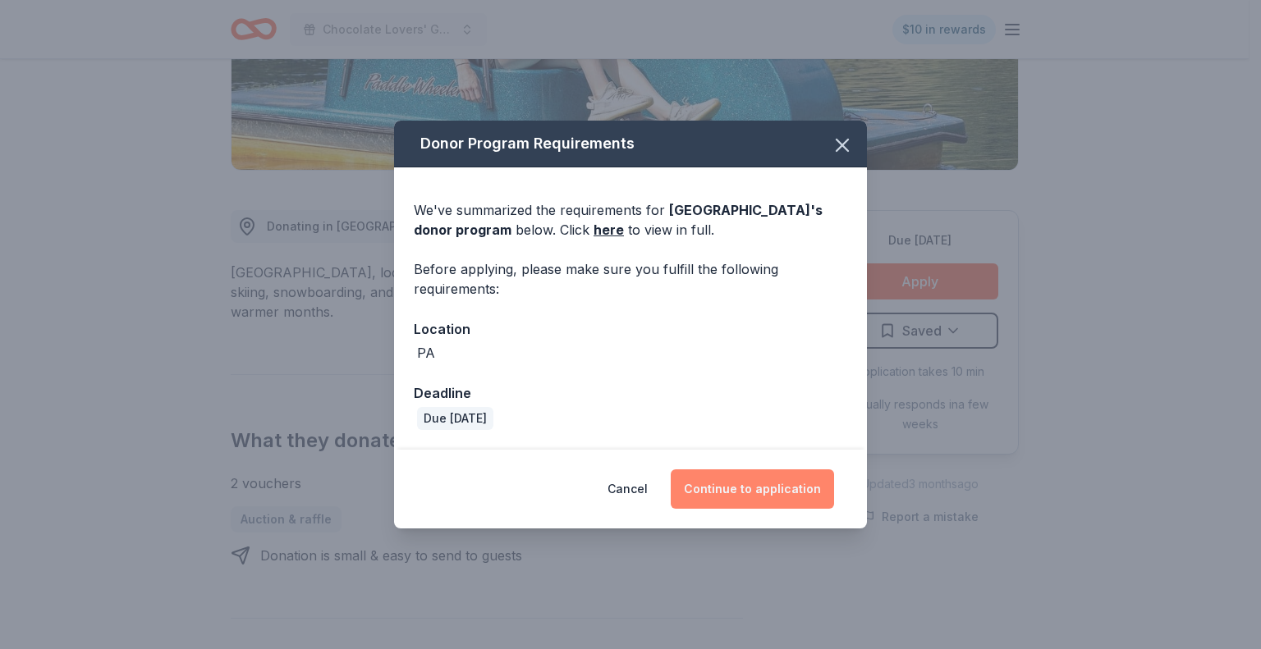
click at [774, 489] on button "Continue to application" at bounding box center [752, 488] width 163 height 39
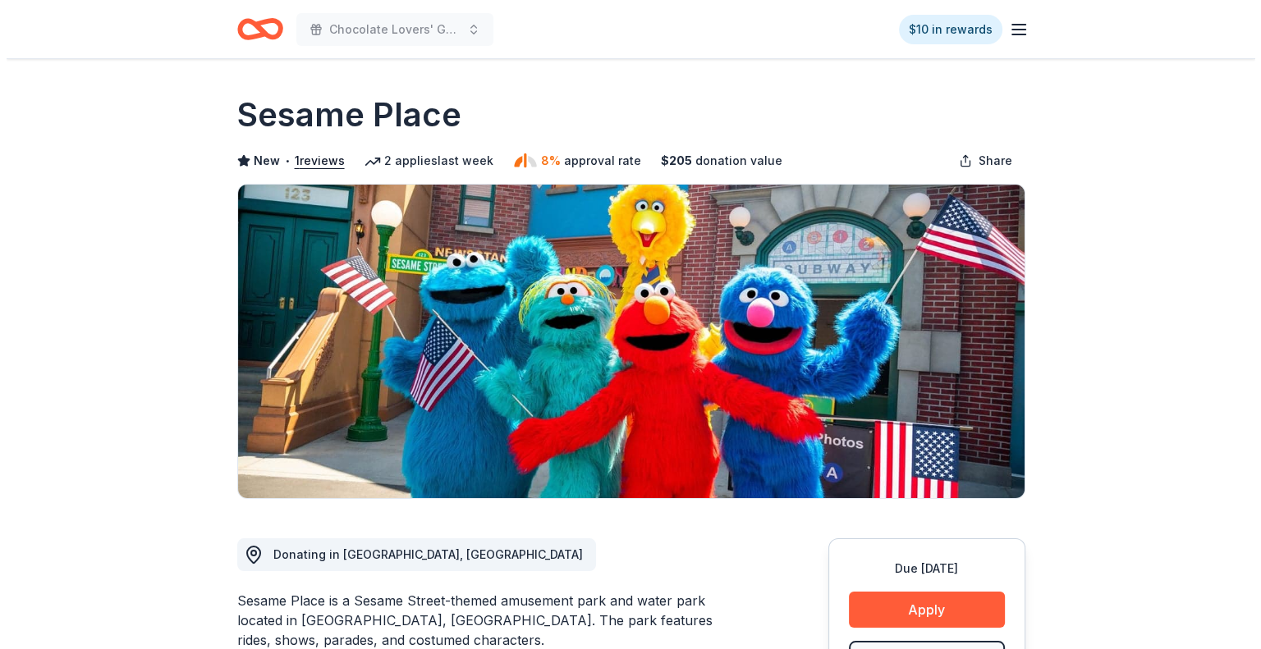
scroll to position [328, 0]
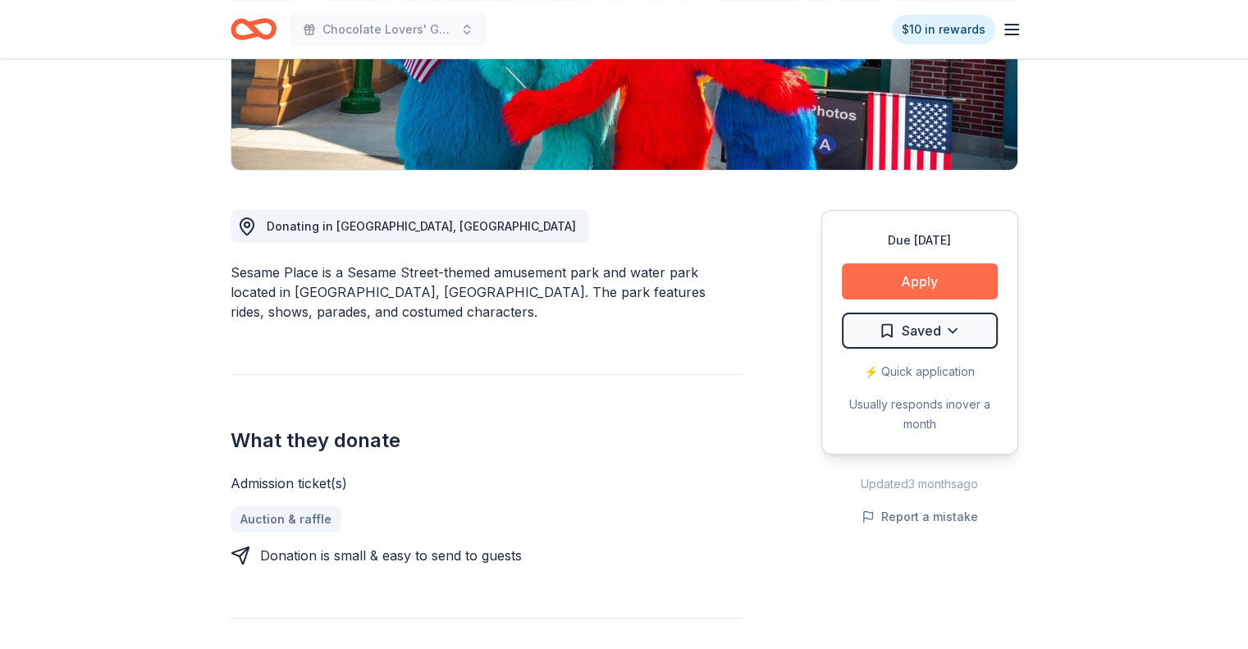
click at [912, 282] on button "Apply" at bounding box center [920, 281] width 156 height 36
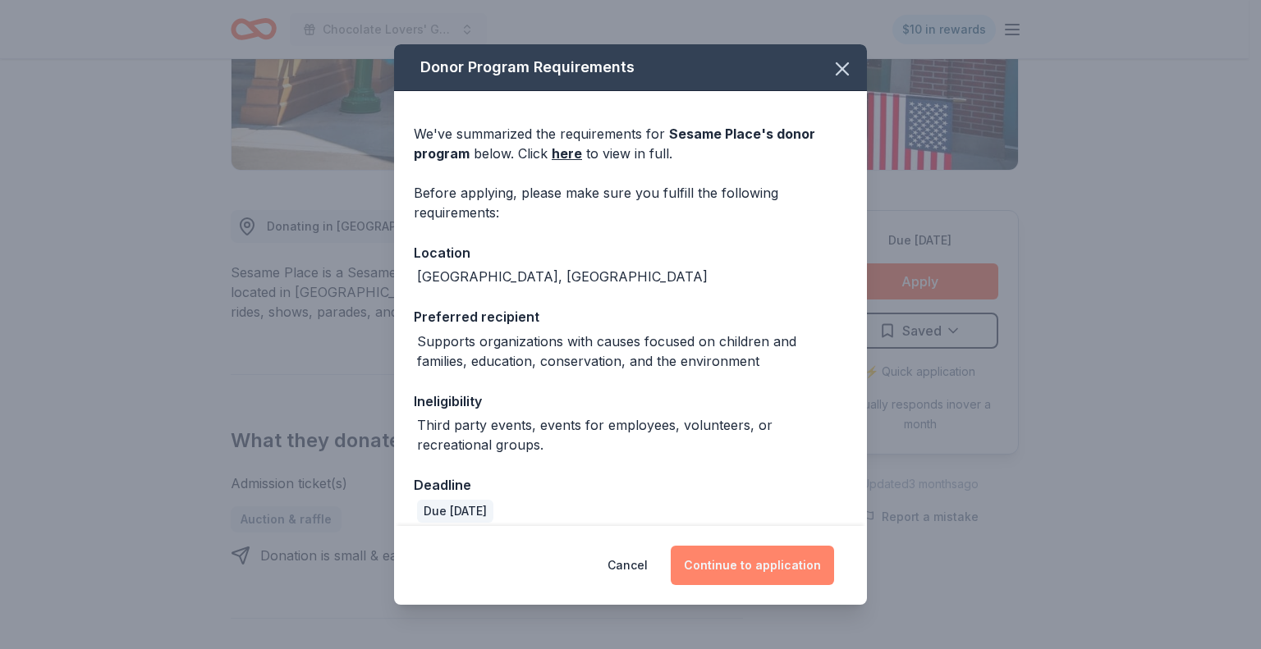
click at [759, 562] on button "Continue to application" at bounding box center [752, 565] width 163 height 39
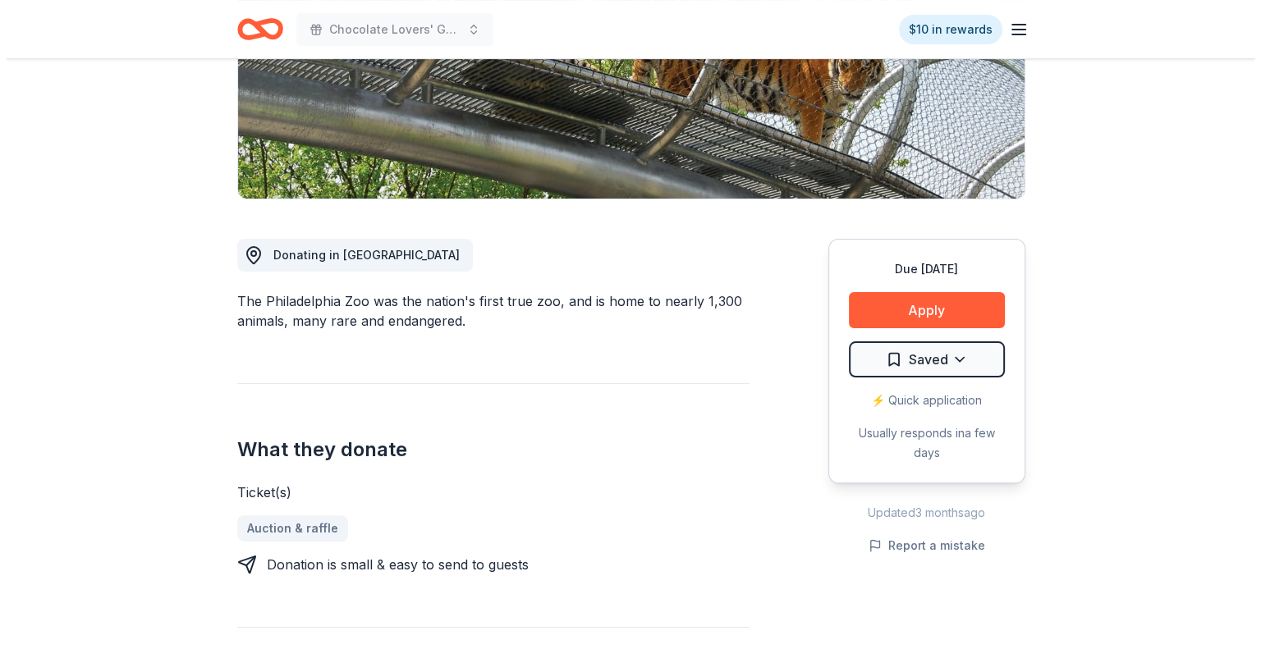
scroll to position [328, 0]
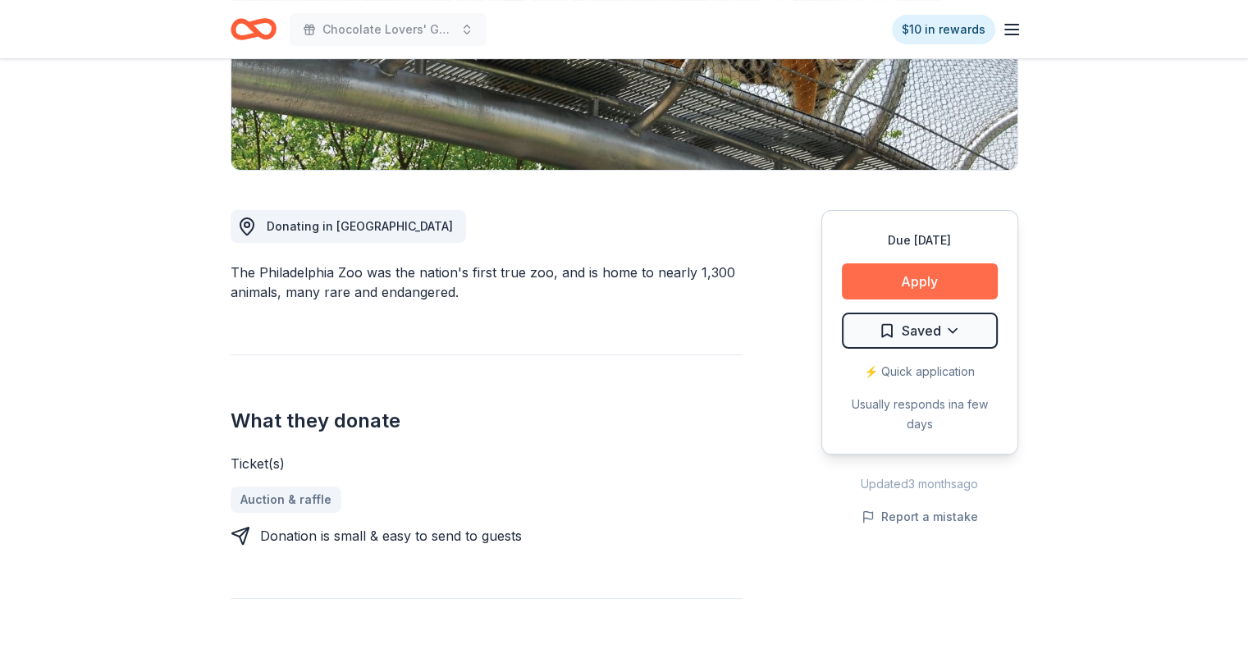
click at [937, 278] on button "Apply" at bounding box center [920, 281] width 156 height 36
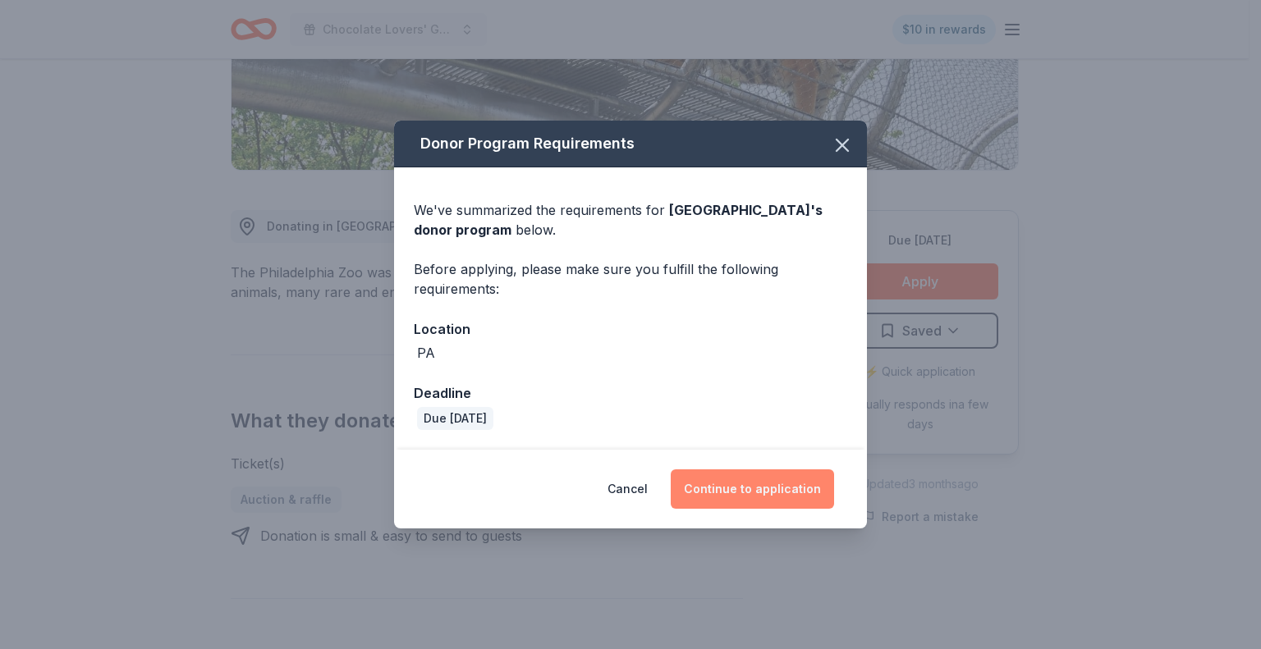
click at [765, 500] on button "Continue to application" at bounding box center [752, 488] width 163 height 39
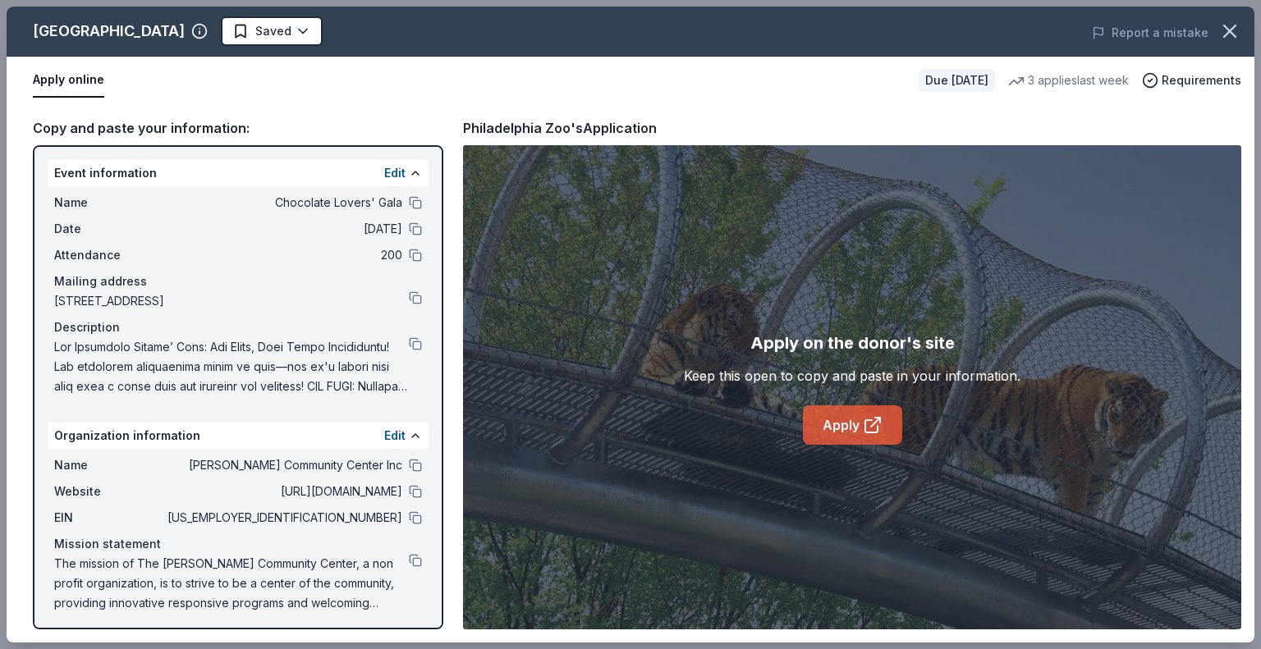
click at [847, 424] on link "Apply" at bounding box center [852, 424] width 99 height 39
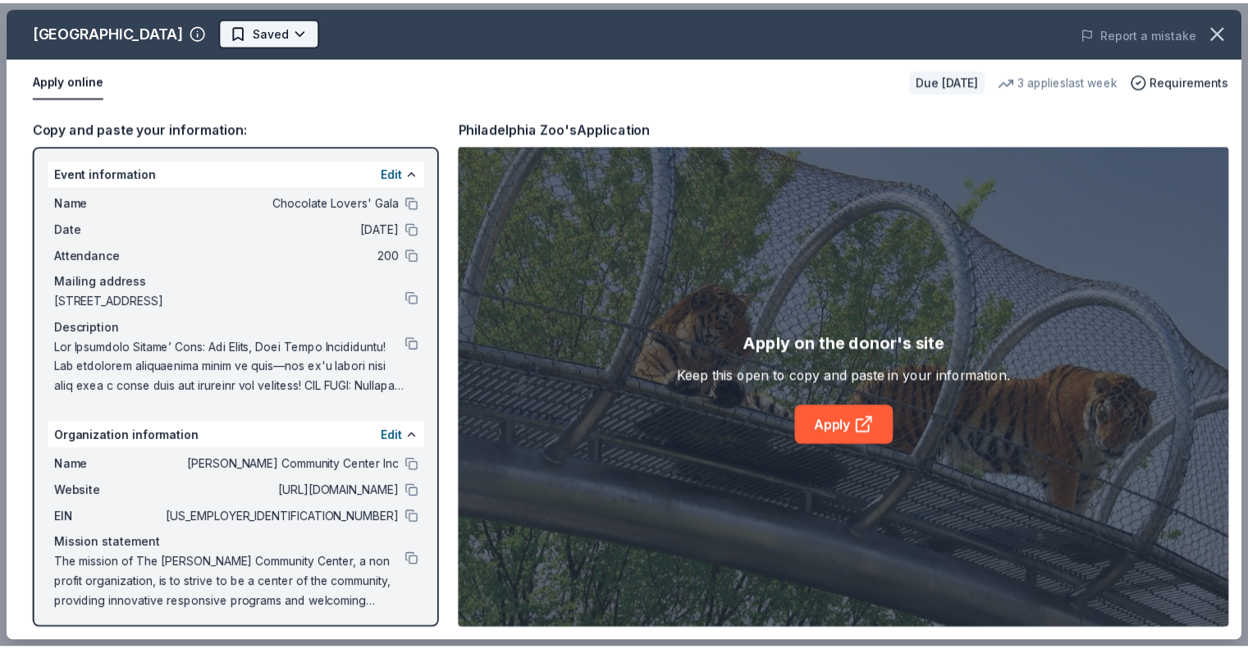
scroll to position [0, 0]
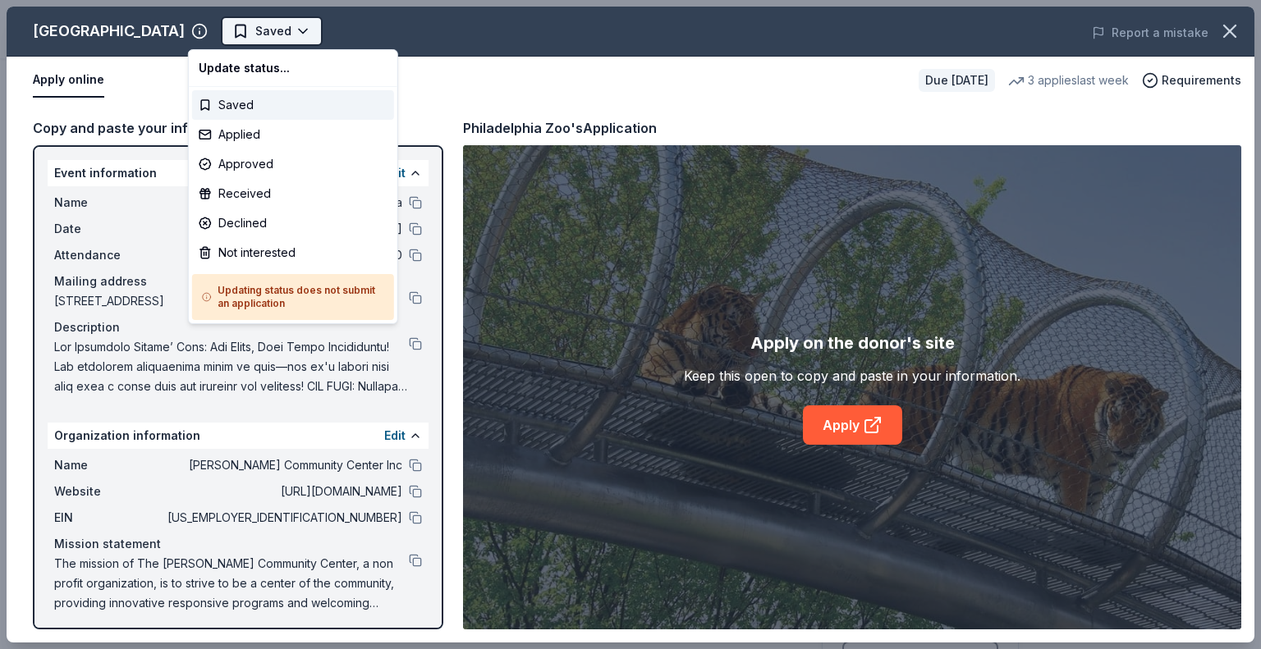
click at [218, 28] on html "Chocolate Lovers' Gala $10 in rewards Due [DATE] Share [GEOGRAPHIC_DATA] New 3 …" at bounding box center [630, 324] width 1261 height 649
click at [238, 130] on div "Applied" at bounding box center [293, 135] width 202 height 30
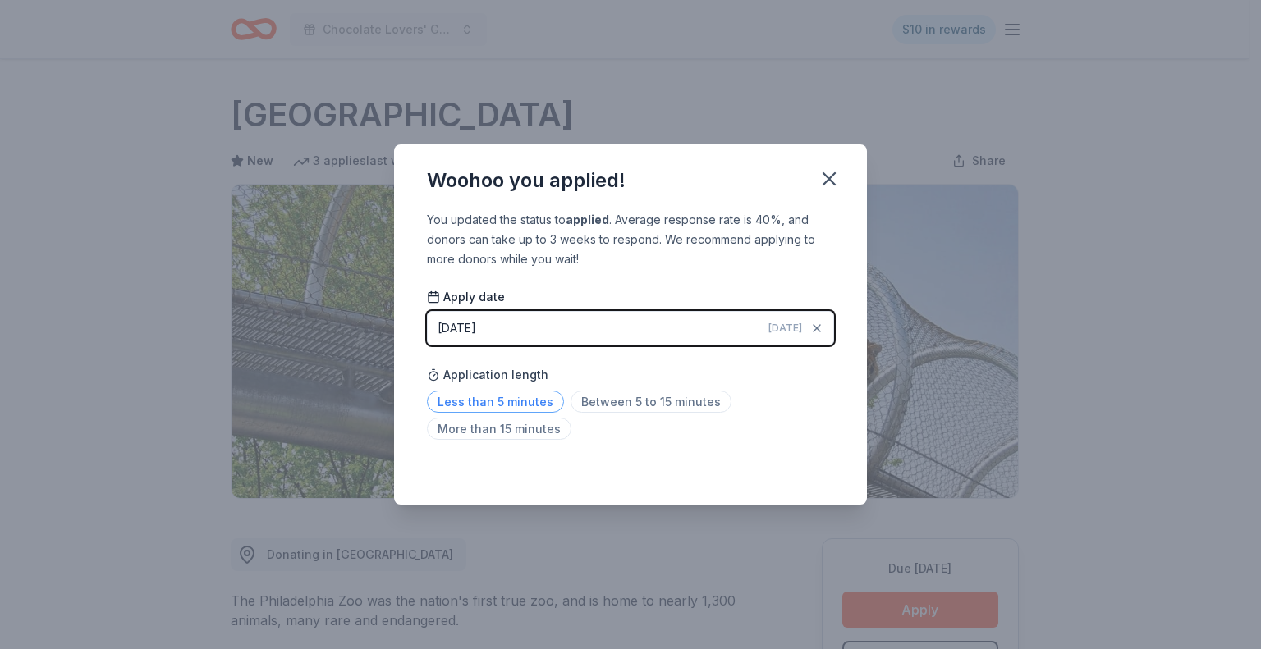
click at [502, 401] on span "Less than 5 minutes" at bounding box center [495, 402] width 137 height 22
click at [826, 179] on icon "button" at bounding box center [828, 178] width 23 height 23
